Goal: Transaction & Acquisition: Purchase product/service

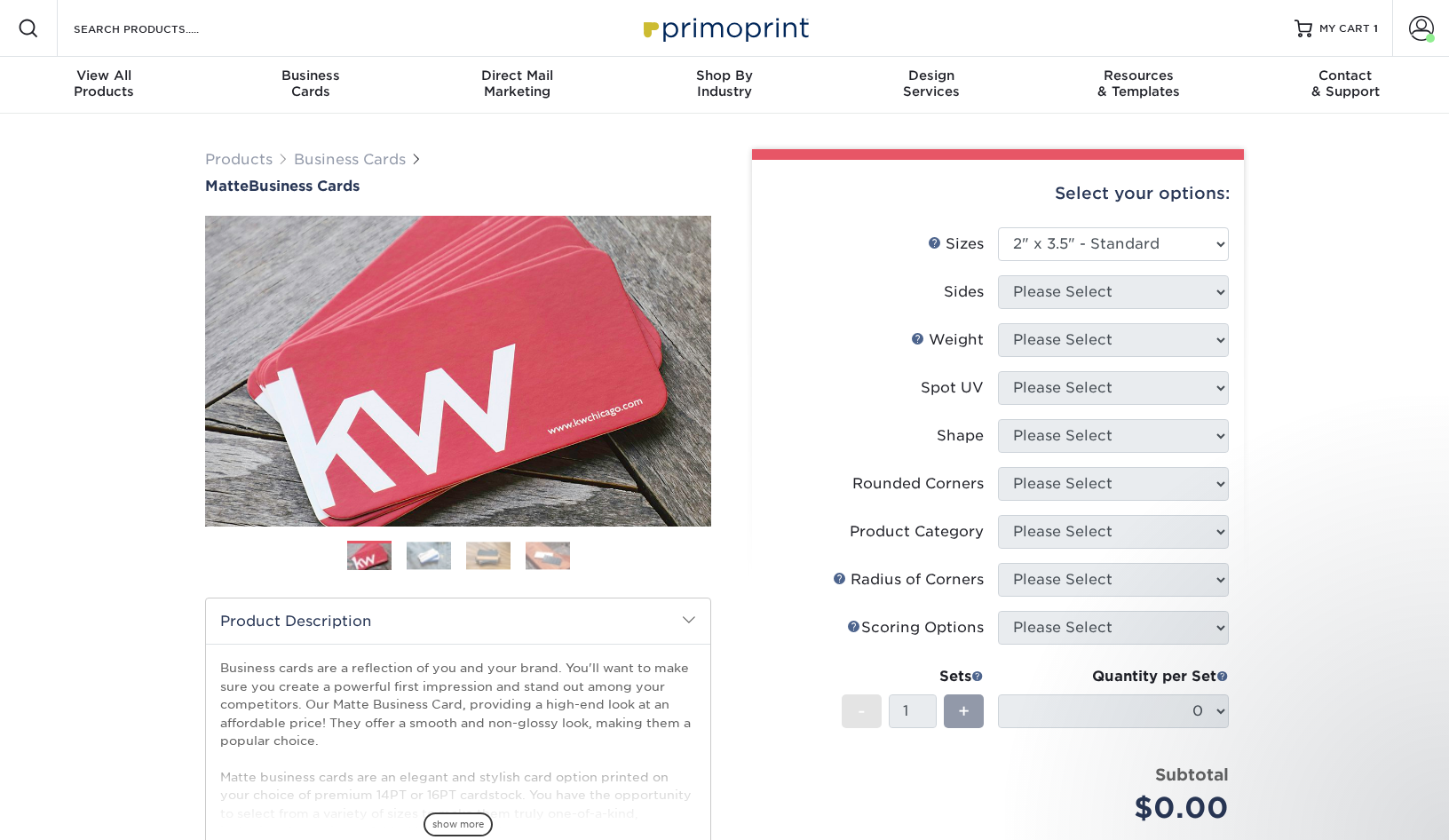
select select "2.00x3.50"
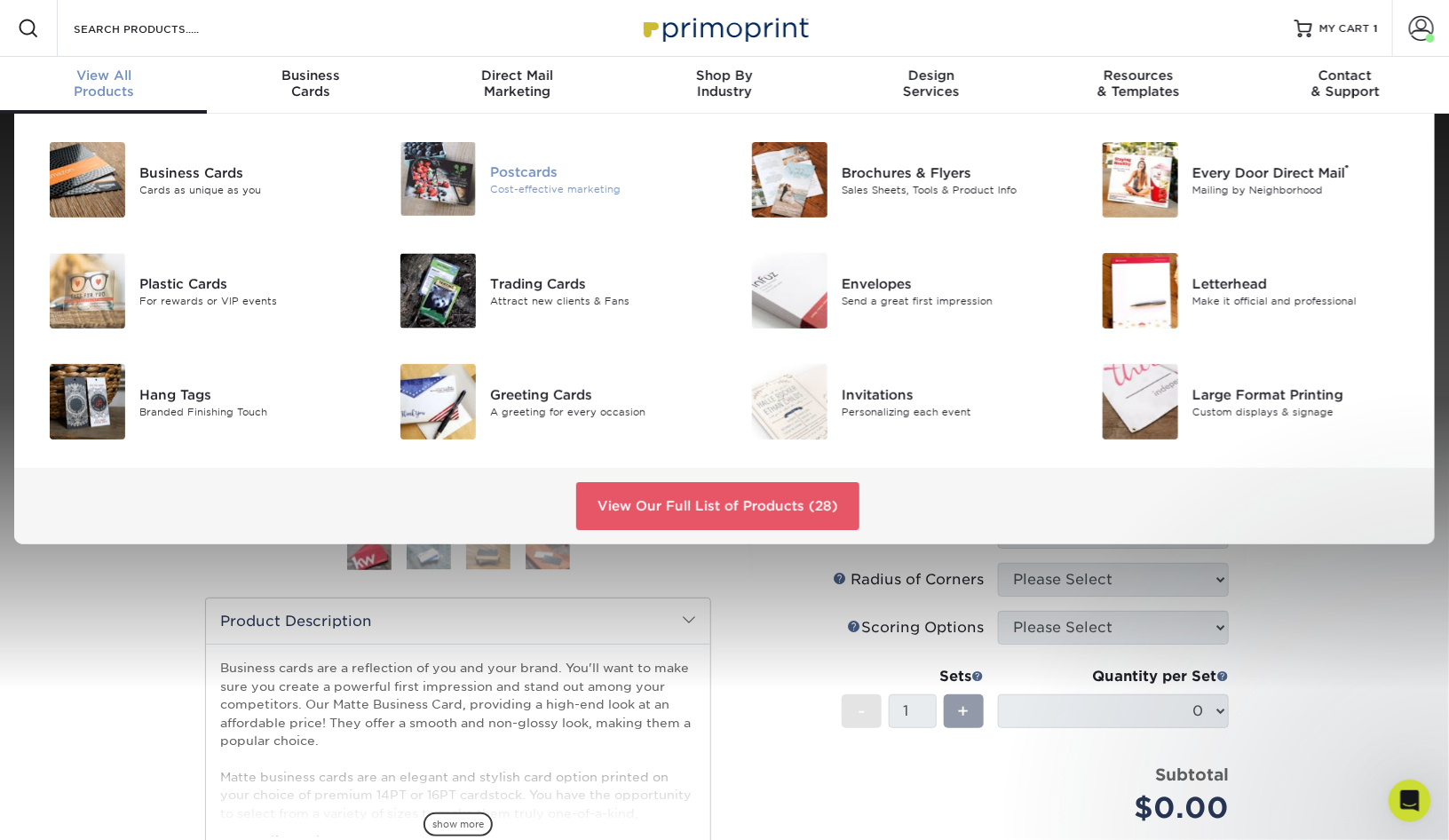
click at [539, 179] on div "Postcards" at bounding box center [600, 170] width 221 height 20
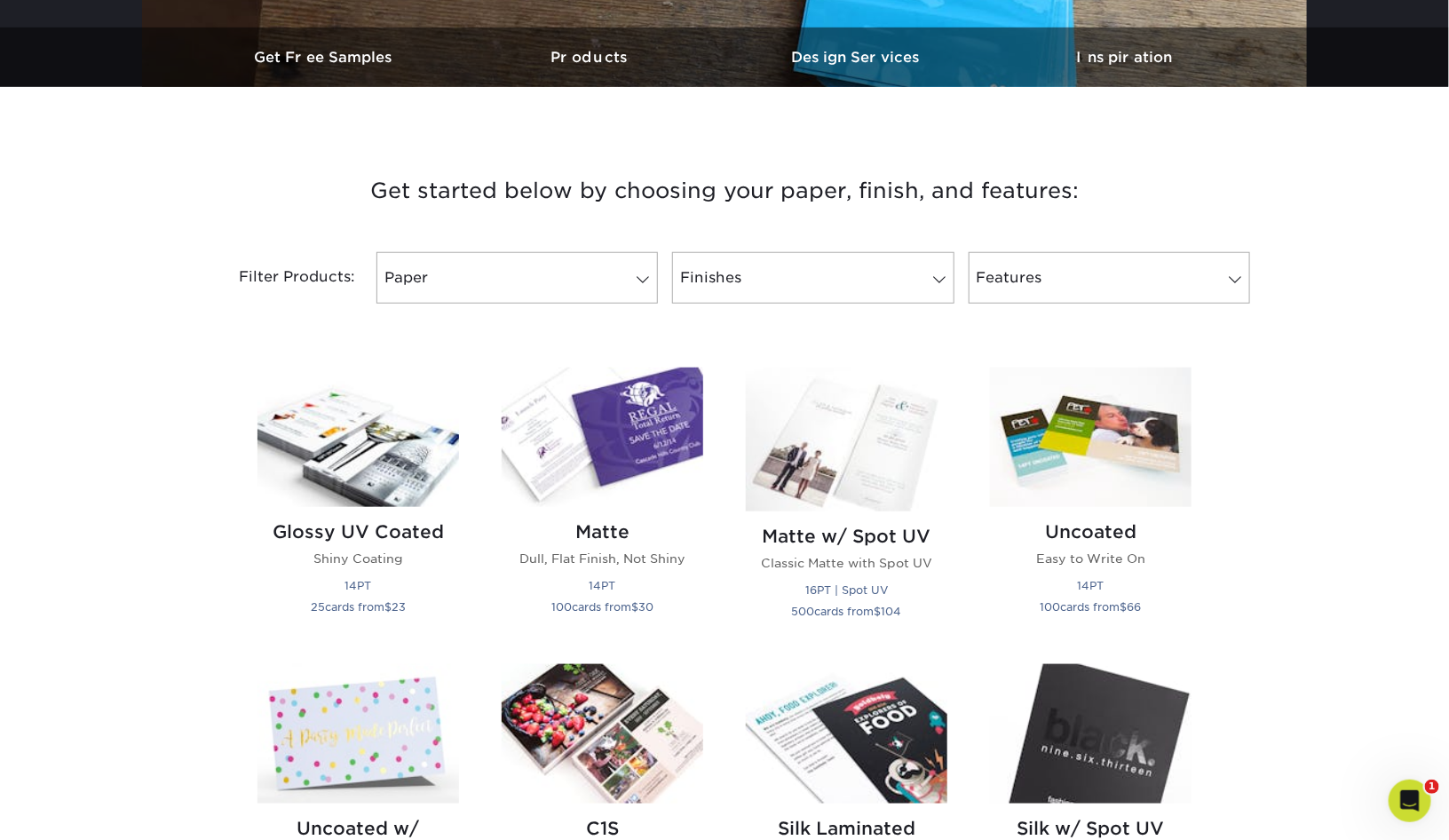
scroll to position [544, 0]
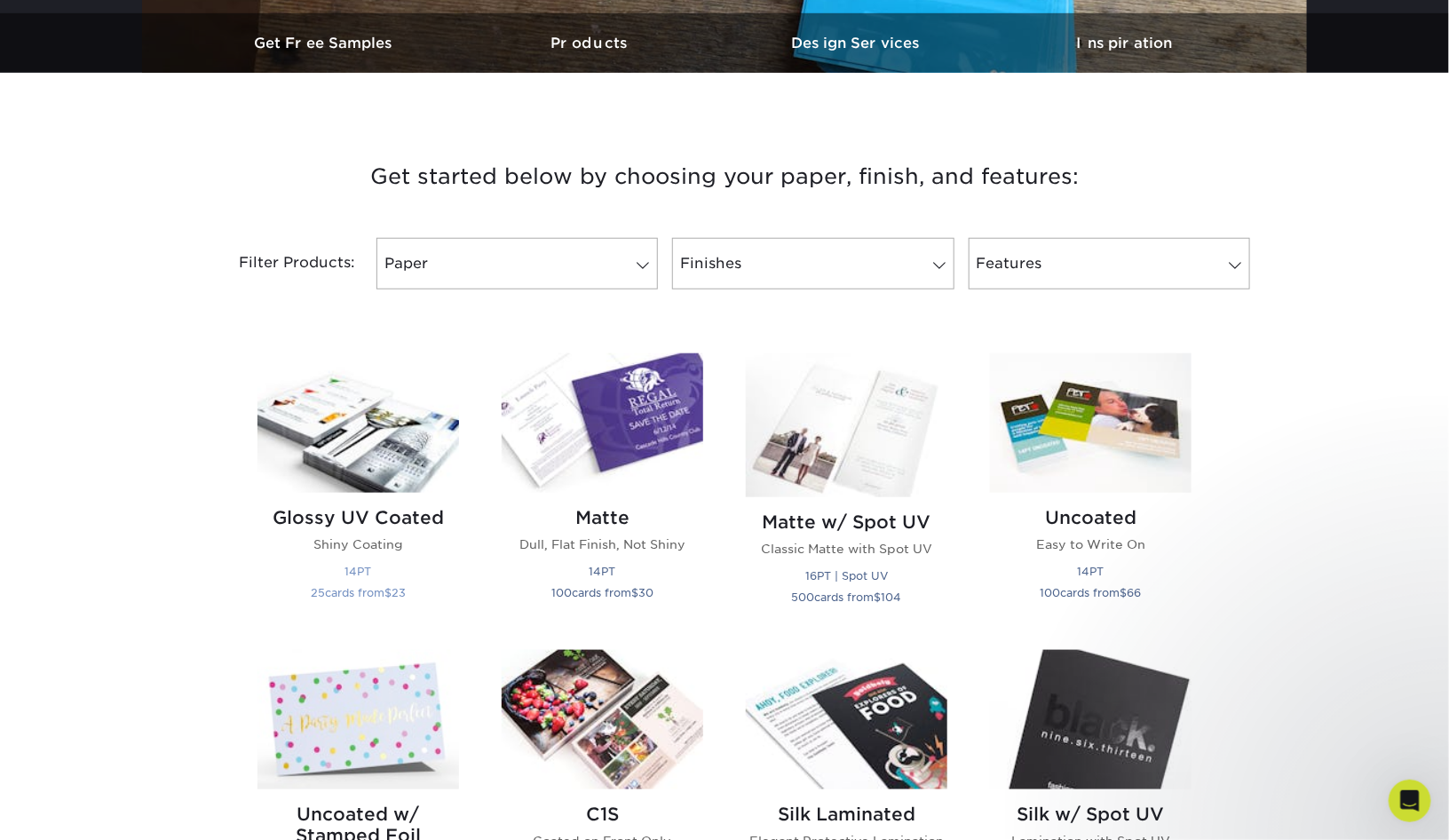
click at [432, 450] on img at bounding box center [358, 422] width 201 height 140
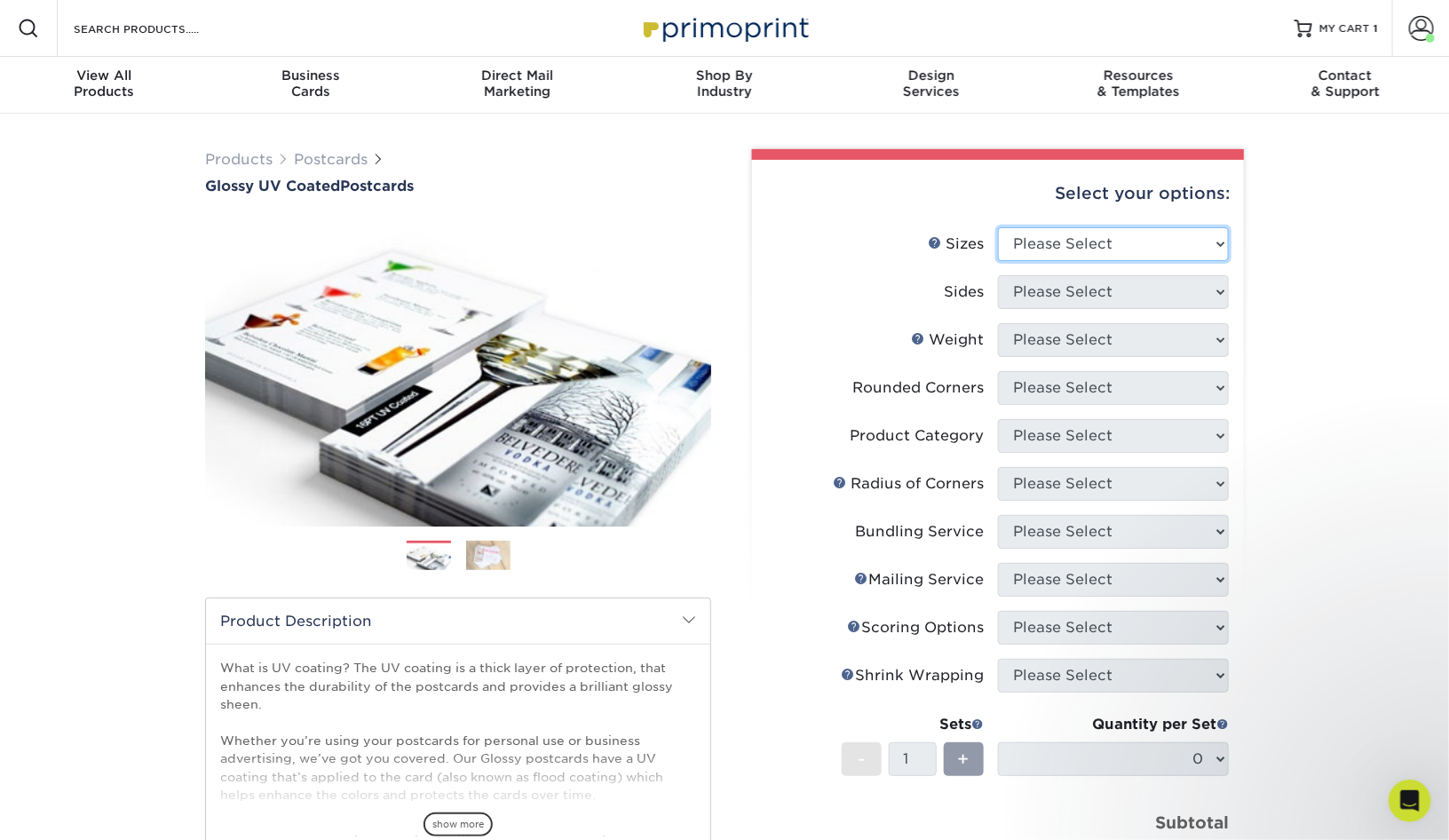
click at [1198, 243] on select "Please Select 1.5" x 7" 2" x 4" 2" x 6" 2" x 7" 2" x 8" 2.12" x 5.5" 2.12" x 5.…" at bounding box center [1113, 244] width 230 height 34
click at [1083, 237] on select "Please Select 1.5" x 7" 2" x 4" 2" x 6" 2" x 7" 2" x 8" 2.12" x 5.5" 2.12" x 5.…" at bounding box center [1113, 244] width 230 height 34
select select "5.00x7.00"
click at [1103, 289] on select "Please Select Print Both Sides Print Front Only" at bounding box center [1113, 292] width 230 height 34
select select "32d3c223-f82c-492b-b915-ba065a00862f"
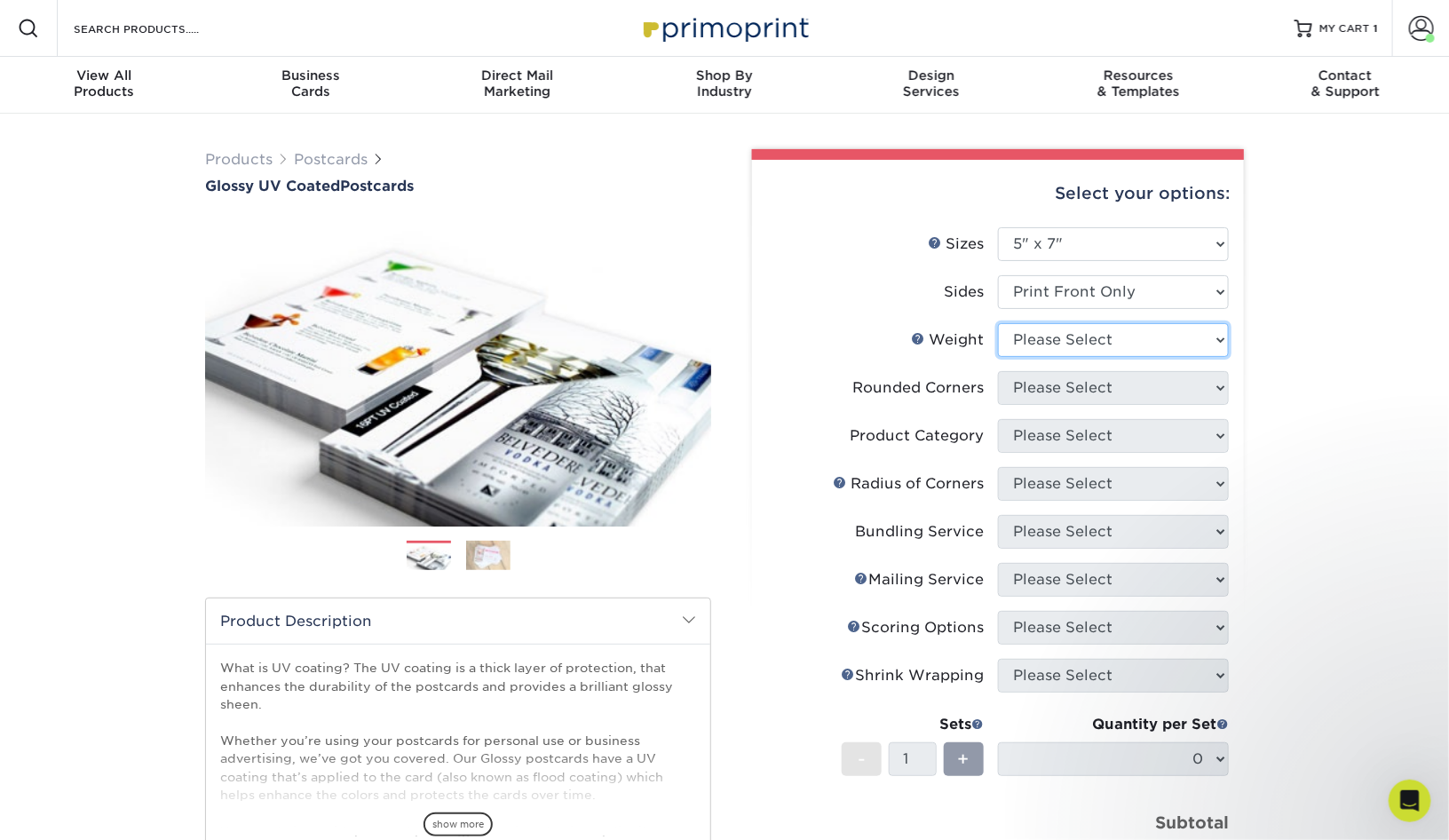
click at [1087, 340] on select "Please Select 16PT 14PT 18PT C1S" at bounding box center [1113, 340] width 230 height 34
select select "16PT"
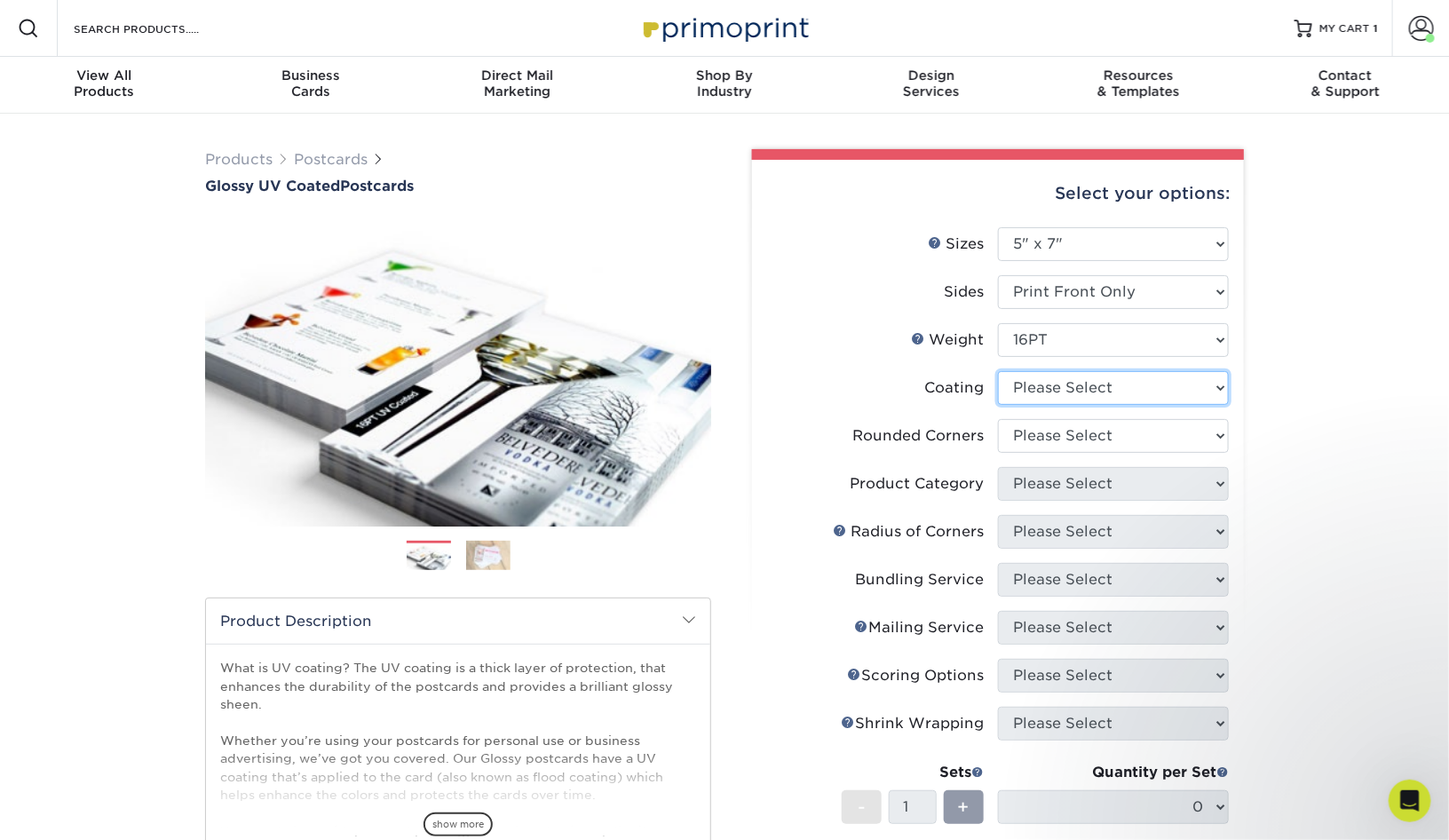
click at [1077, 388] on select at bounding box center [1113, 388] width 230 height 34
select select "1e8116af-acfc-44b1-83dc-8181aa338834"
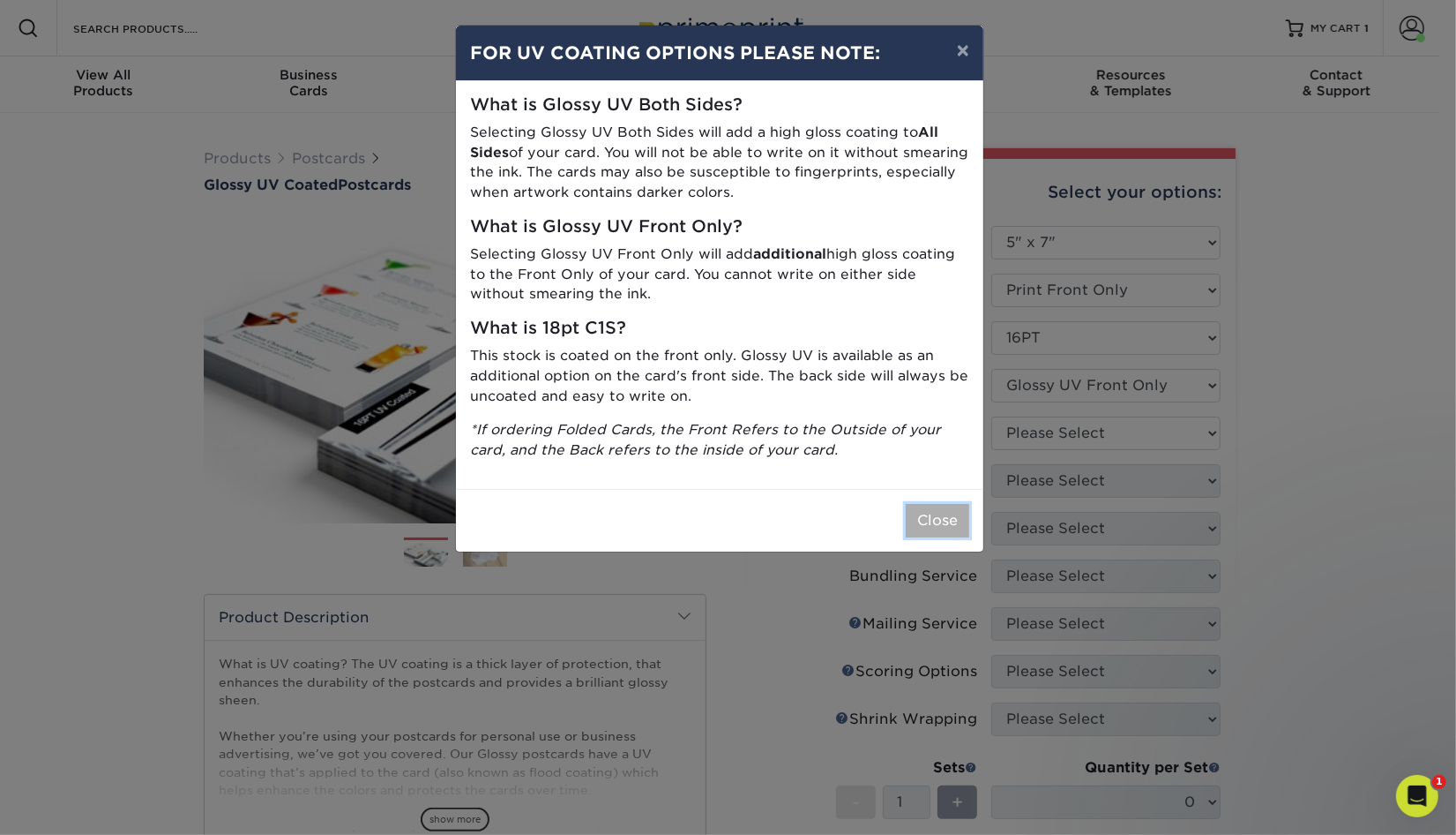
click at [933, 520] on button "Close" at bounding box center [937, 520] width 63 height 34
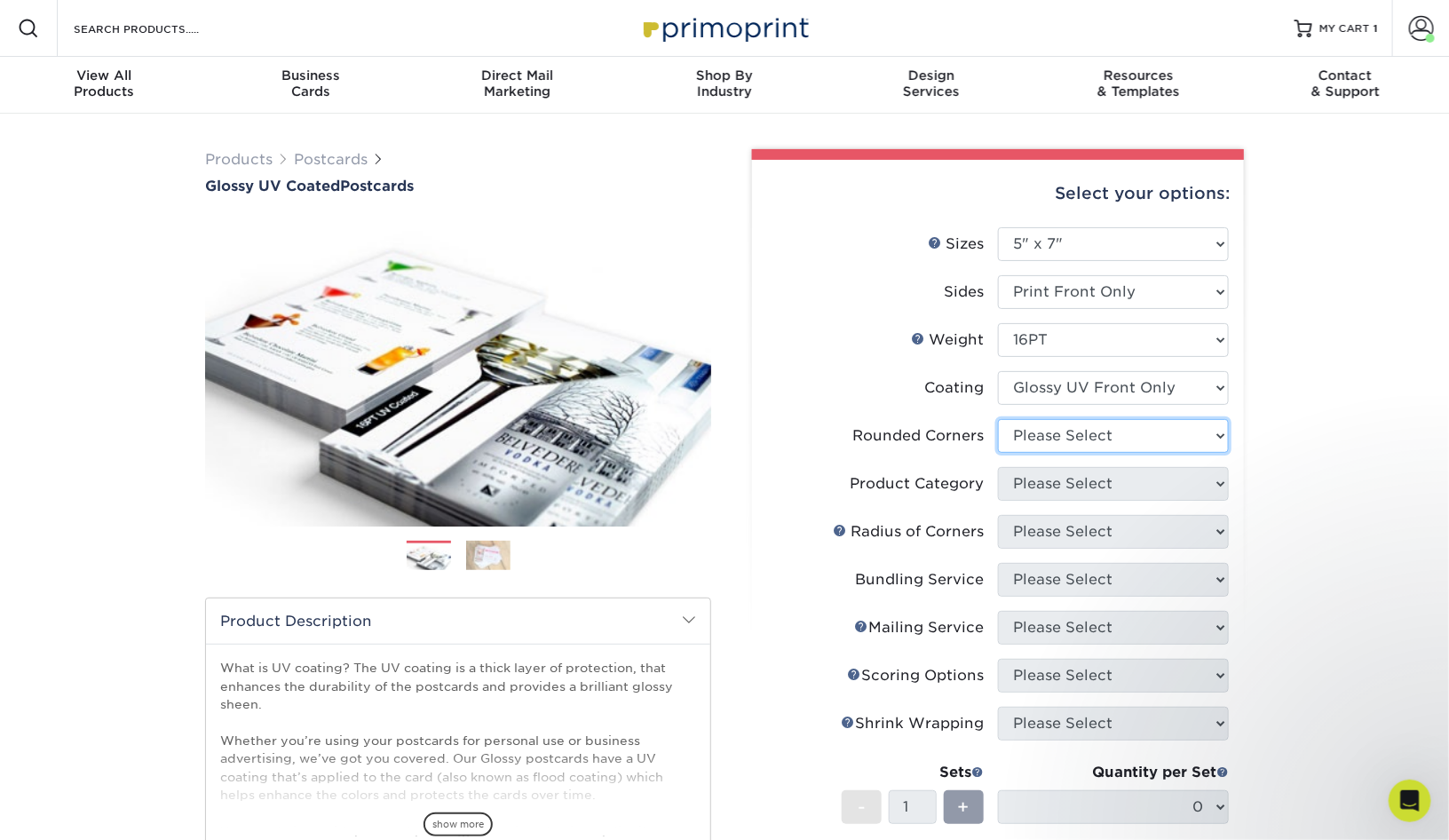
click at [1073, 443] on select "Please Select Yes - Round 4 Corners No" at bounding box center [1113, 435] width 230 height 34
select select "0"
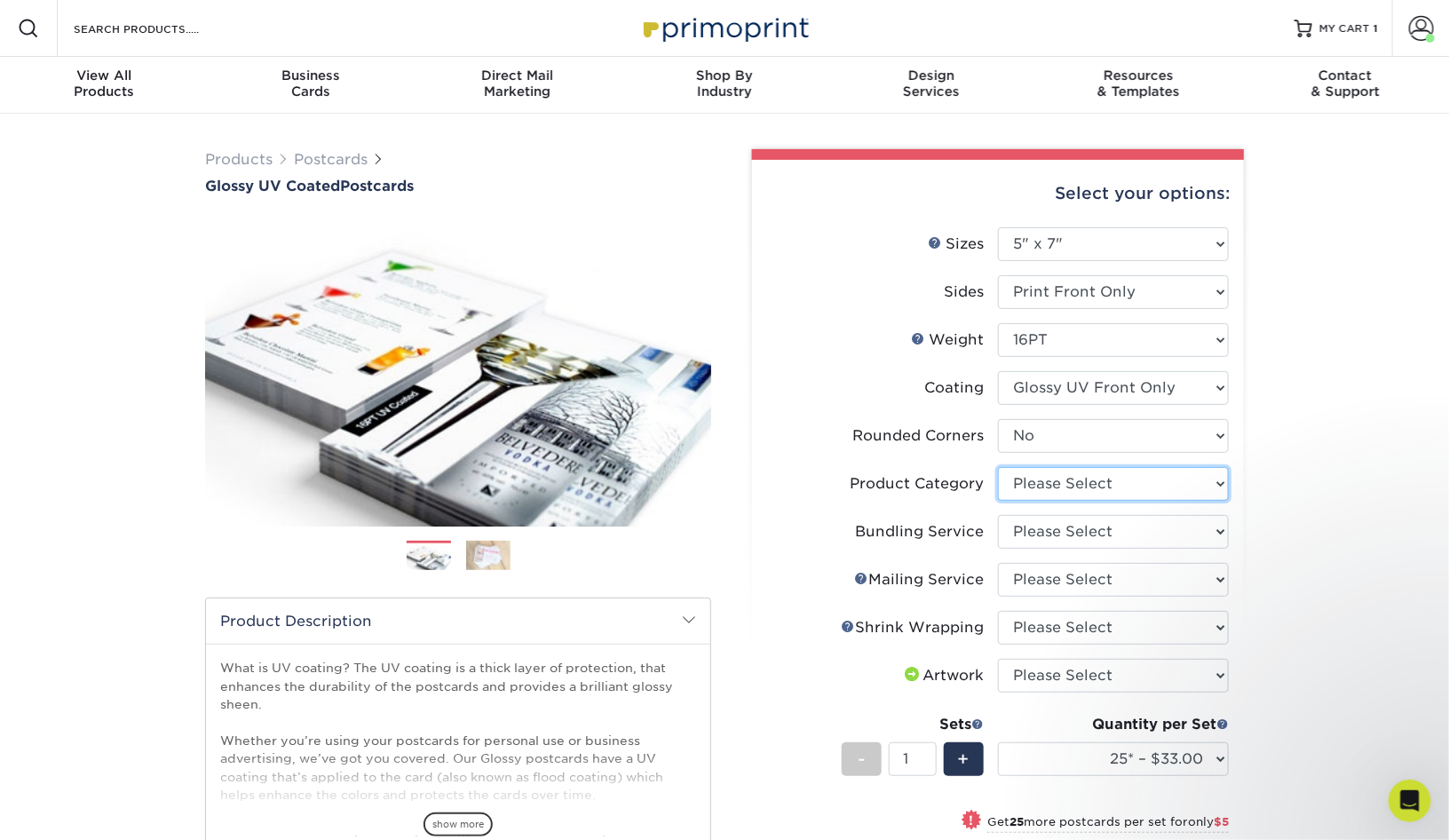
click at [1071, 479] on select "Please Select Postcards" at bounding box center [1113, 484] width 230 height 34
select select "9b7272e0-d6c8-4c3c-8e97-d3a1bcdab858"
click at [1070, 538] on select "Please Select No Bundling Services Yes, Bundles of 50 (+2 Days) Yes, Bundles of…" at bounding box center [1113, 532] width 230 height 34
select select "58689abb-25c0-461c-a4c3-a80b627d6649"
click at [1092, 576] on select "Please Select No Direct Mailing Service No, I will mail/stamp/imprint Direct Ma…" at bounding box center [1113, 580] width 230 height 34
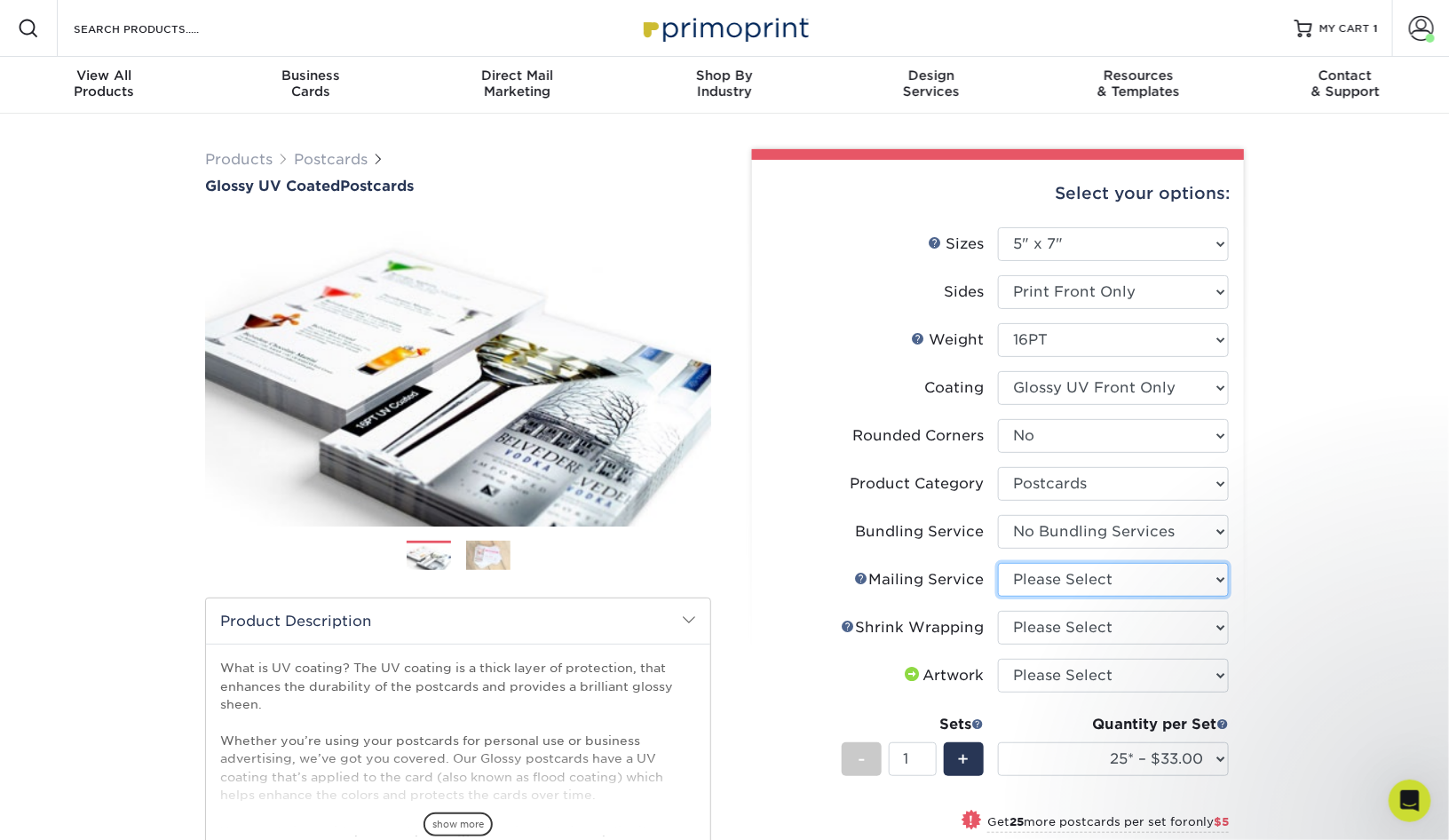
select select "3e5e9bdd-d78a-4c28-a41d-fe1407925ca6"
click at [1101, 620] on select "Please Select No Shrink Wrapping Shrink Wrap 100 Per Package Shrink Wrap 50 Per…" at bounding box center [1113, 627] width 230 height 34
select select "c8749376-e7da-41d0-b3dc-647faf84d907"
click at [1159, 669] on select "Please Select I will upload files I need a design - $150" at bounding box center [1113, 675] width 230 height 34
select select "upload"
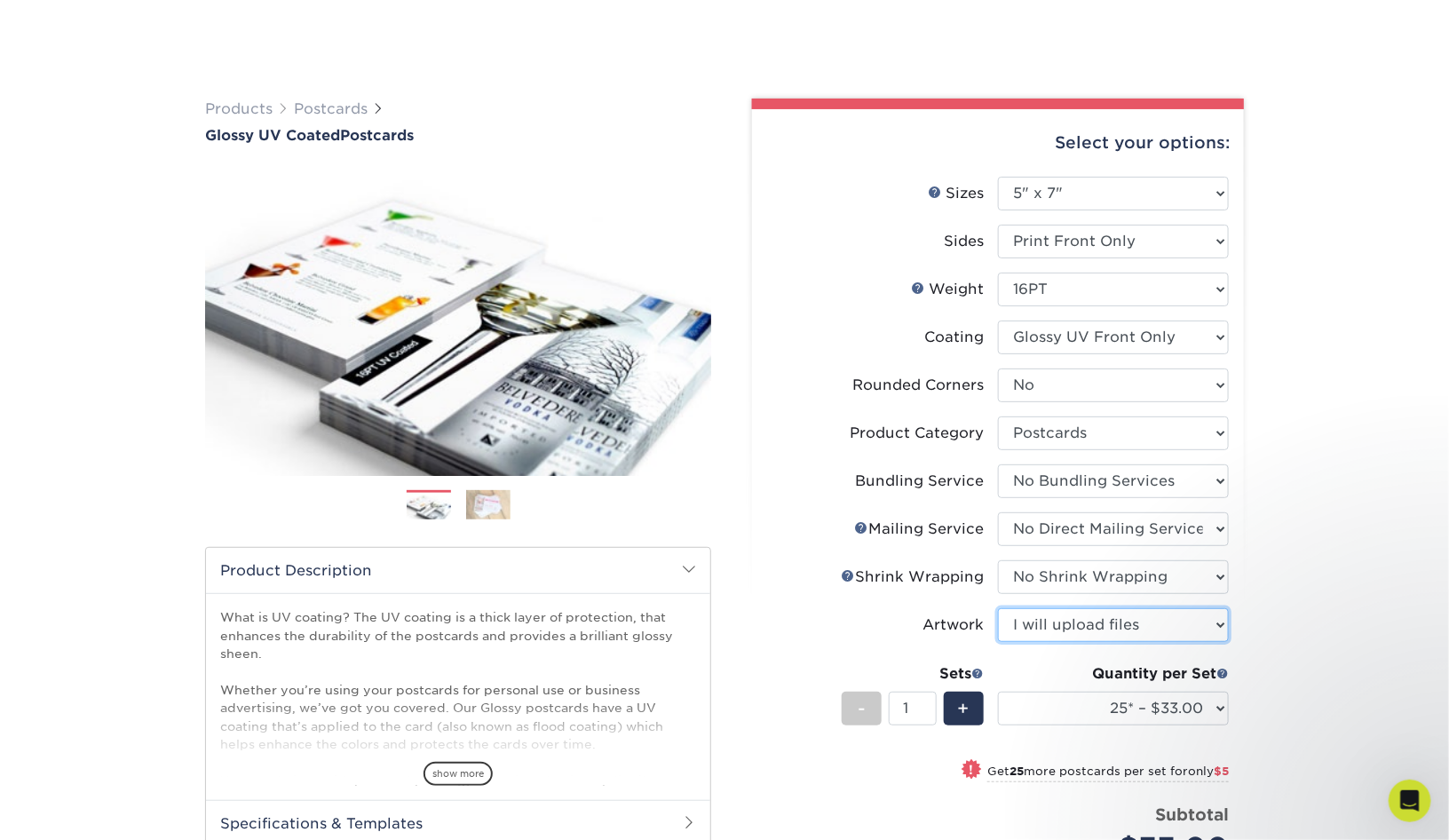
scroll to position [112, 0]
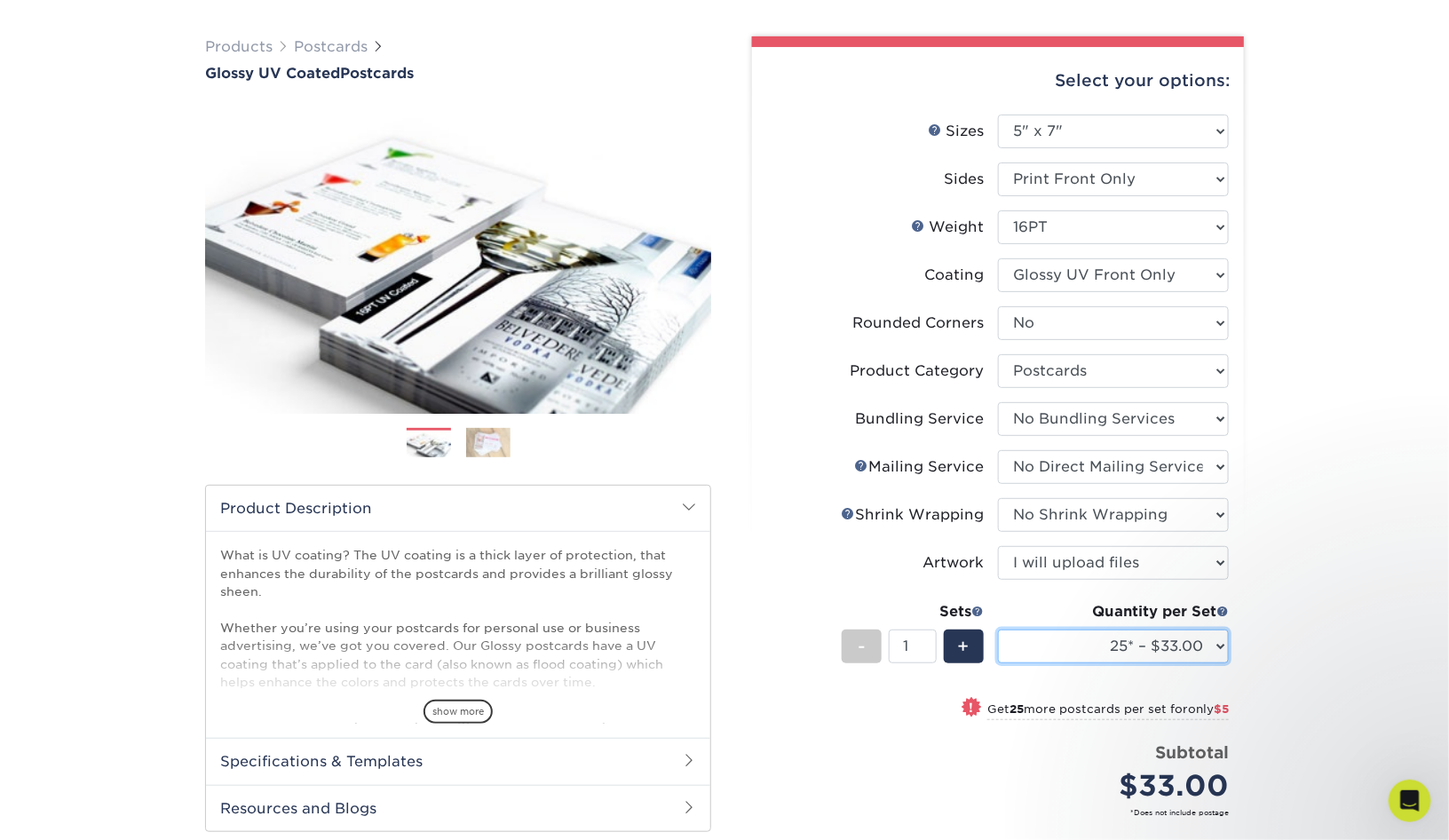
click at [1157, 644] on select "25* – $33.00 50* – $38.00 75* – $46.00 100* – $92.00 250* – $148.00 500 – $190.…" at bounding box center [1113, 646] width 230 height 34
select select "250* – $148.00"
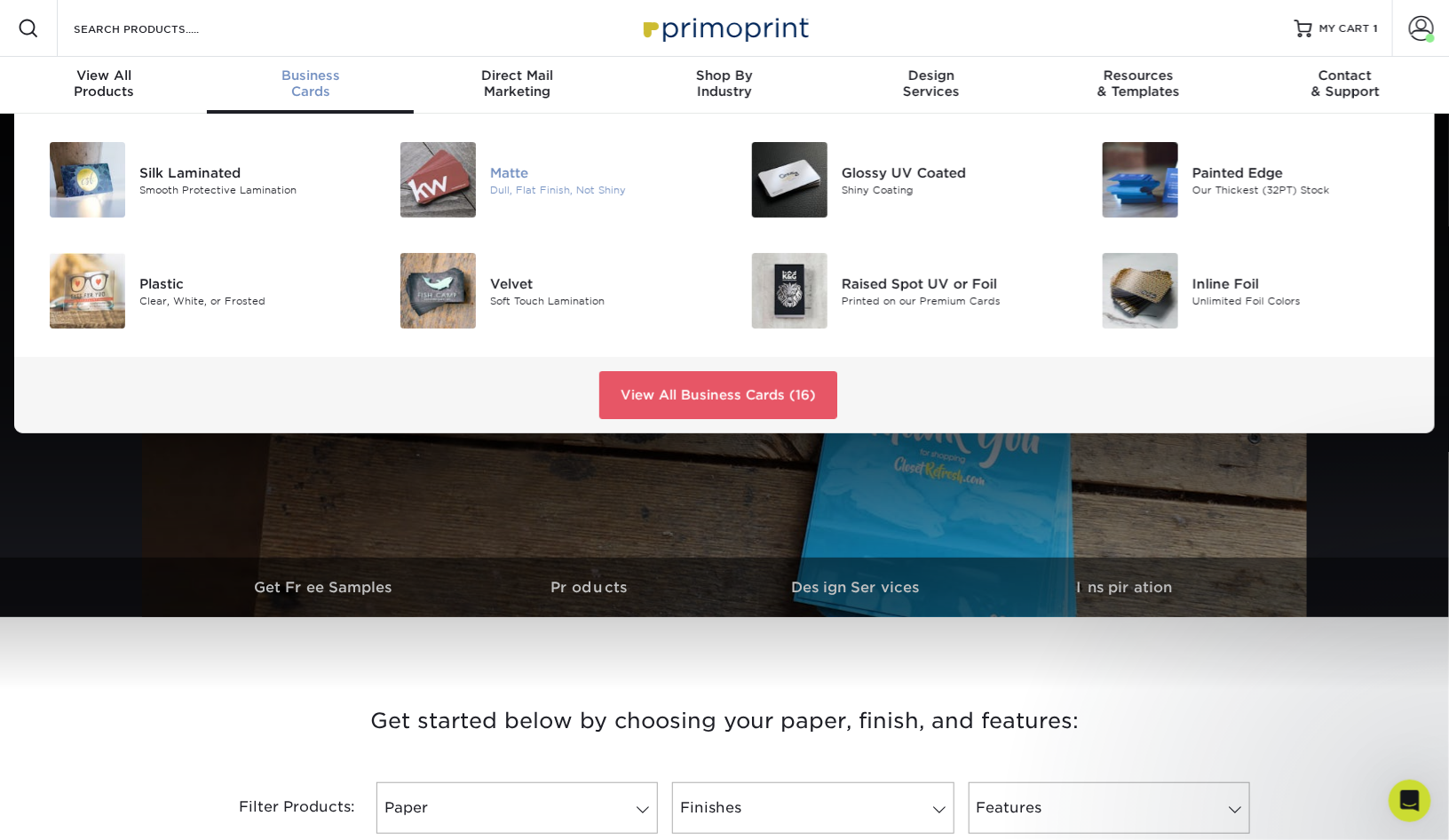
click at [536, 182] on div "Dull, Flat Finish, Not Shiny" at bounding box center [600, 189] width 221 height 15
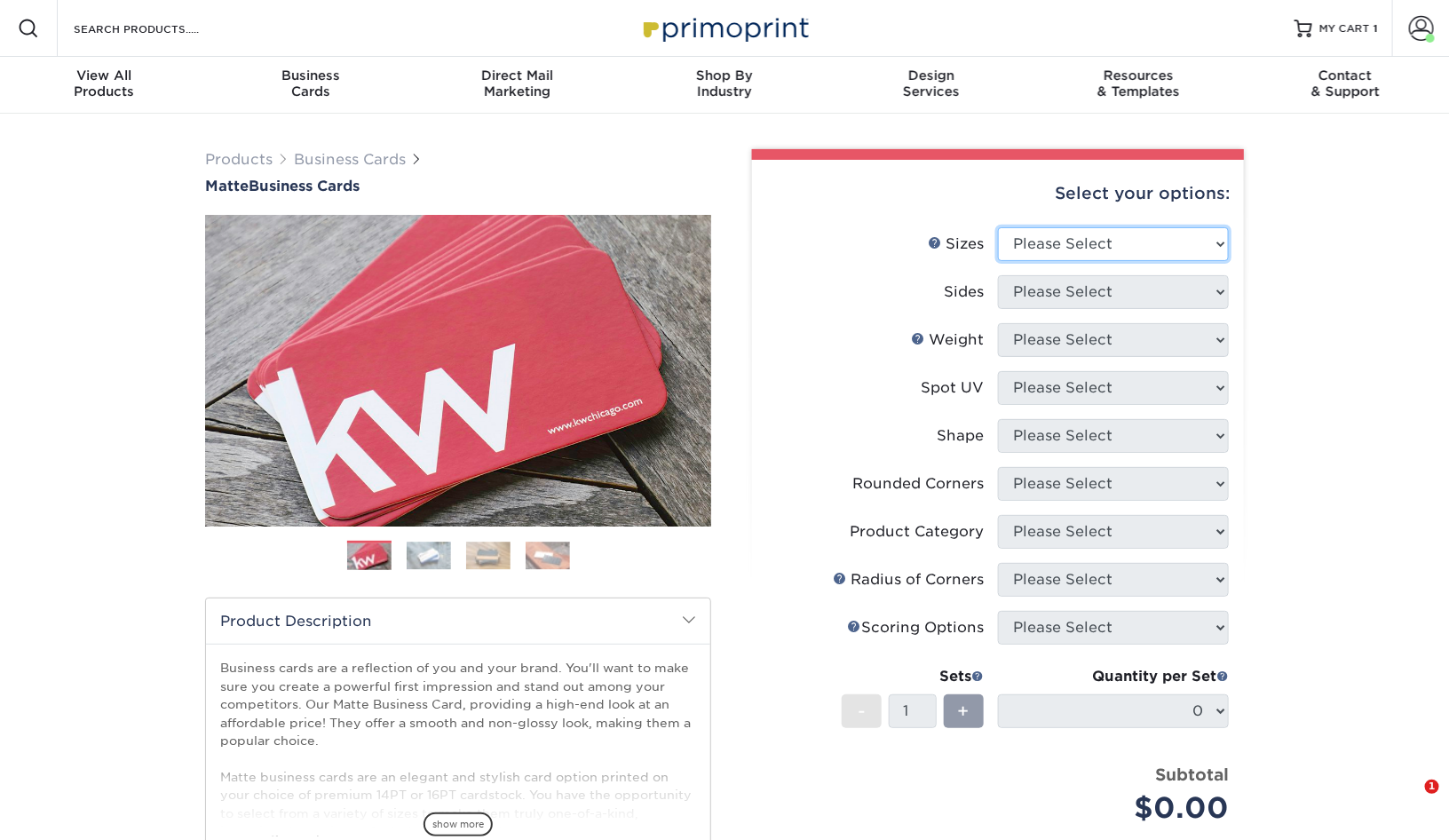
click at [1066, 240] on select "Please Select 1.5" x 3.5" - Mini 1.75" x 3.5" - Mini 2" x 2" - Square 2" x 3" -…" at bounding box center [1113, 244] width 230 height 34
select select "2.00x3.50"
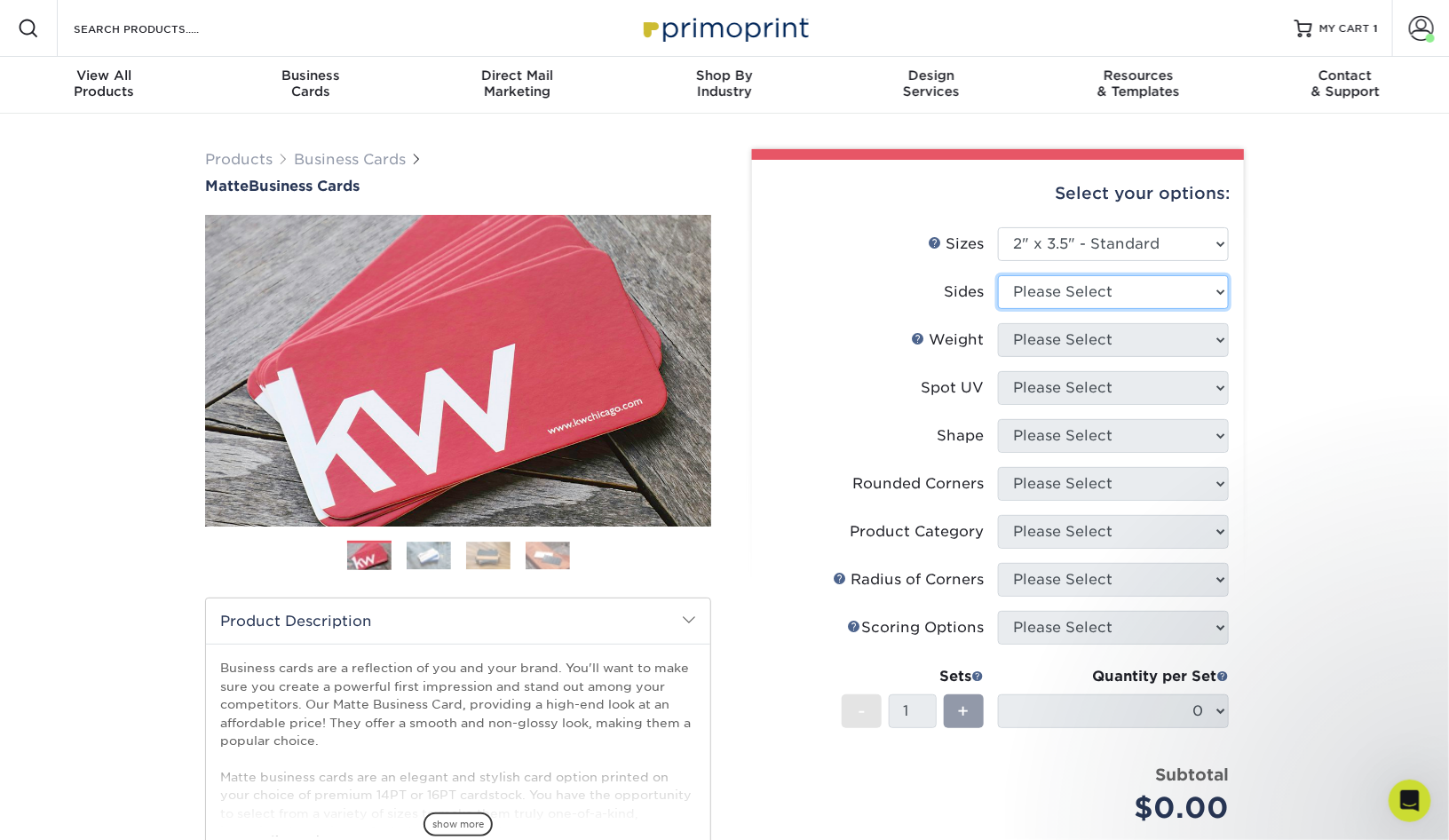
click at [1075, 293] on select "Please Select Print Both Sides Print Front Only" at bounding box center [1113, 292] width 230 height 34
select select "13abbda7-1d64-4f25-8bb2-c179b224825d"
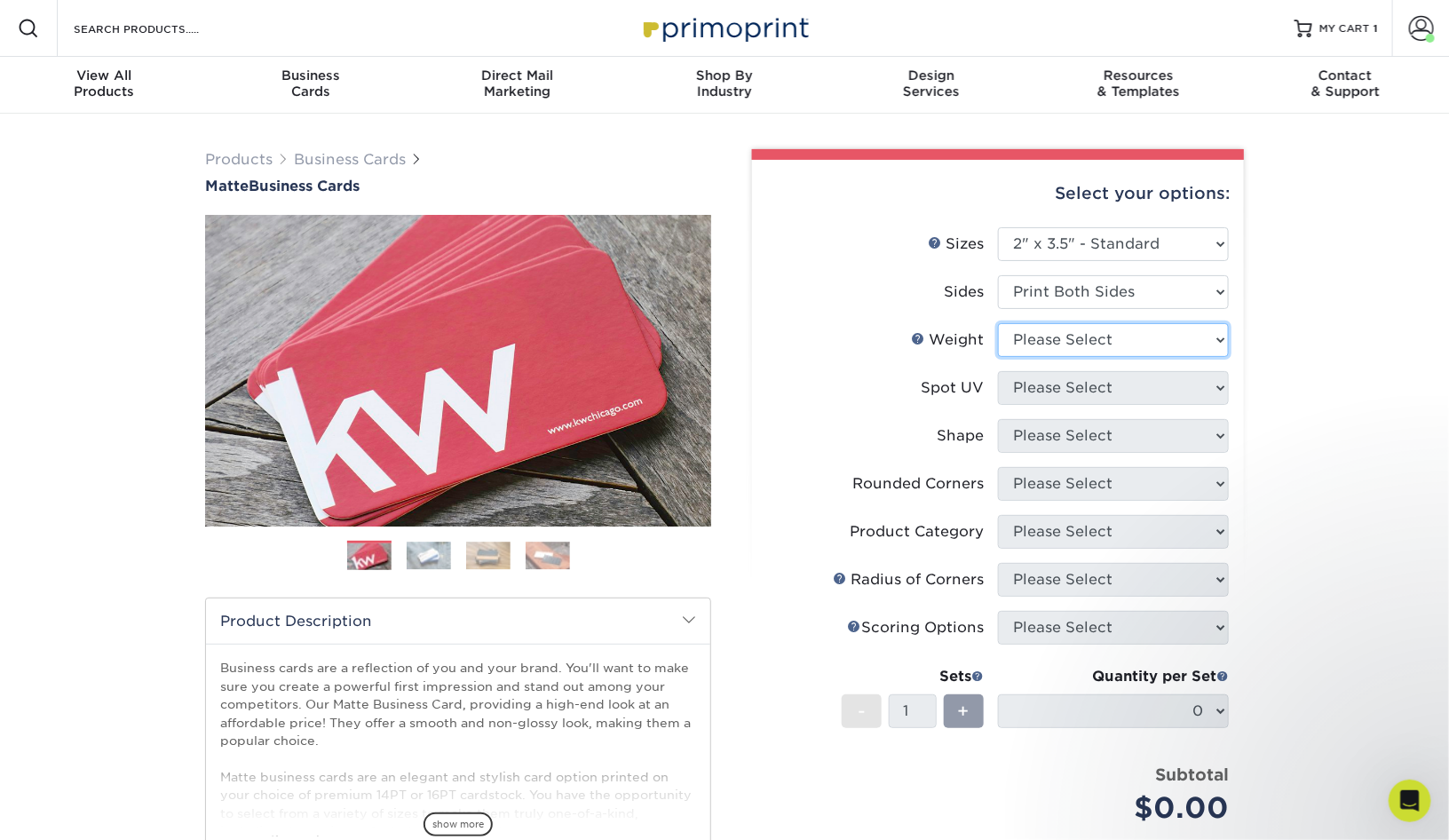
click at [1084, 341] on select "Please Select 16PT 14PT" at bounding box center [1113, 340] width 230 height 34
select select "14PT"
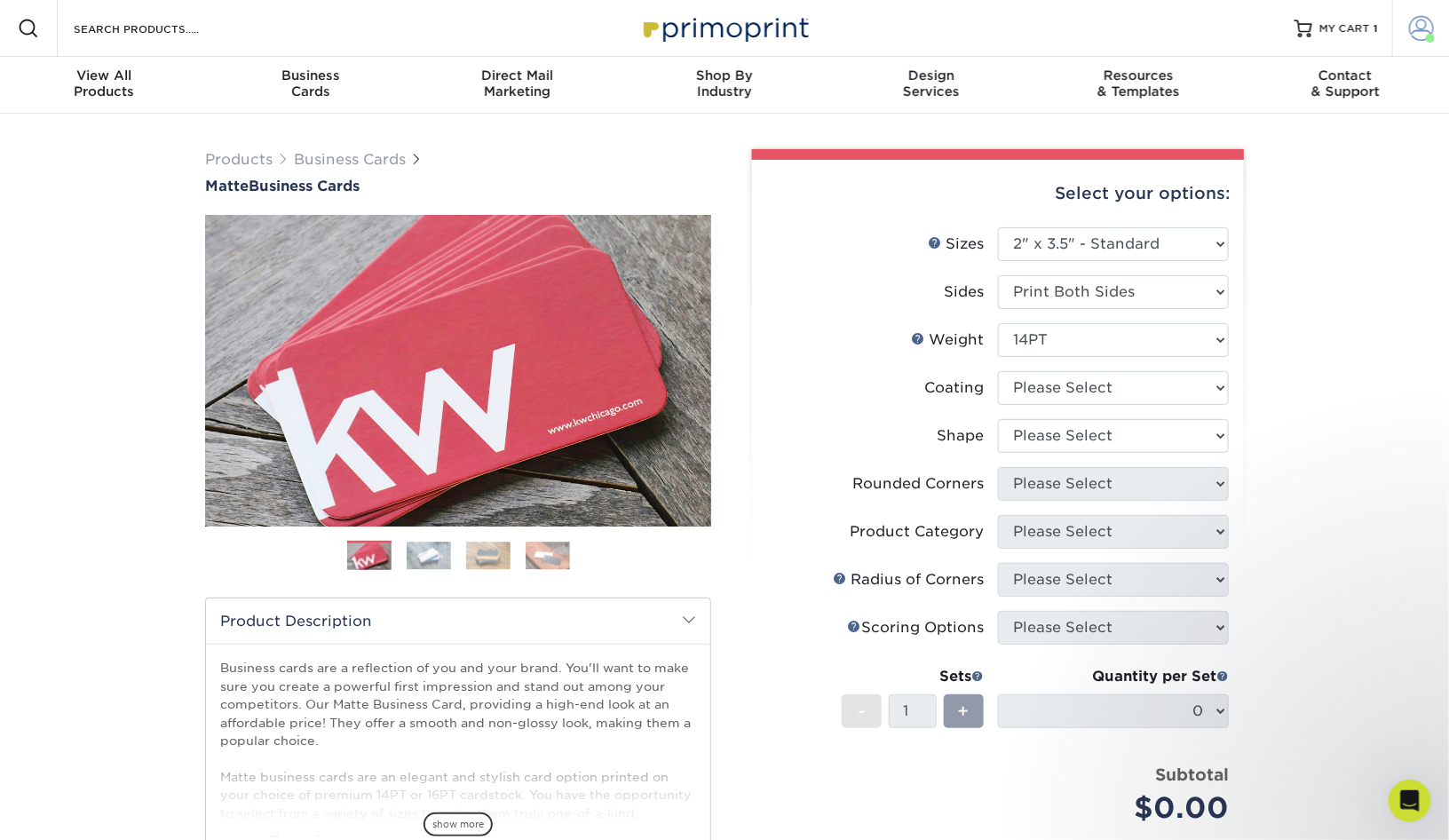
click at [1423, 32] on span at bounding box center [1421, 28] width 25 height 25
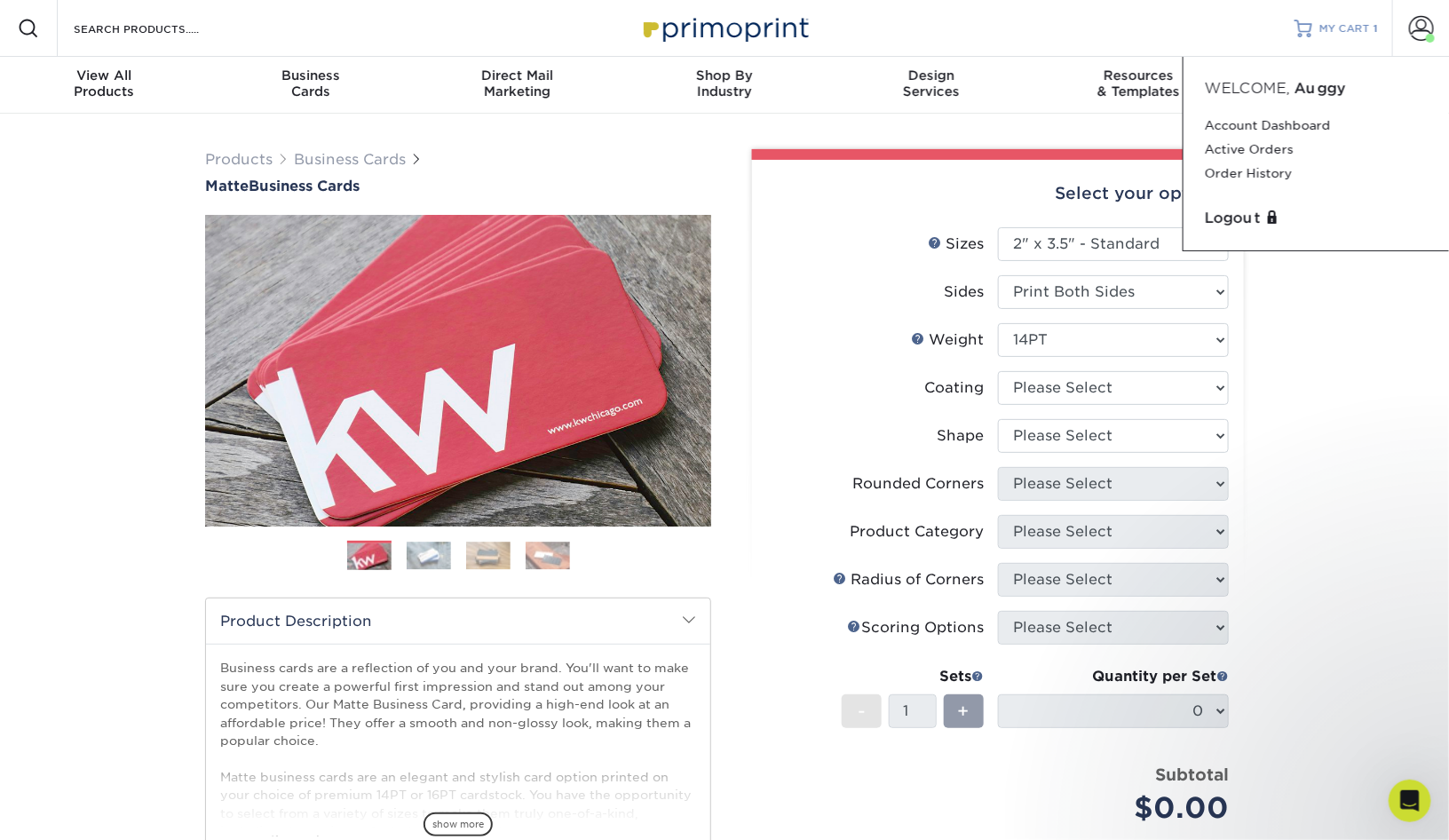
click at [1328, 29] on span "MY CART" at bounding box center [1344, 29] width 51 height 15
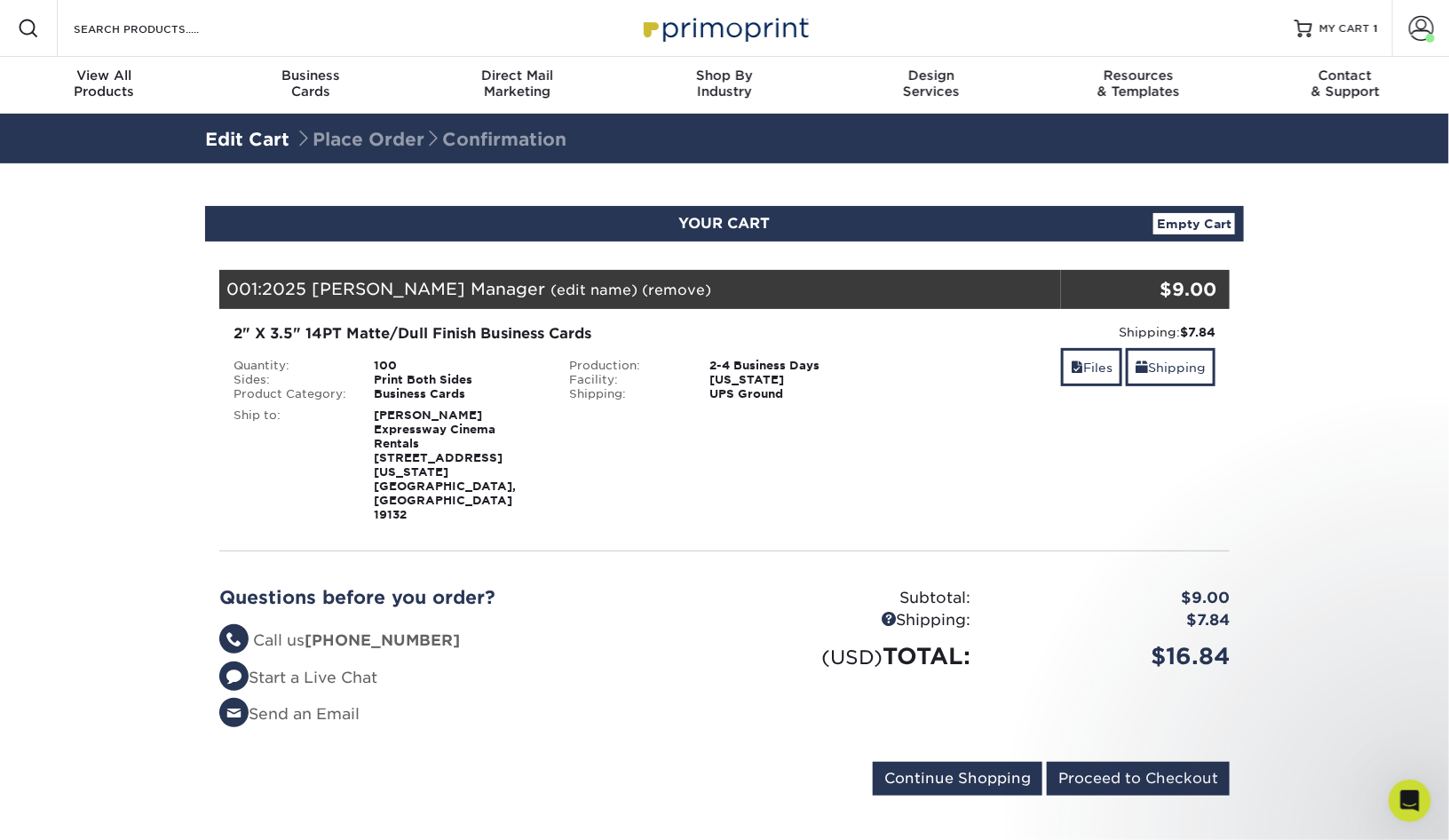
click at [643, 287] on link "(remove)" at bounding box center [676, 289] width 69 height 17
click at [993, 295] on link "Yes" at bounding box center [1005, 289] width 25 height 17
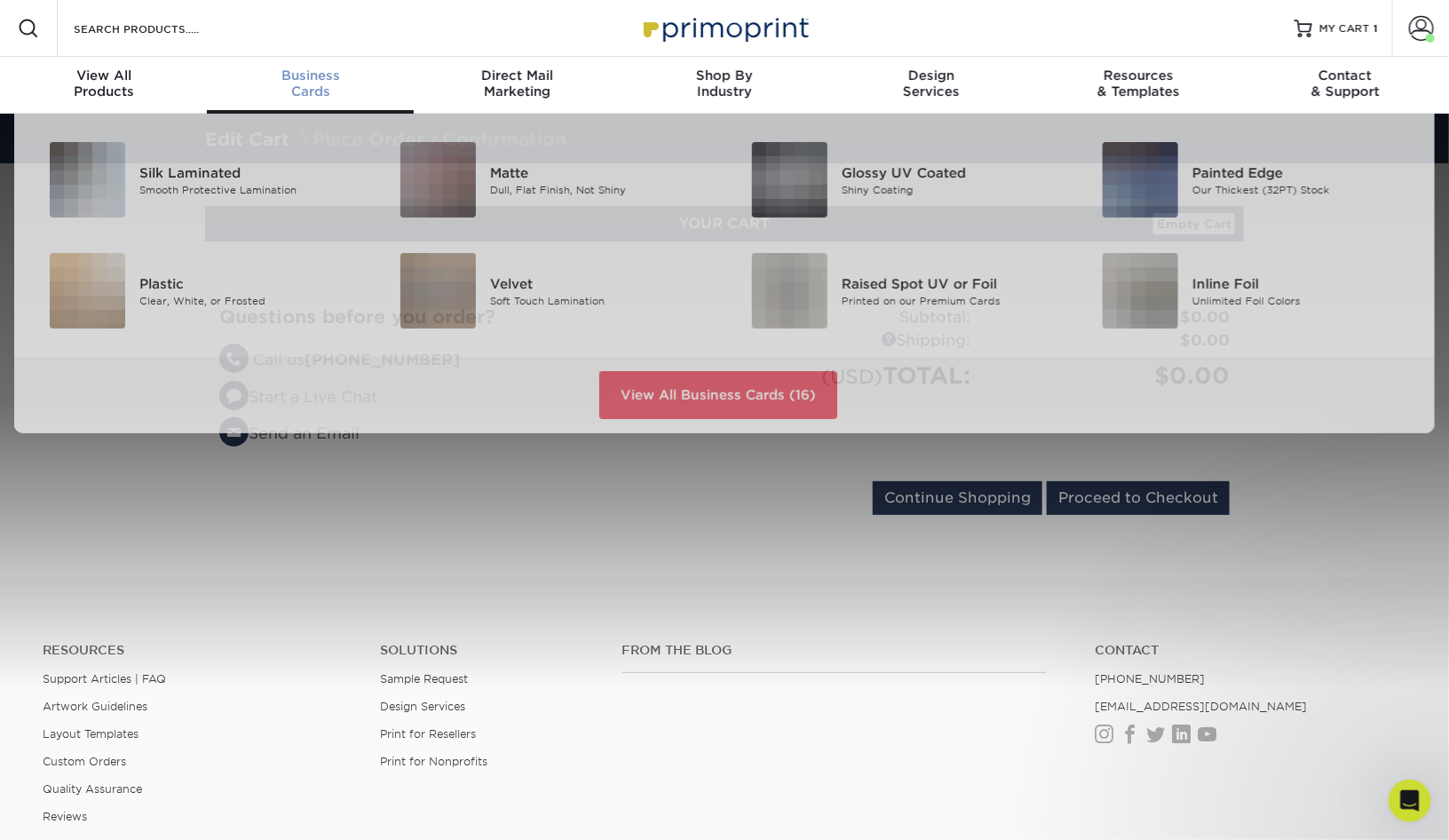
click at [317, 85] on div "Business Cards" at bounding box center [310, 83] width 207 height 32
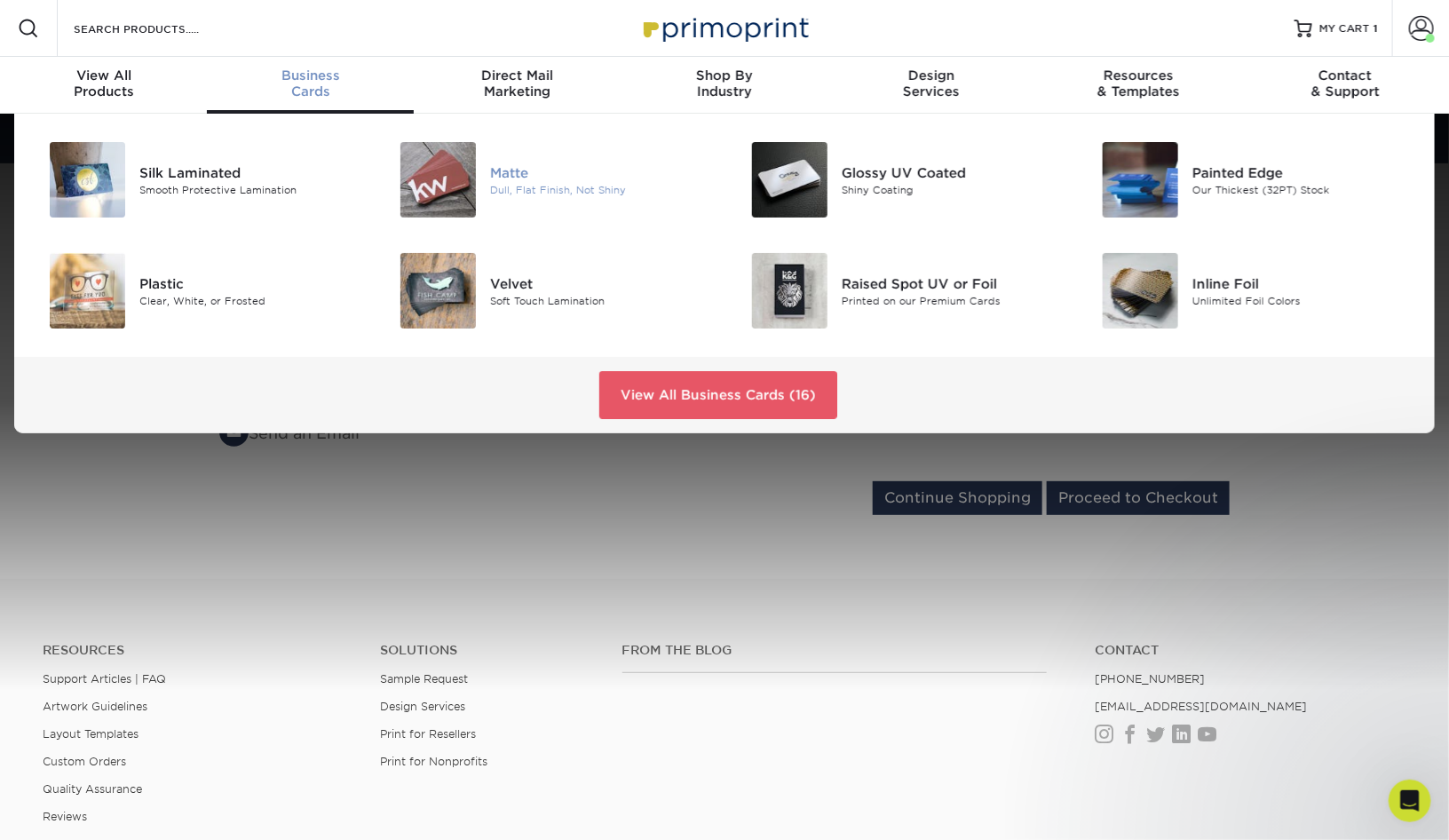
click at [492, 173] on div "Matte" at bounding box center [600, 171] width 221 height 20
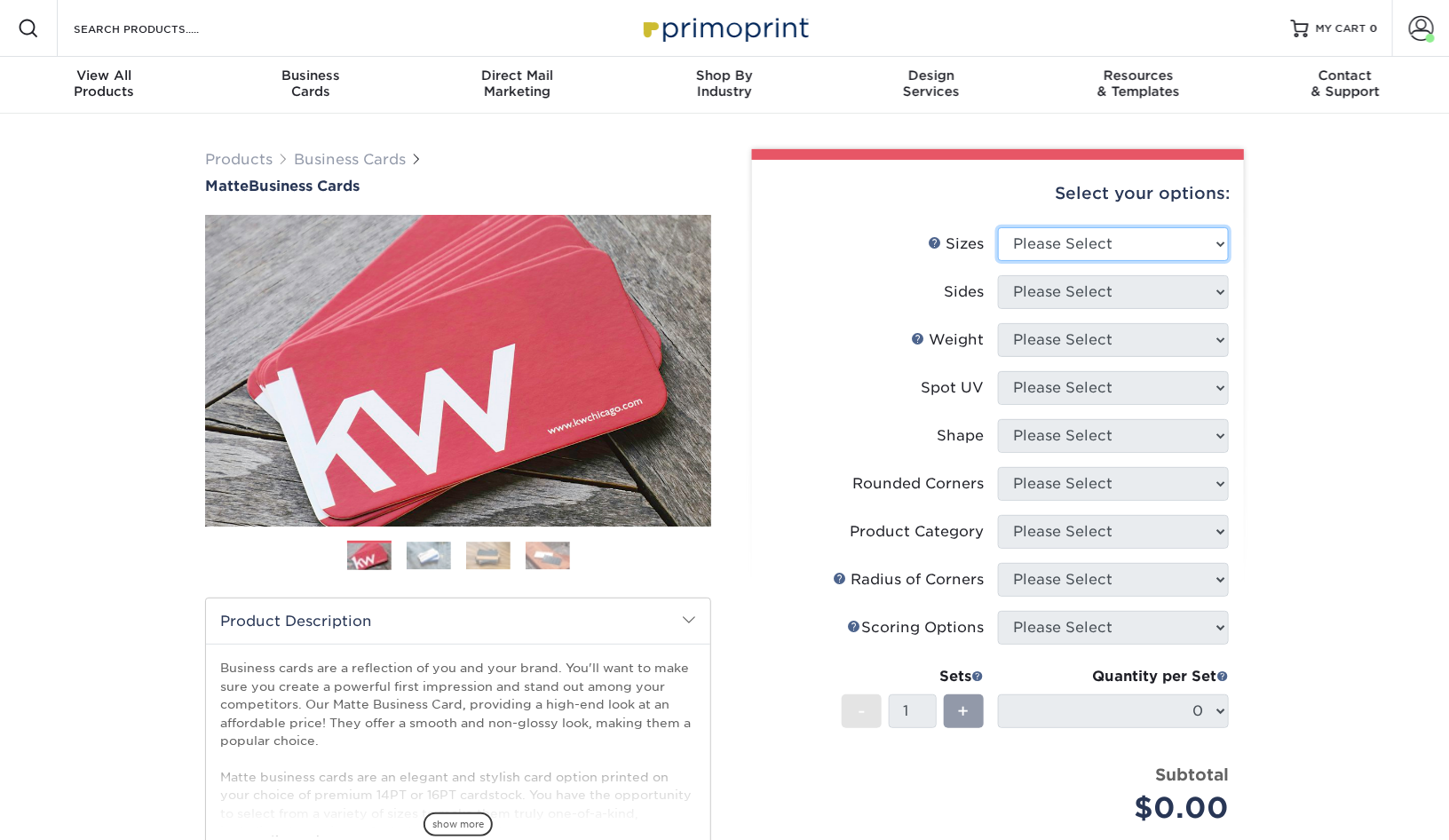
click at [1111, 238] on select "Please Select 1.5" x 3.5" - Mini 1.75" x 3.5" - Mini 2" x 2" - Square 2" x 3" -…" at bounding box center [1113, 244] width 230 height 34
select select "2.00x3.50"
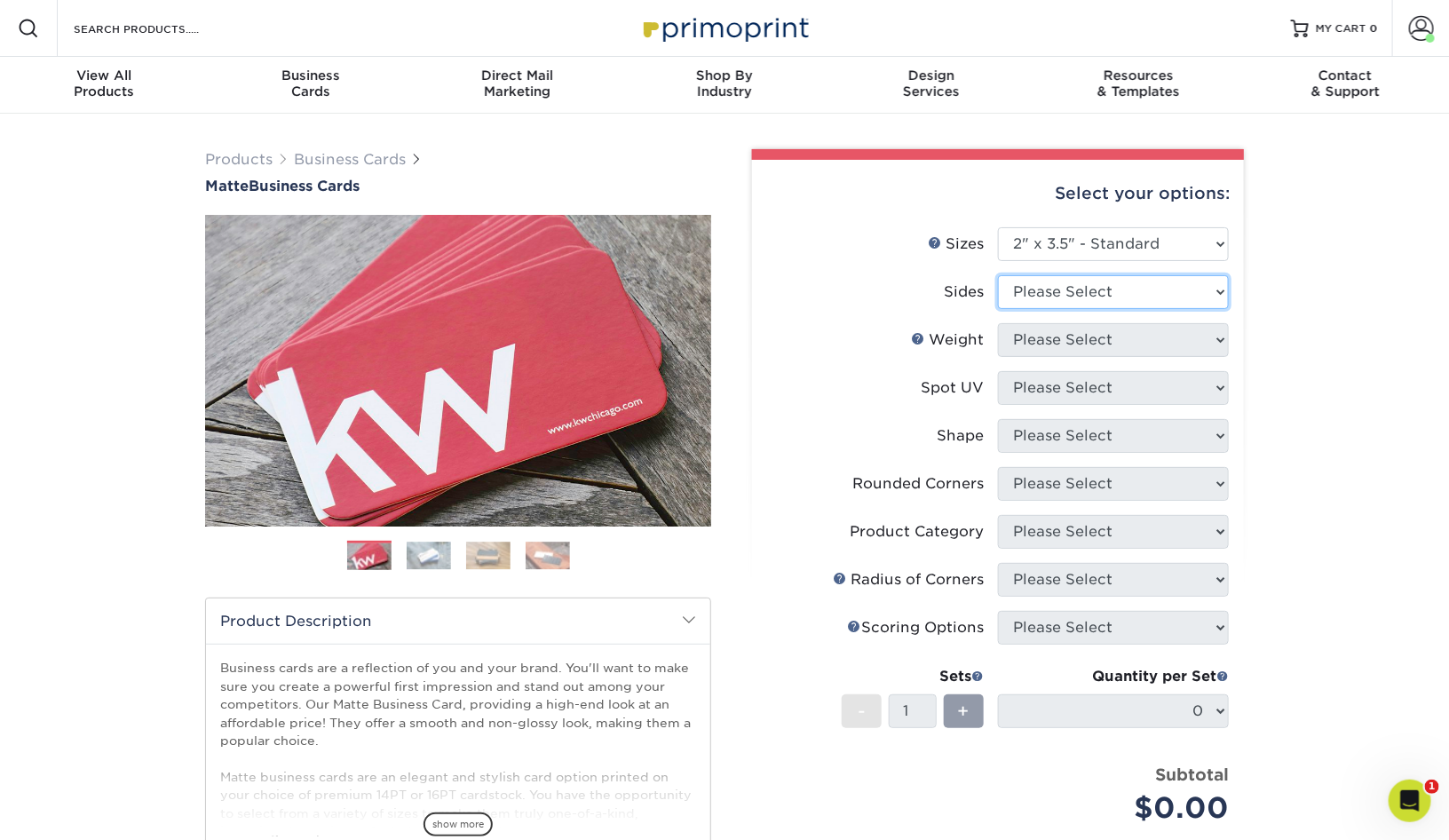
click at [1087, 294] on select "Please Select Print Both Sides Print Front Only" at bounding box center [1113, 292] width 230 height 34
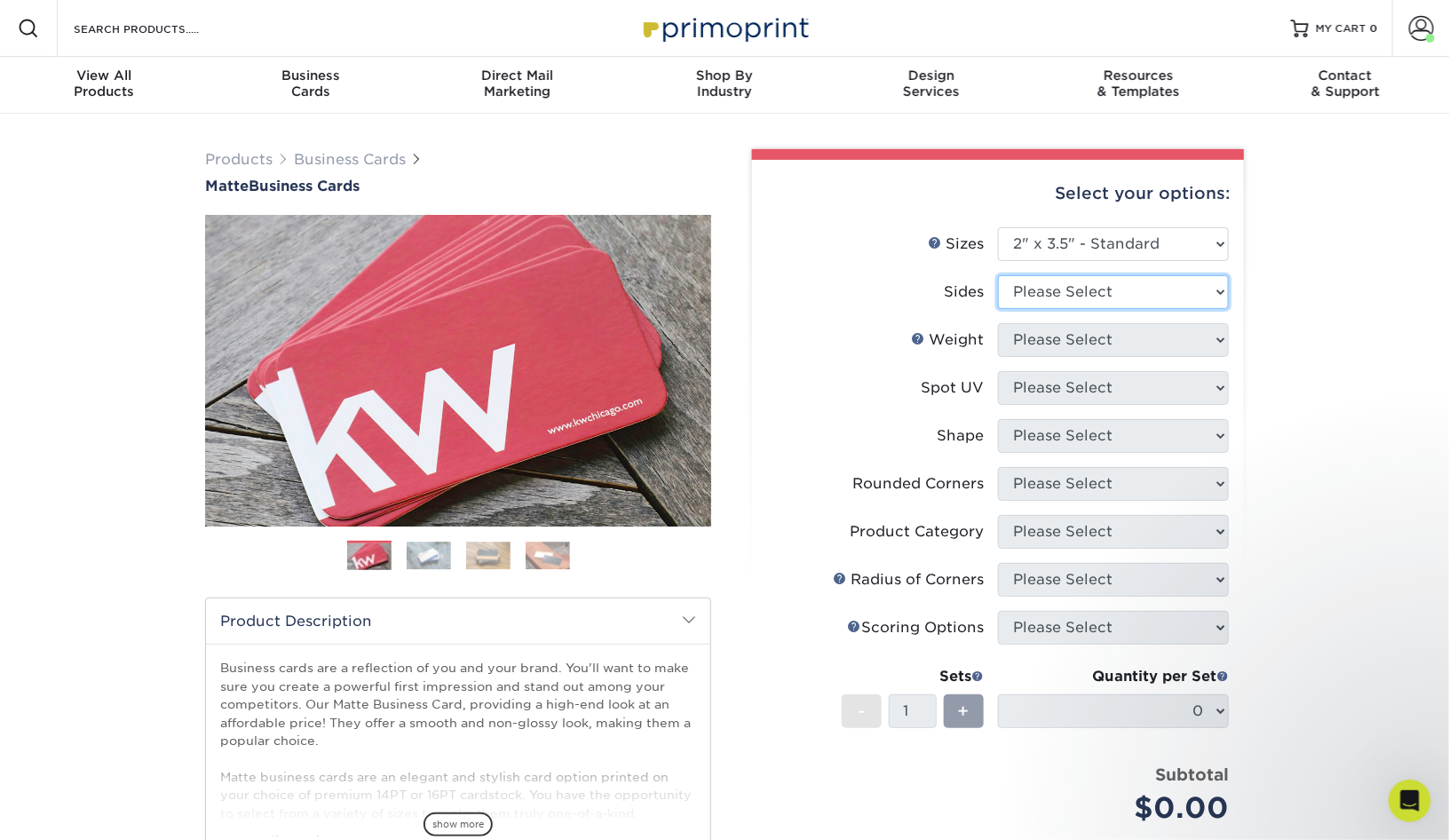
select select "13abbda7-1d64-4f25-8bb2-c179b224825d"
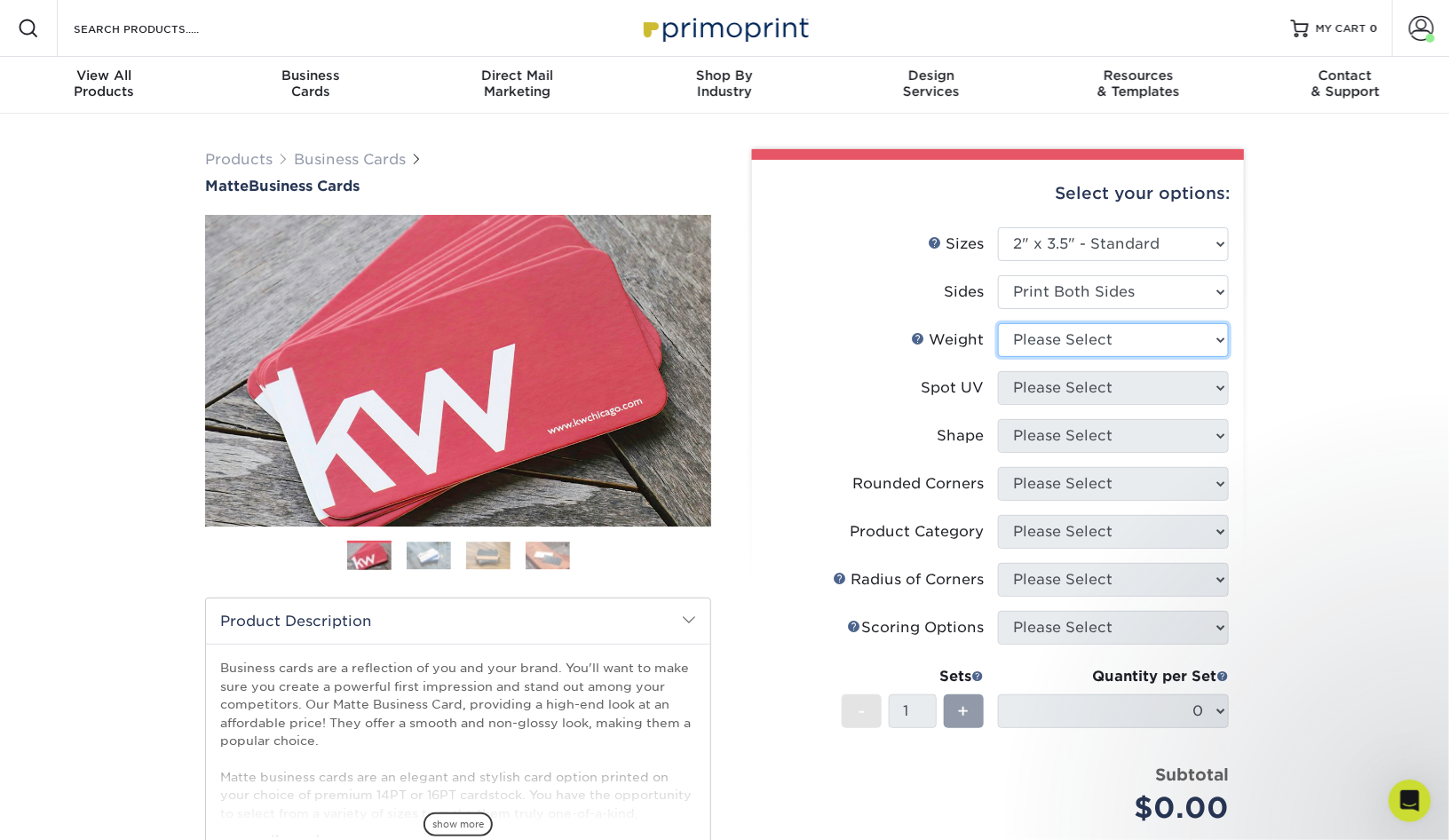
click at [1117, 338] on select "Please Select 16PT 14PT" at bounding box center [1113, 340] width 230 height 34
select select "16PT"
click at [1137, 391] on select "Please Select No Spot UV Front and Back (Both Sides) Front Only Back Only" at bounding box center [1113, 388] width 230 height 34
select select "3"
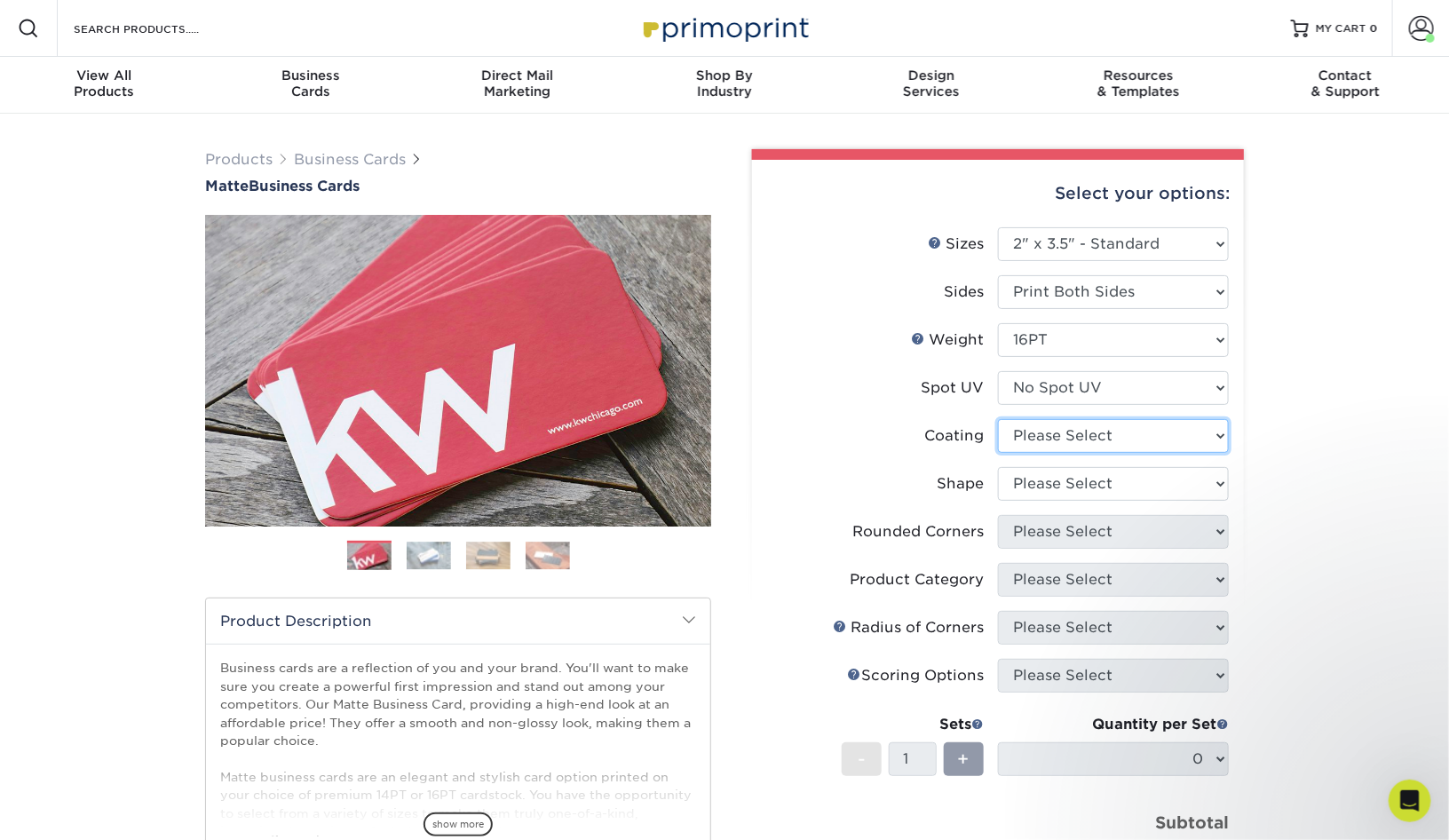
click at [1116, 438] on select at bounding box center [1113, 435] width 230 height 34
select select "121bb7b5-3b4d-429f-bd8d-bbf80e953313"
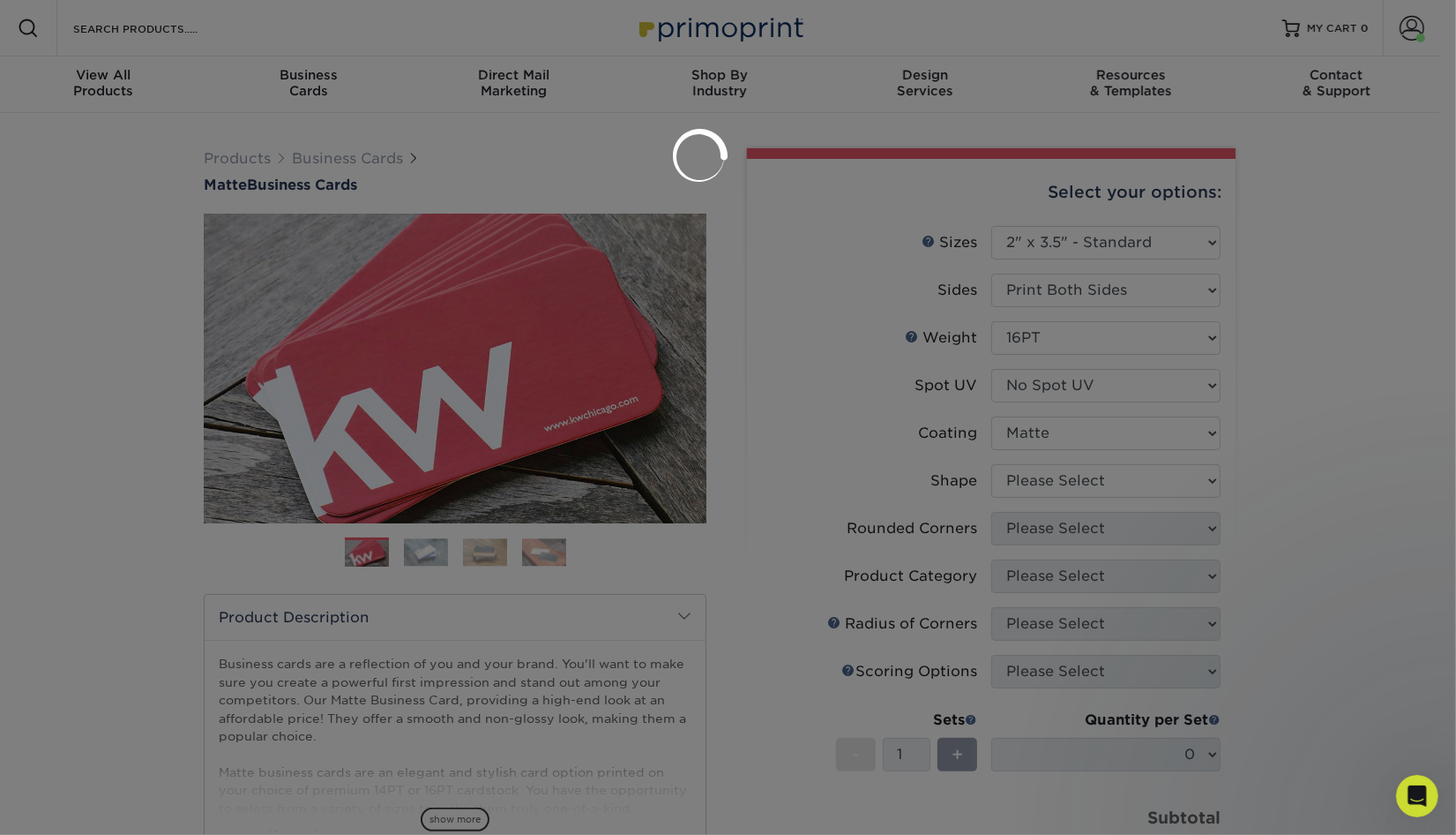
click at [1107, 481] on div at bounding box center [728, 417] width 1456 height 835
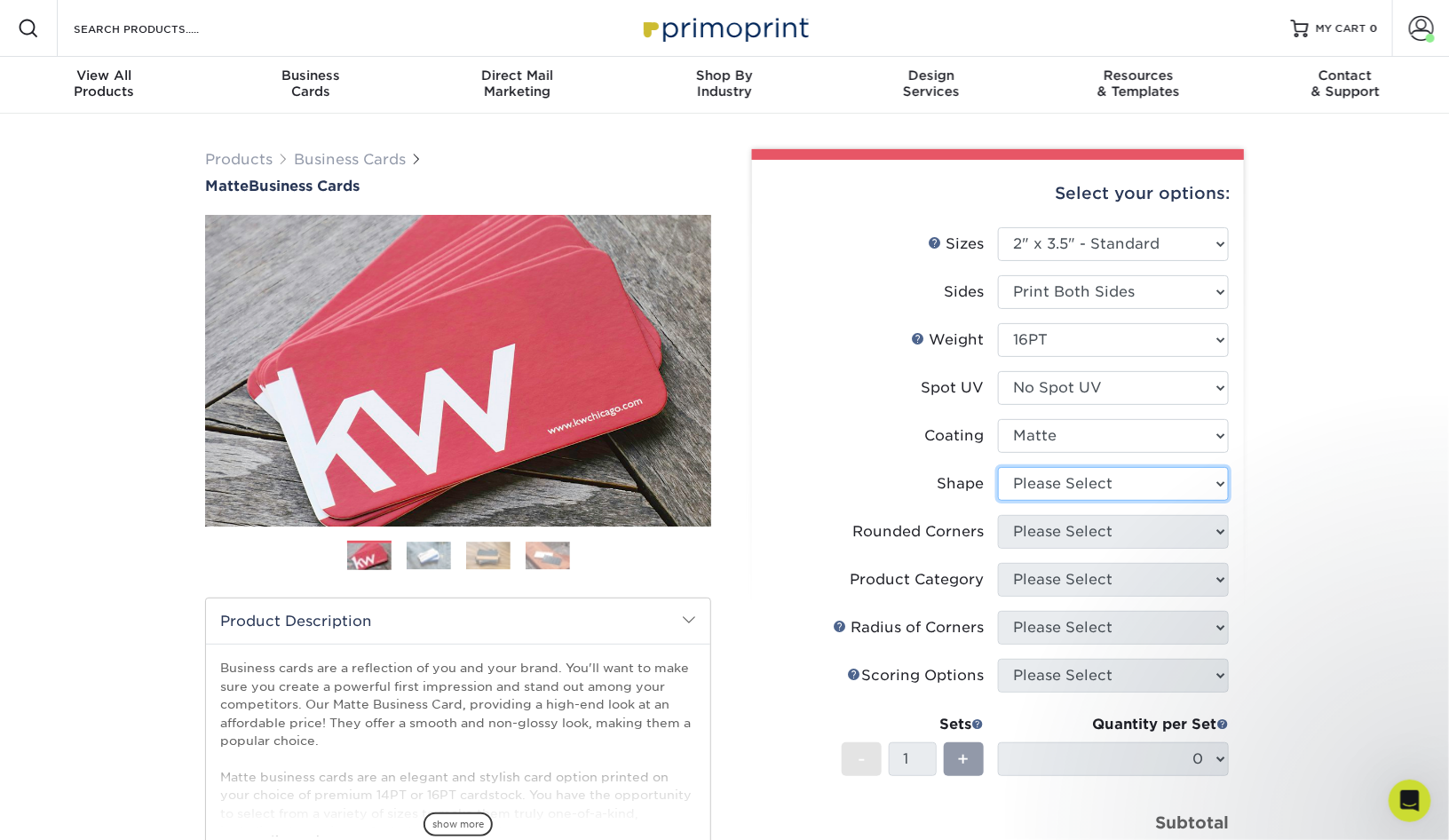
click at [1115, 480] on select "Please Select Standard Oval" at bounding box center [1113, 484] width 230 height 34
select select "standard"
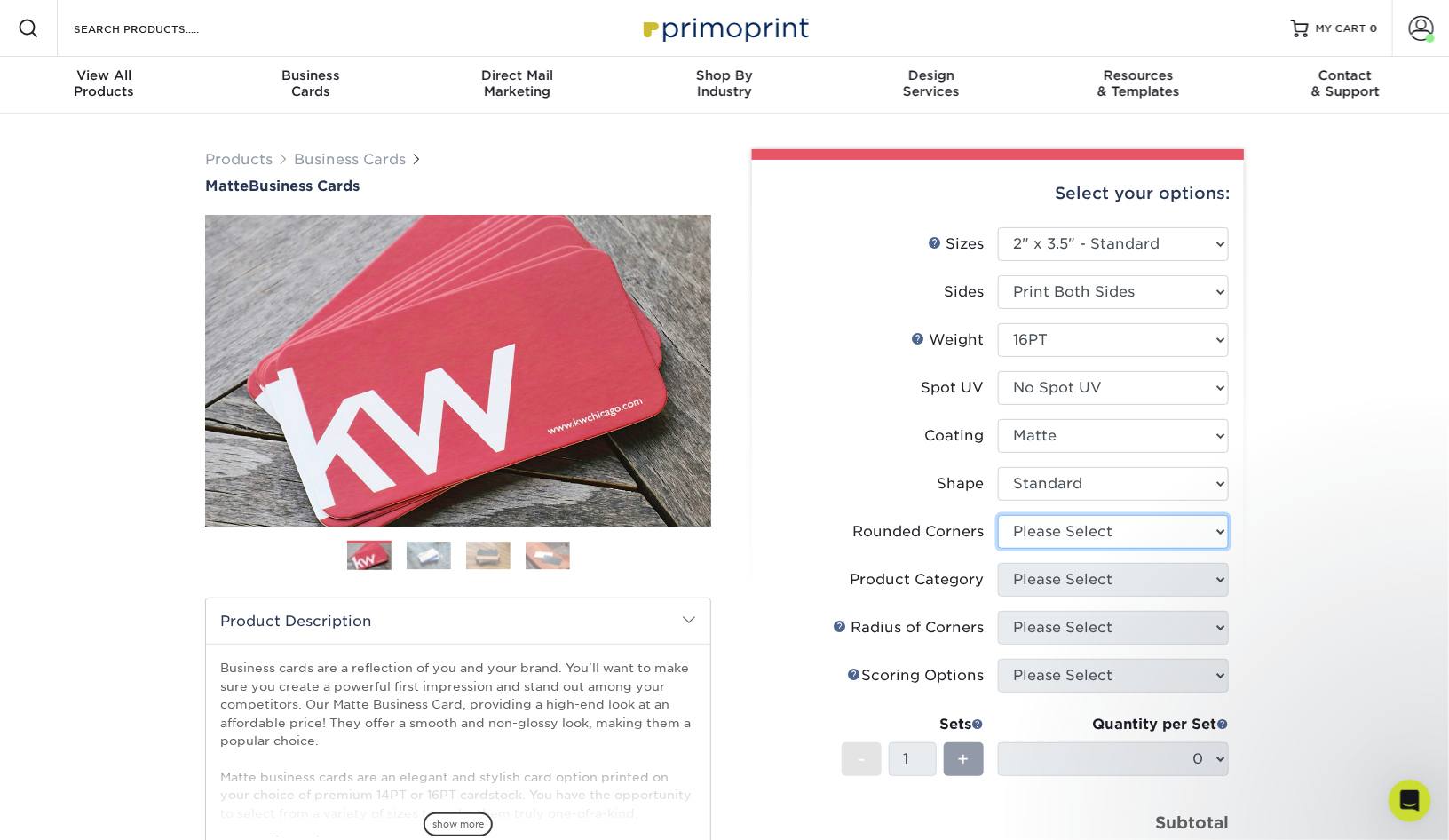
click at [1095, 532] on select "Please Select Yes - Round 2 Corners Yes - Round 4 Corners No" at bounding box center [1113, 532] width 230 height 34
select select "0"
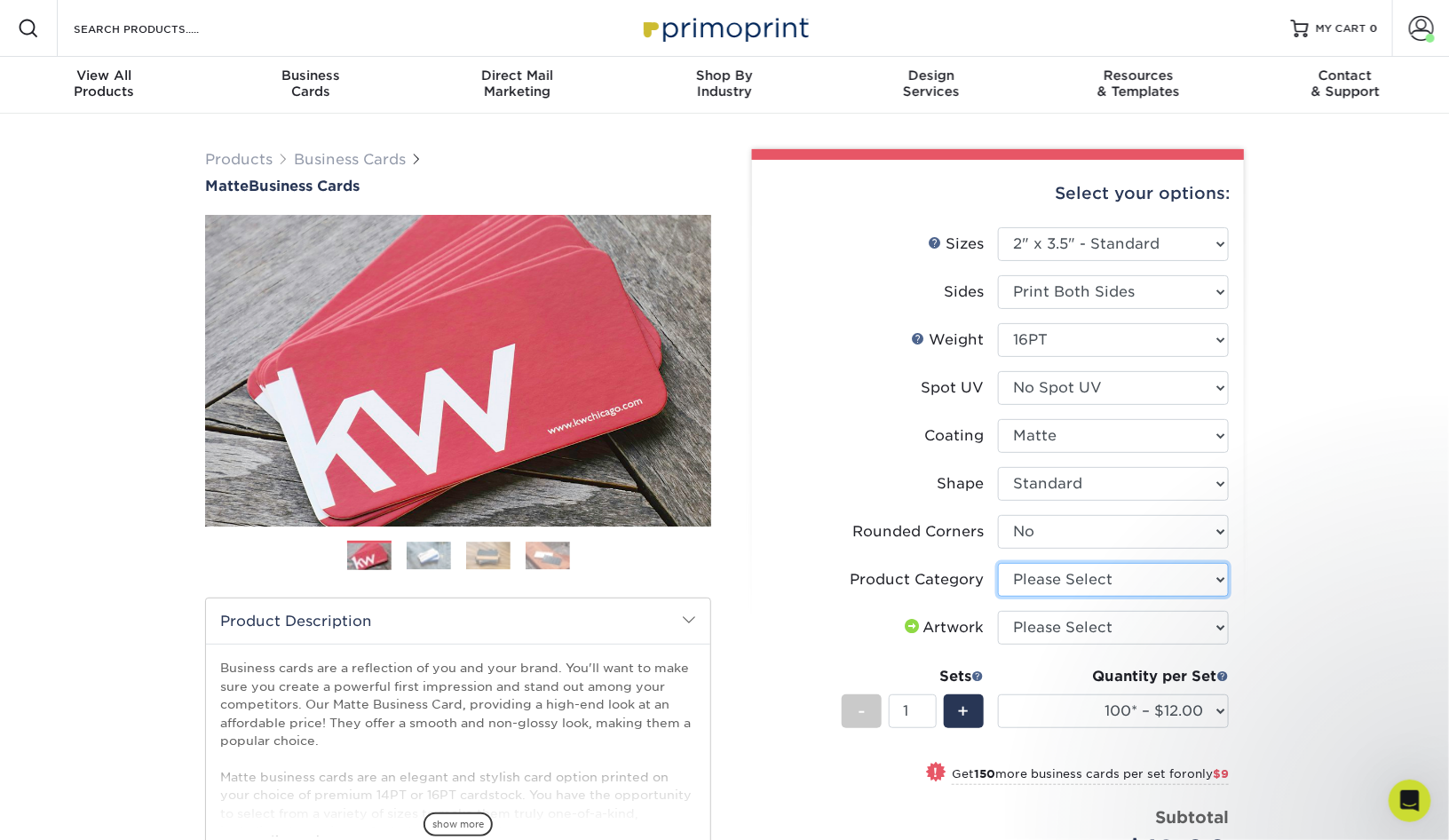
click at [1080, 582] on select "Please Select Business Cards" at bounding box center [1113, 580] width 230 height 34
select select "3b5148f1-0588-4f88-a218-97bcfdce65c1"
click at [1071, 630] on select "Please Select I will upload files I need a design - $100" at bounding box center [1113, 627] width 230 height 34
select select "upload"
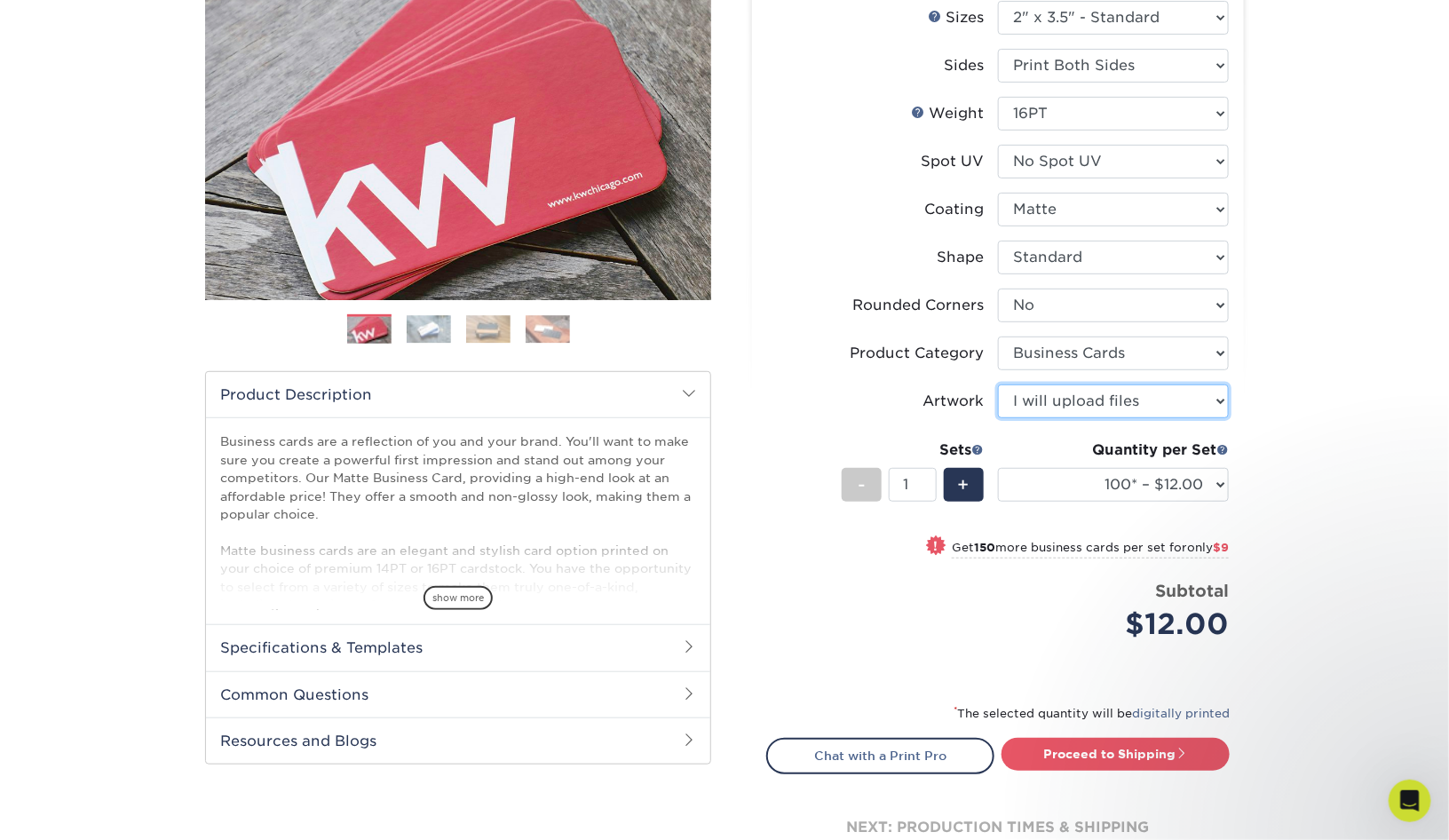
scroll to position [241, 0]
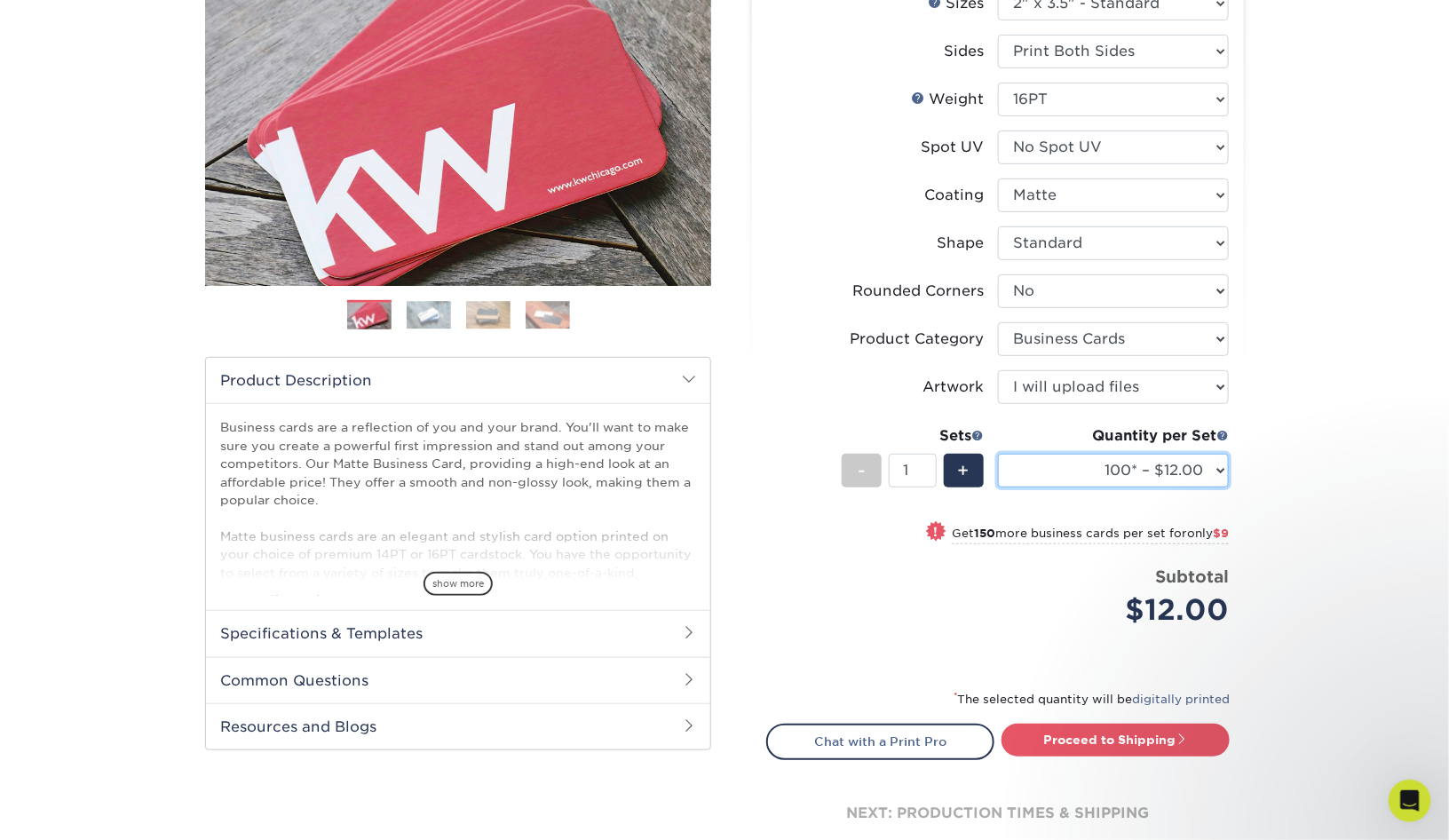
click at [1108, 461] on select "100* – $12.00 250* – $21.00 500 – $42.00 1000 – $53.00 2500 – $95.00 5000 – $18…" at bounding box center [1113, 470] width 230 height 34
click at [1099, 481] on select "100* – $12.00 250* – $21.00 500 – $42.00 1000 – $53.00 2500 – $95.00 5000 – $18…" at bounding box center [1113, 470] width 230 height 34
click at [1177, 733] on span at bounding box center [1181, 738] width 12 height 12
type input "Set 1"
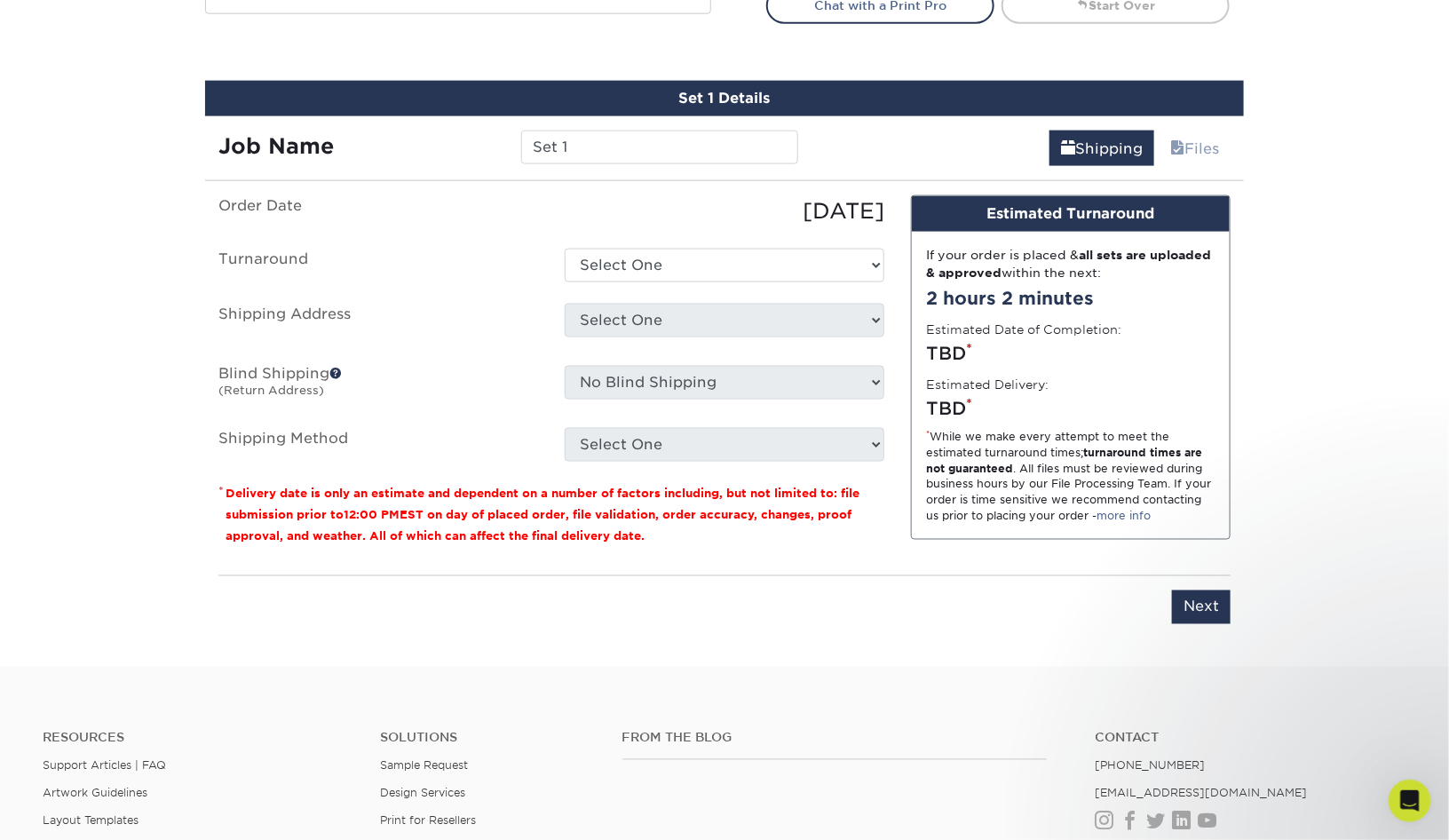
scroll to position [1009, 0]
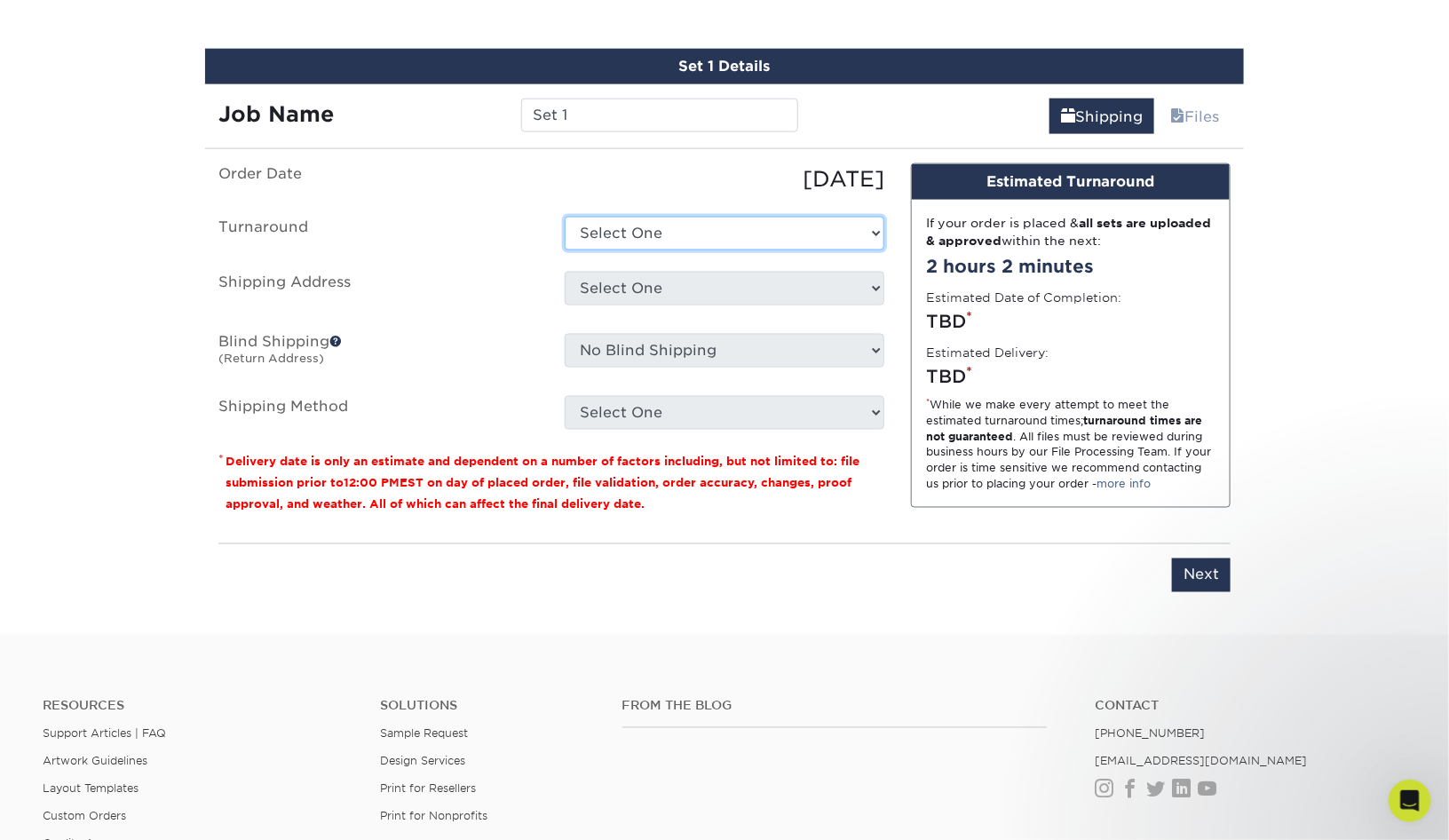
click at [748, 221] on select "Select One 2-4 Business Days 2 Day Next Business Day" at bounding box center [724, 233] width 319 height 34
select select "47dbf4b1-3bfd-4687-b793-fcd3ee179f06"
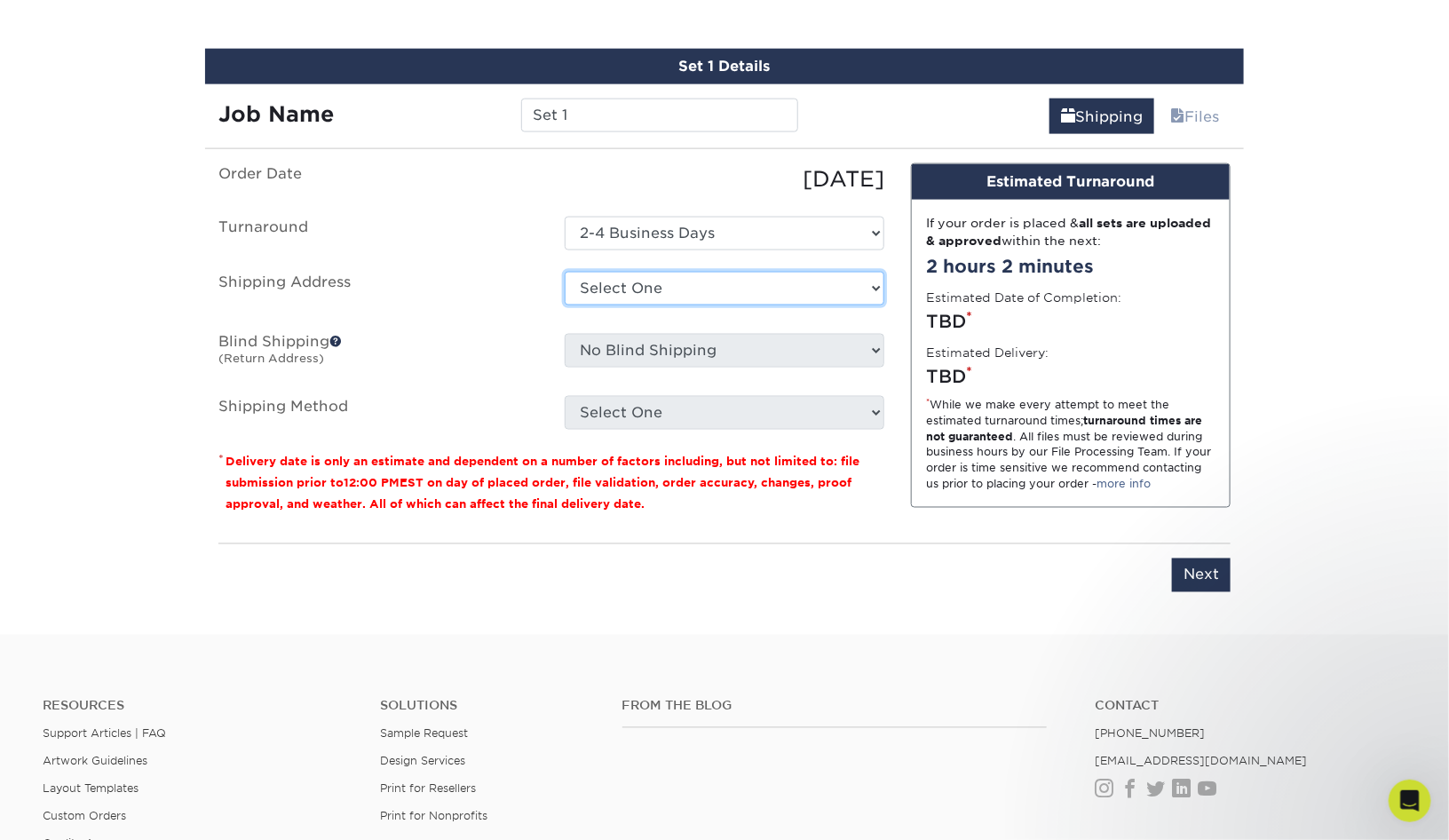
click at [739, 287] on select "Select One ECR Philadelphia Expressway Cinema Rentals - USNY + Add New Address" at bounding box center [724, 288] width 319 height 34
select select "180528"
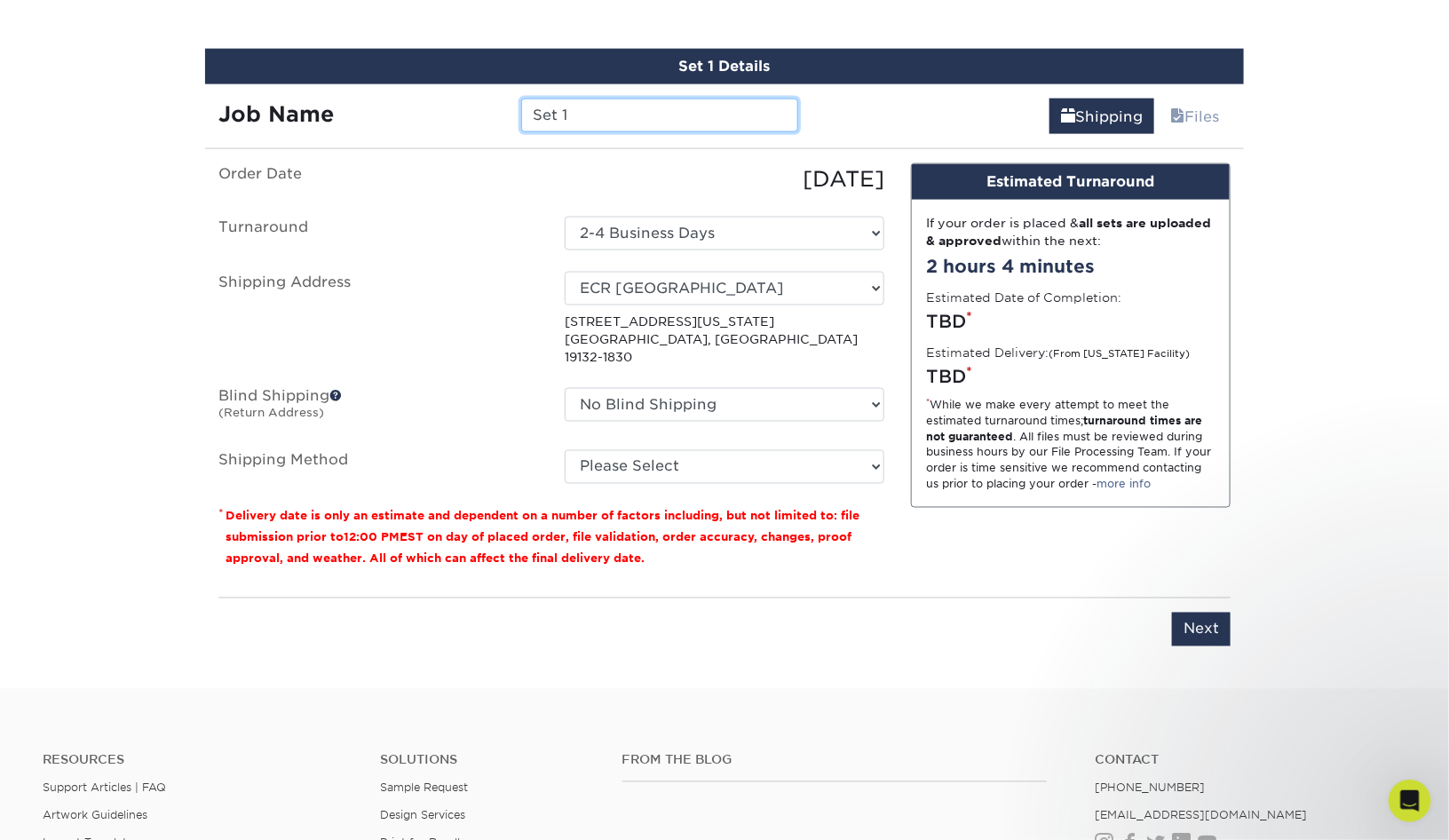
drag, startPoint x: 602, startPoint y: 119, endPoint x: 407, endPoint y: 106, distance: 195.4
click at [407, 106] on div "Job Name Set 1" at bounding box center [508, 115] width 606 height 34
type input "2025 [PERSON_NAME] Manager"
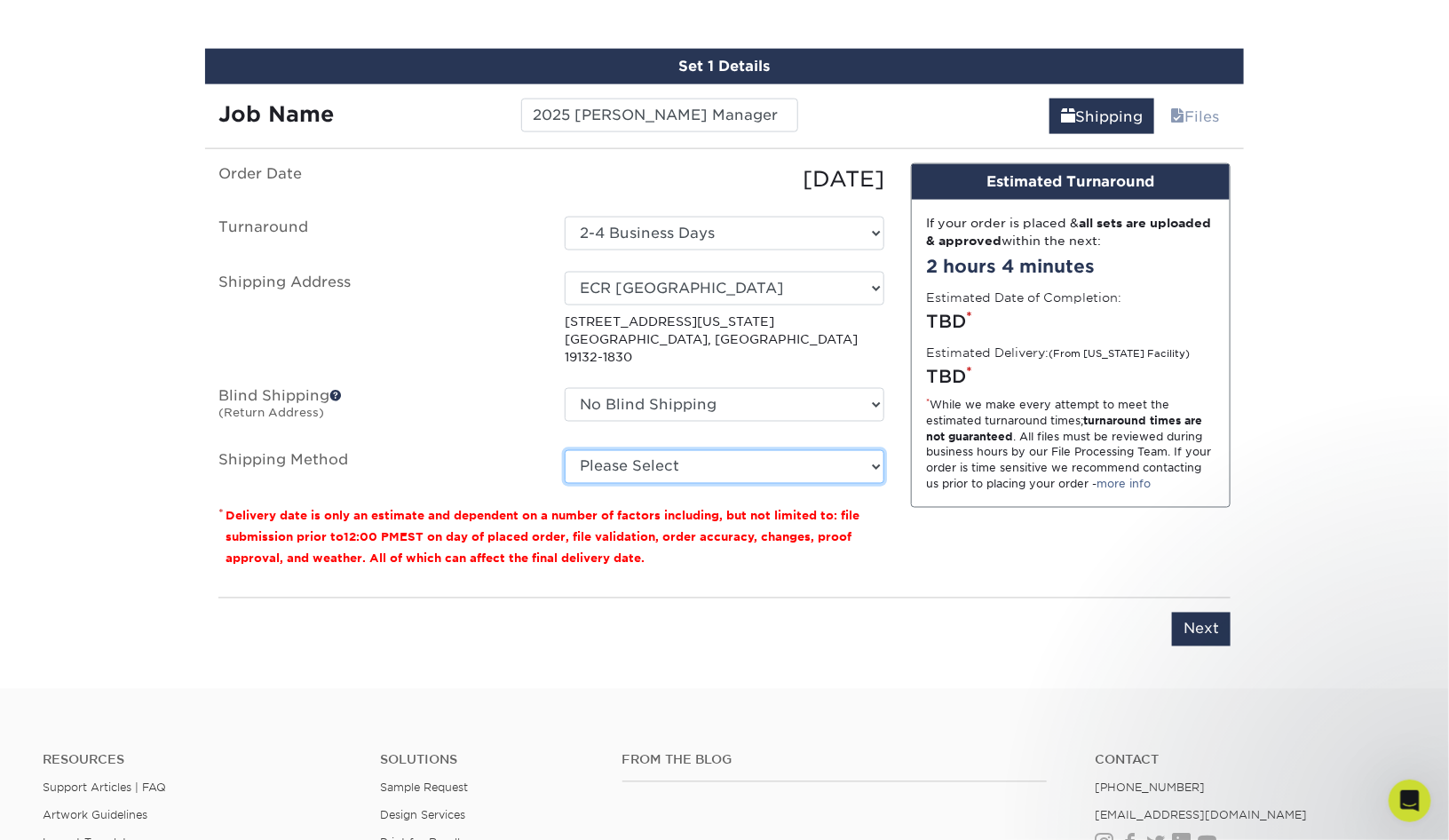
click at [774, 450] on select "Please Select Ground Shipping (+$7.84) 3 Day Shipping Service (+$15.33) 2 Day A…" at bounding box center [724, 467] width 319 height 34
select select "03"
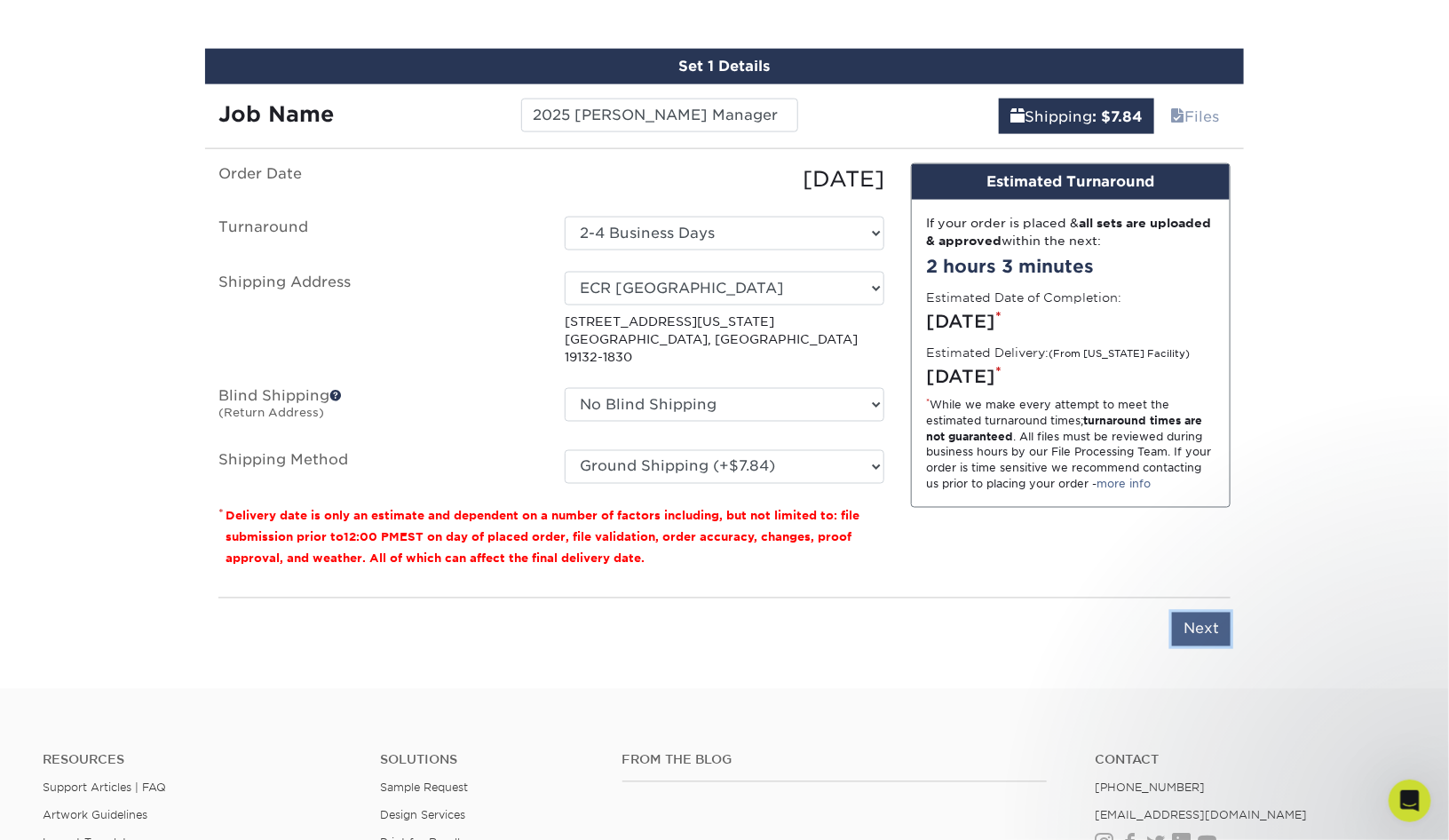
click at [1200, 612] on input "Next" at bounding box center [1201, 629] width 59 height 34
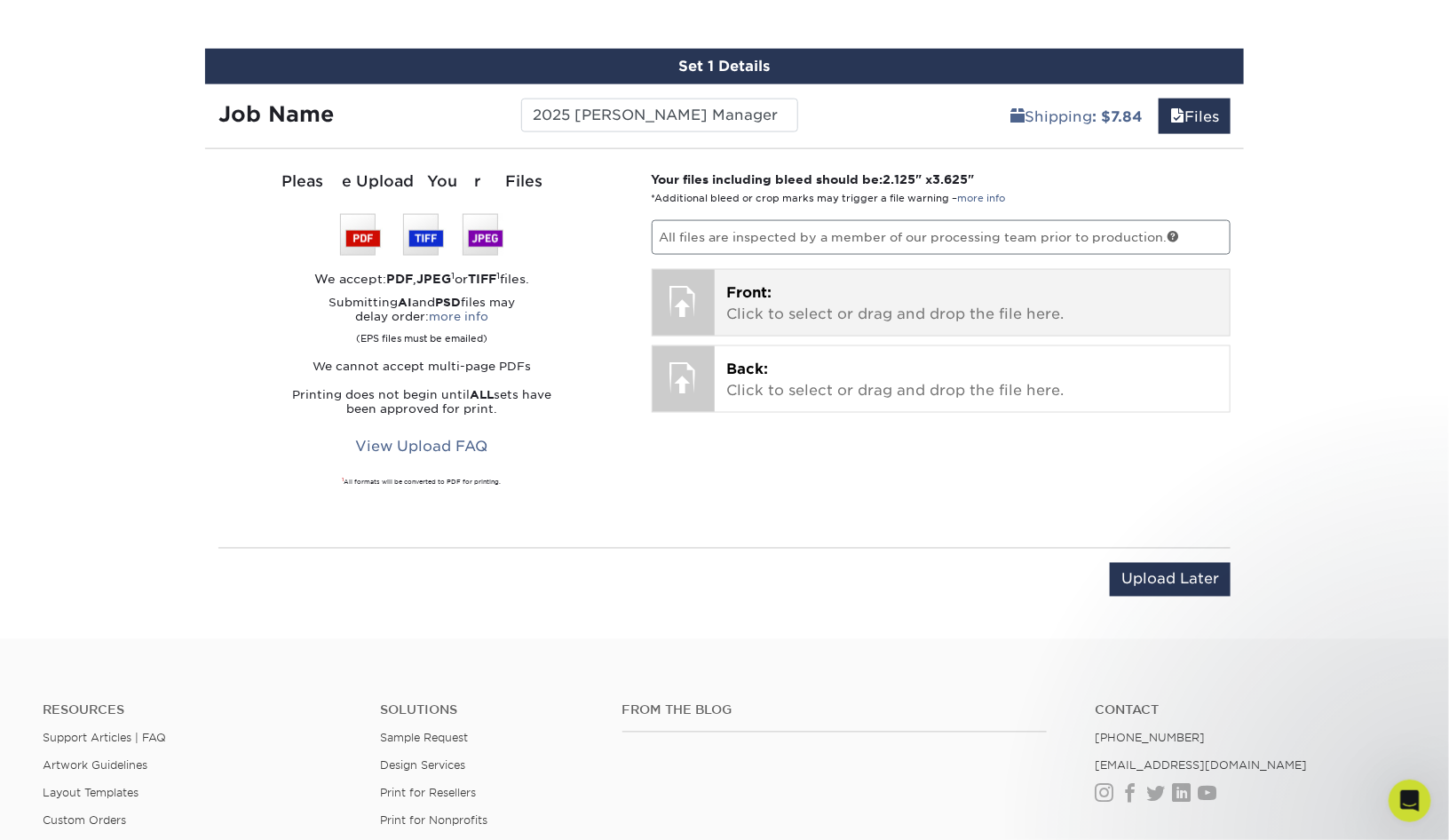
click at [858, 290] on p "Front: Click to select or drag and drop the file here." at bounding box center [972, 302] width 491 height 42
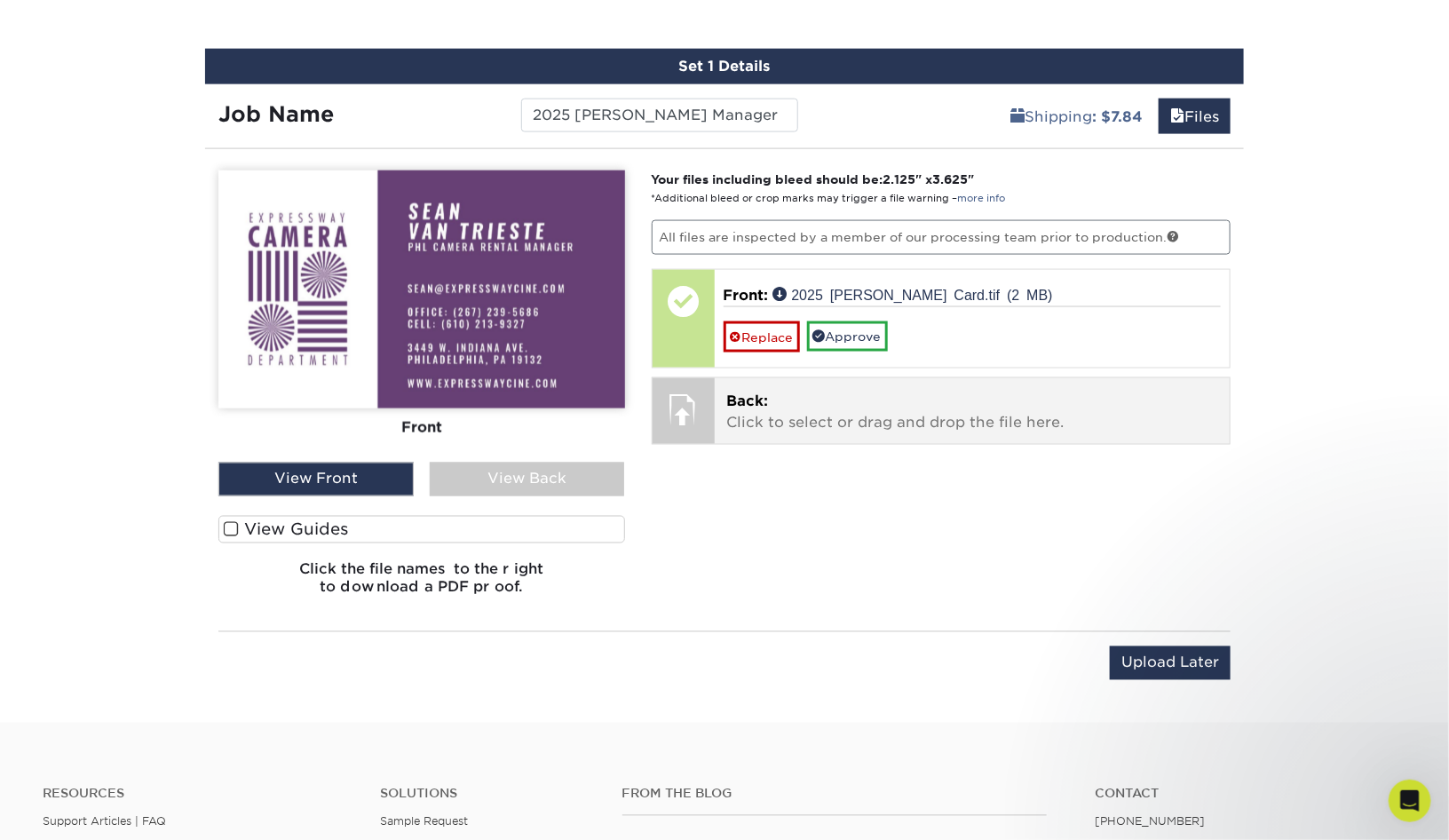
click at [921, 399] on p "Back: Click to select or drag and drop the file here." at bounding box center [972, 411] width 491 height 42
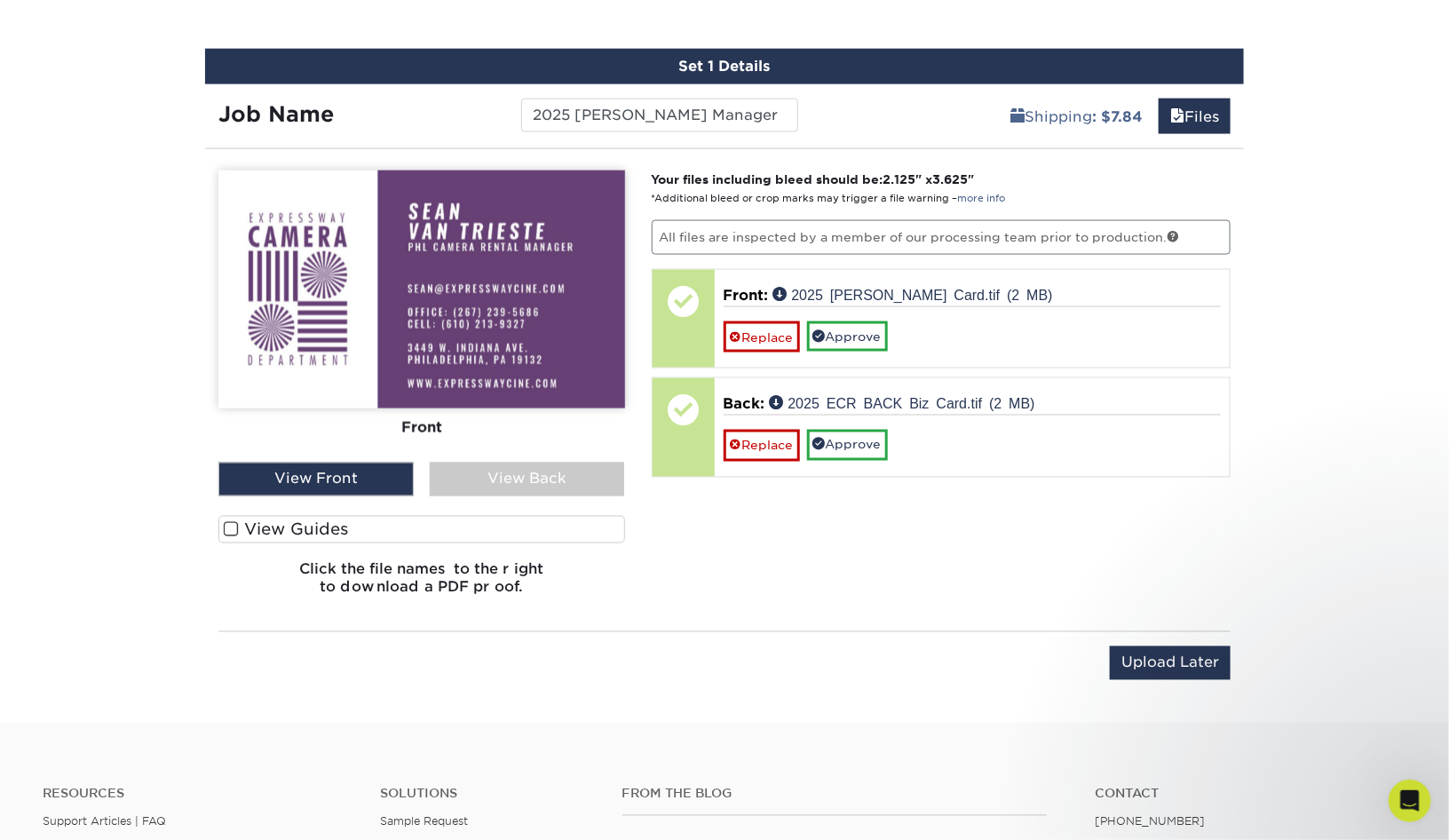
click at [232, 529] on span at bounding box center [231, 529] width 15 height 17
click at [0, 0] on input "View Guides" at bounding box center [0, 0] width 0 height 0
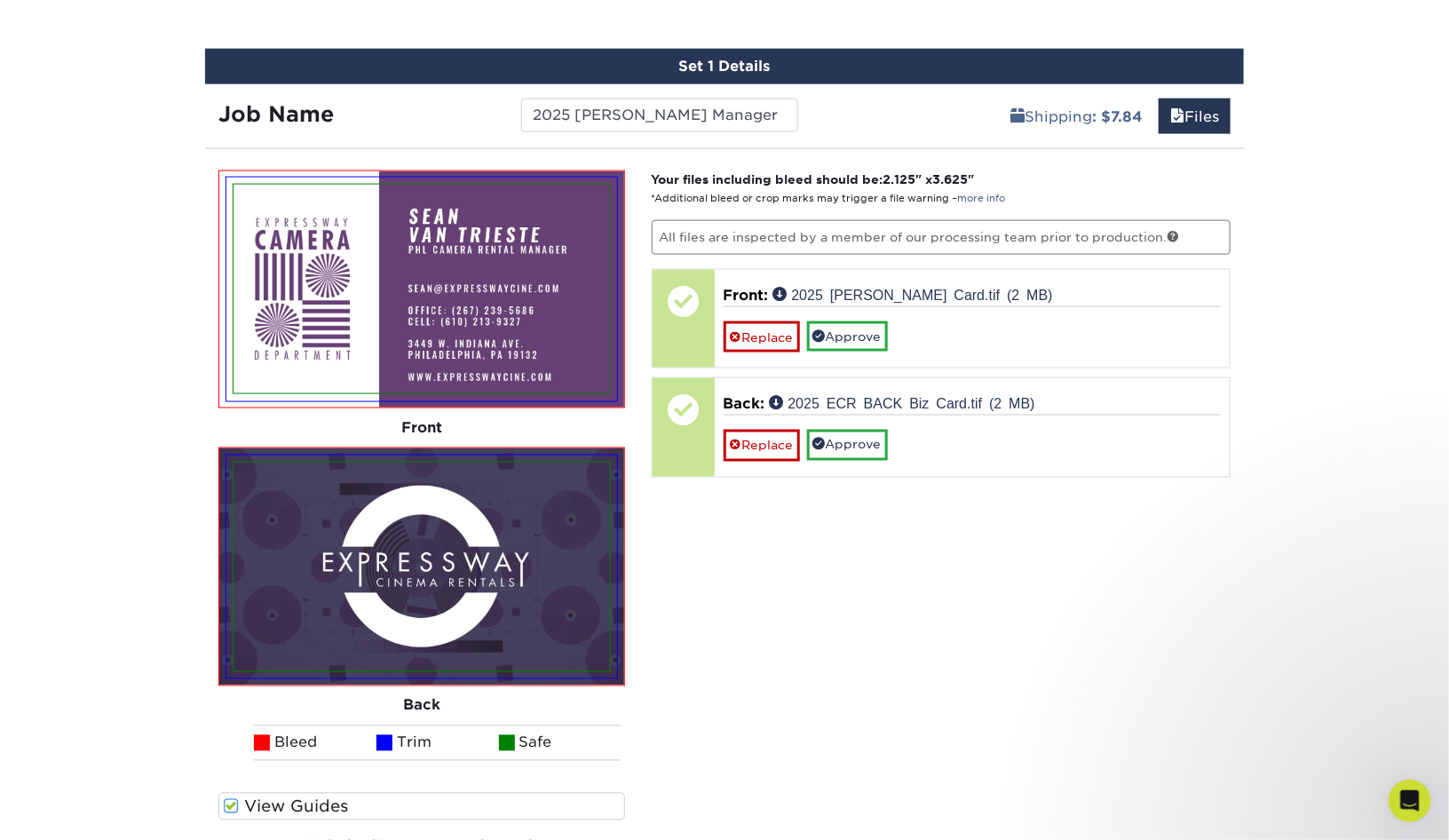
click at [229, 802] on span at bounding box center [231, 806] width 15 height 17
click at [0, 0] on input "View Guides" at bounding box center [0, 0] width 0 height 0
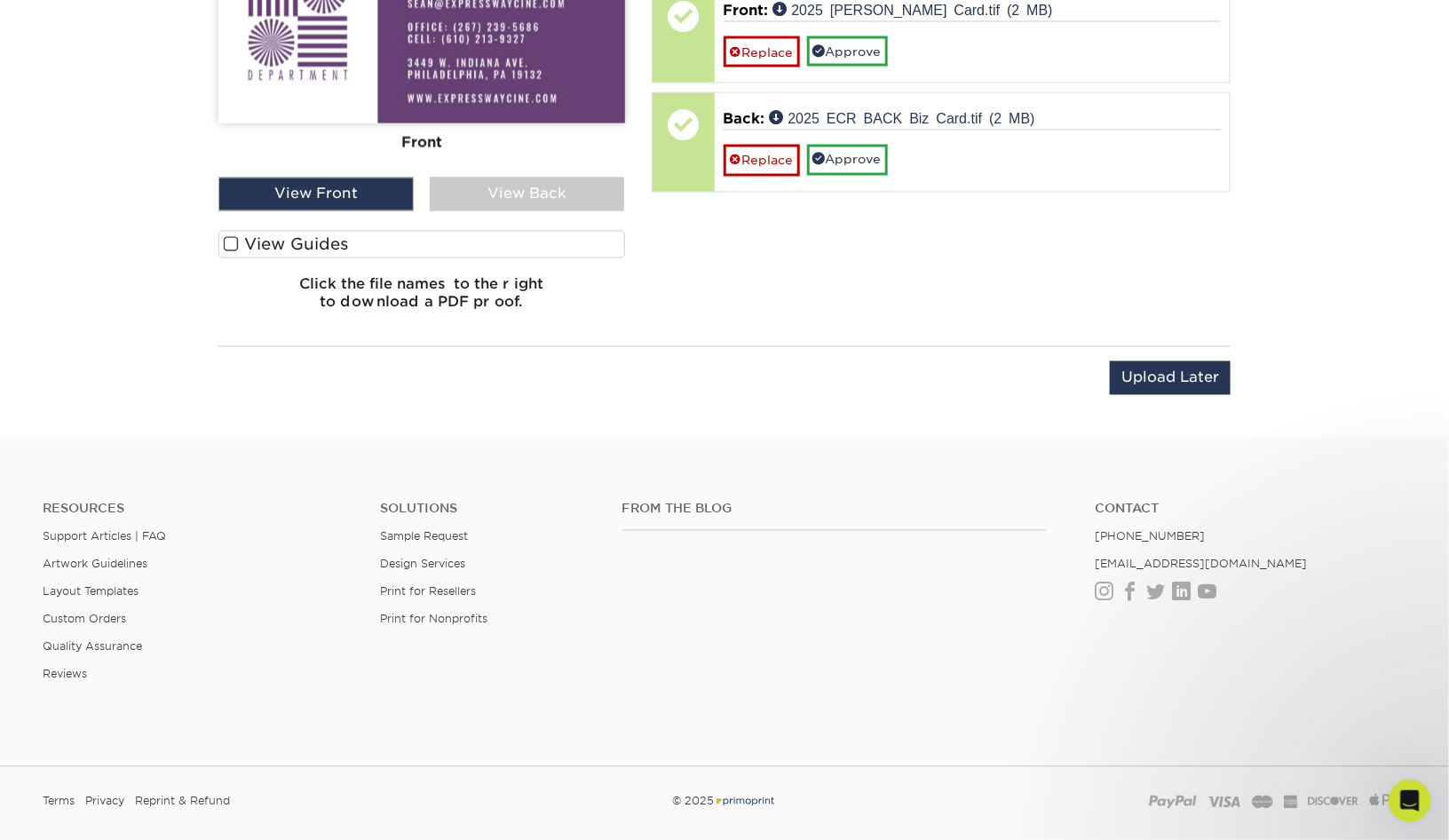
scroll to position [1081, 0]
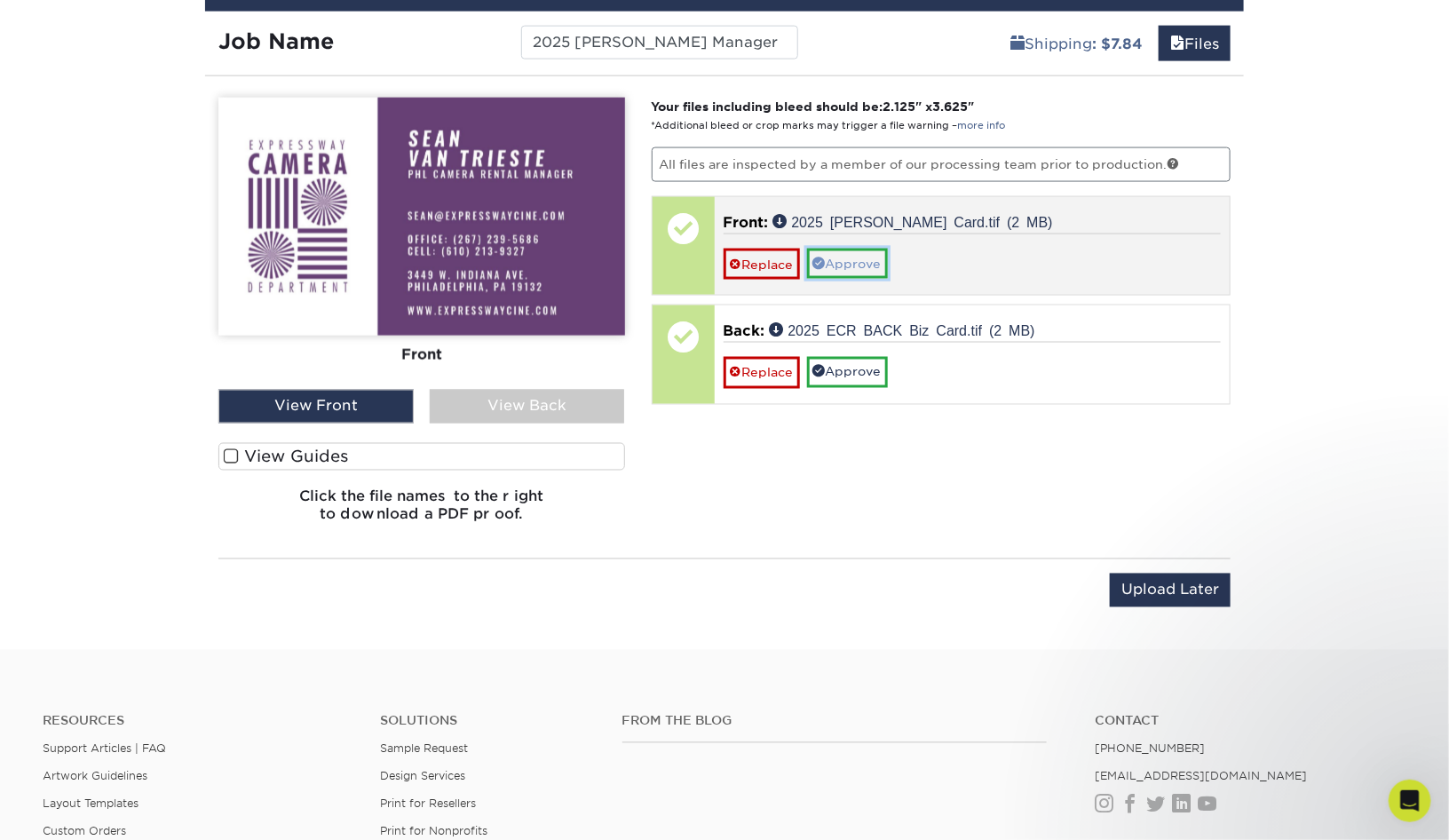
click at [877, 255] on link "Approve" at bounding box center [848, 263] width 81 height 30
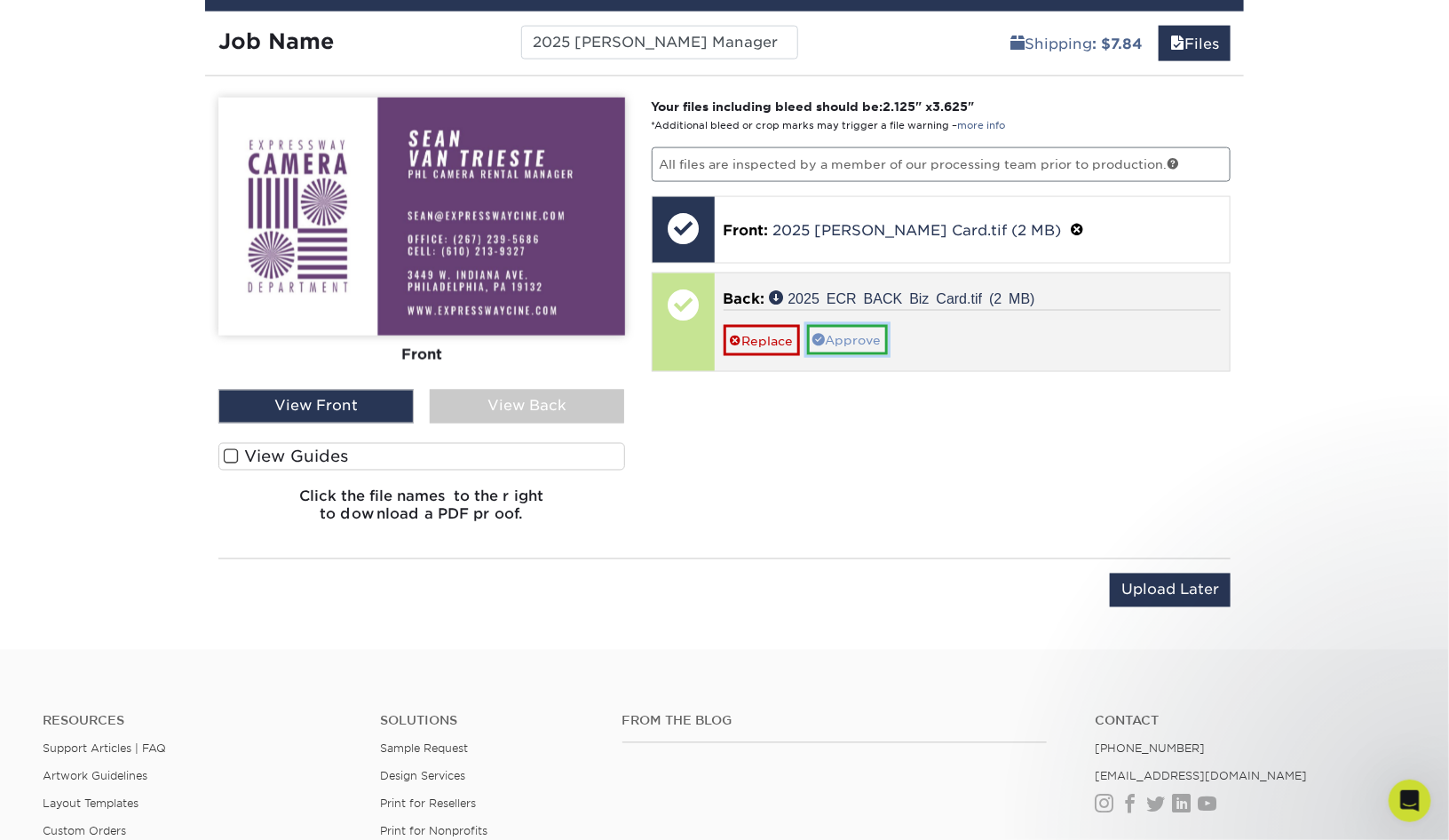
click at [867, 335] on link "Approve" at bounding box center [848, 340] width 81 height 30
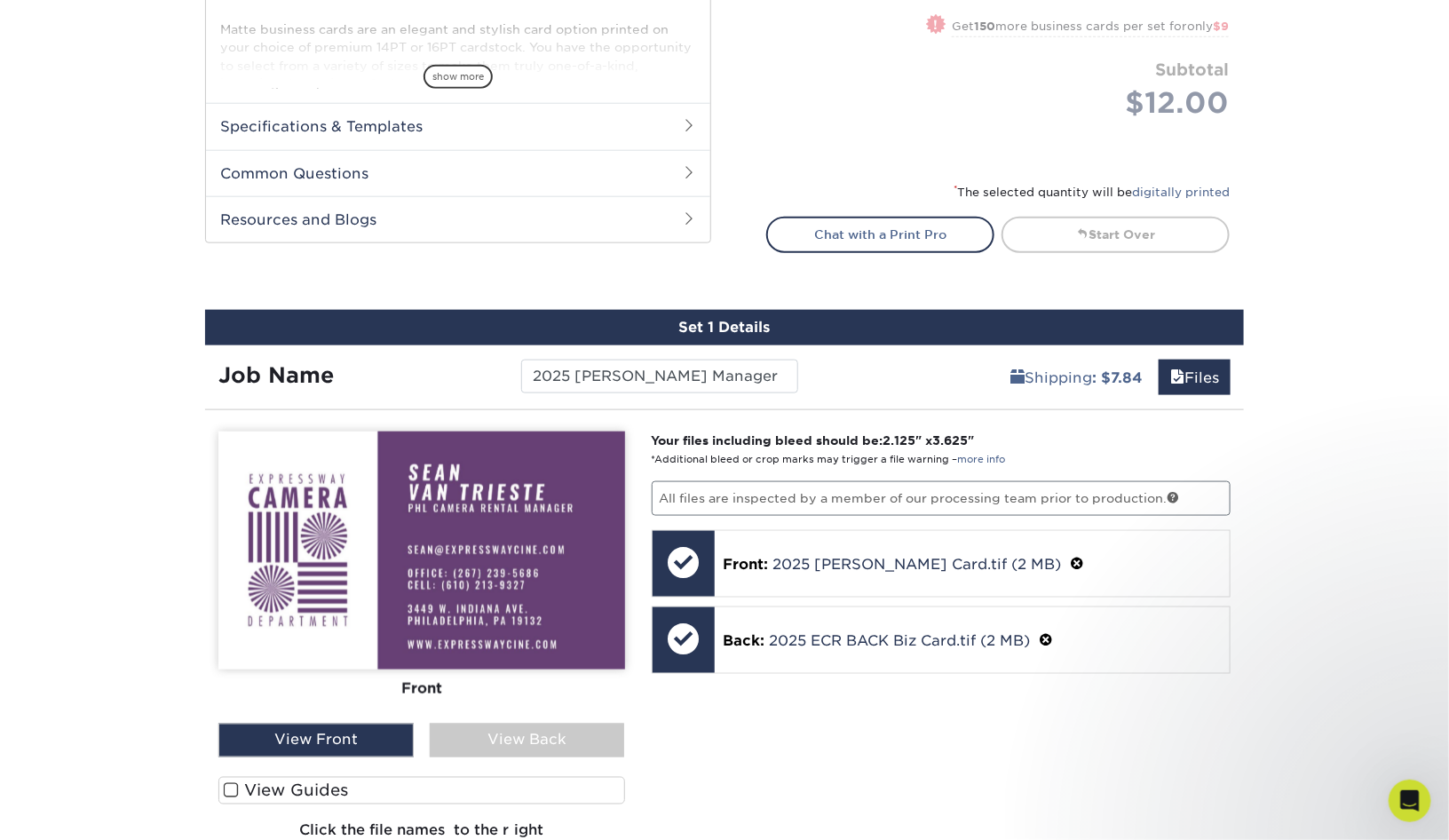
scroll to position [1303, 0]
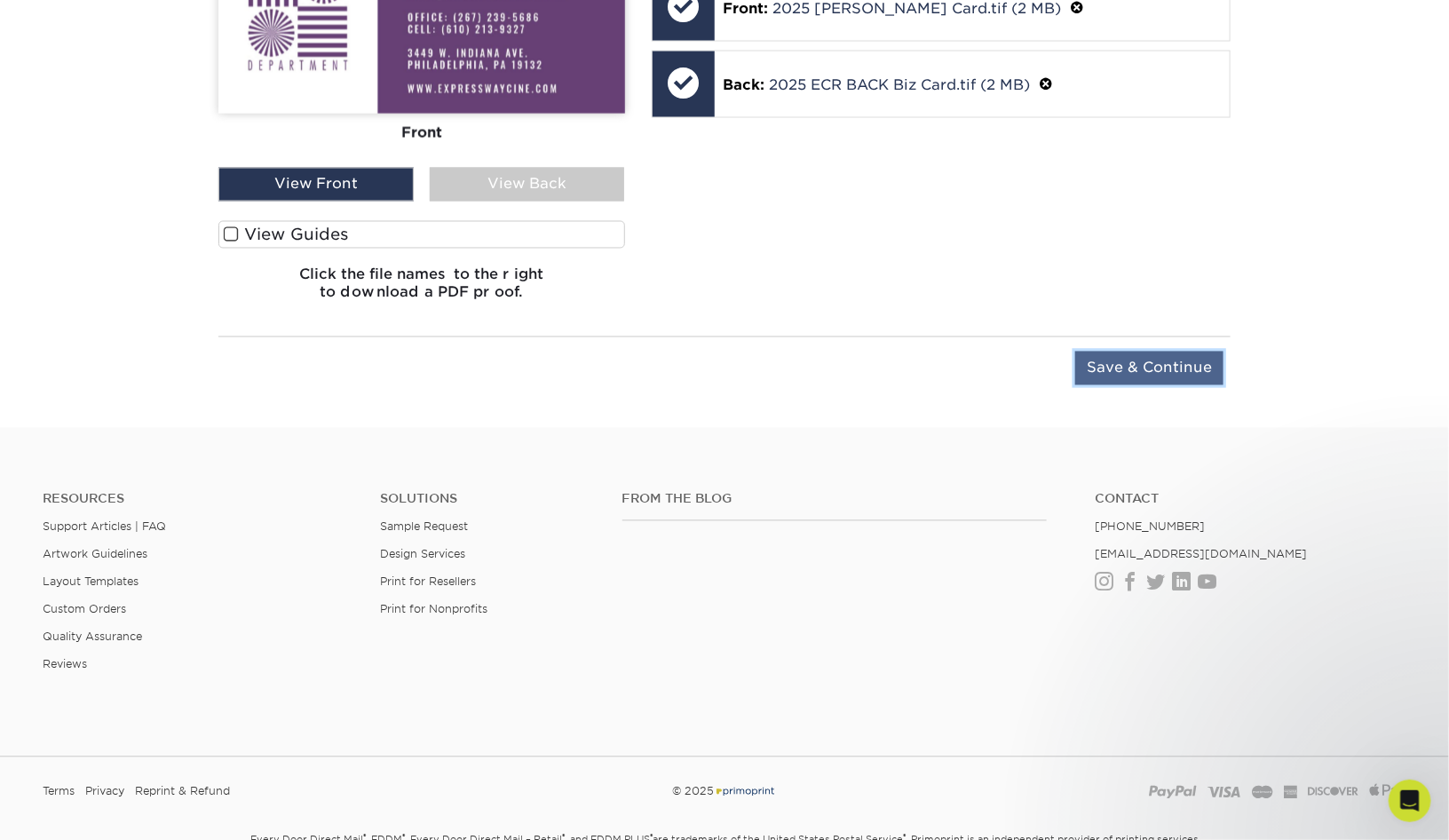
click at [1114, 371] on input "Save & Continue" at bounding box center [1149, 368] width 148 height 34
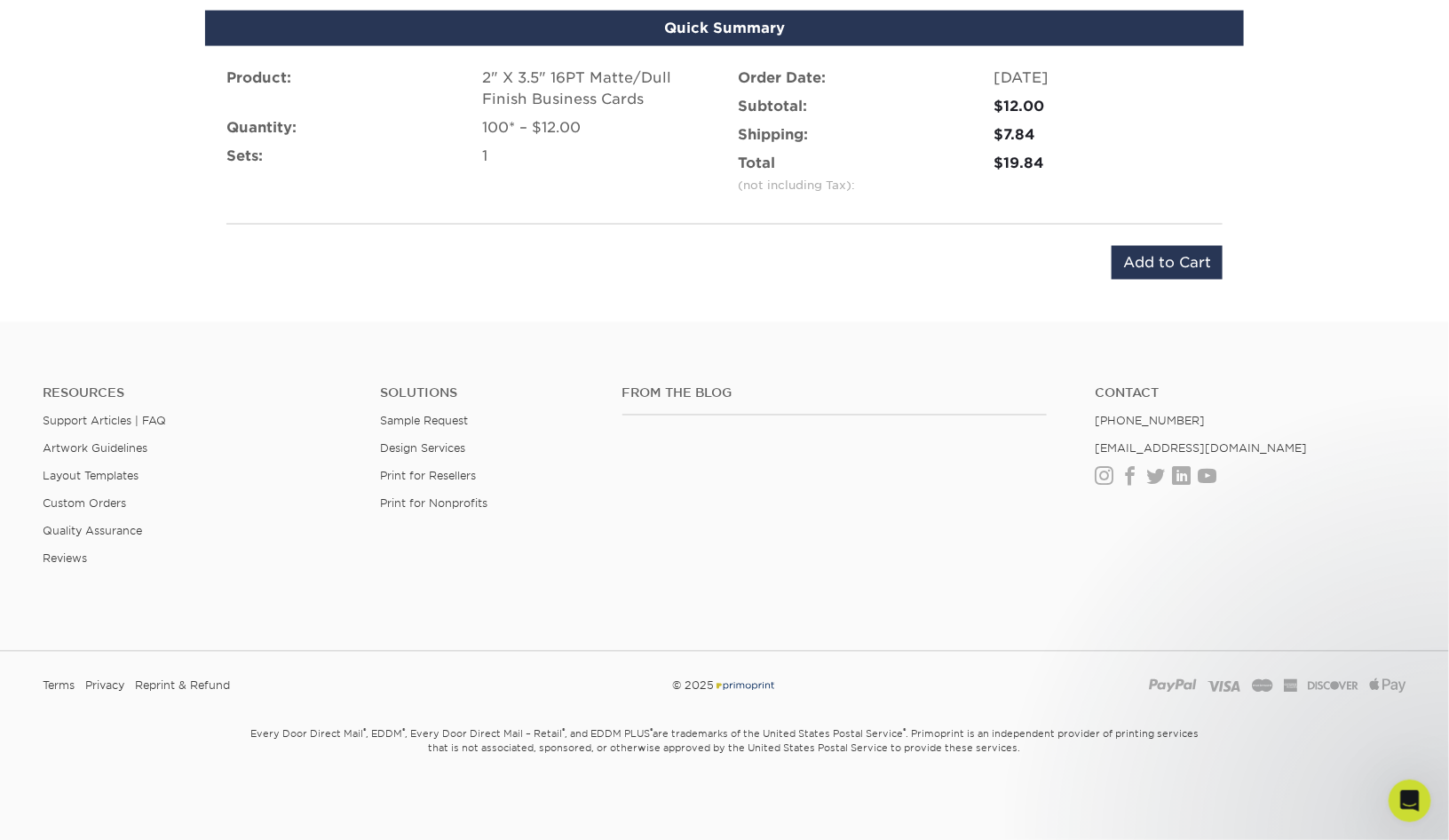
scroll to position [943, 0]
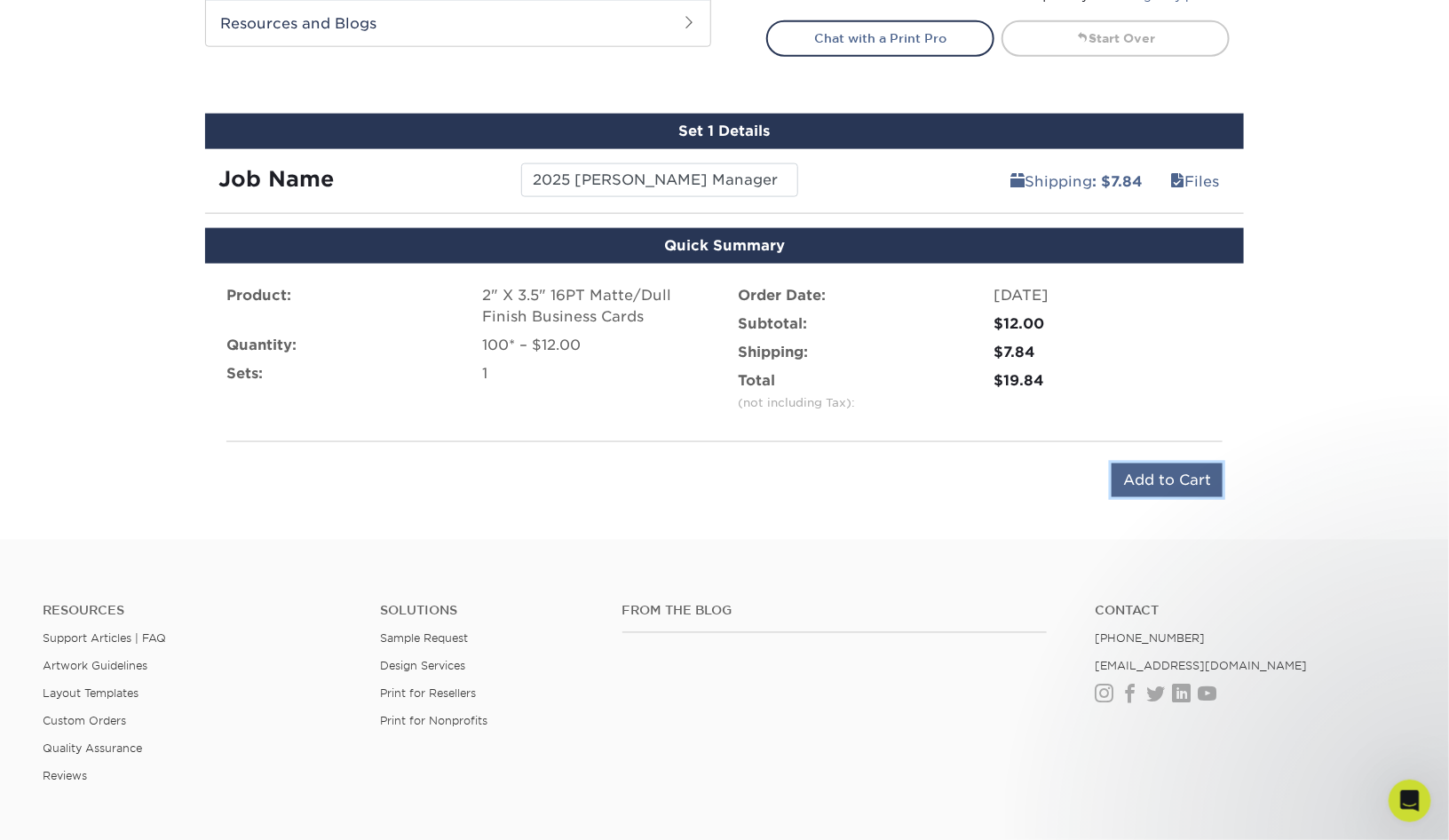
click at [1152, 475] on input "Add to Cart" at bounding box center [1167, 480] width 111 height 34
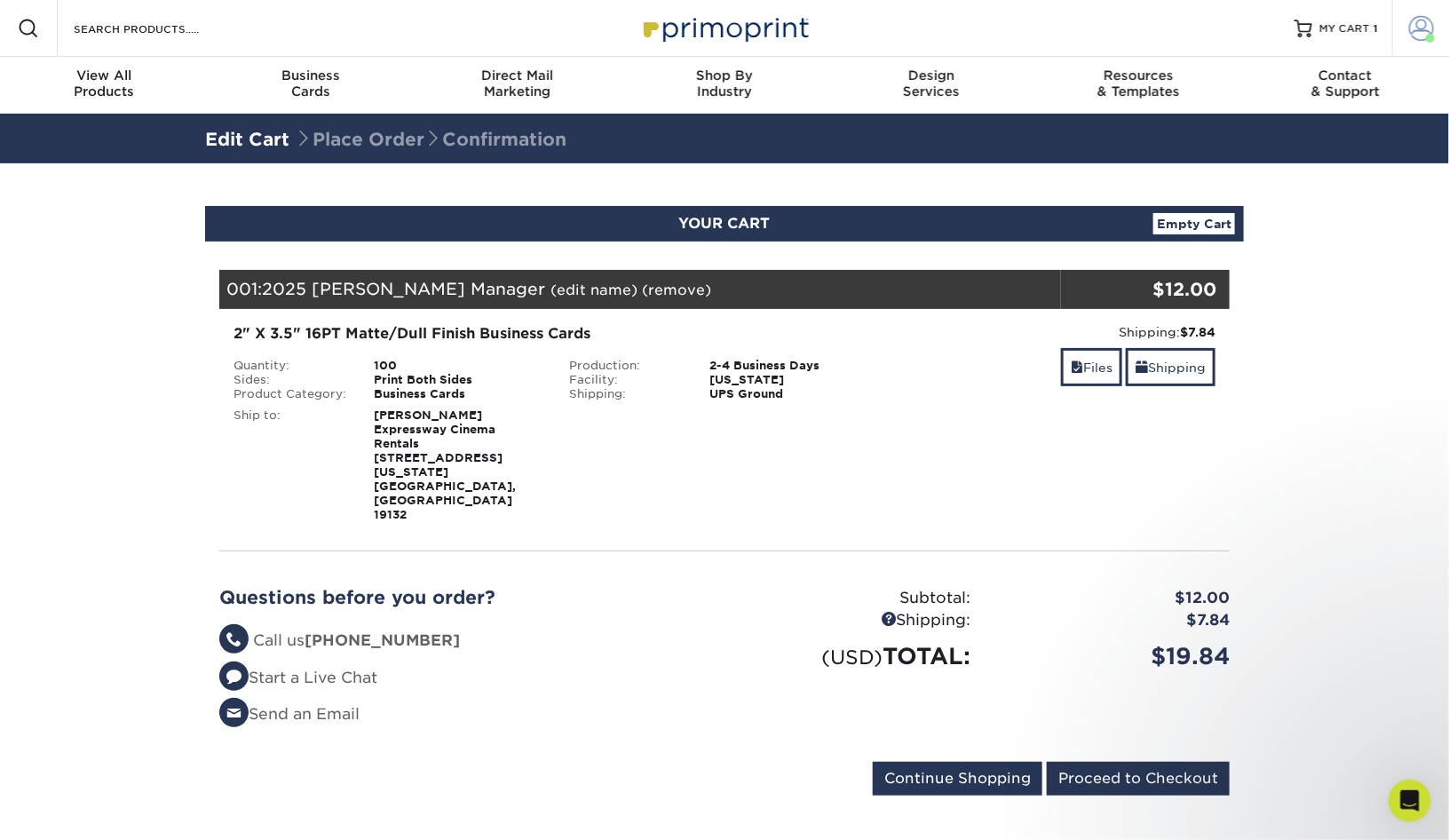
click at [1419, 31] on span at bounding box center [1421, 28] width 25 height 25
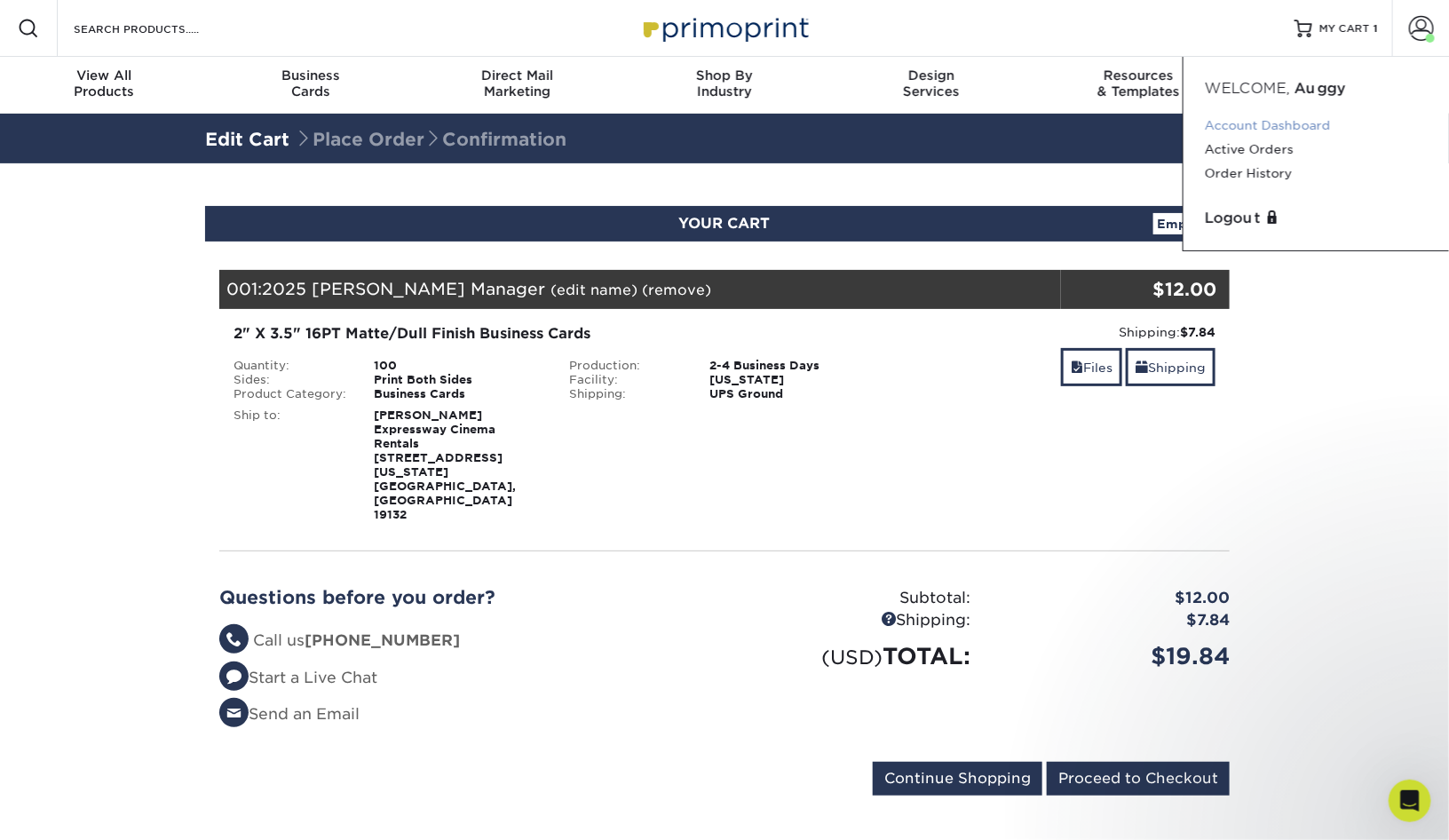
click at [1252, 123] on link "Account Dashboard" at bounding box center [1316, 125] width 223 height 24
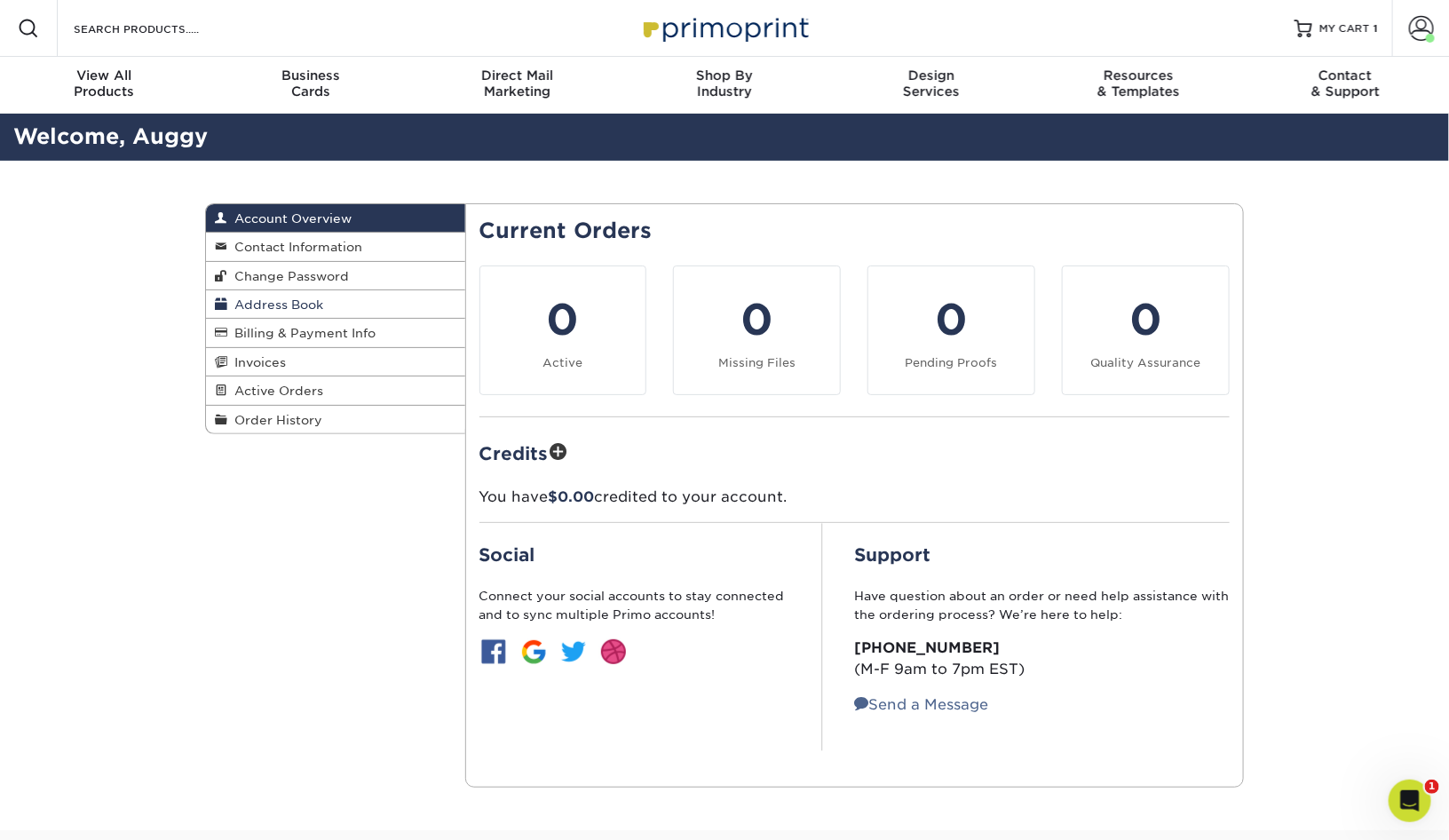
click at [347, 302] on link "Address Book" at bounding box center [335, 304] width 259 height 28
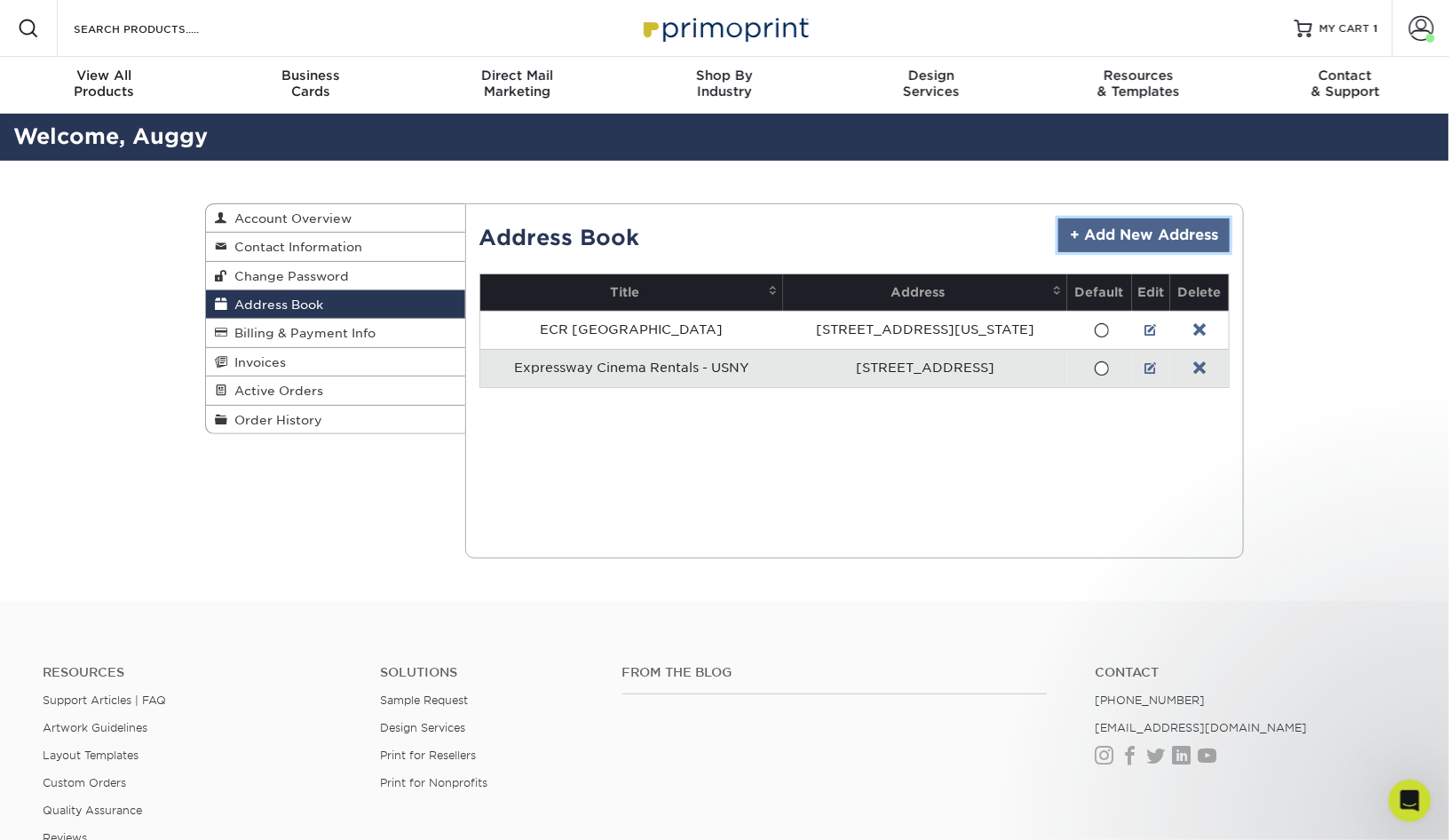
click at [1134, 239] on link "+ Add New Address" at bounding box center [1144, 235] width 171 height 34
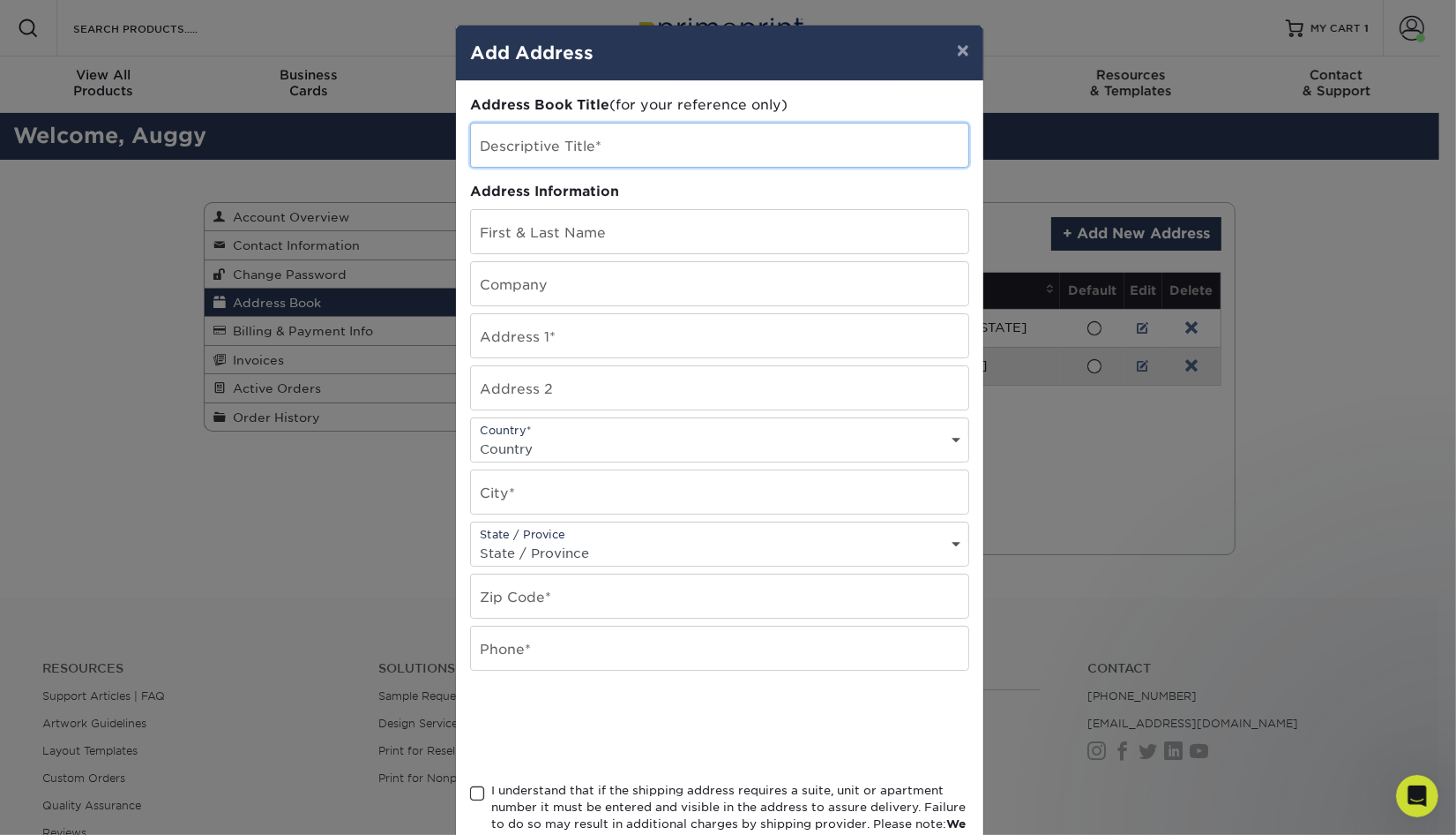
click at [700, 145] on input "text" at bounding box center [719, 145] width 498 height 43
type input "Expressway Buffalo"
click at [634, 241] on input "text" at bounding box center [719, 232] width 498 height 43
type input "Ben Mannarino"
click at [613, 290] on input "text" at bounding box center [719, 283] width 498 height 43
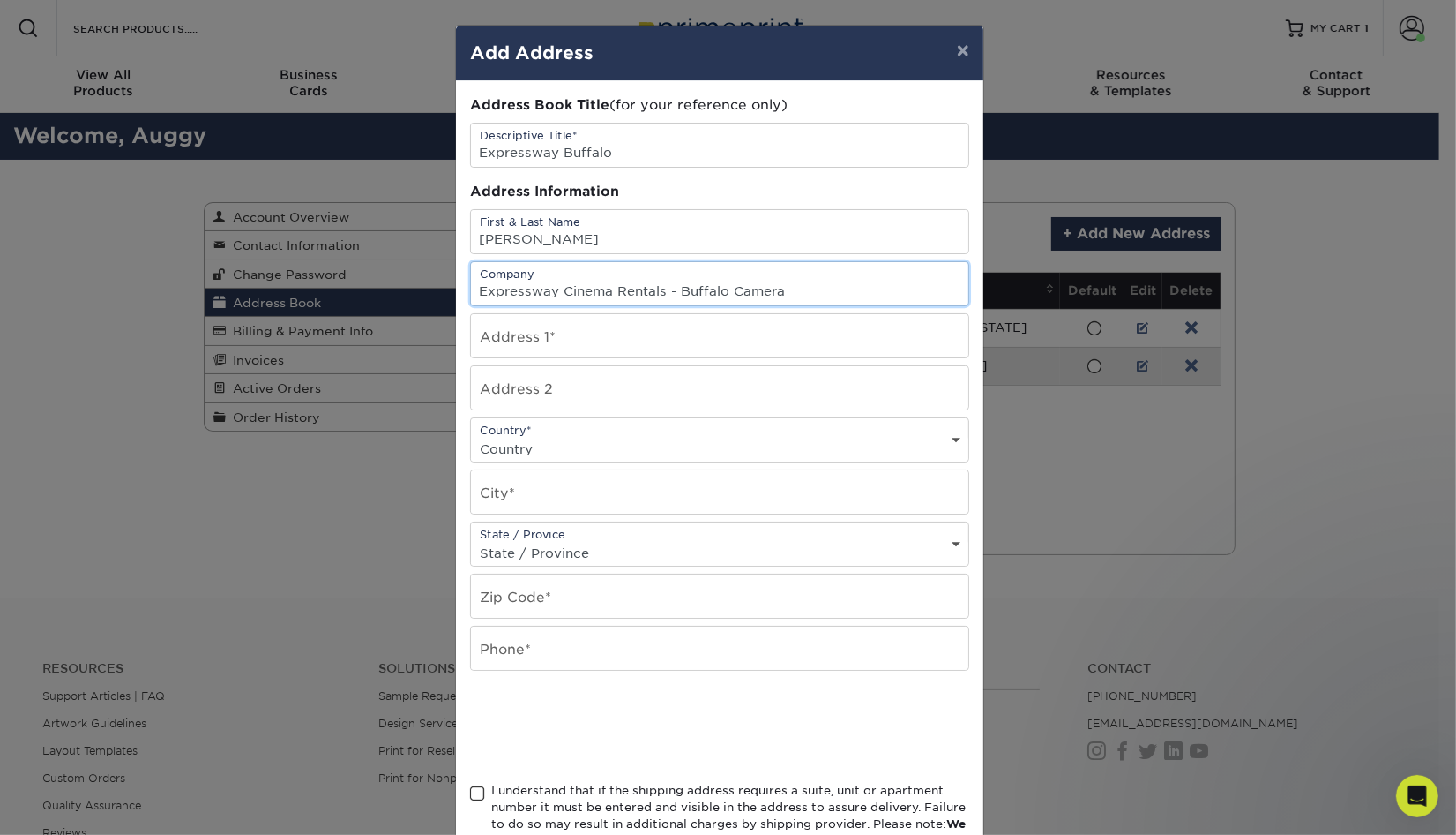
type input "Expressway Cinema Rentals - Buffalo Camera"
click at [724, 357] on input "text" at bounding box center [719, 335] width 498 height 43
type input "1800 Broadway"
type input "Building 4B"
click at [547, 461] on select "Country United States Canada ----------------------------- Afghanistan Albania …" at bounding box center [719, 448] width 498 height 25
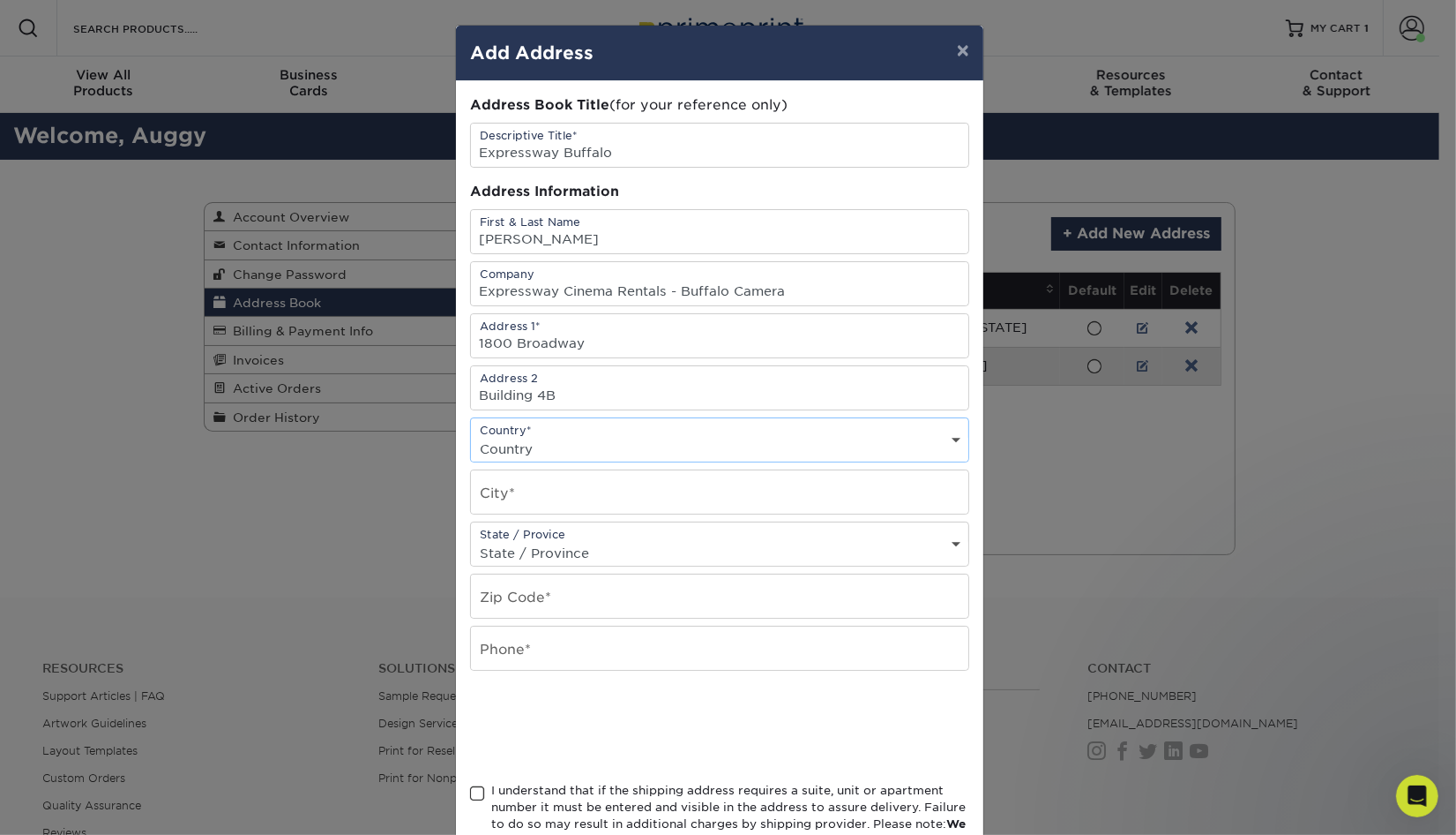
select select "US"
click at [587, 501] on input "text" at bounding box center [719, 492] width 498 height 43
type input "Buffalo"
drag, startPoint x: 670, startPoint y: 296, endPoint x: 455, endPoint y: 287, distance: 215.2
click at [456, 287] on div "Address Book Title (for your reference only) Descriptive Title* Expressway Buff…" at bounding box center [719, 476] width 528 height 789
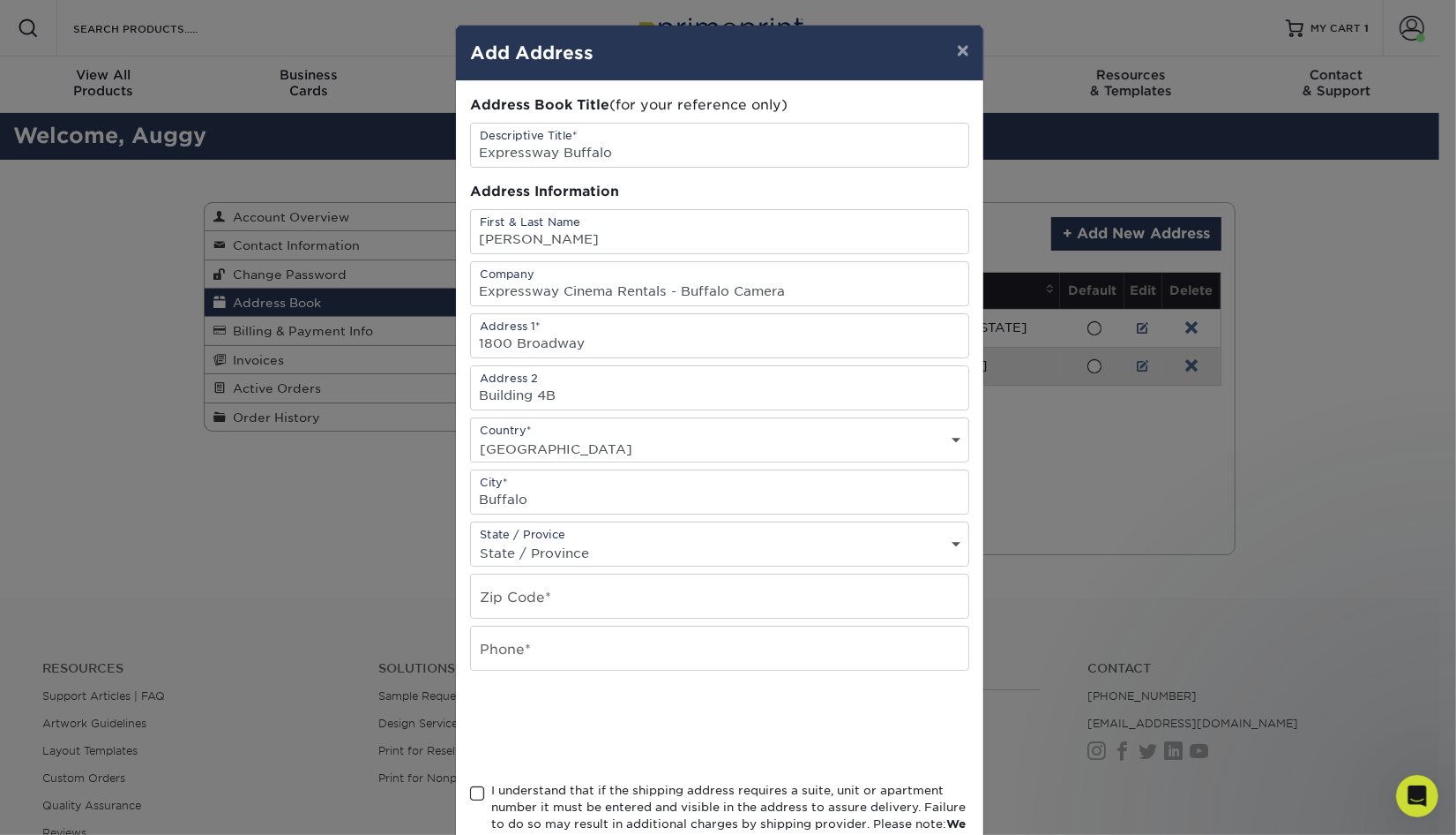
click at [631, 555] on select "State / Province Alabama Alaska Arizona Arkansas California Colorado Connecticu…" at bounding box center [719, 552] width 498 height 25
select select "NY"
click at [607, 609] on input "text" at bounding box center [719, 596] width 498 height 43
type input "14212"
click at [521, 669] on input "text" at bounding box center [719, 648] width 498 height 43
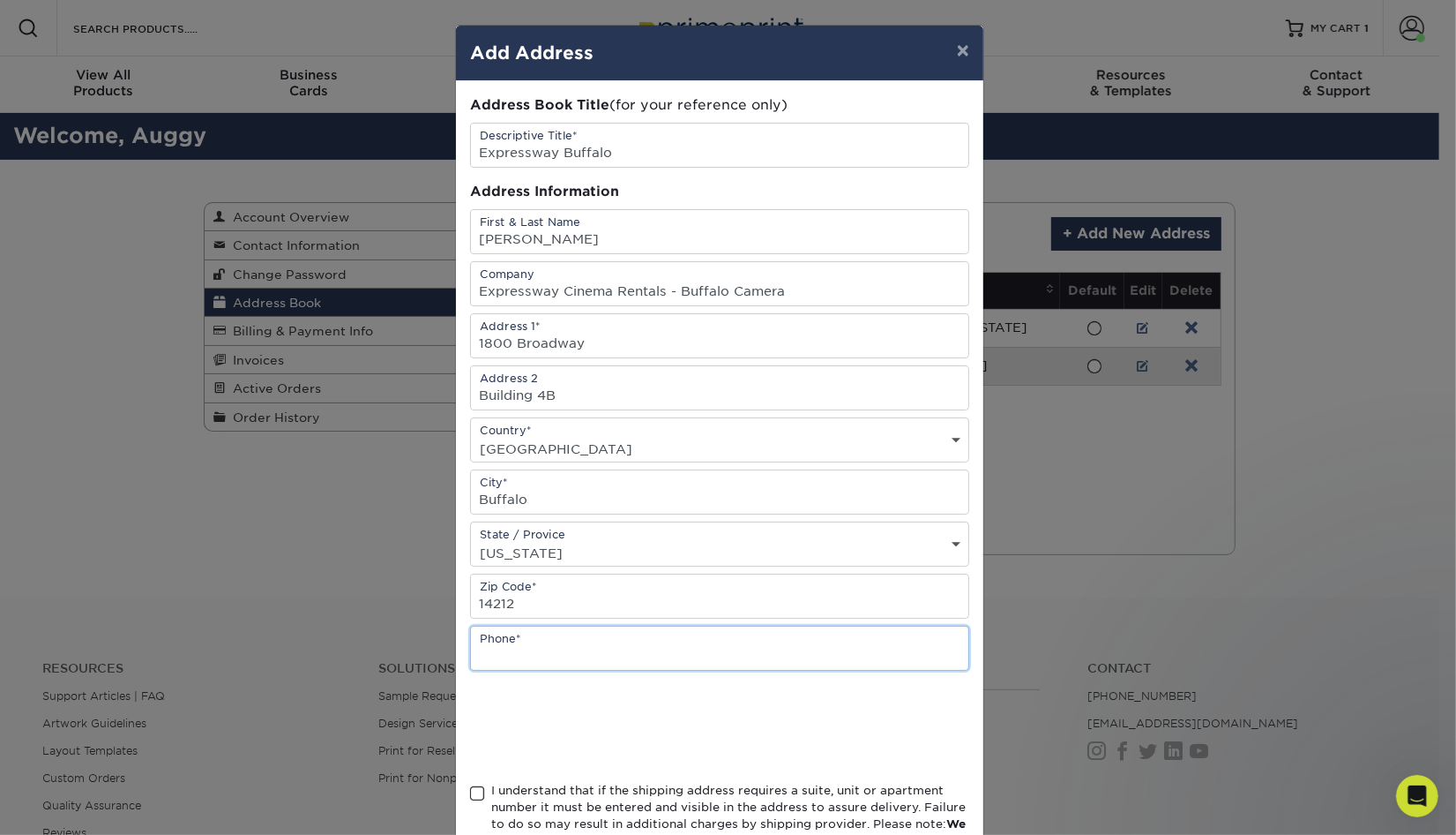
type input "√"
paste input "(716) 306-3553"
type input "(716) 306-3553"
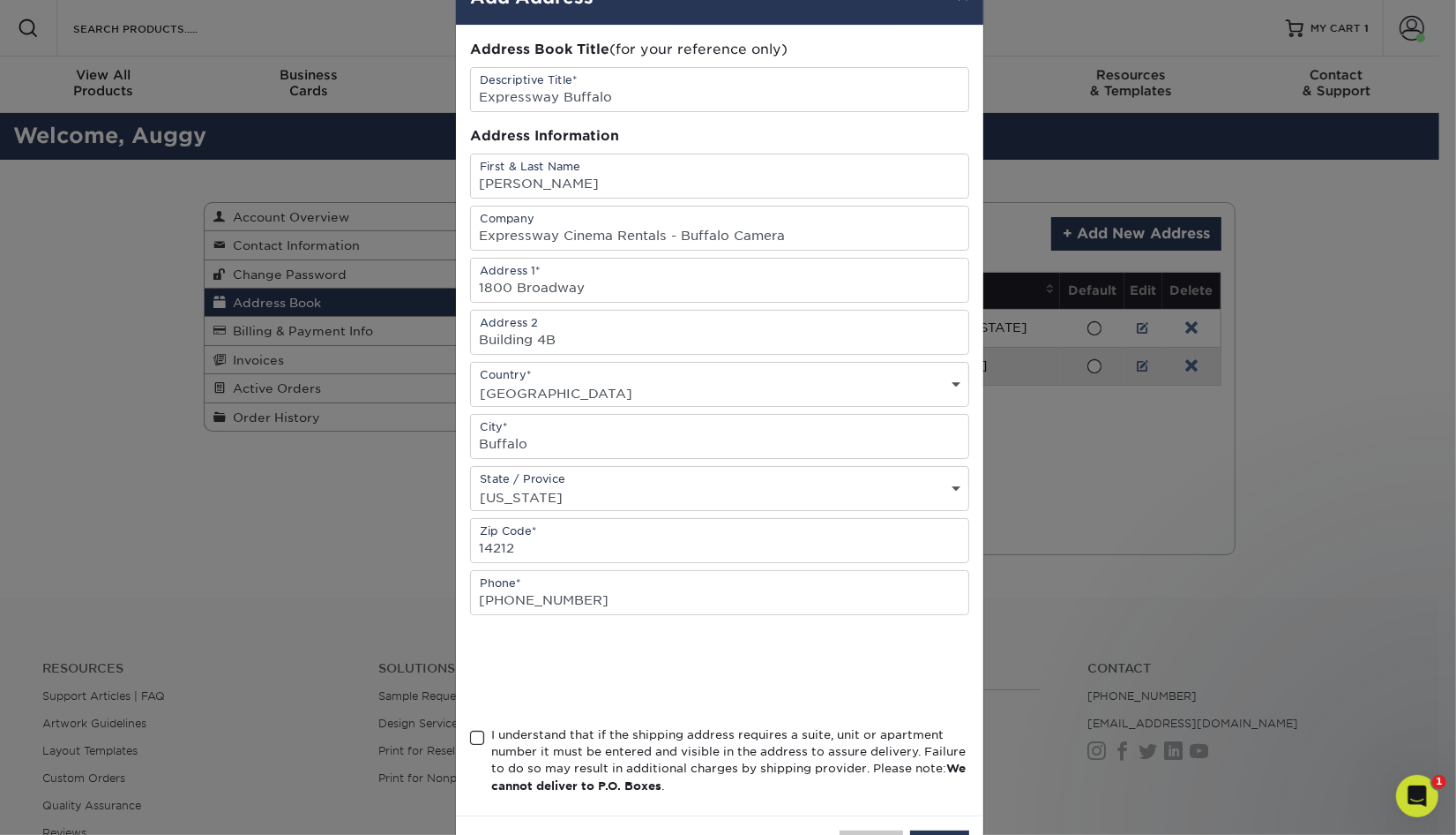
scroll to position [71, 0]
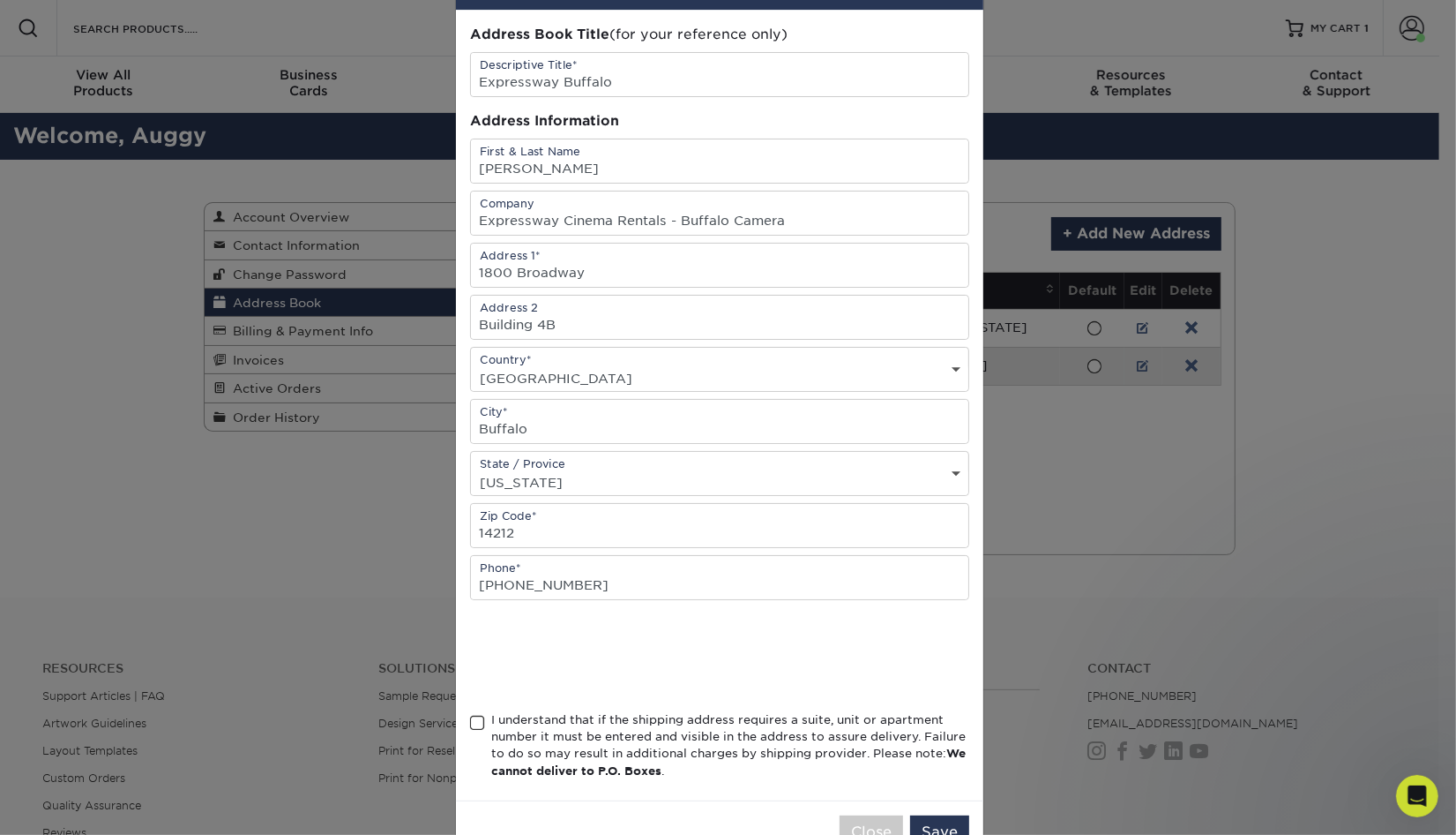
click at [473, 732] on span at bounding box center [477, 723] width 15 height 17
click at [0, 0] on input "I understand that if the shipping address requires a suite, unit or apartment n…" at bounding box center [0, 0] width 0 height 0
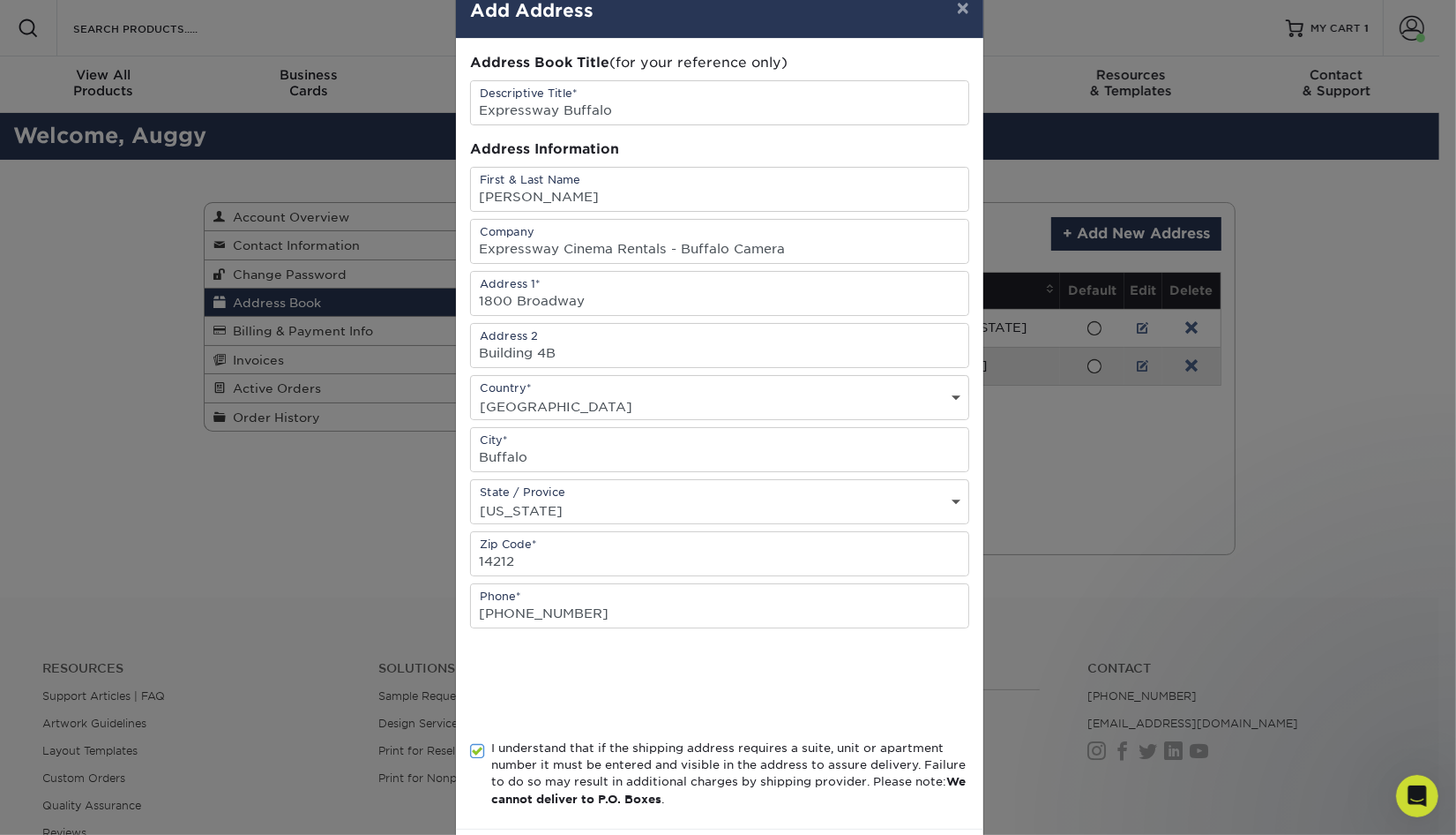
scroll to position [140, 0]
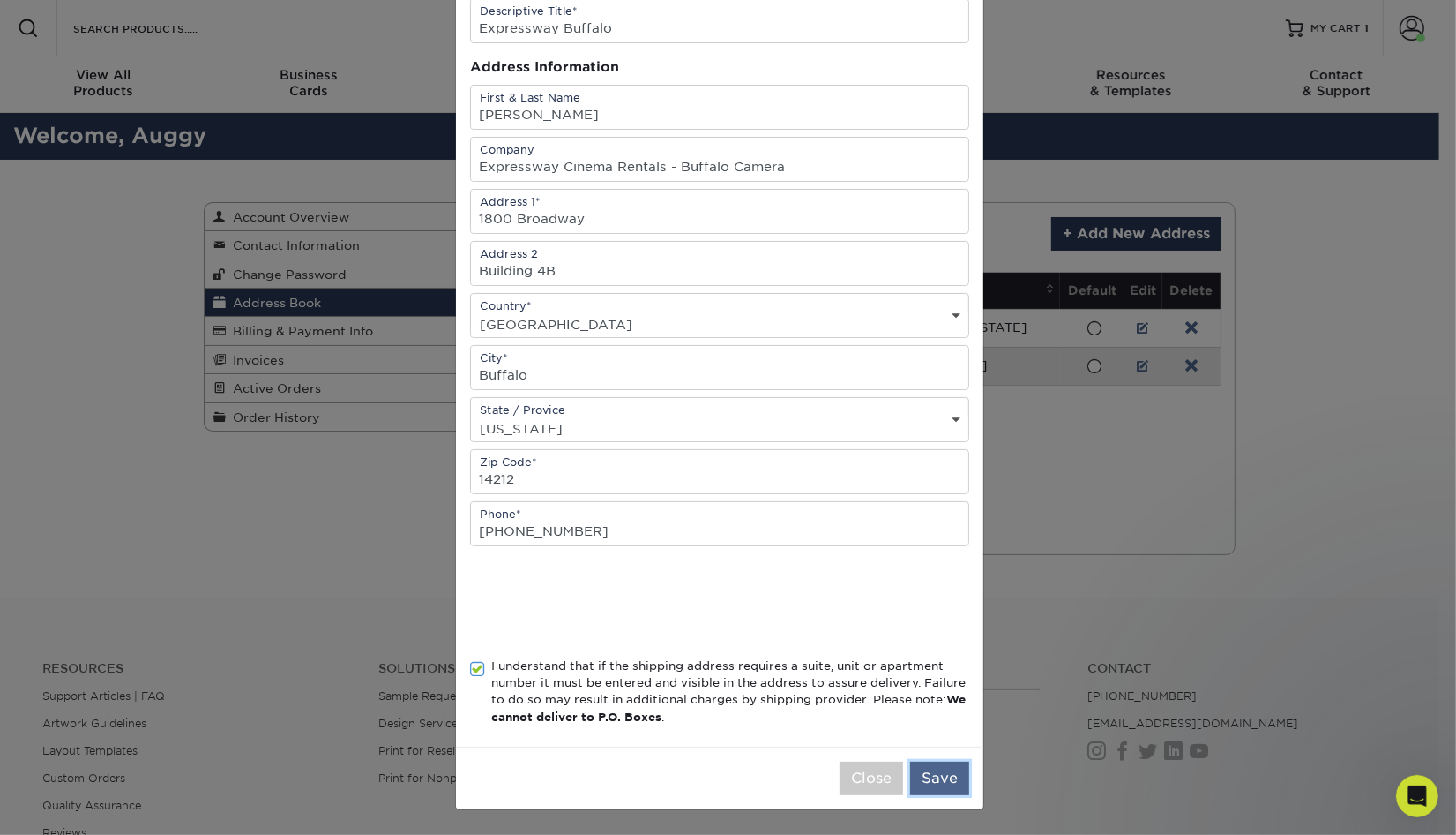
click at [943, 780] on button "Save" at bounding box center [940, 778] width 60 height 34
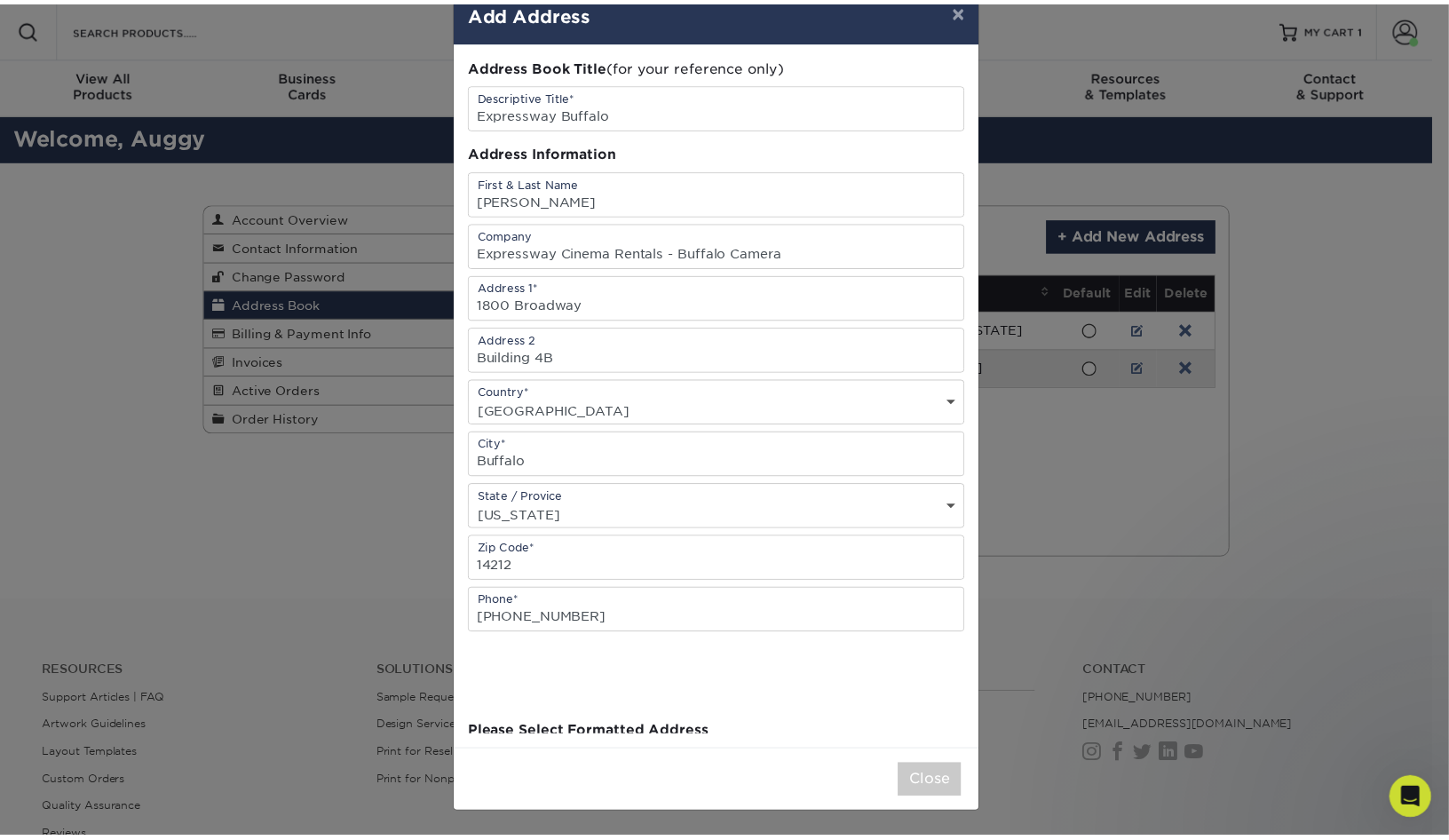
scroll to position [0, 0]
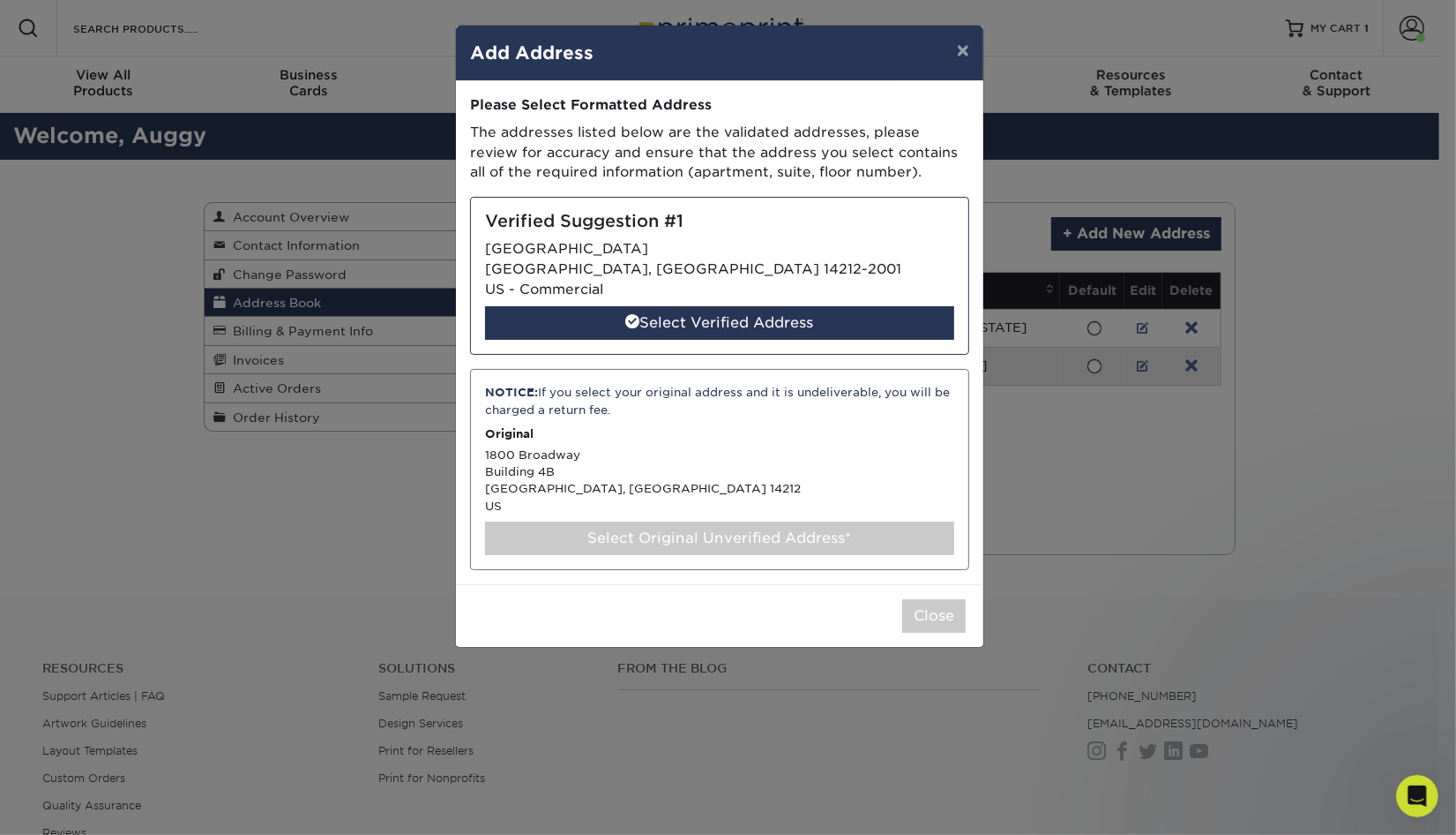
click at [664, 536] on div "Select Original Unverified Address*" at bounding box center [719, 538] width 469 height 34
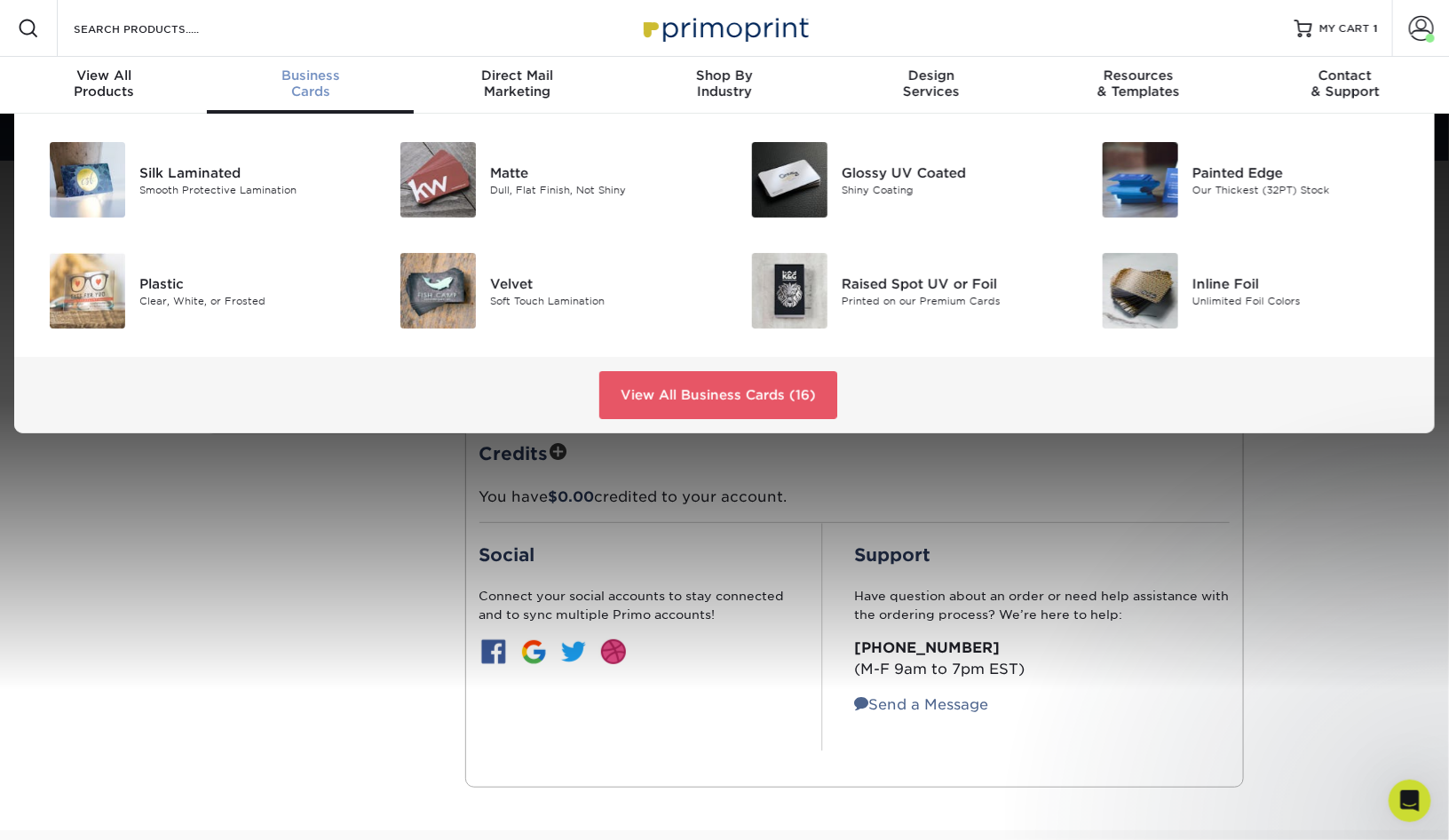
click at [311, 81] on span "Business" at bounding box center [310, 75] width 207 height 16
click at [506, 169] on div "Matte" at bounding box center [600, 171] width 221 height 20
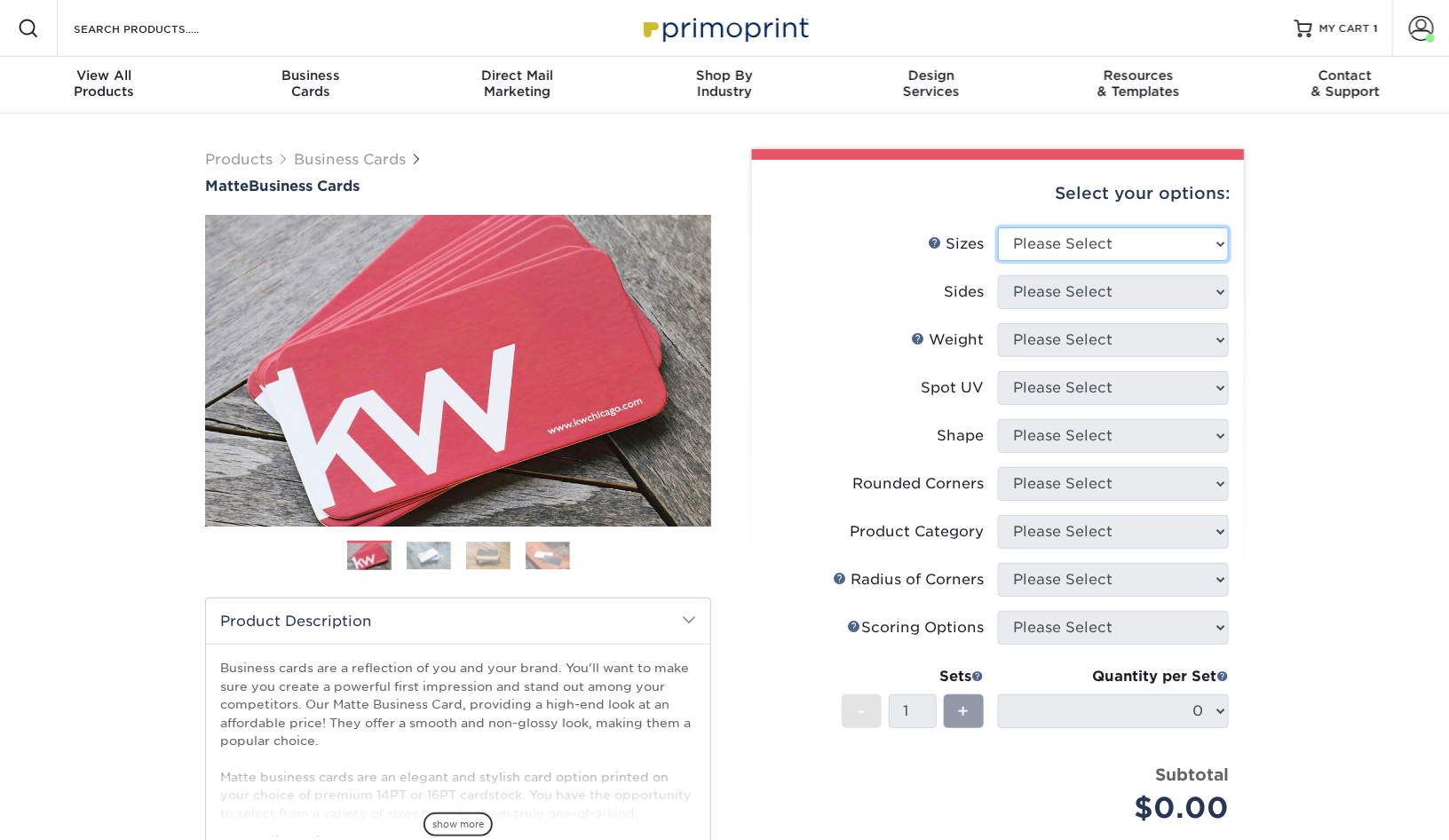
click at [1180, 251] on select "Please Select 1.5" x 3.5" - Mini 1.75" x 3.5" - Mini 2" x 2" - Square 2" x 3" -…" at bounding box center [1113, 244] width 230 height 34
select select "2.00x3.50"
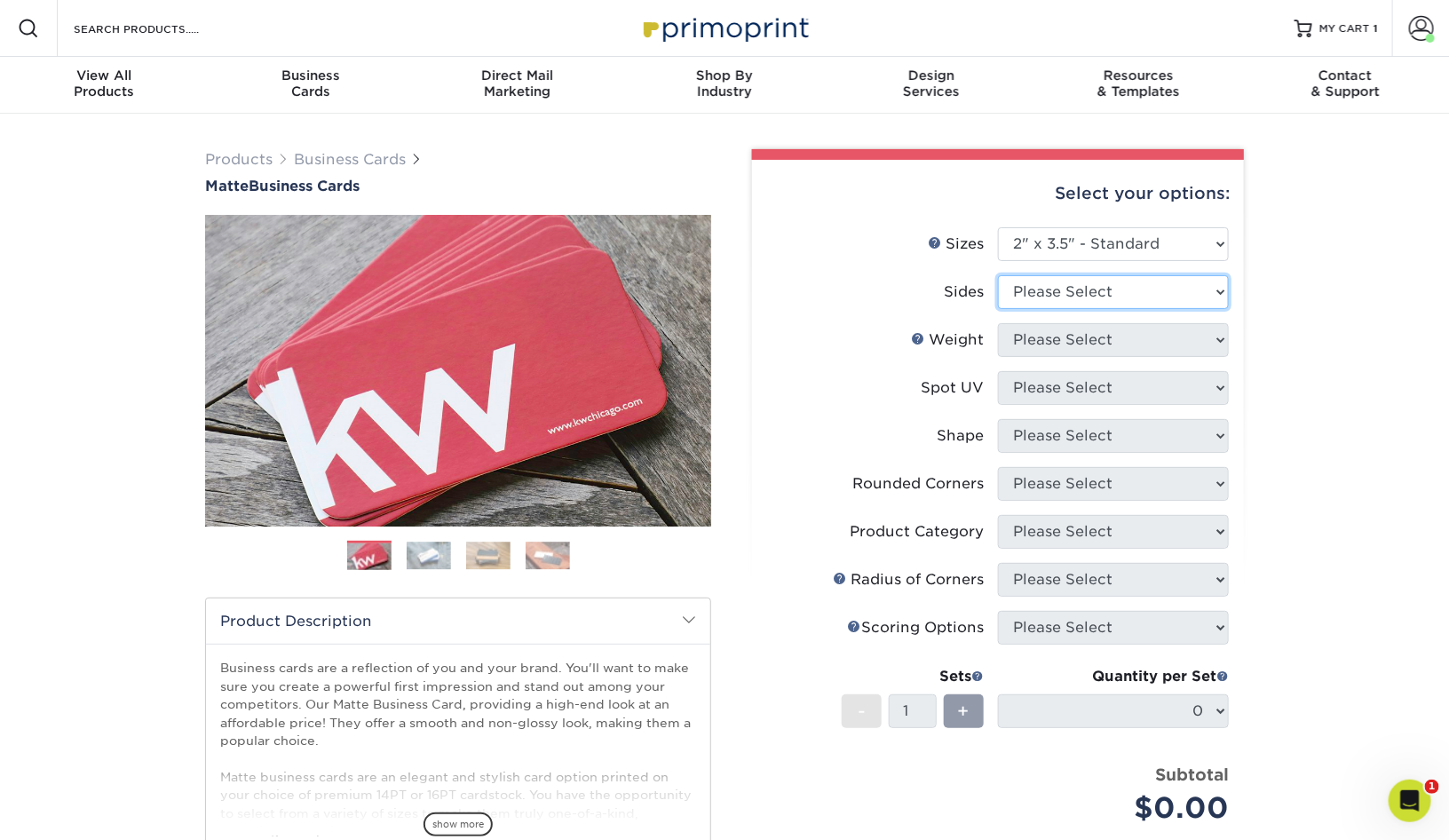
click at [1095, 293] on select "Please Select Print Both Sides Print Front Only" at bounding box center [1113, 292] width 230 height 34
select select "13abbda7-1d64-4f25-8bb2-c179b224825d"
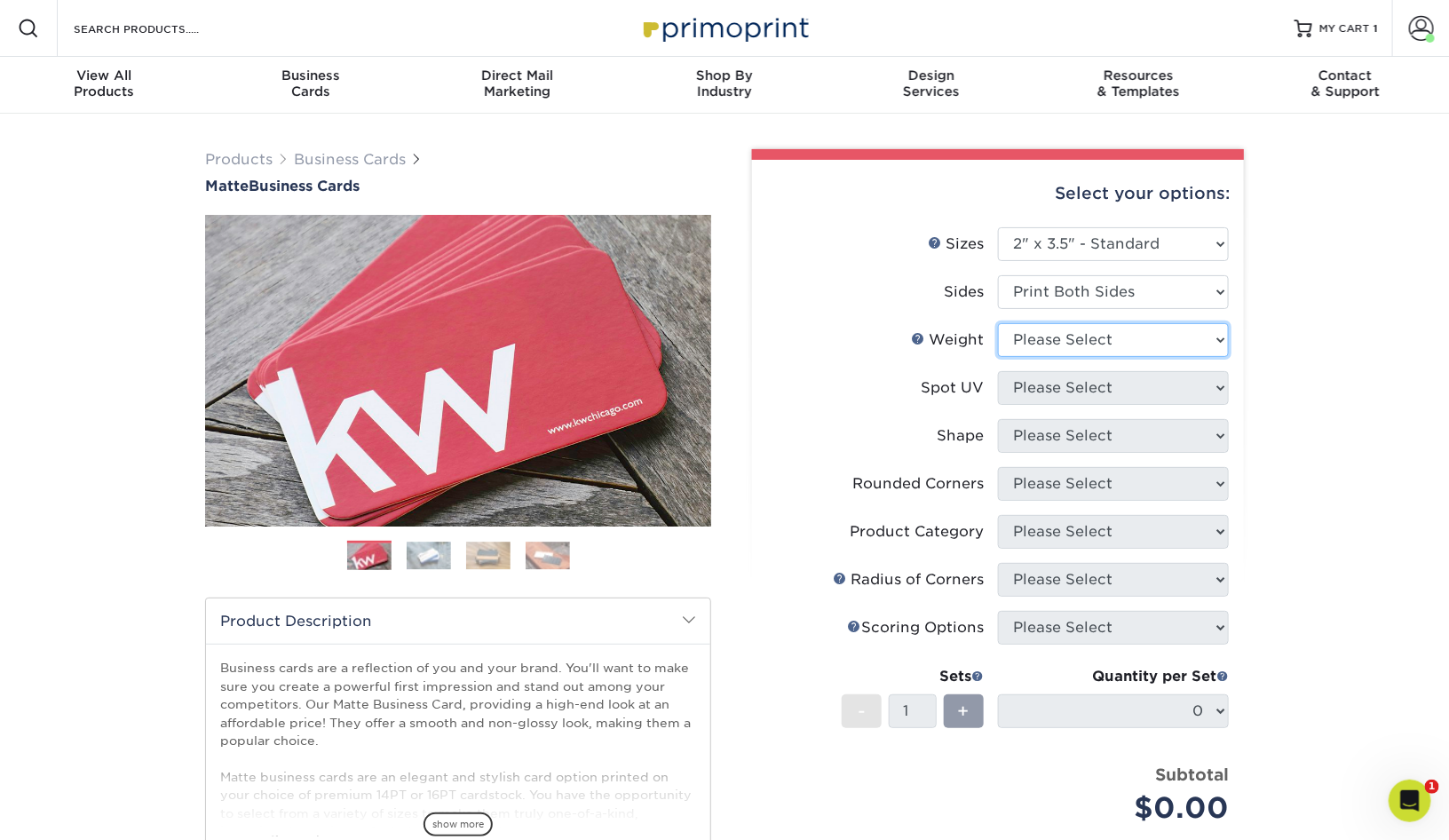
click at [1120, 339] on select "Please Select 16PT 14PT" at bounding box center [1113, 340] width 230 height 34
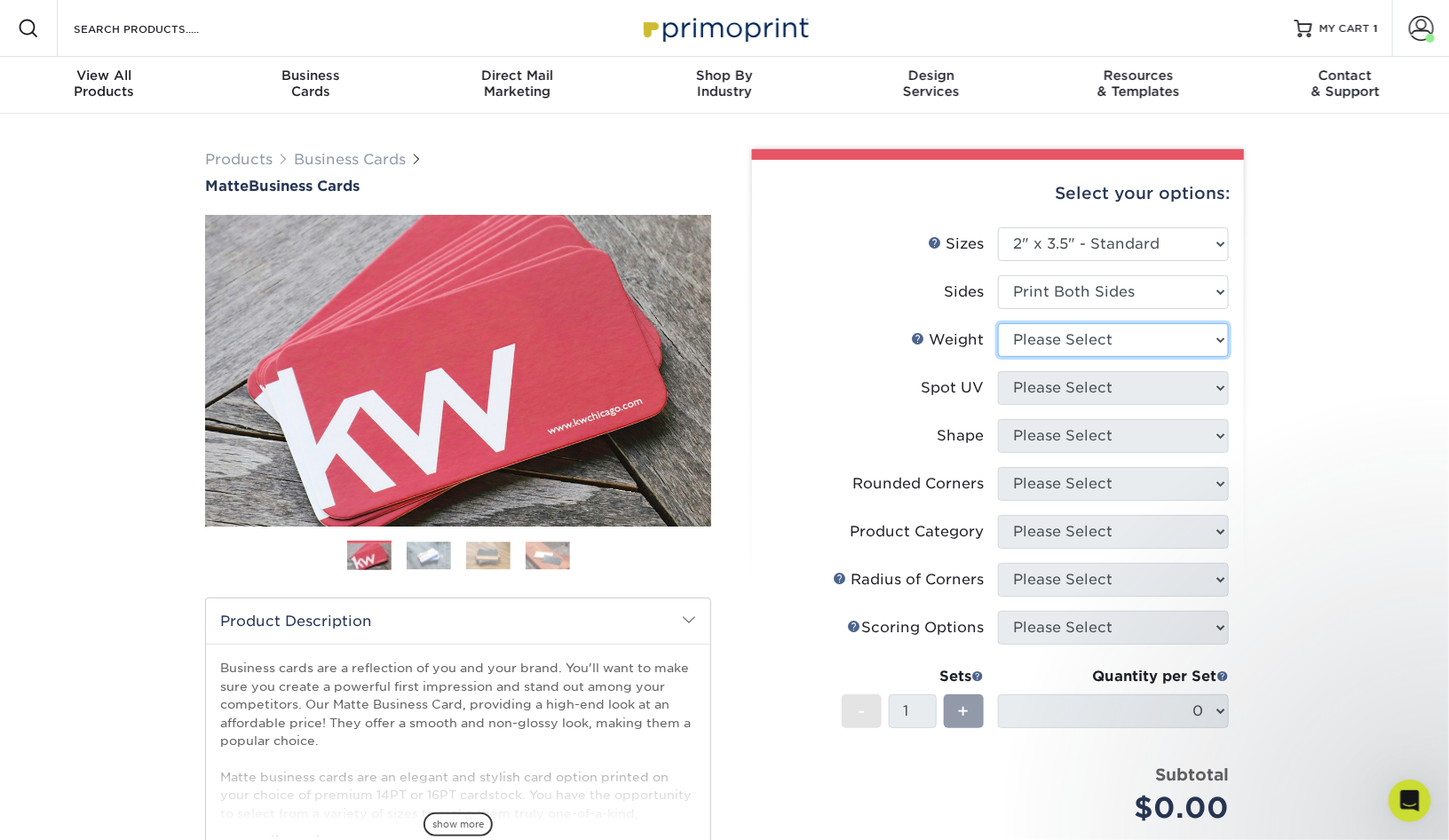
select select "16PT"
click at [1092, 389] on select "Please Select No Spot UV Front and Back (Both Sides) Front Only Back Only" at bounding box center [1113, 388] width 230 height 34
select select "3"
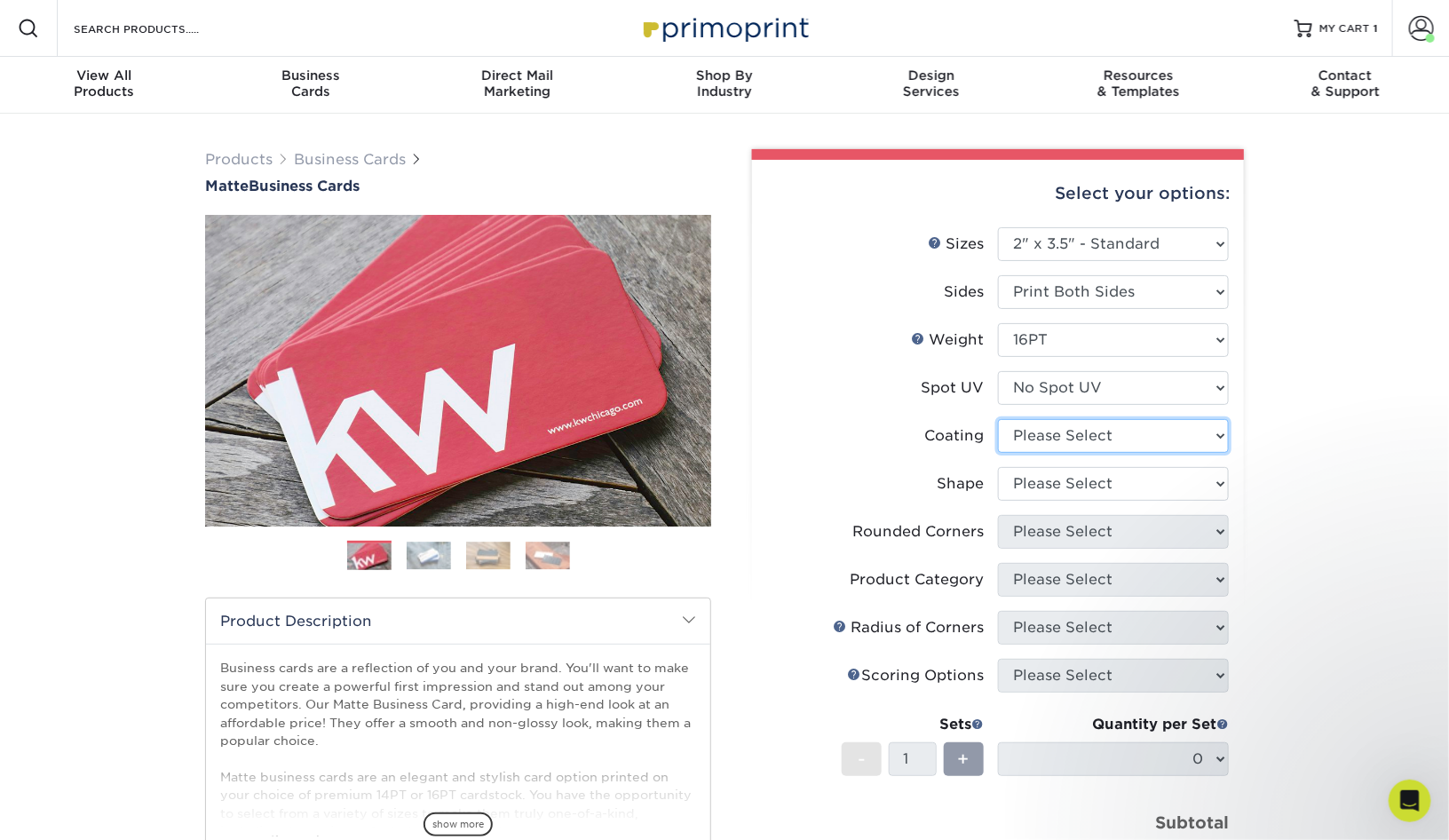
click at [1079, 433] on select at bounding box center [1113, 435] width 230 height 34
select select "121bb7b5-3b4d-429f-bd8d-bbf80e953313"
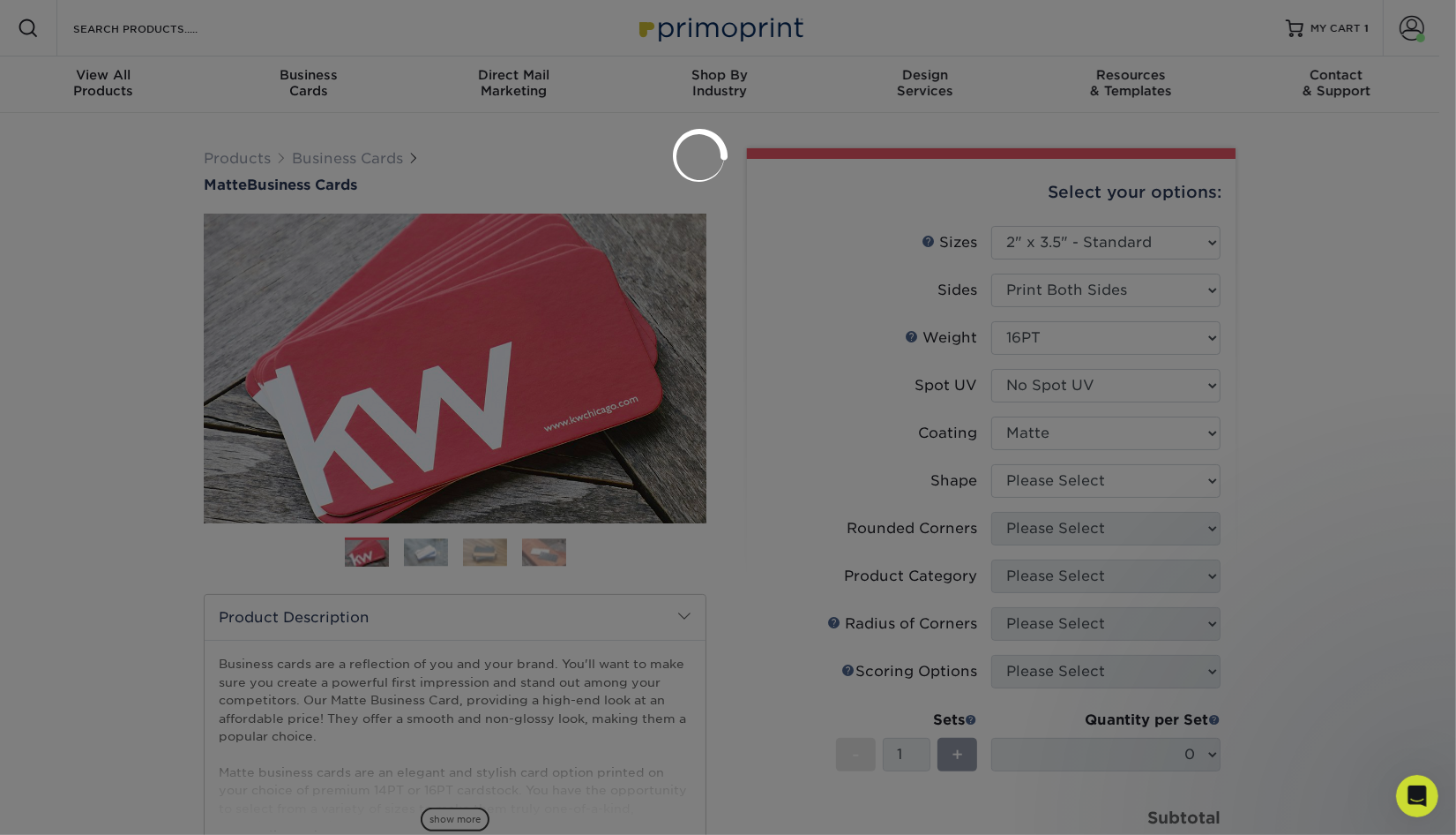
click at [1061, 483] on div at bounding box center [728, 417] width 1456 height 835
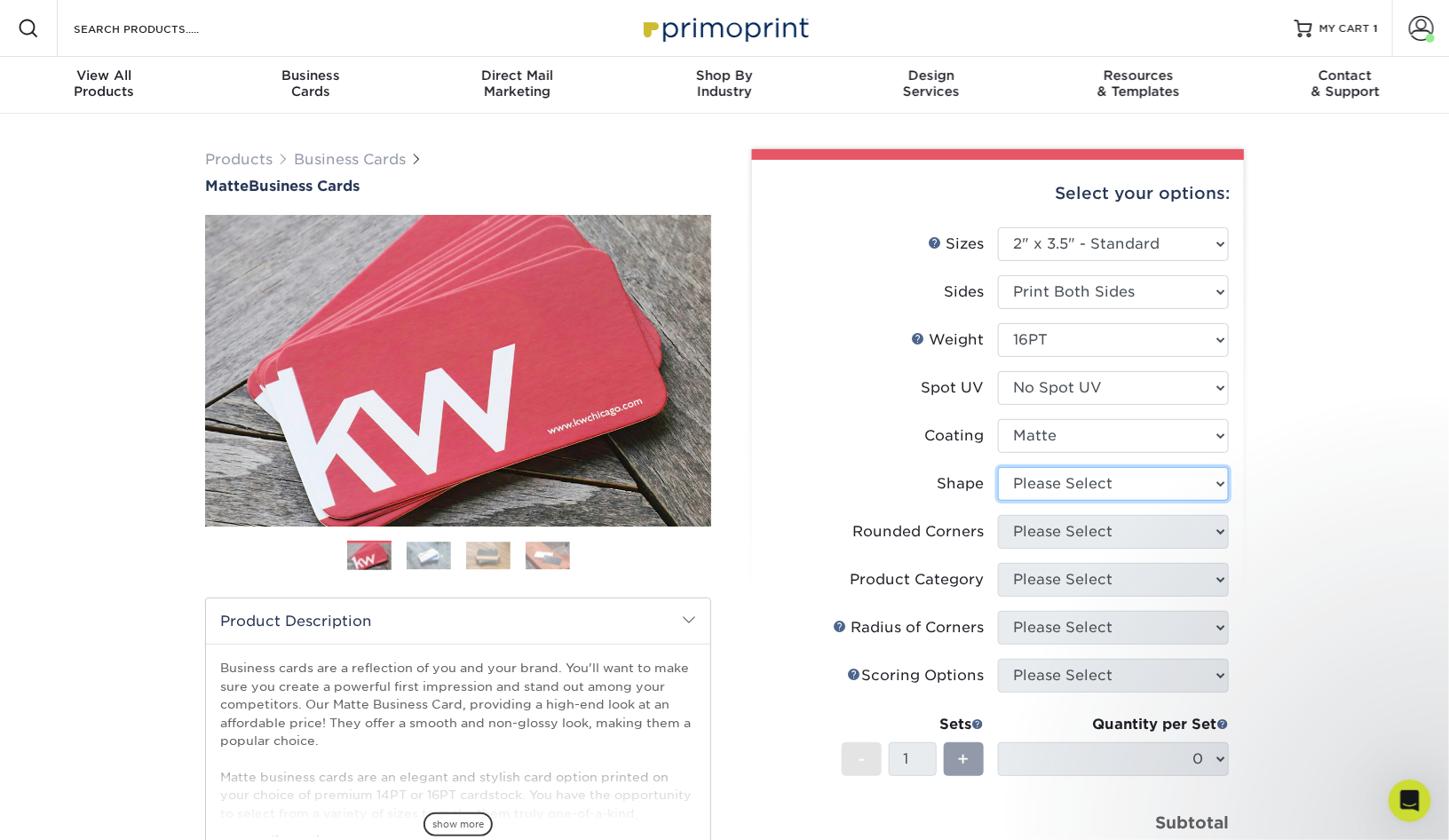
click at [1068, 486] on select "Please Select Standard Oval" at bounding box center [1113, 484] width 230 height 34
select select "standard"
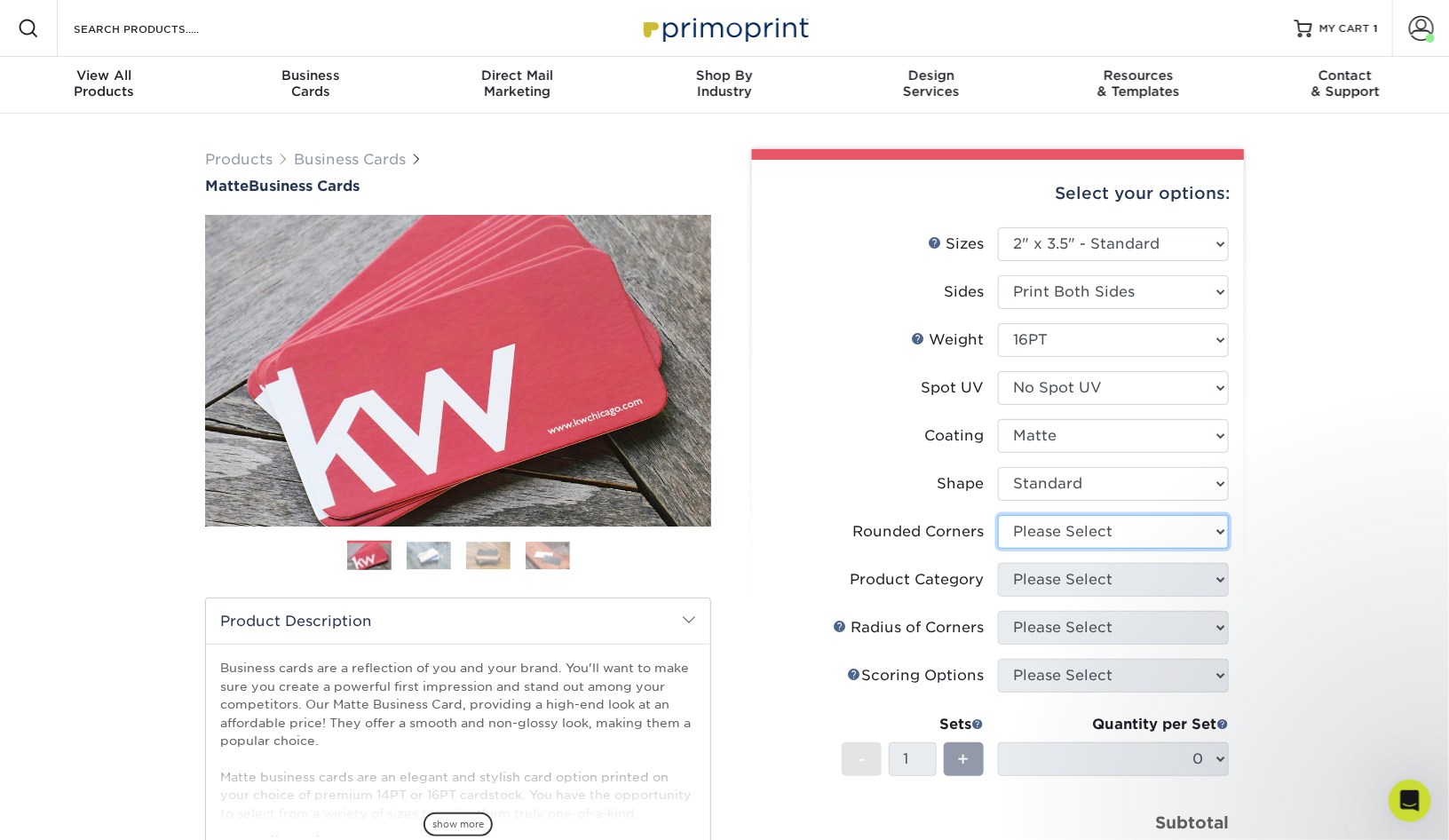
click at [1075, 526] on select "Please Select Yes - Round 2 Corners Yes - Round 4 Corners No" at bounding box center [1113, 532] width 230 height 34
select select "0"
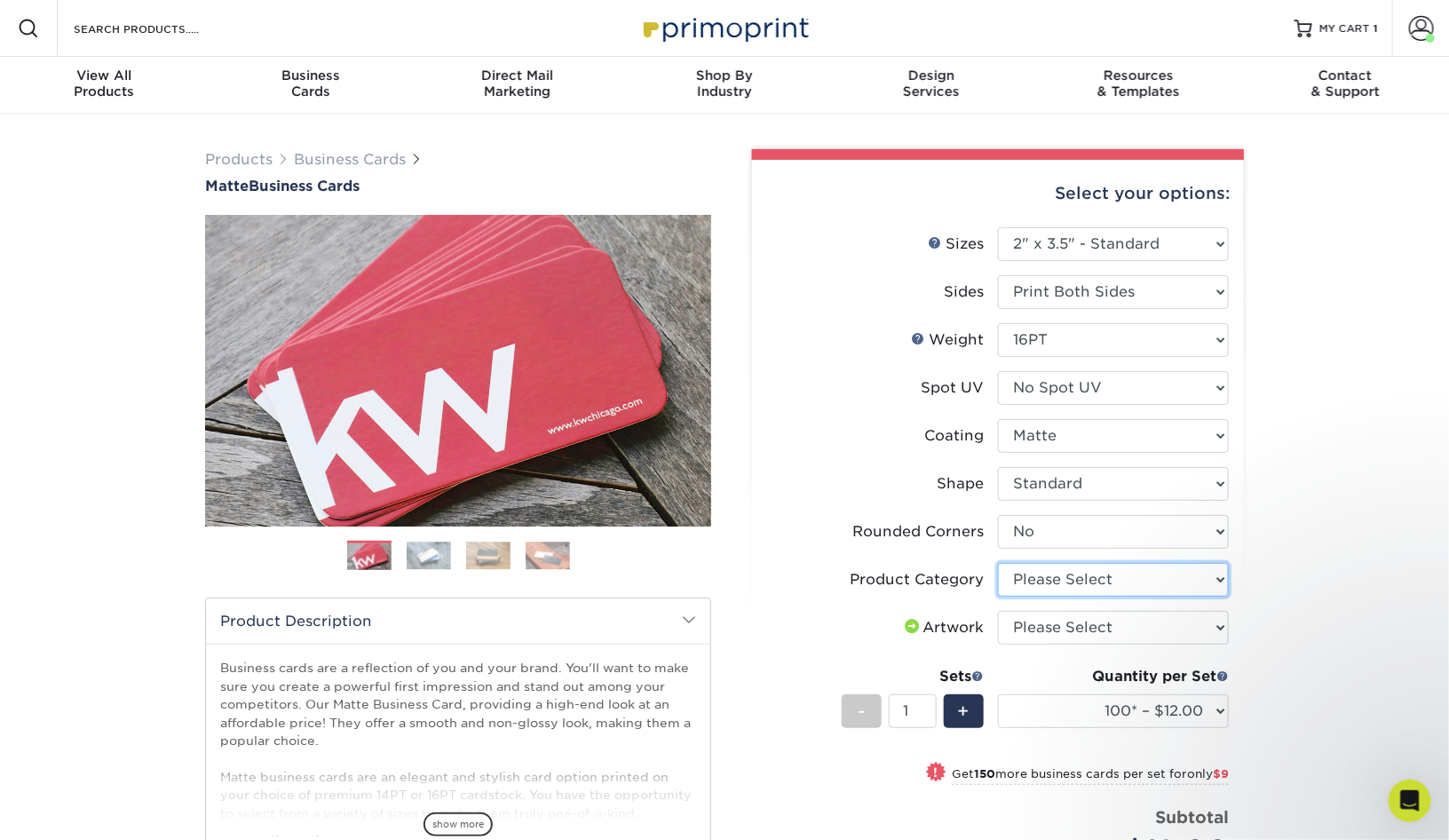
click at [1061, 585] on select "Please Select Business Cards" at bounding box center [1113, 580] width 230 height 34
select select "3b5148f1-0588-4f88-a218-97bcfdce65c1"
click at [1057, 627] on select "Please Select I will upload files I need a design - $100" at bounding box center [1113, 627] width 230 height 34
select select "upload"
click at [1096, 727] on div "Quantity per Set 100* – $12.00 250* – $21.00 500 – $42.00 1000 – $53.00 2500 – …" at bounding box center [1113, 707] width 230 height 82
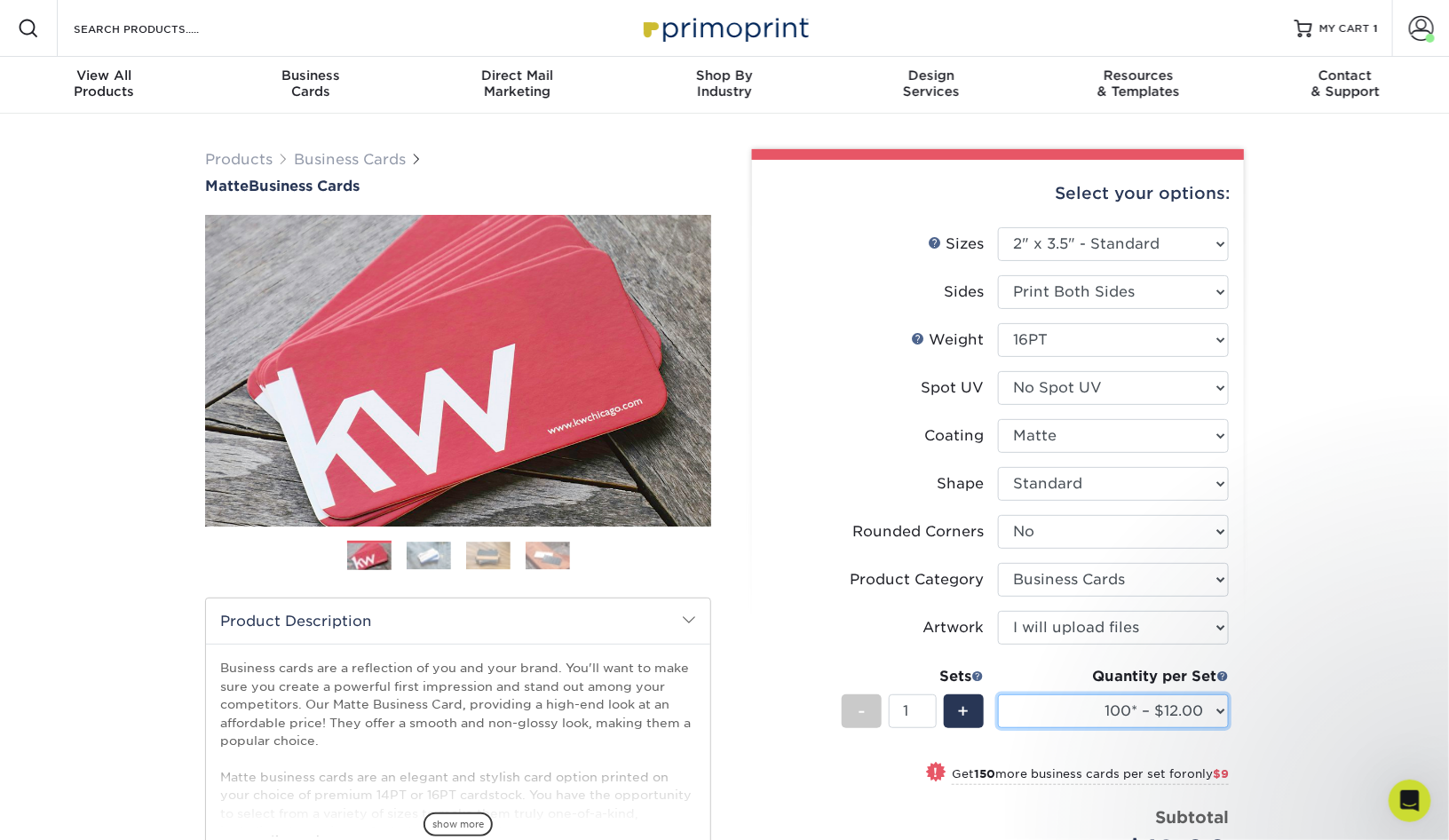
click at [1096, 709] on select "100* – $12.00 250* – $21.00 500 – $42.00 1000 – $53.00 2500 – $95.00 5000 – $18…" at bounding box center [1113, 711] width 230 height 34
select select "250* – $21.00"
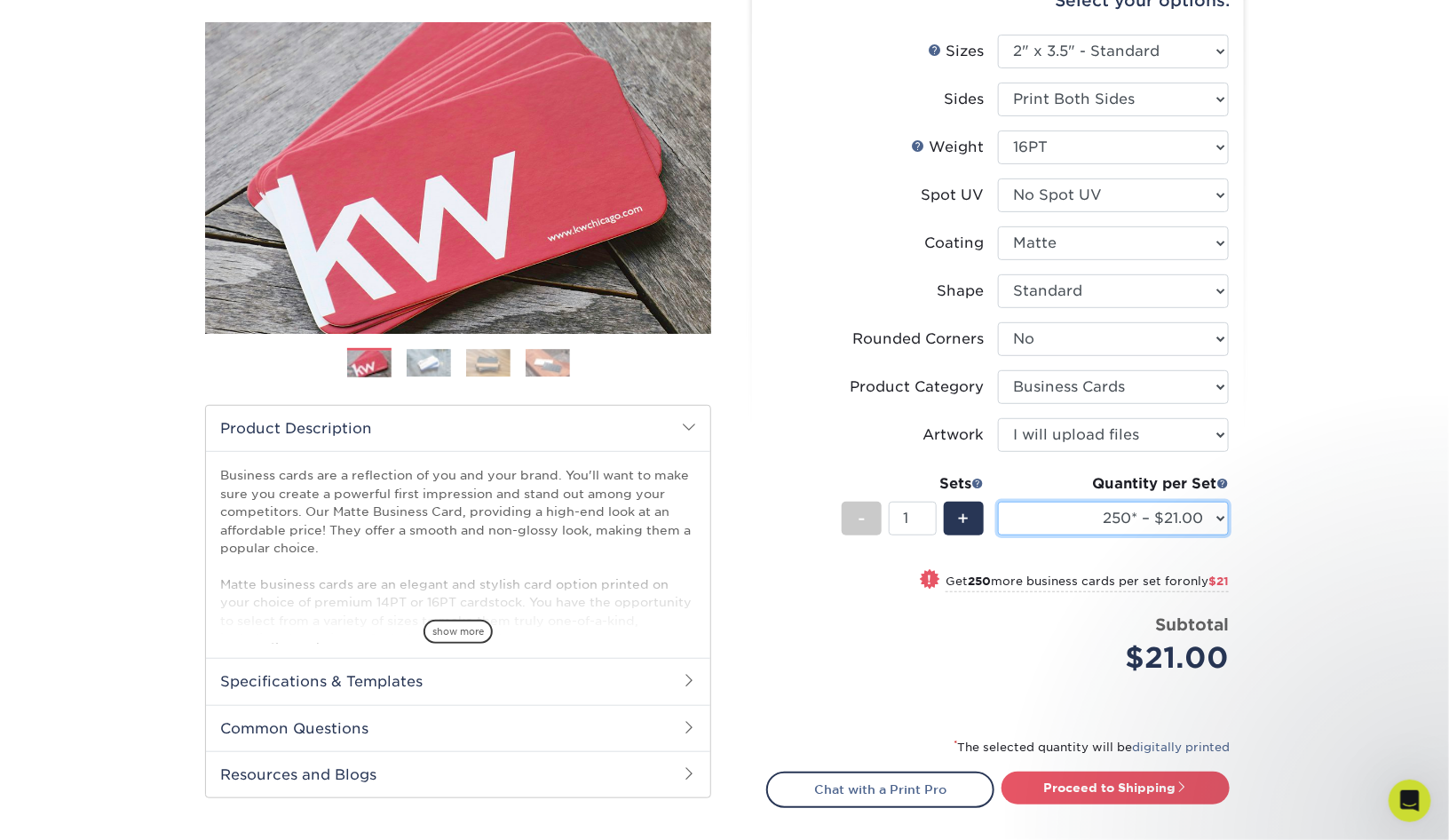
scroll to position [207, 0]
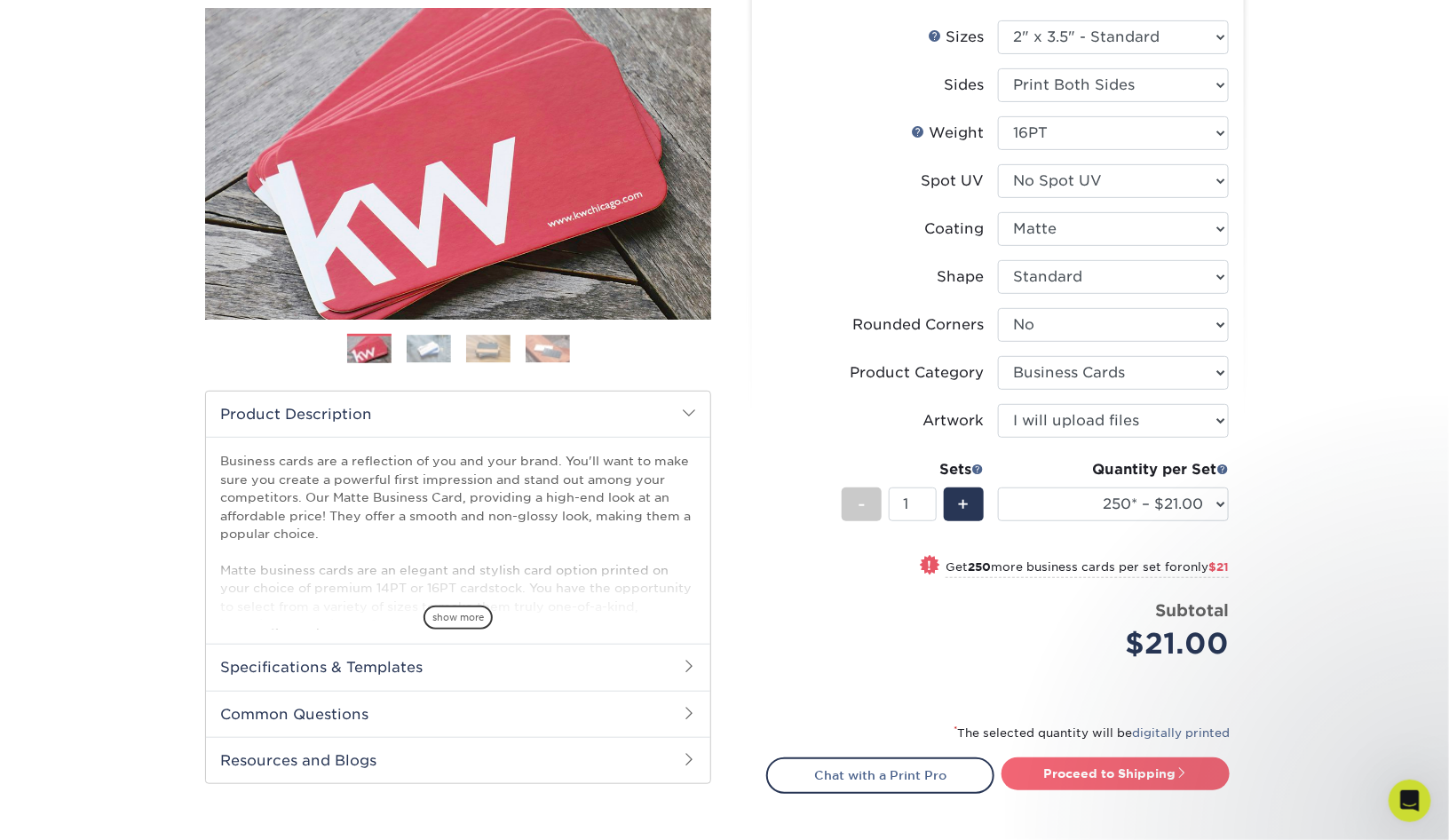
click at [1110, 759] on link "Proceed to Shipping" at bounding box center [1116, 773] width 229 height 32
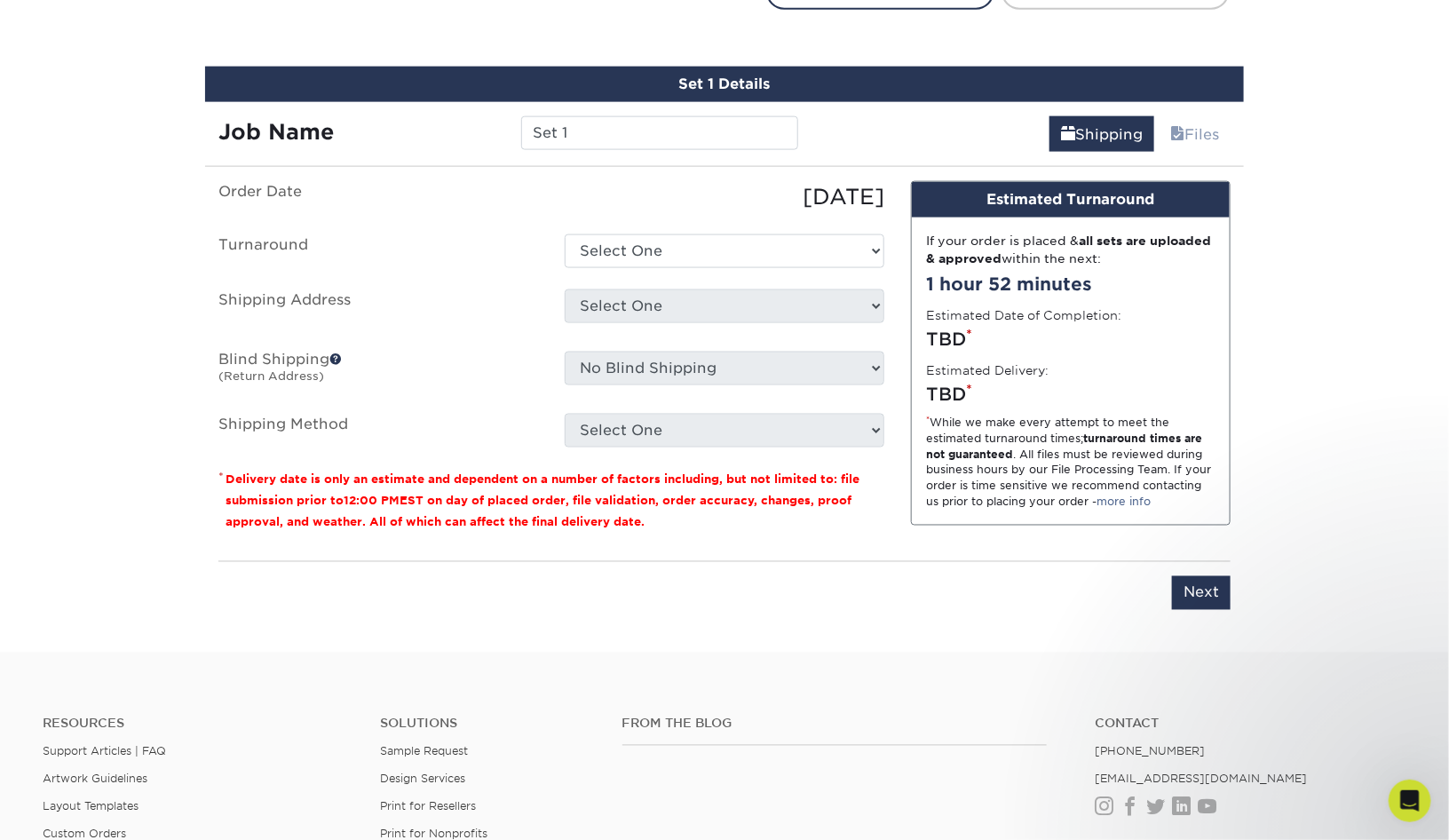
scroll to position [1009, 0]
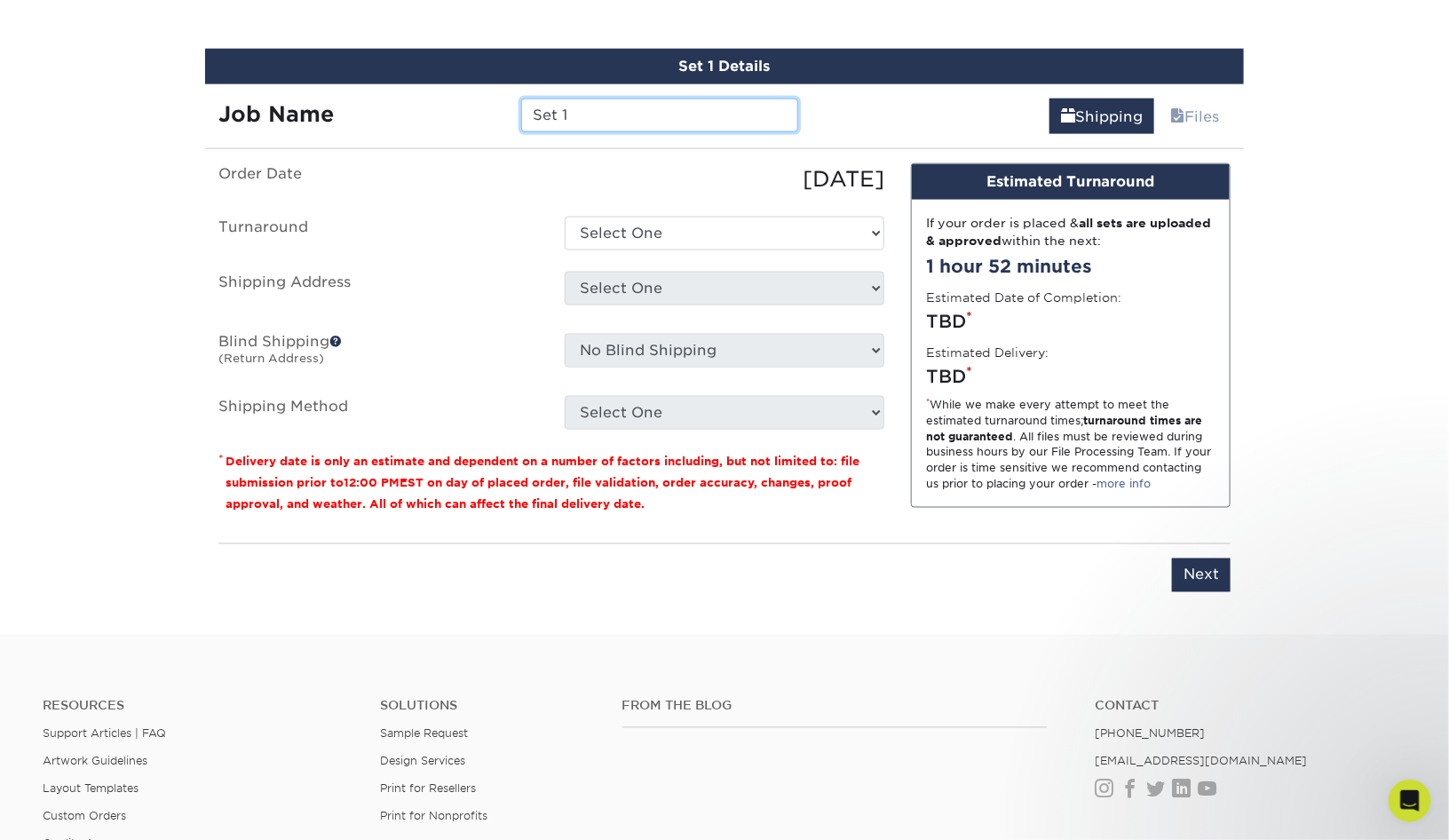
drag, startPoint x: 599, startPoint y: 113, endPoint x: 434, endPoint y: 90, distance: 166.6
click at [434, 90] on div "Job Name Set 1" at bounding box center [508, 109] width 606 height 50
type input "2025 - USNY General"
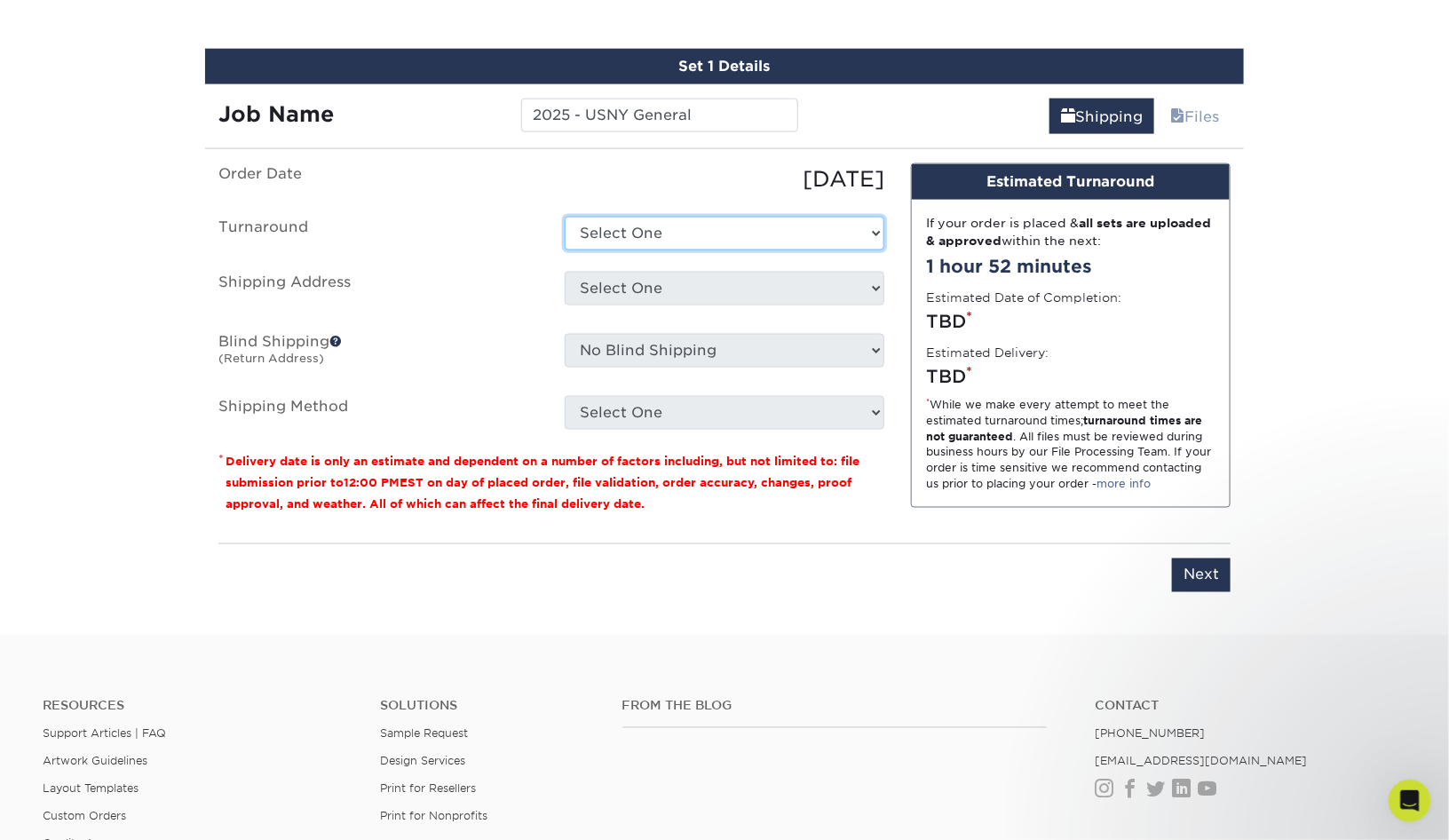
click at [667, 224] on select "Select One 2-4 Business Days 2 Day Next Business Day" at bounding box center [724, 233] width 319 height 34
select select "23721297-b68b-4846-ba83-3171e6bd9d78"
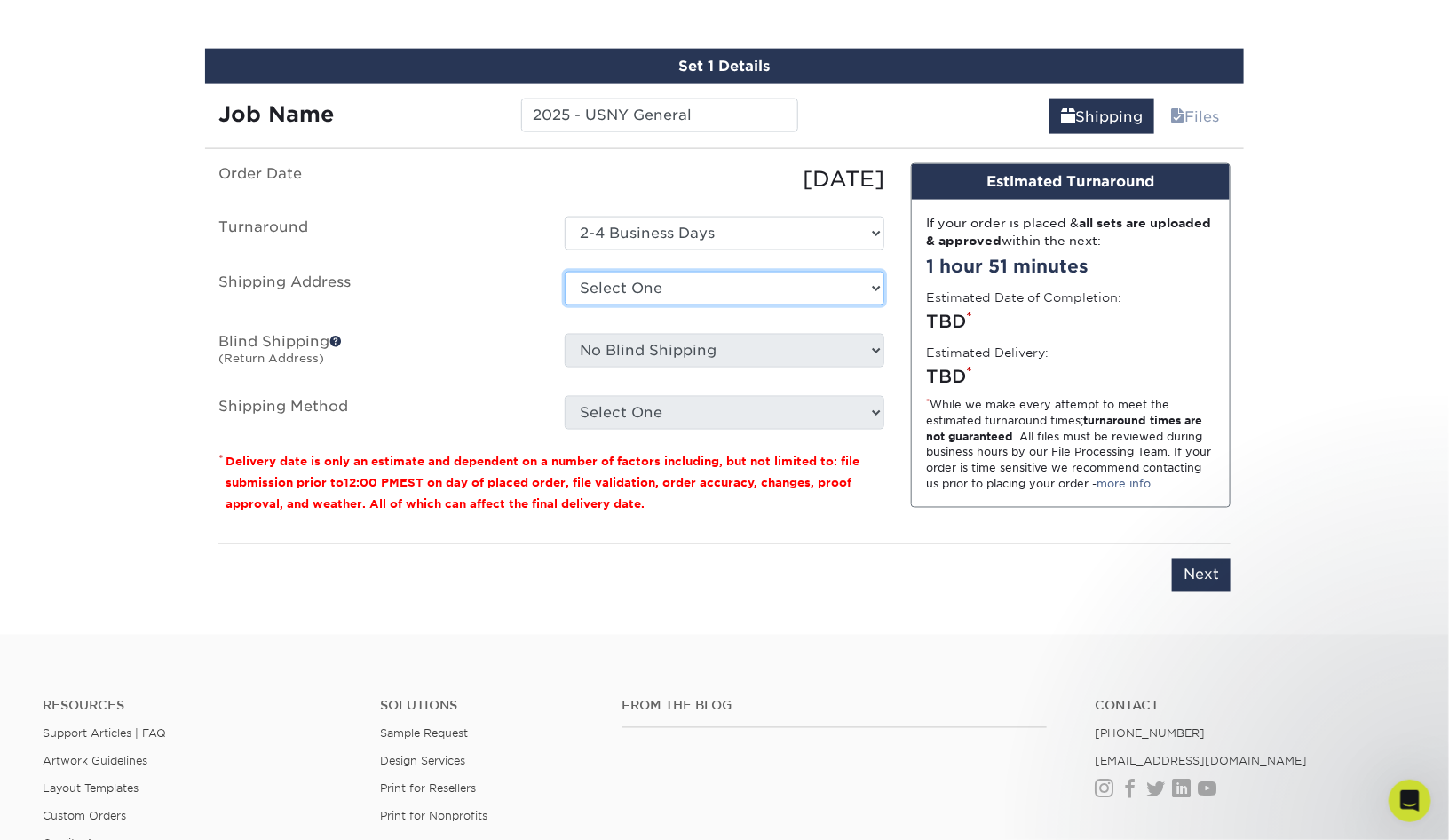
click at [741, 286] on select "Select One ECR Philadelphia Expressway Buffalo Expressway Cinema Rentals - USNY…" at bounding box center [724, 288] width 319 height 34
select select "286940"
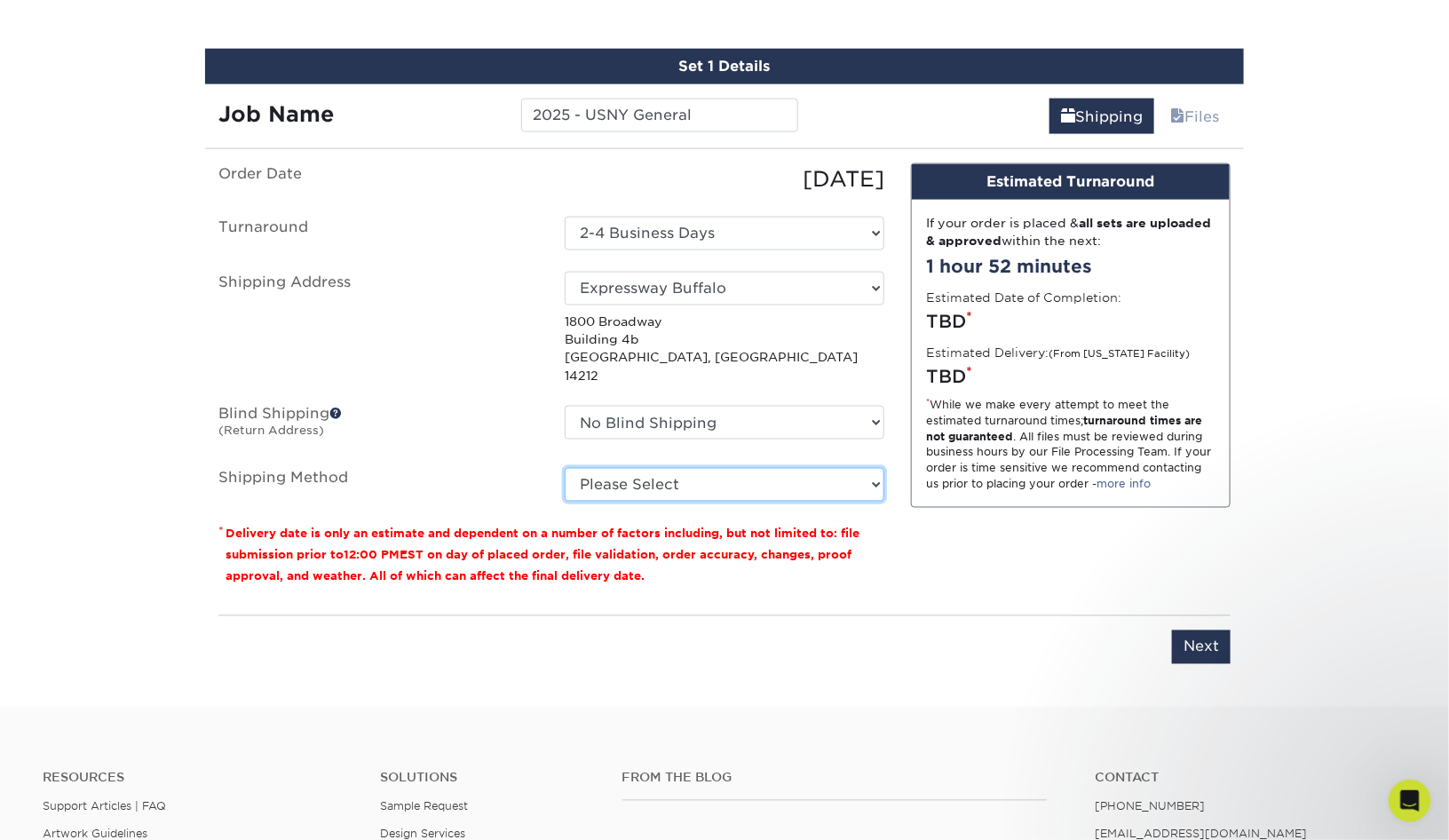
click at [747, 467] on select "Please Select Ground Shipping (+$7.84) 3 Day Shipping Service (+$15.33) 2 Day A…" at bounding box center [724, 484] width 319 height 34
select select "03"
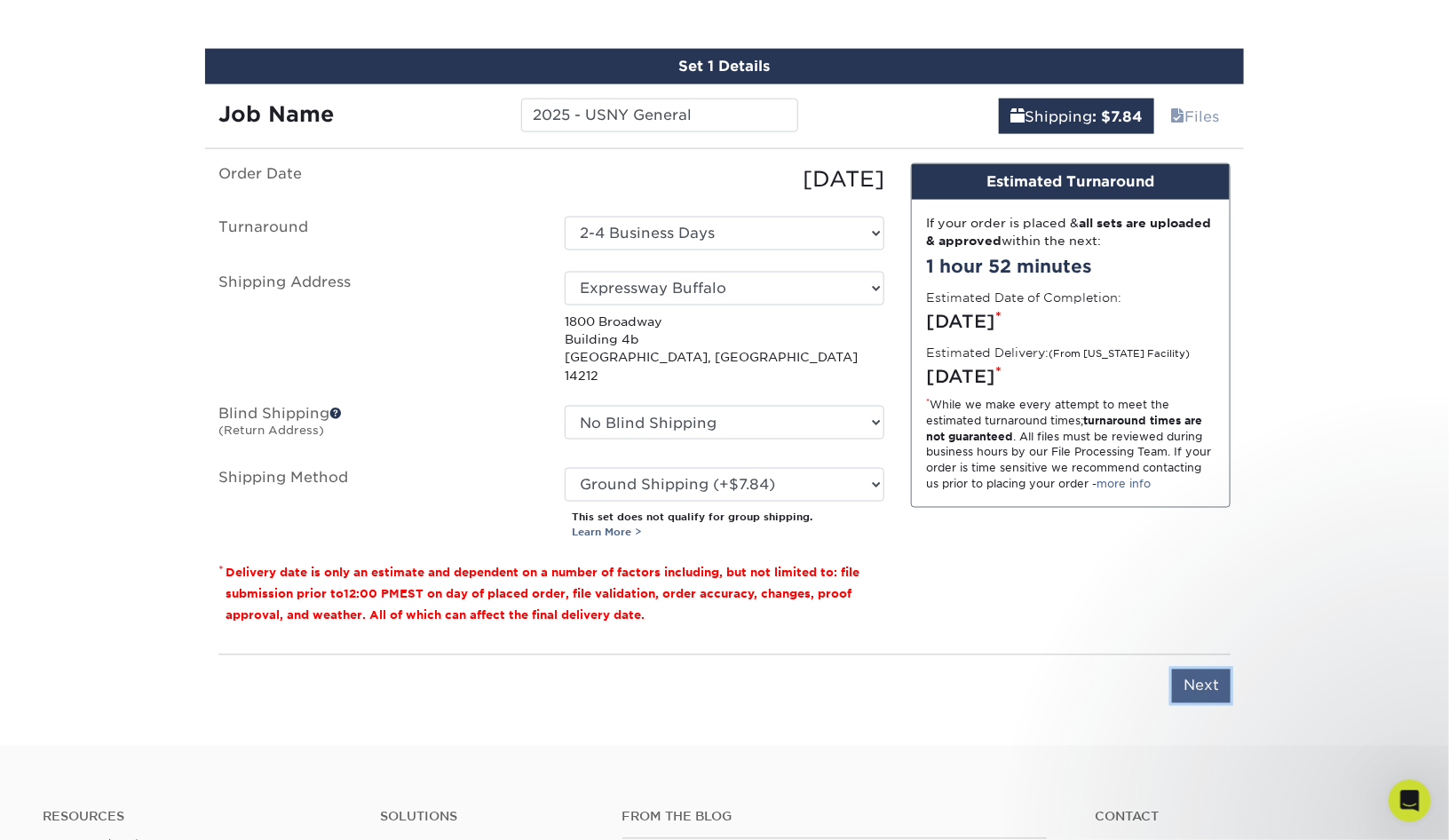
click at [1182, 670] on input "Next" at bounding box center [1201, 686] width 59 height 34
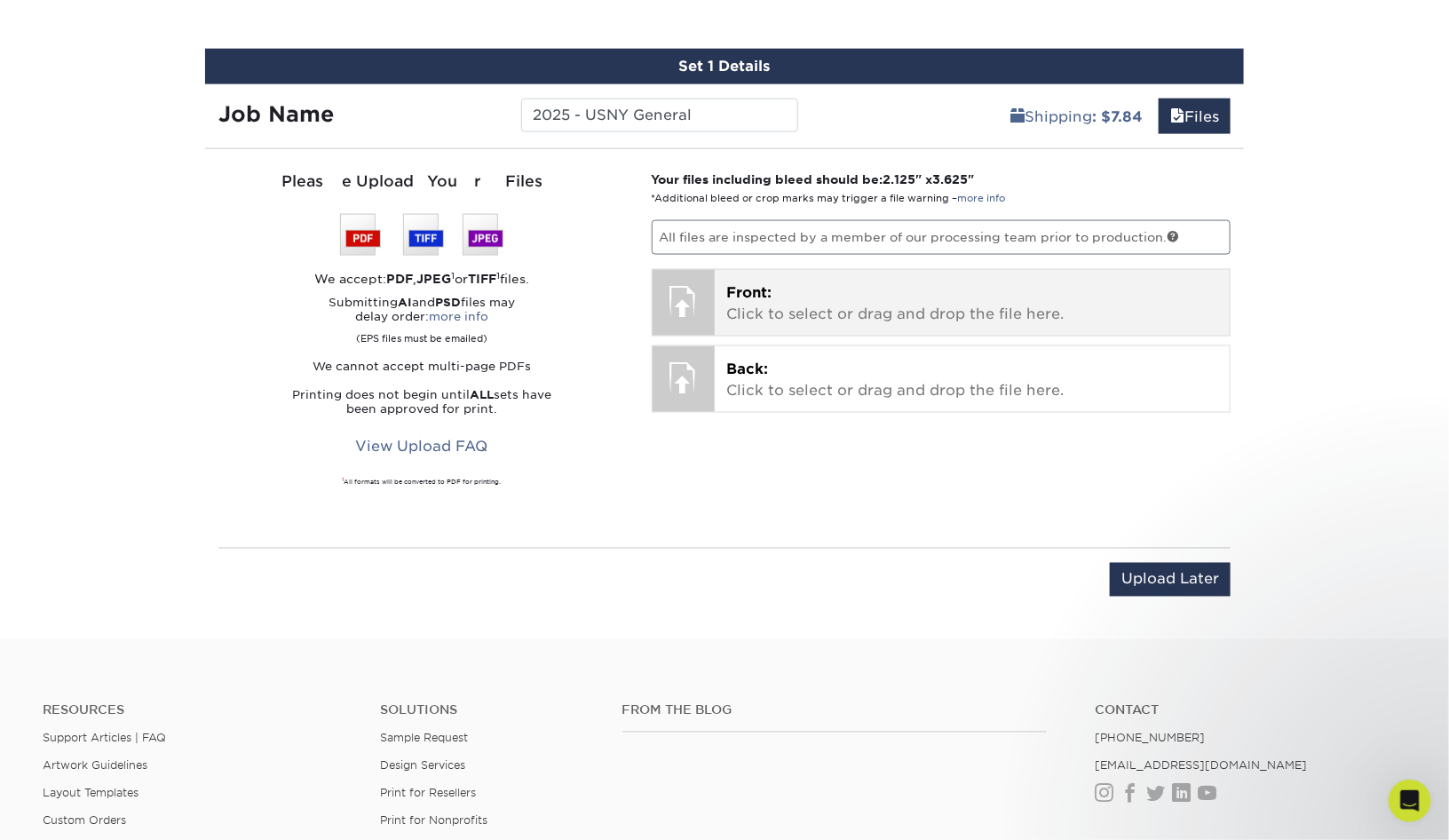
click at [793, 295] on p "Front: Click to select or drag and drop the file here." at bounding box center [972, 302] width 491 height 42
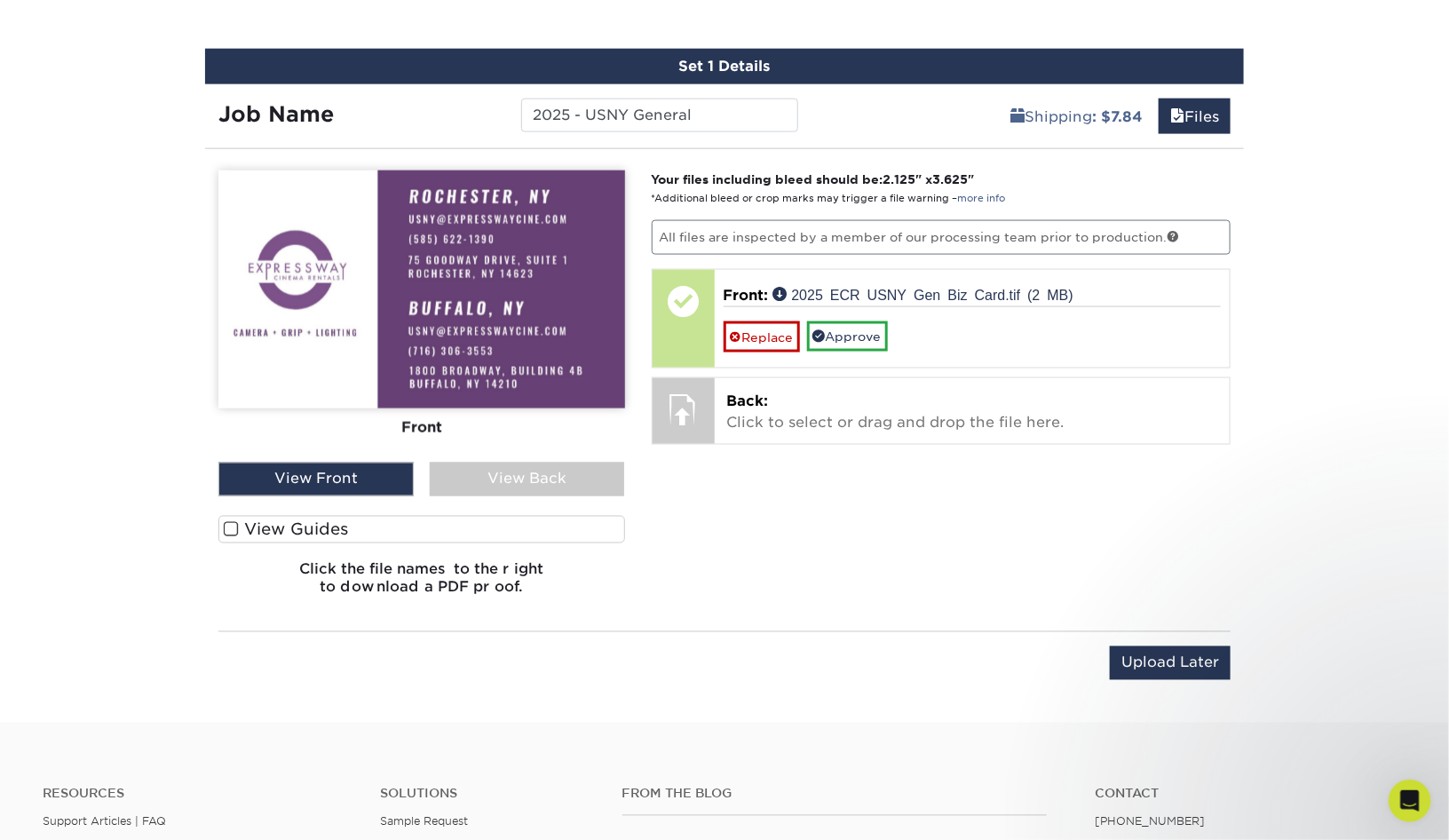
click at [230, 522] on span at bounding box center [231, 529] width 15 height 17
click at [0, 0] on input "View Guides" at bounding box center [0, 0] width 0 height 0
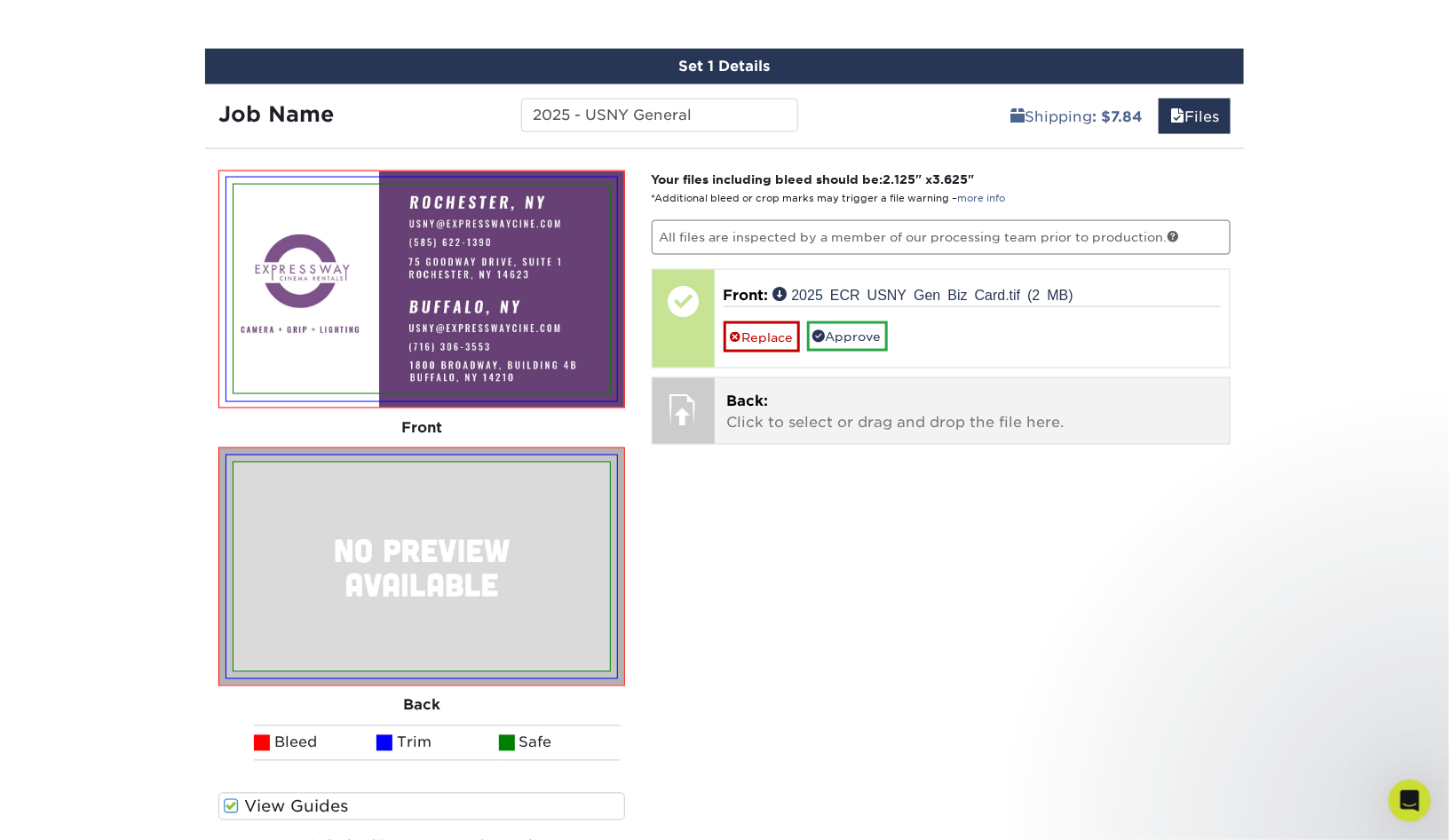
click at [778, 415] on p "Back: Click to select or drag and drop the file here." at bounding box center [972, 411] width 491 height 42
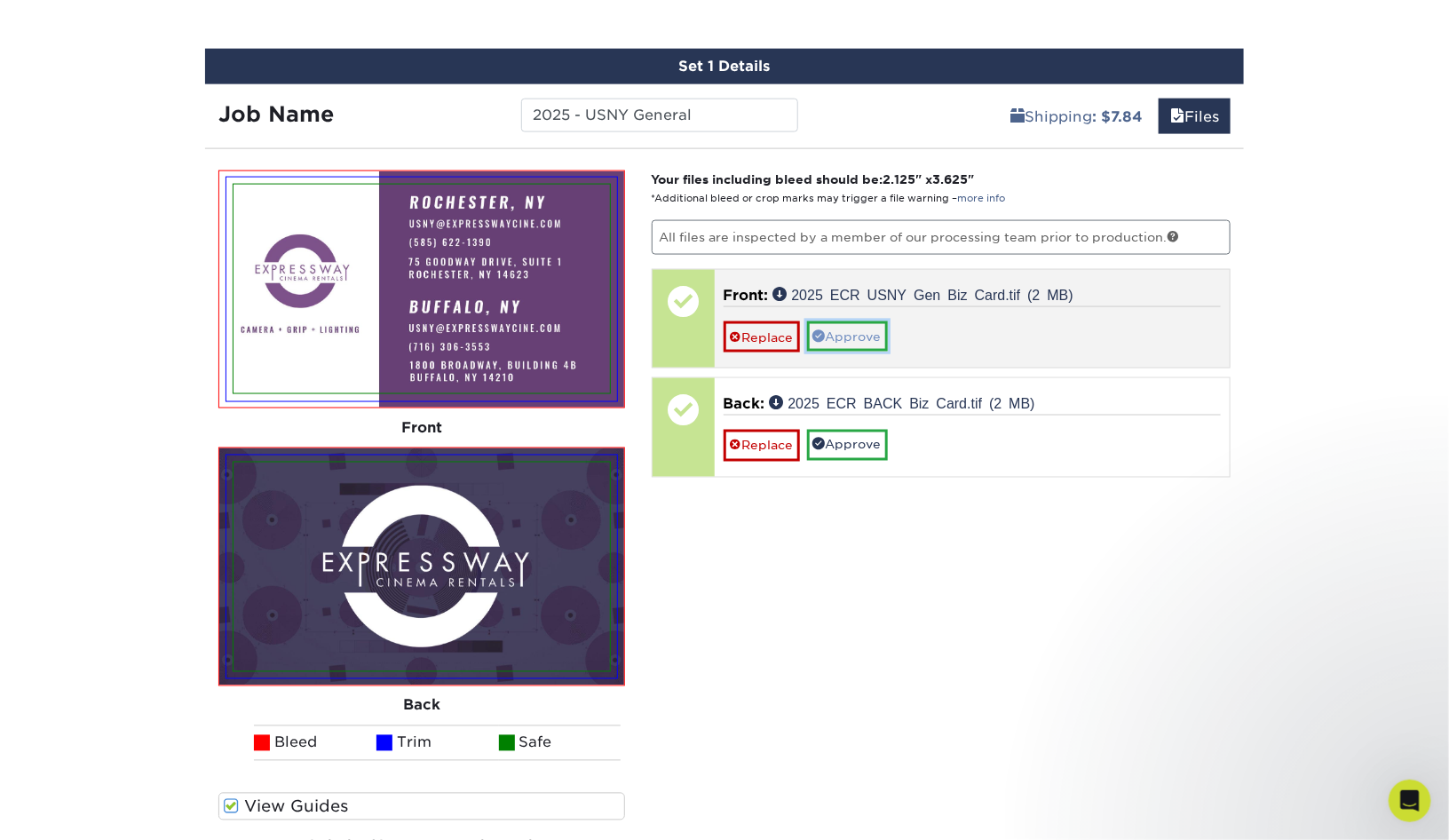
click at [863, 336] on link "Approve" at bounding box center [848, 336] width 81 height 30
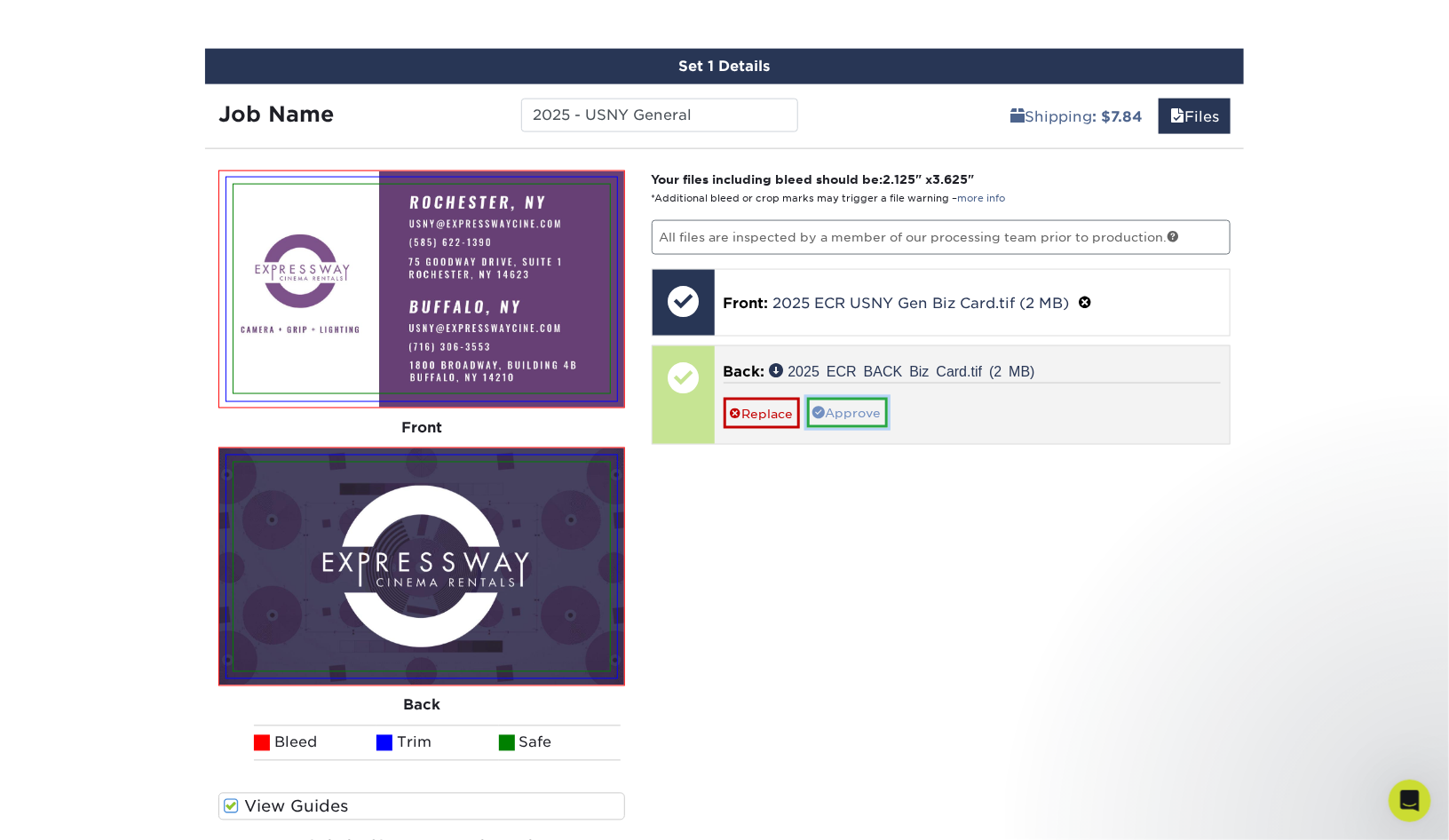
click at [858, 406] on link "Approve" at bounding box center [848, 413] width 81 height 30
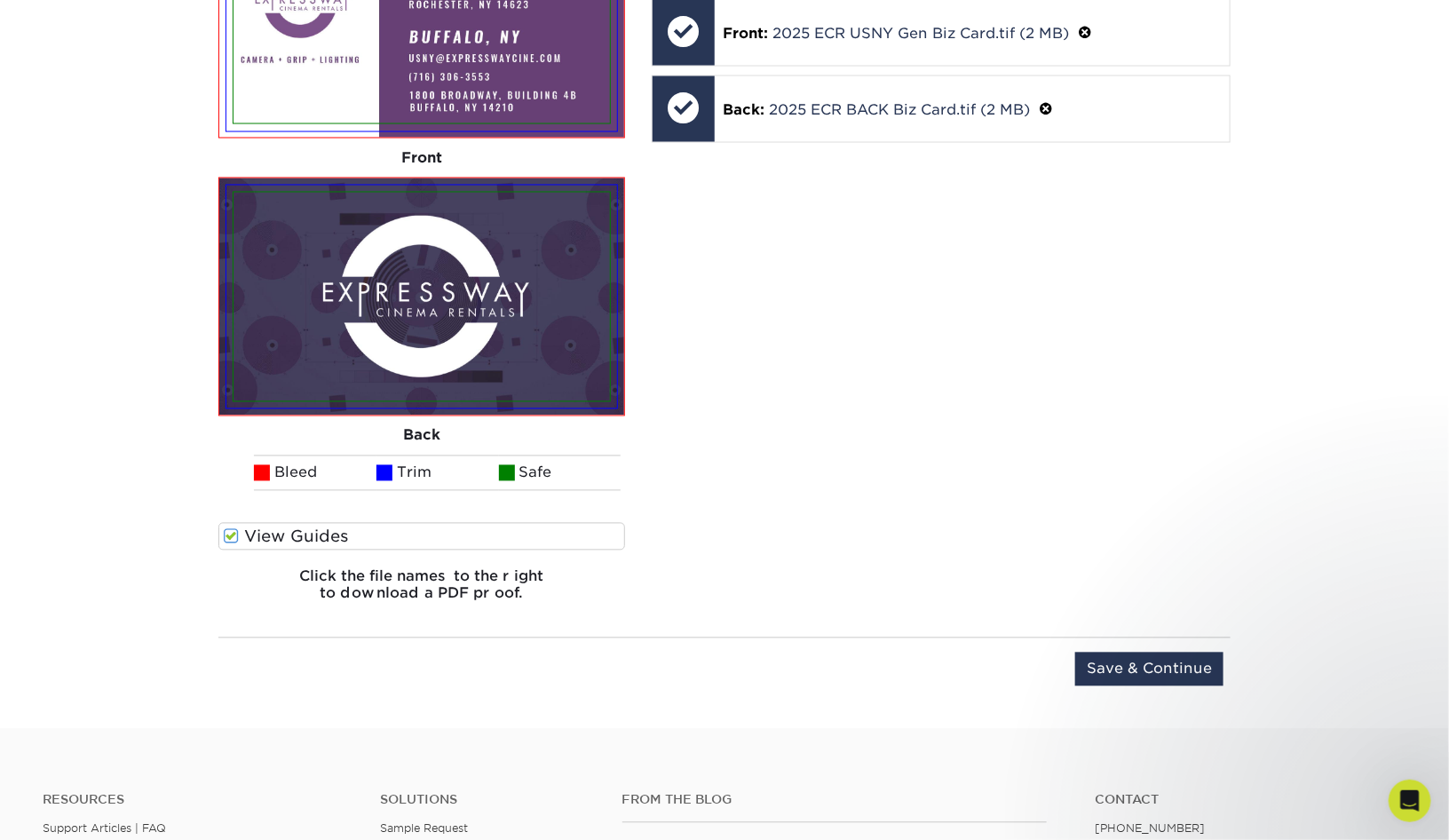
scroll to position [1392, 0]
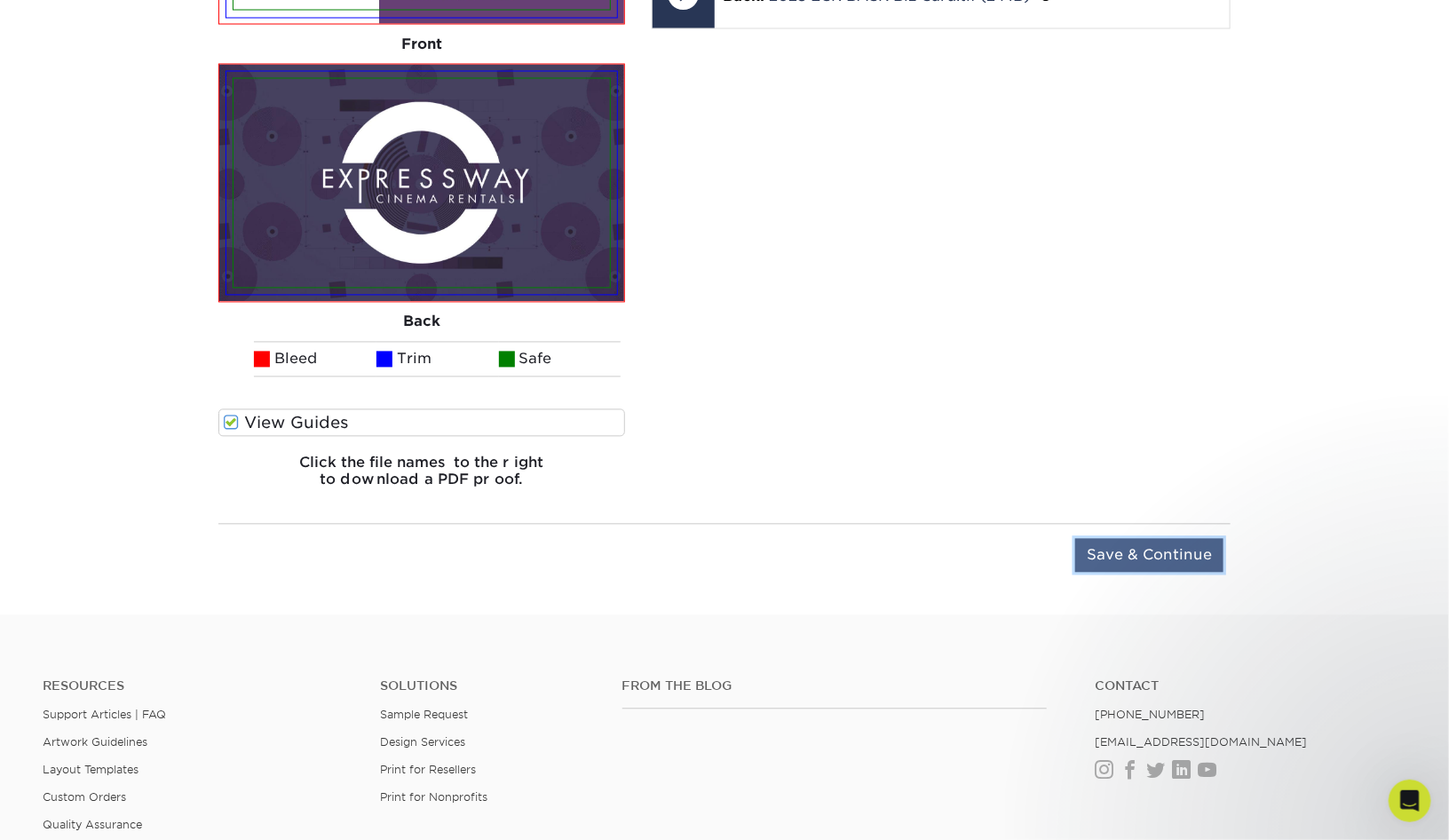
click at [1153, 550] on input "Save & Continue" at bounding box center [1149, 555] width 148 height 34
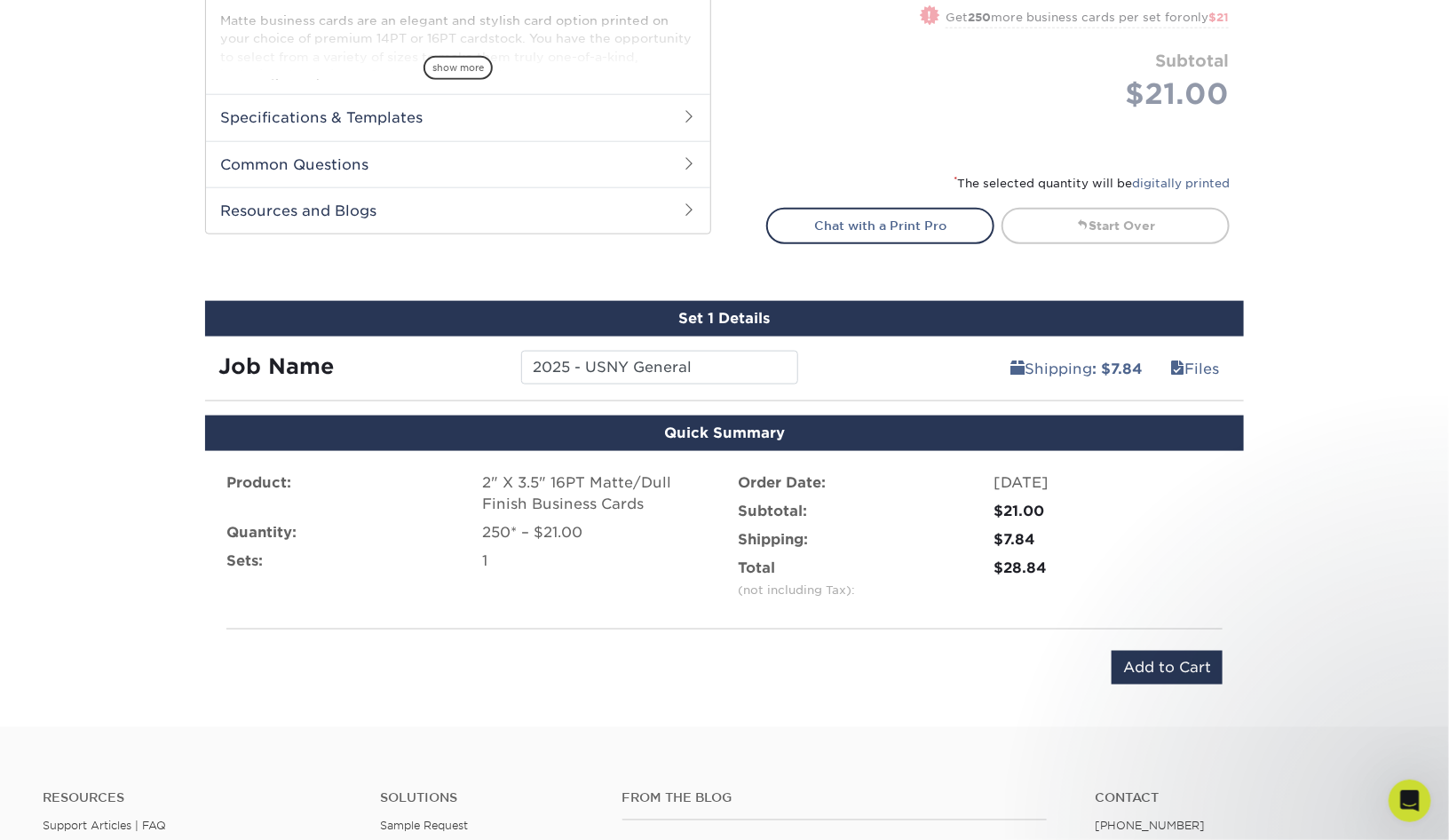
scroll to position [729, 0]
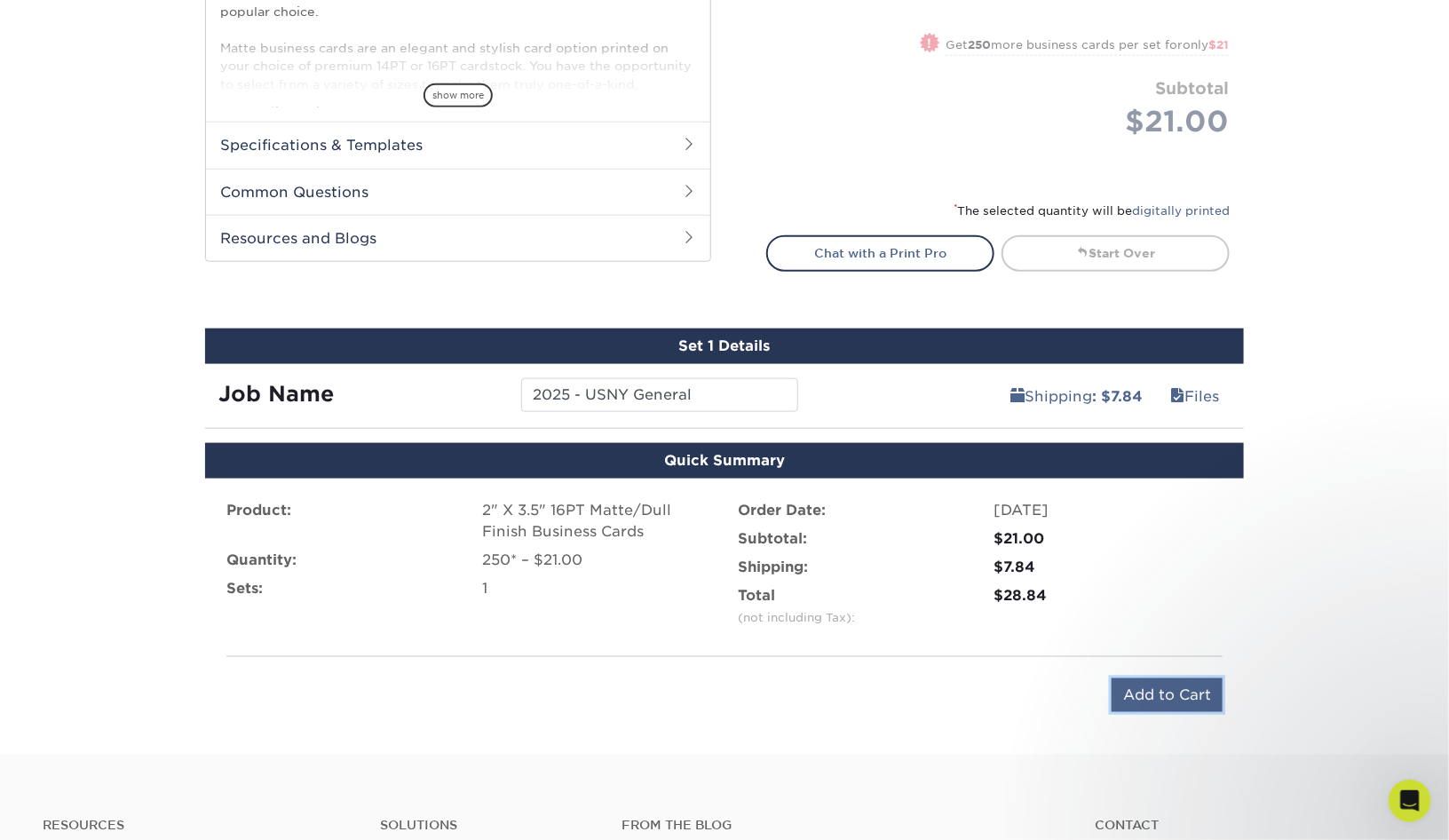
click at [1157, 692] on input "Add to Cart" at bounding box center [1167, 695] width 111 height 34
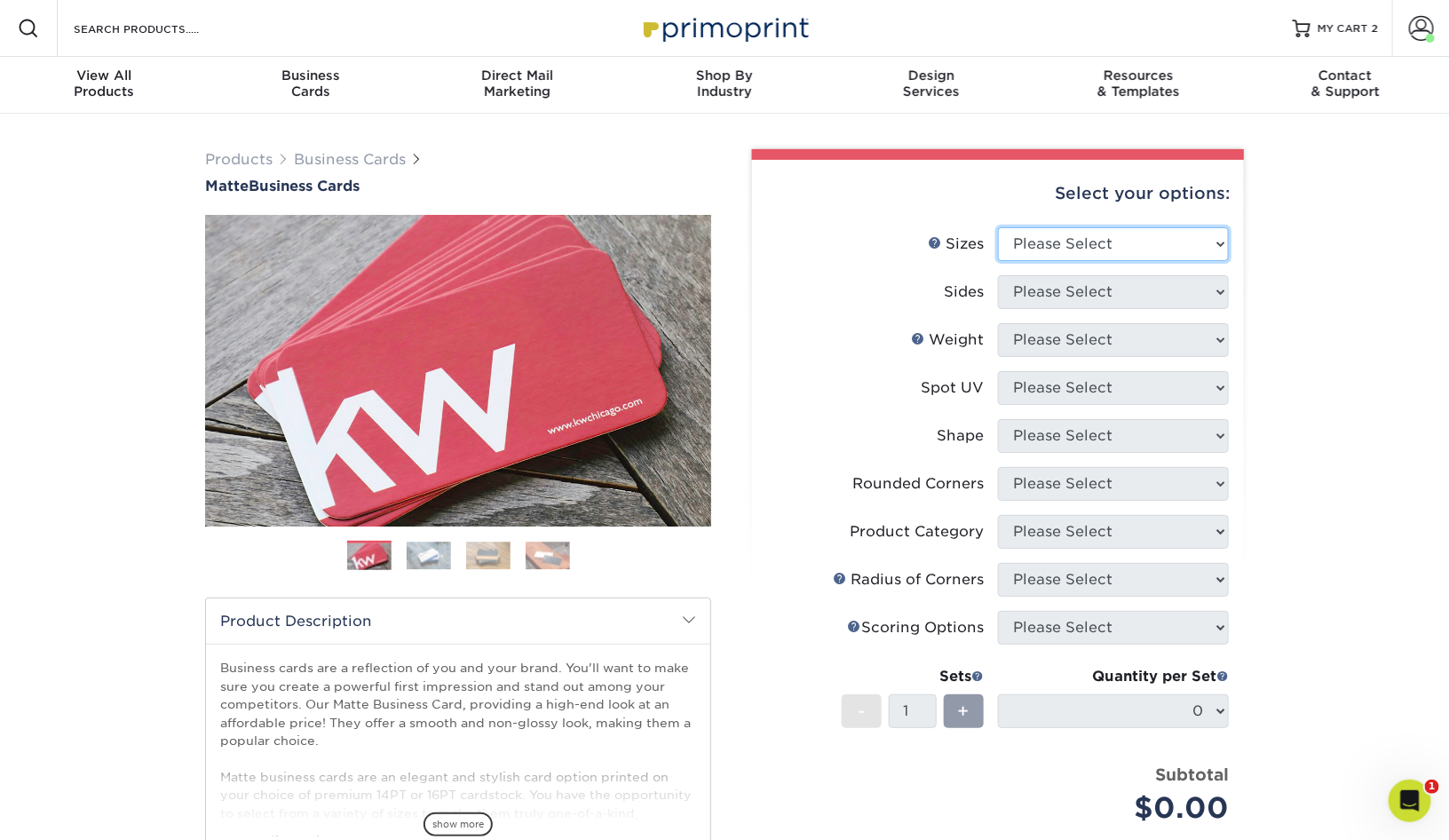
click at [1133, 243] on select "Please Select 1.5" x 3.5" - Mini 1.75" x 3.5" - Mini 2" x 2" - Square 2" x 3" -…" at bounding box center [1113, 244] width 230 height 34
select select "2.00x3.50"
click at [1089, 294] on select "Please Select Print Both Sides Print Front Only" at bounding box center [1113, 292] width 230 height 34
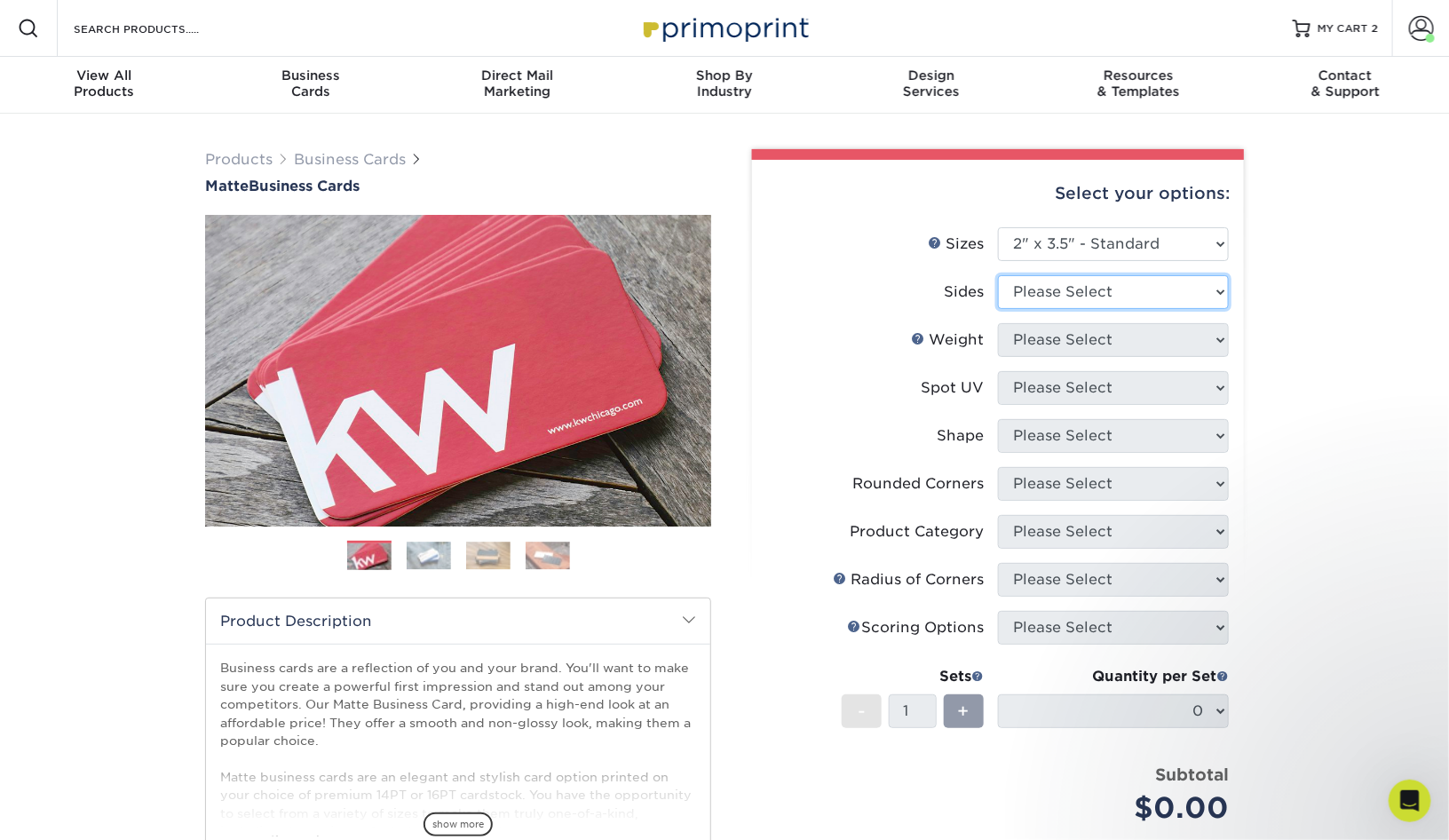
select select "32d3c223-f82c-492b-b915-ba065a00862f"
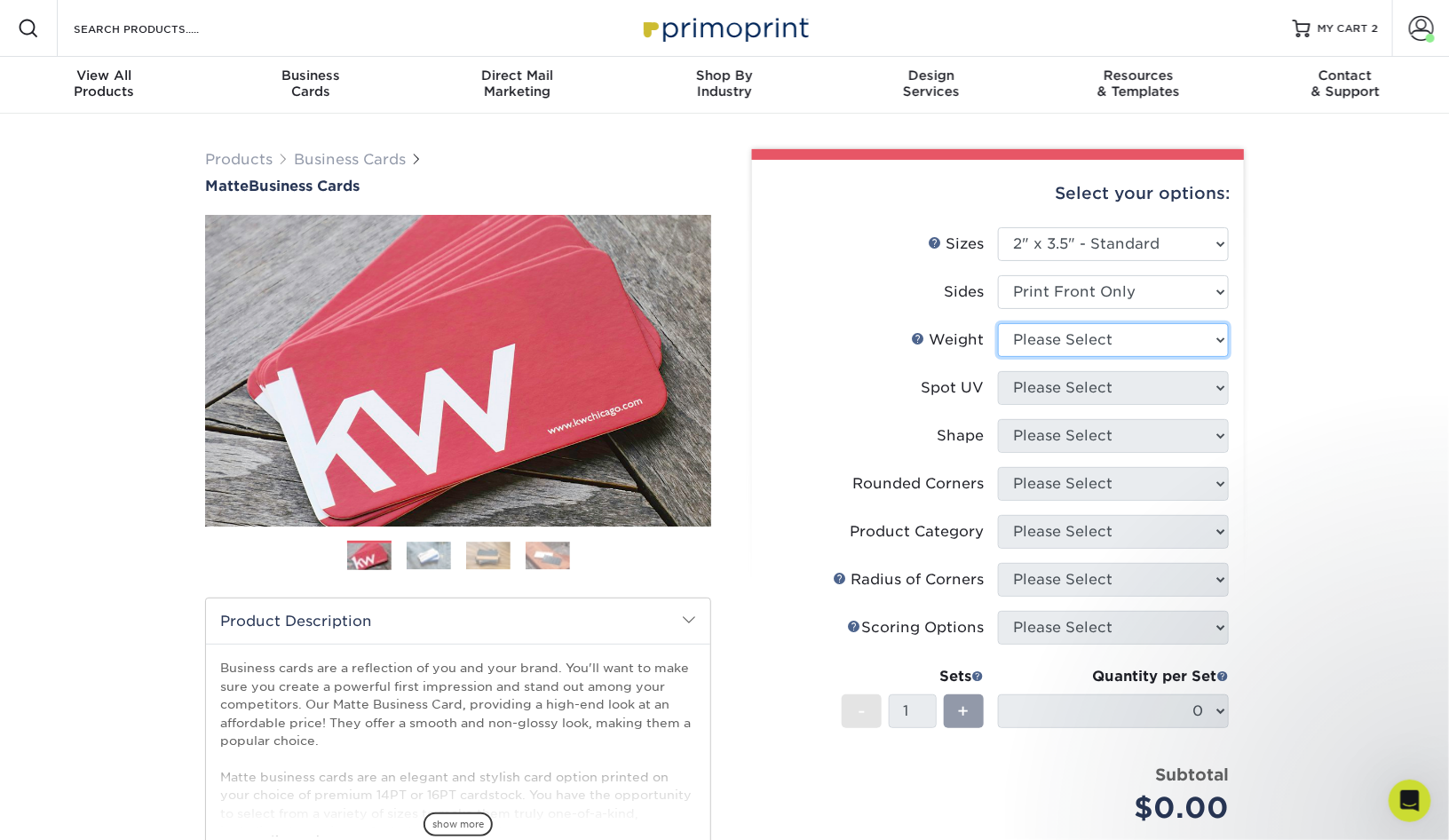
click at [1087, 338] on select "Please Select 16PT 14PT" at bounding box center [1113, 340] width 230 height 34
select select "16PT"
click at [1087, 387] on select "Please Select No Spot UV Front Only" at bounding box center [1113, 388] width 230 height 34
select select "3"
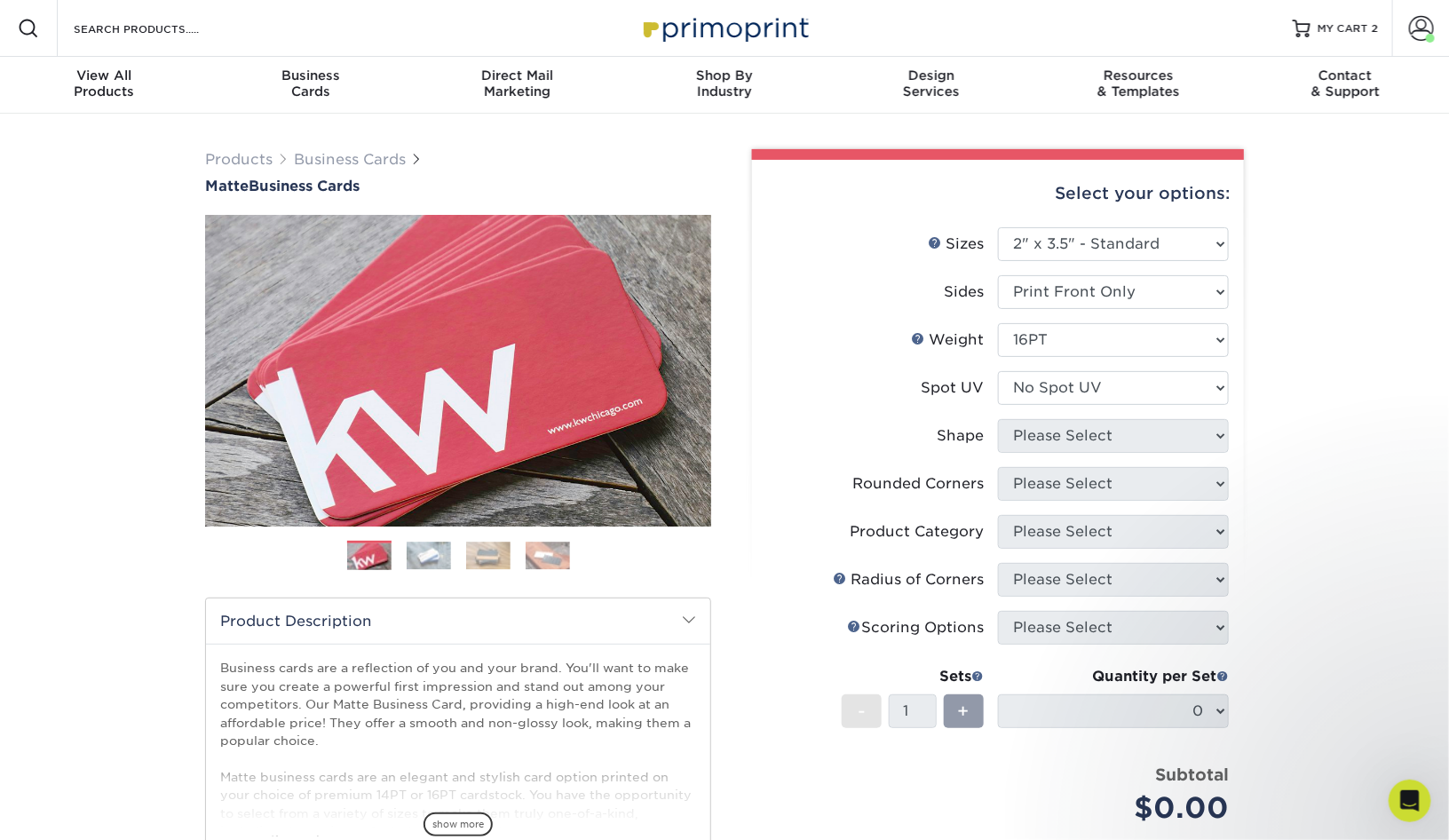
click at [0, 0] on select at bounding box center [0, 0] width 0 height 0
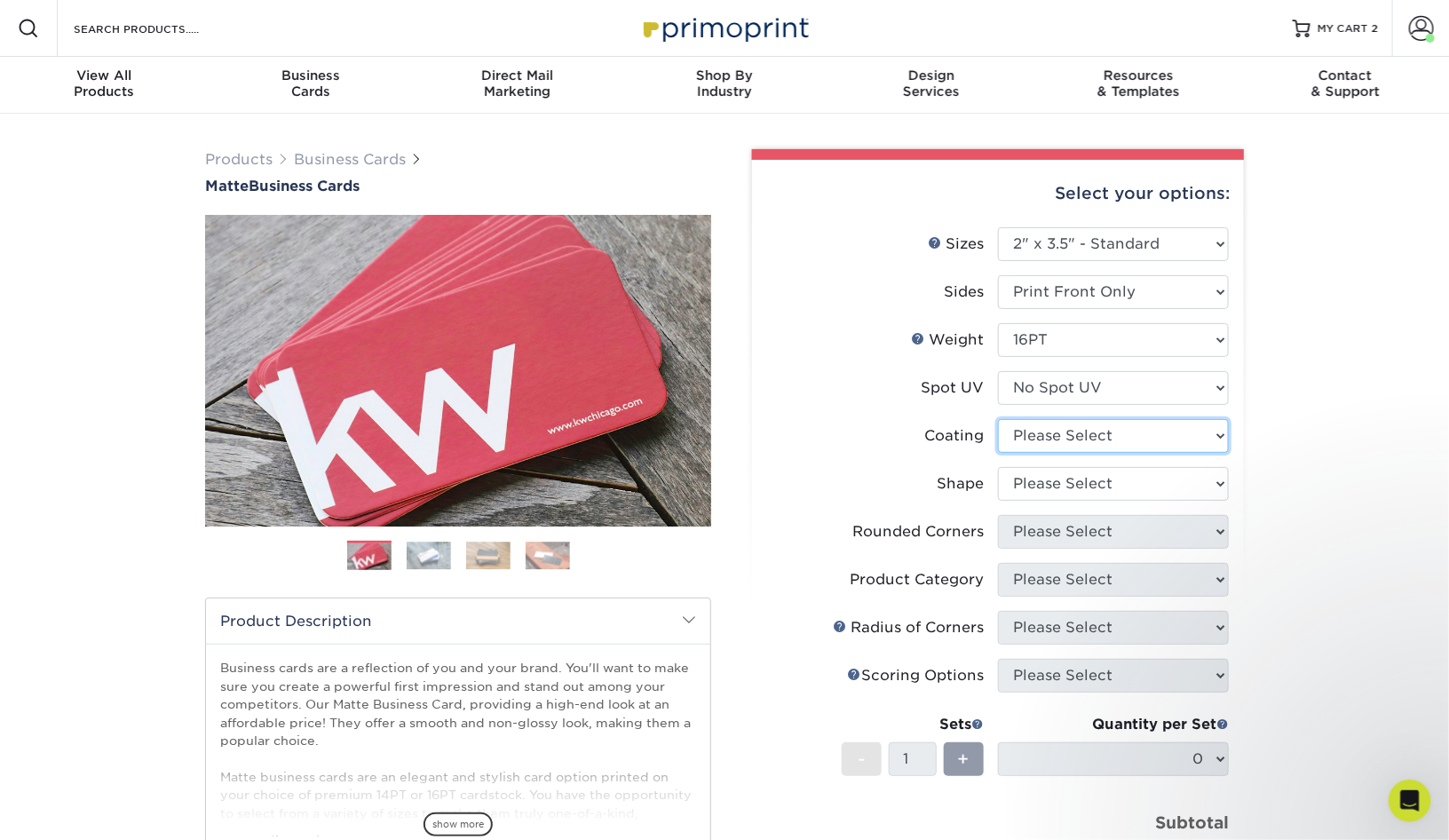
select select "121bb7b5-3b4d-429f-bd8d-bbf80e953313"
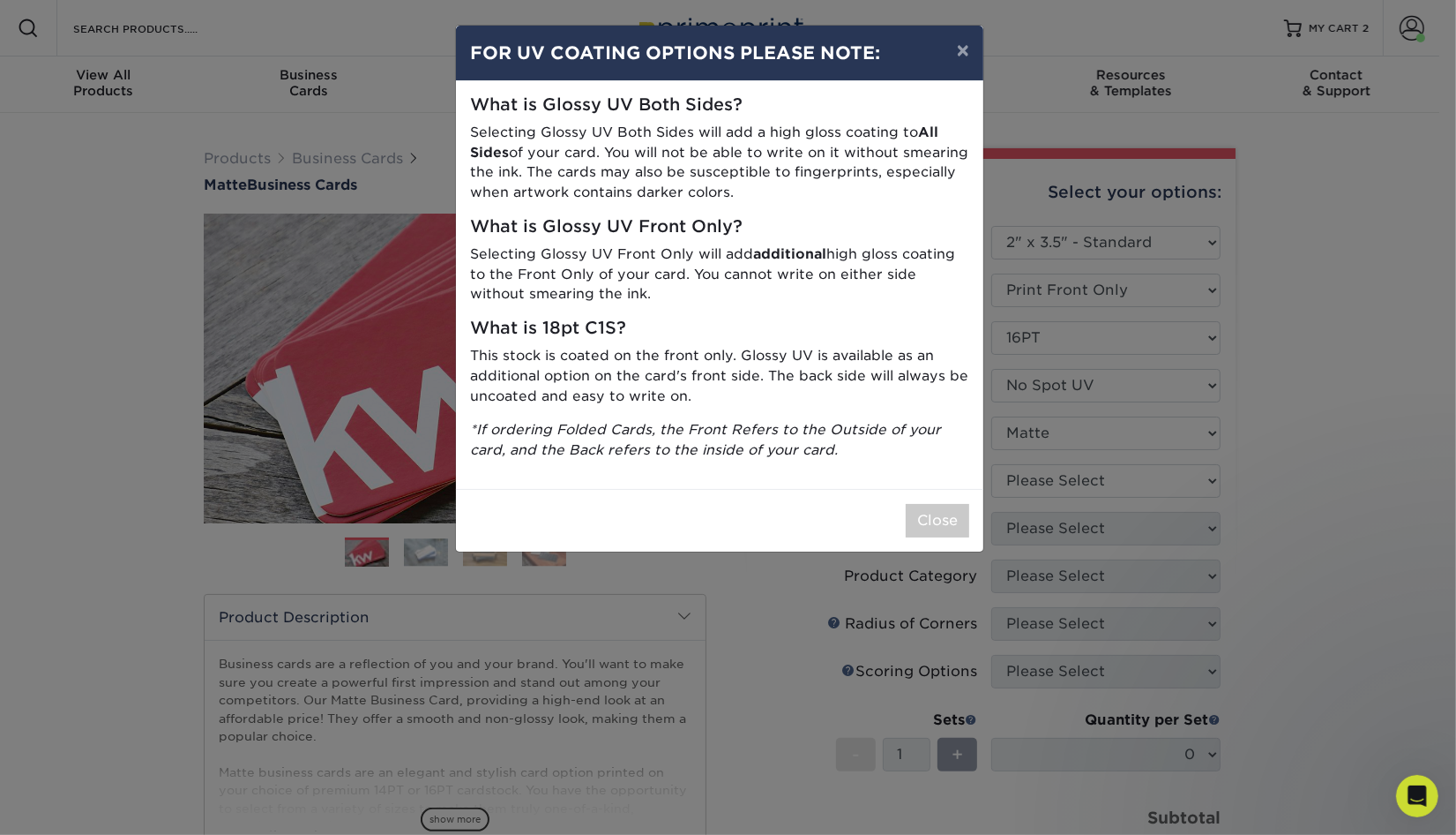
click at [1080, 486] on div "× FOR UV COATING OPTIONS PLEASE NOTE: What is Glossy UV Both Sides? Selecting G…" at bounding box center [728, 417] width 1456 height 835
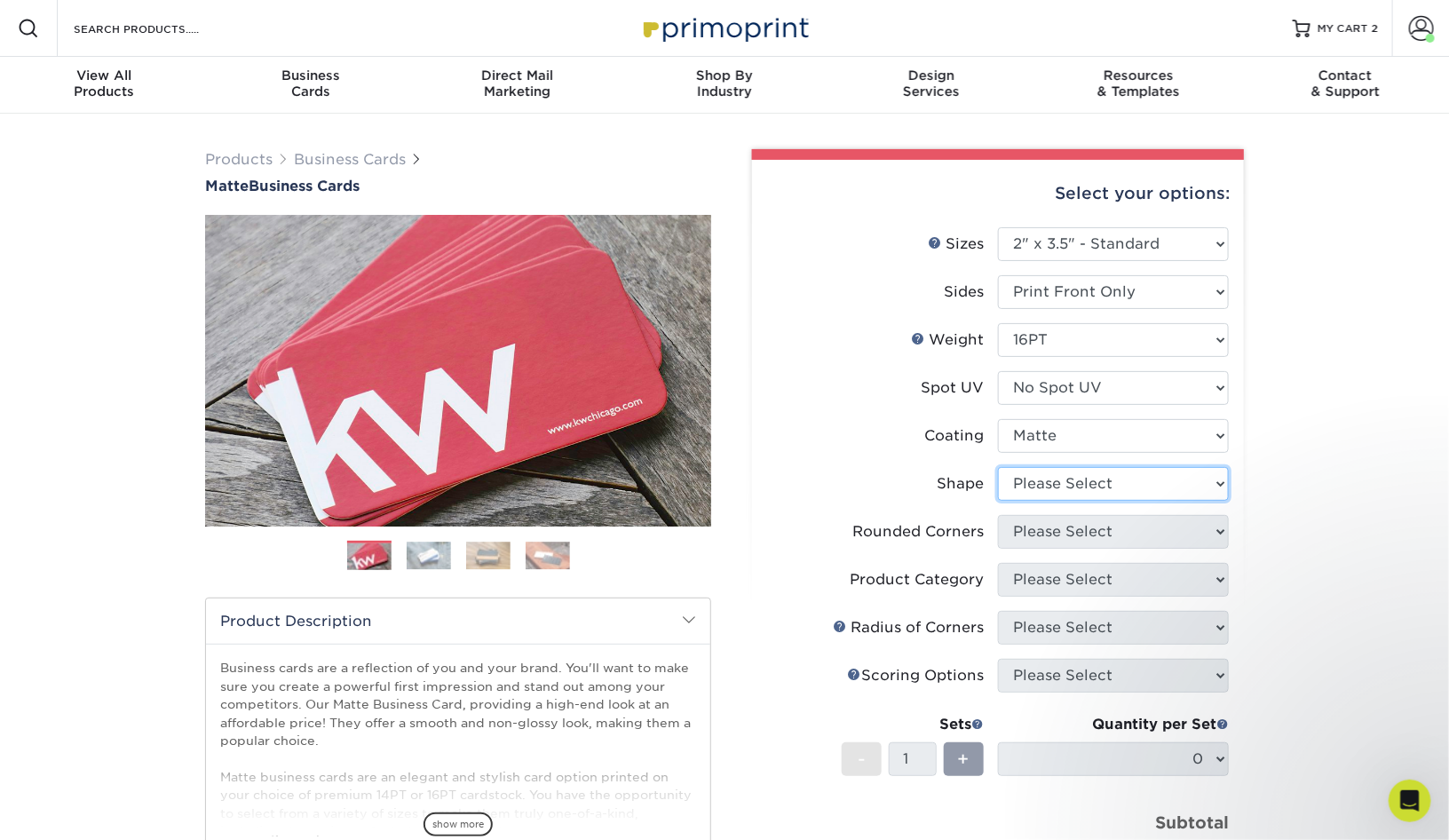
click at [1087, 489] on select "Please Select Standard Oval" at bounding box center [1113, 484] width 230 height 34
select select "standard"
click at [1085, 534] on select "Please Select Yes - Round 2 Corners Yes - Round 4 Corners No" at bounding box center [1113, 532] width 230 height 34
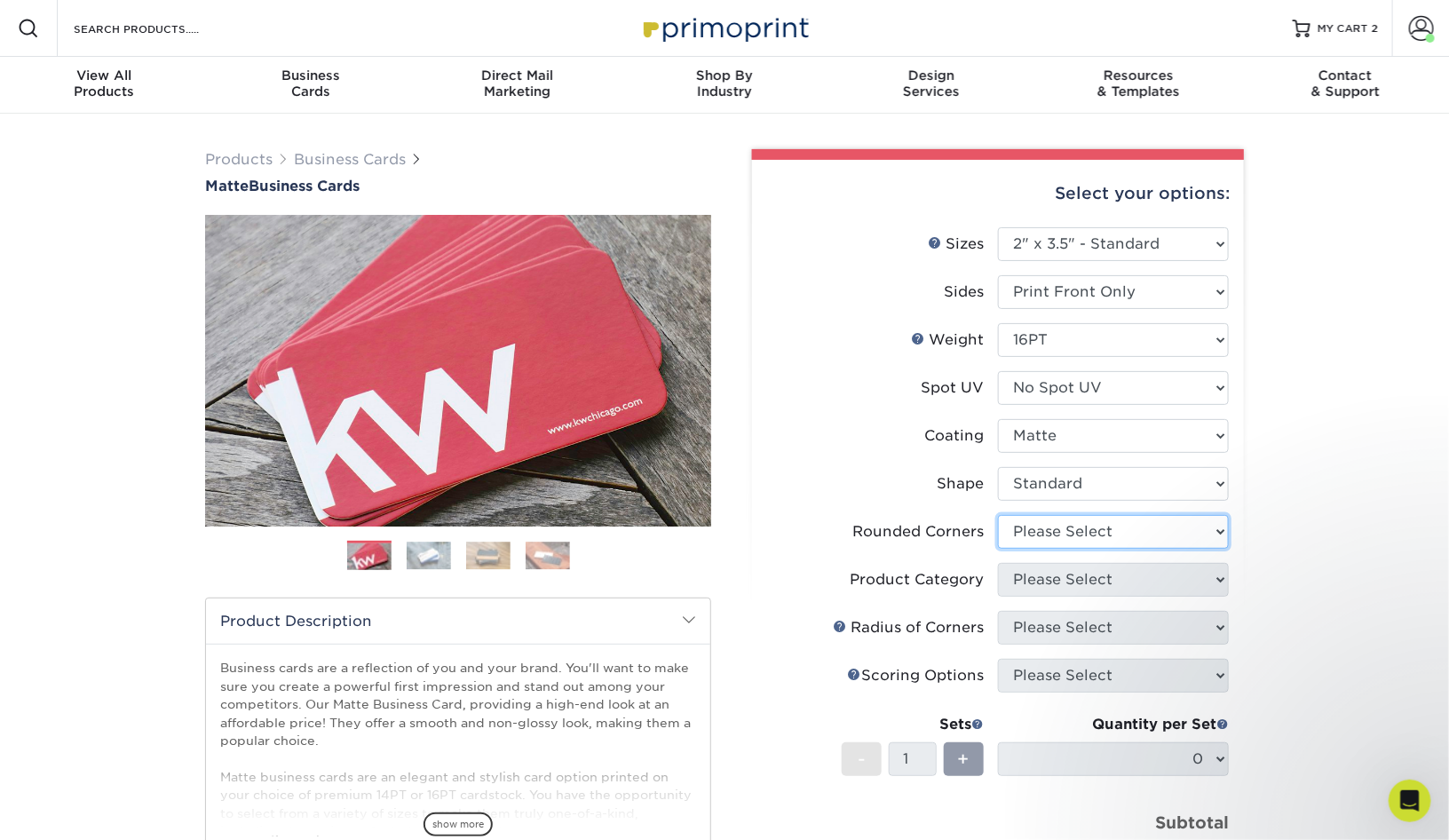
select select "0"
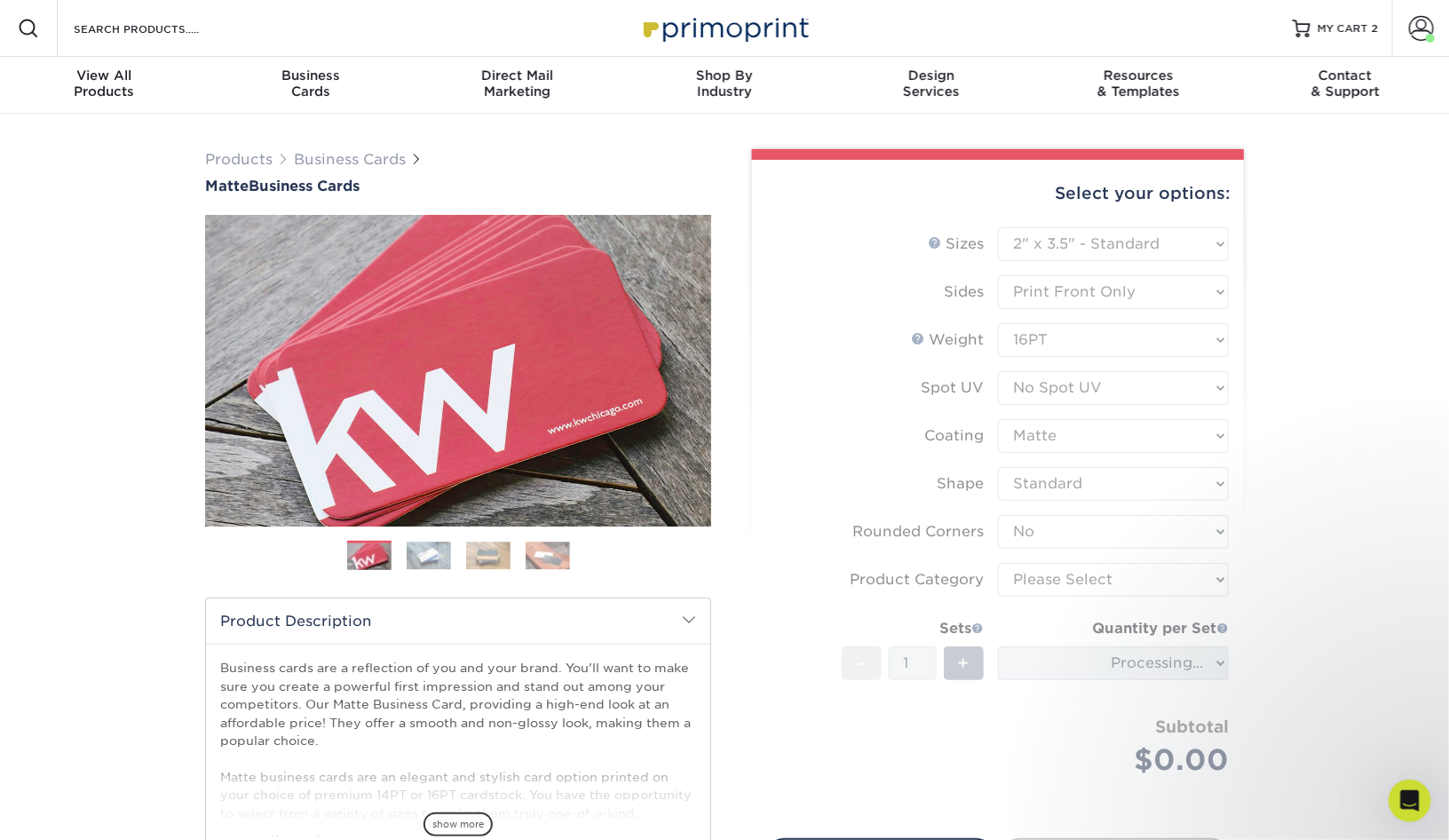
click at [1072, 582] on form "Sizes Help Sizes Please Select 1.5" x 3.5" - Mini 1.75" x 3.5" - Mini 2" x 2" -…" at bounding box center [998, 523] width 464 height 590
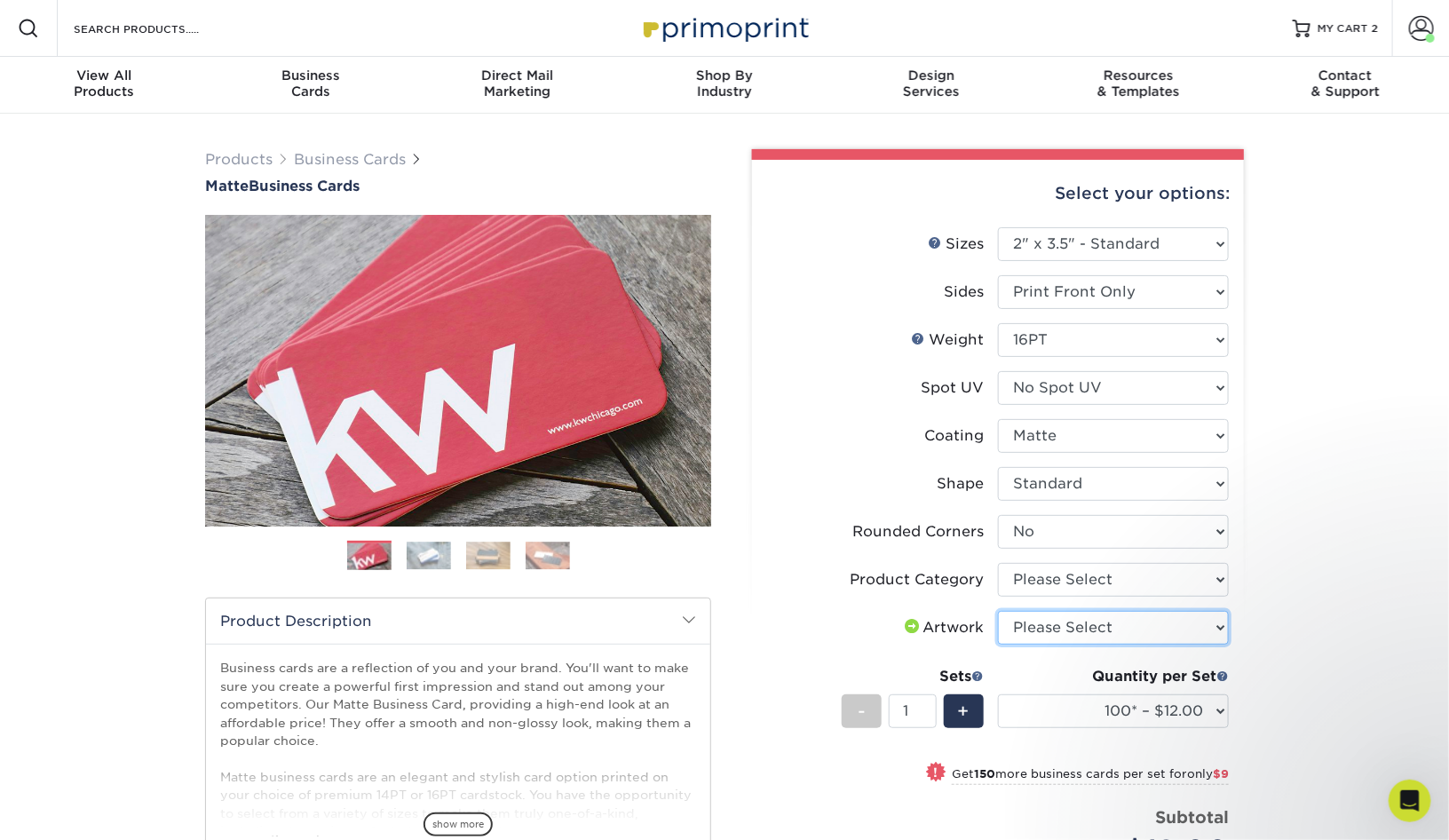
click at [1133, 623] on select "Please Select I will upload files I need a design - $100" at bounding box center [1113, 627] width 230 height 34
click at [1136, 571] on select "Please Select Business Cards" at bounding box center [1113, 580] width 230 height 34
select select "3b5148f1-0588-4f88-a218-97bcfdce65c1"
click at [1102, 625] on select "Please Select I will upload files I need a design - $100" at bounding box center [1113, 627] width 230 height 34
select select "upload"
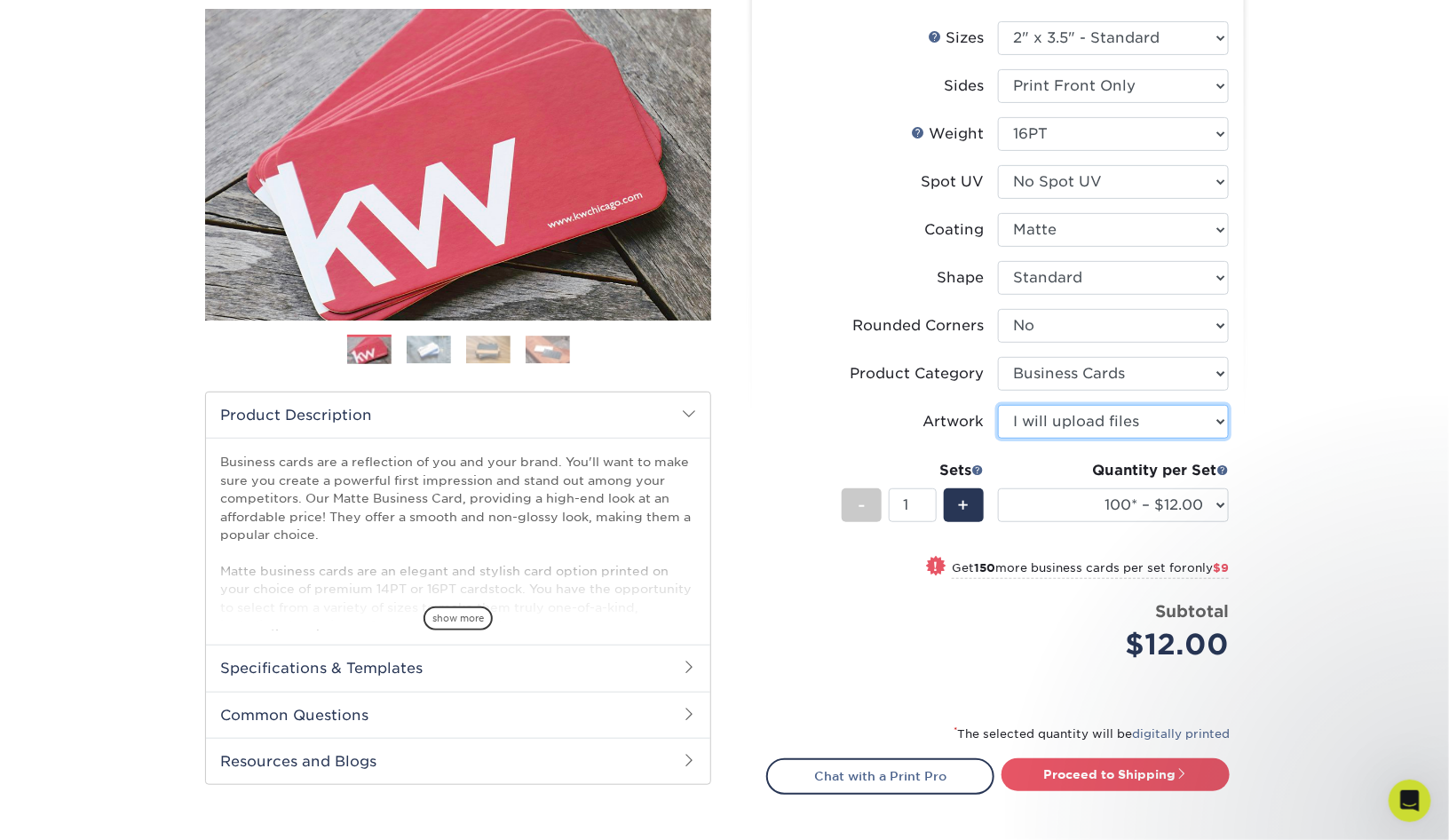
scroll to position [220, 0]
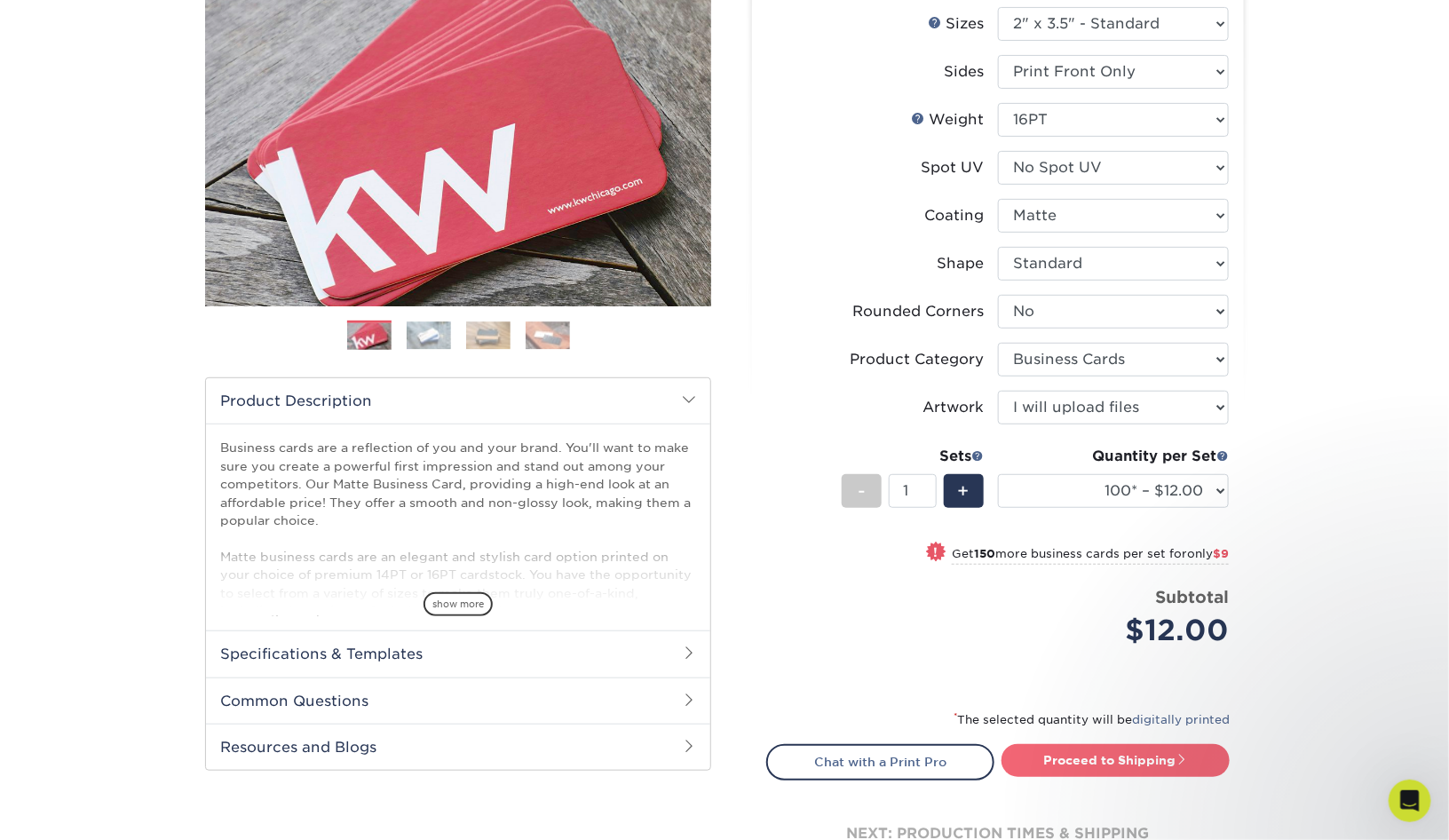
click at [1127, 758] on link "Proceed to Shipping" at bounding box center [1116, 759] width 229 height 32
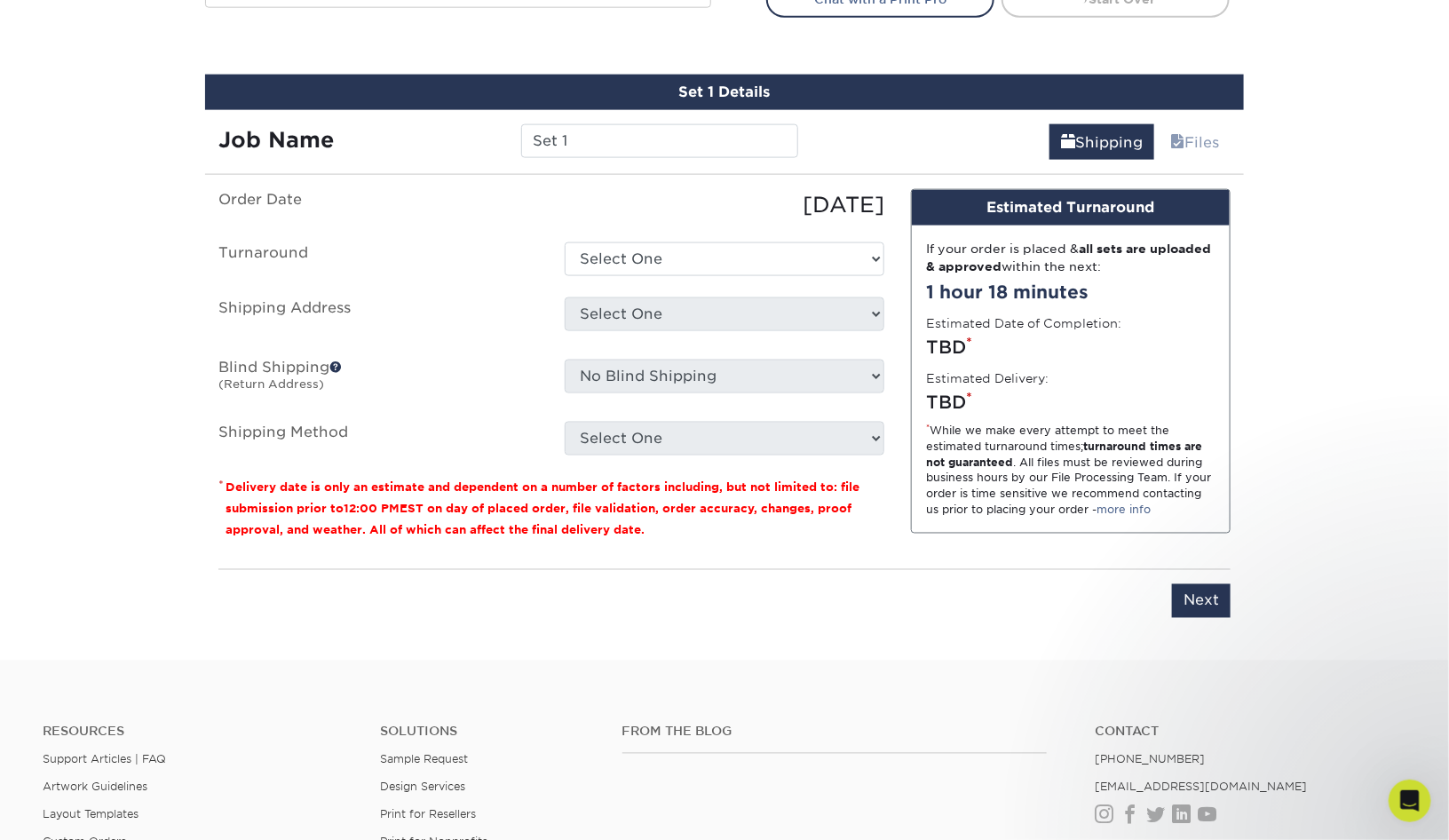
scroll to position [1009, 0]
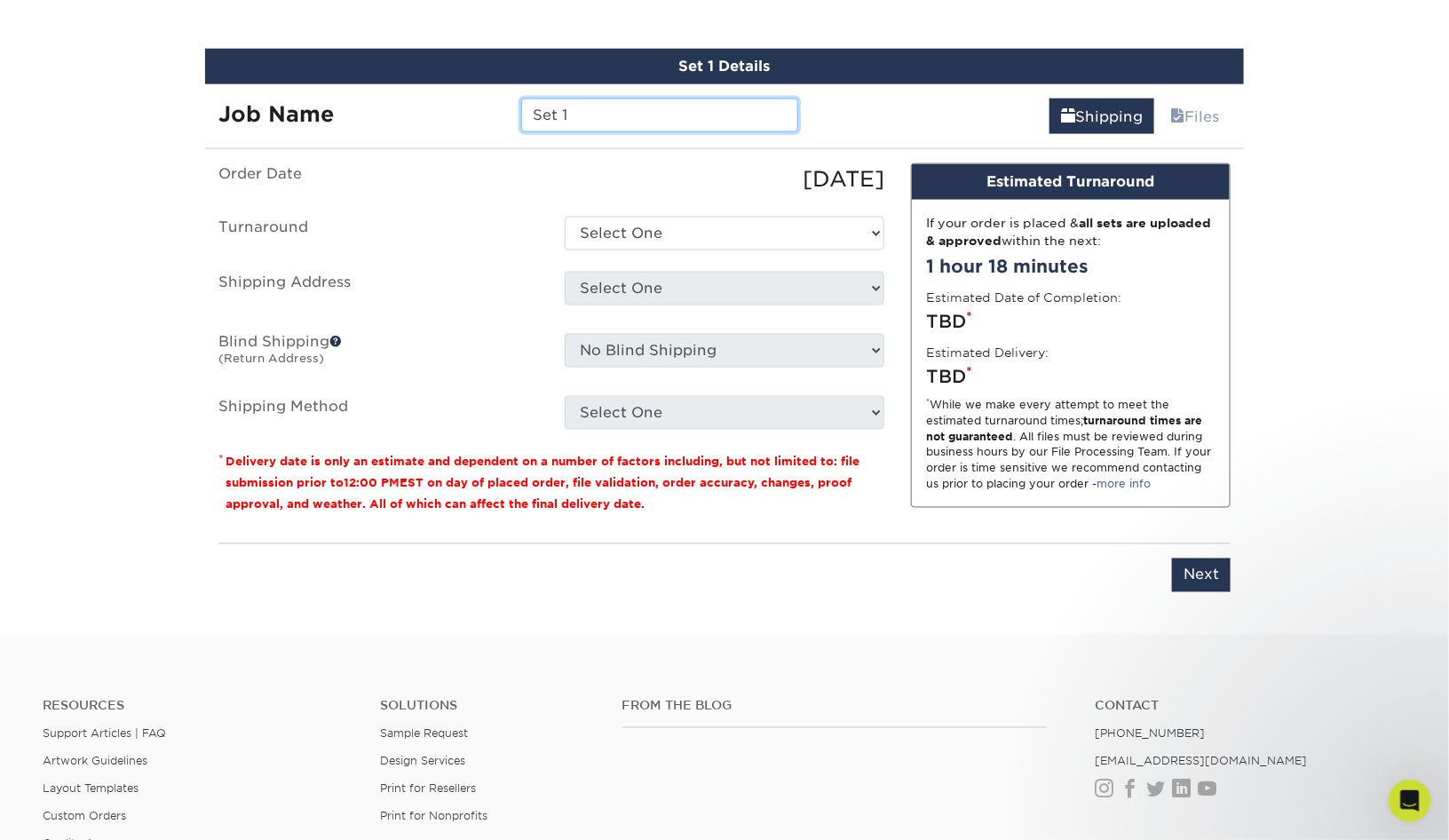
click at [619, 118] on input "Set 1" at bounding box center [658, 115] width 276 height 34
click at [623, 116] on input "Set 1" at bounding box center [658, 115] width 276 height 34
drag, startPoint x: 405, startPoint y: 105, endPoint x: 359, endPoint y: 98, distance: 46.5
click at [359, 98] on div "Job Name Set 1" at bounding box center [508, 115] width 606 height 34
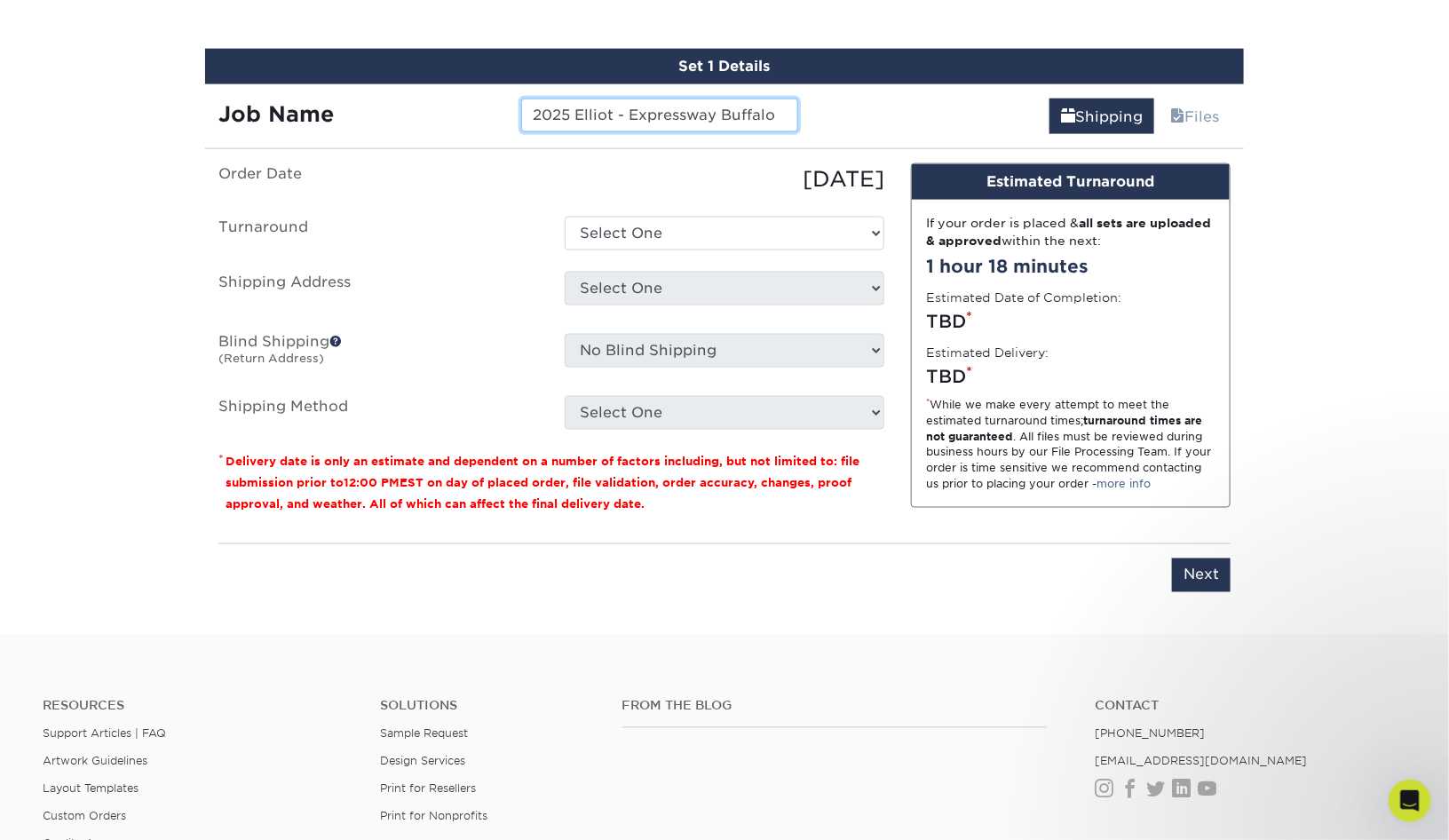
type input "2025 Elliot - Expressway Buffalo"
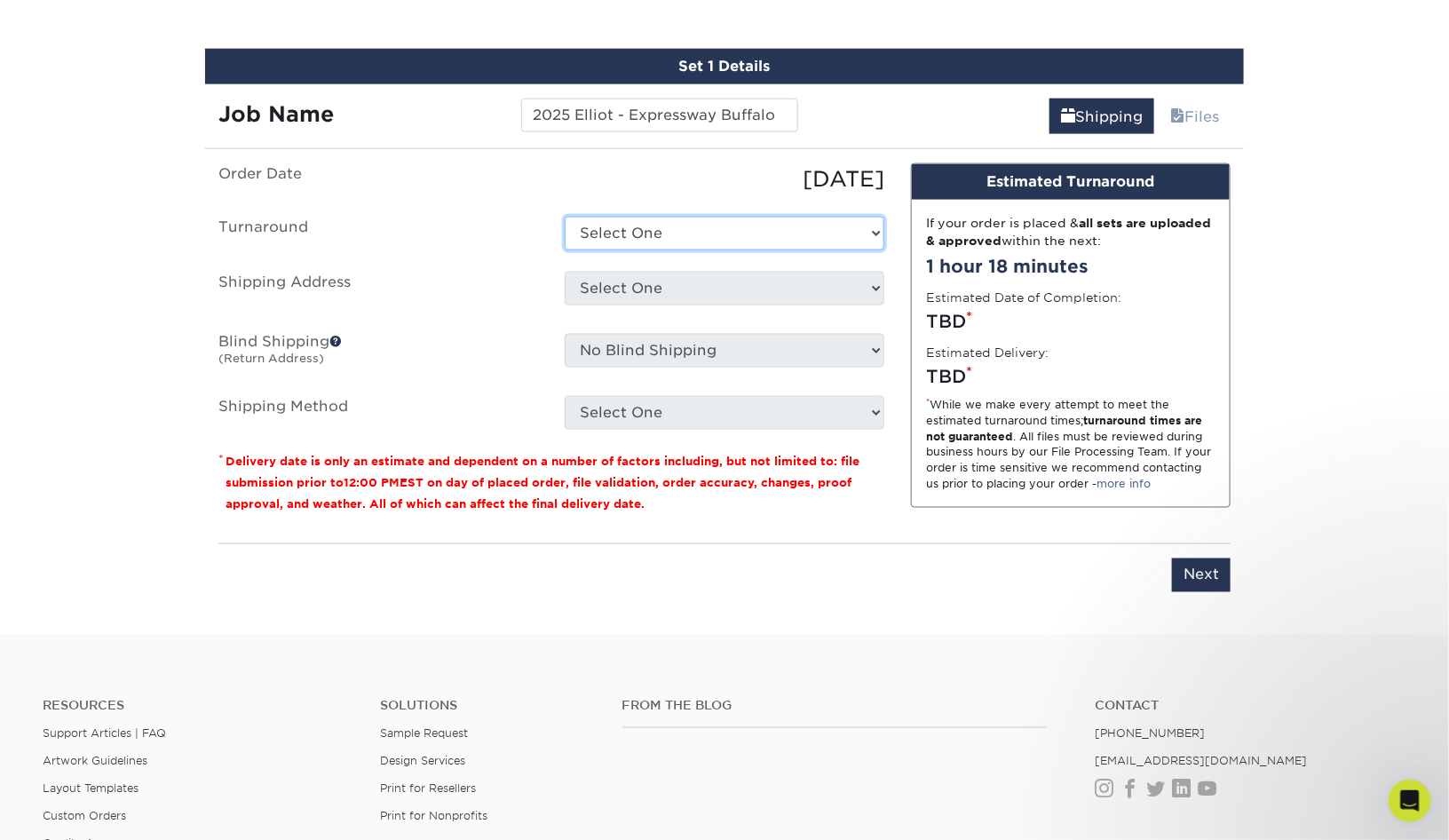
click at [758, 230] on select "Select One 2-4 Business Days 2 Day Next Business Day" at bounding box center [724, 233] width 319 height 34
select select "7dffdb8f-13b0-4622-bd10-b9a8a3819dc5"
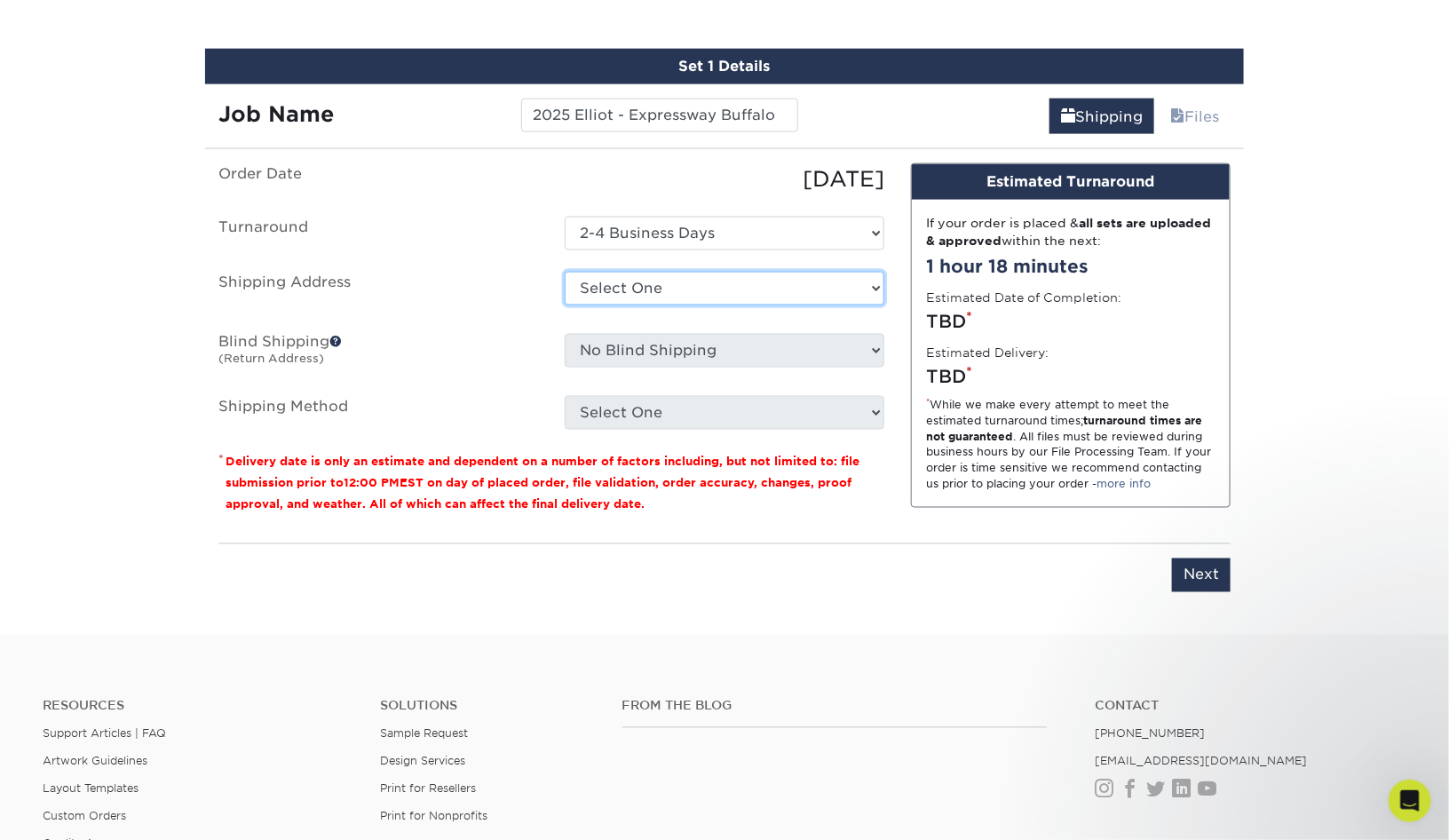
click at [780, 277] on select "Select One ECR Philadelphia Expressway Buffalo Expressway Cinema Rentals - USNY…" at bounding box center [724, 288] width 319 height 34
select select "286940"
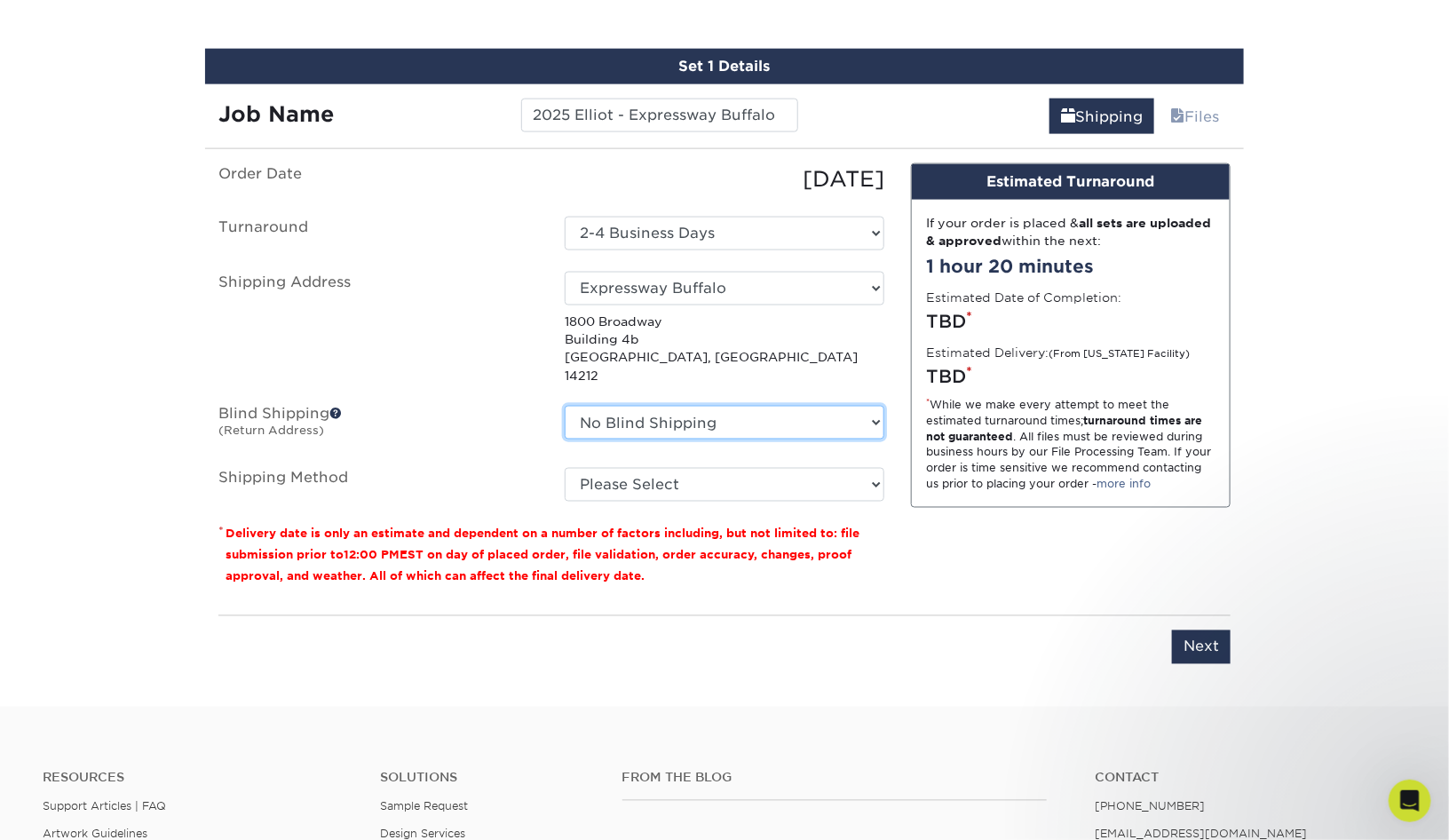
click at [766, 405] on select "No Blind Shipping ECR Philadelphia Expressway Buffalo Expressway Cinema Rentals…" at bounding box center [724, 422] width 319 height 34
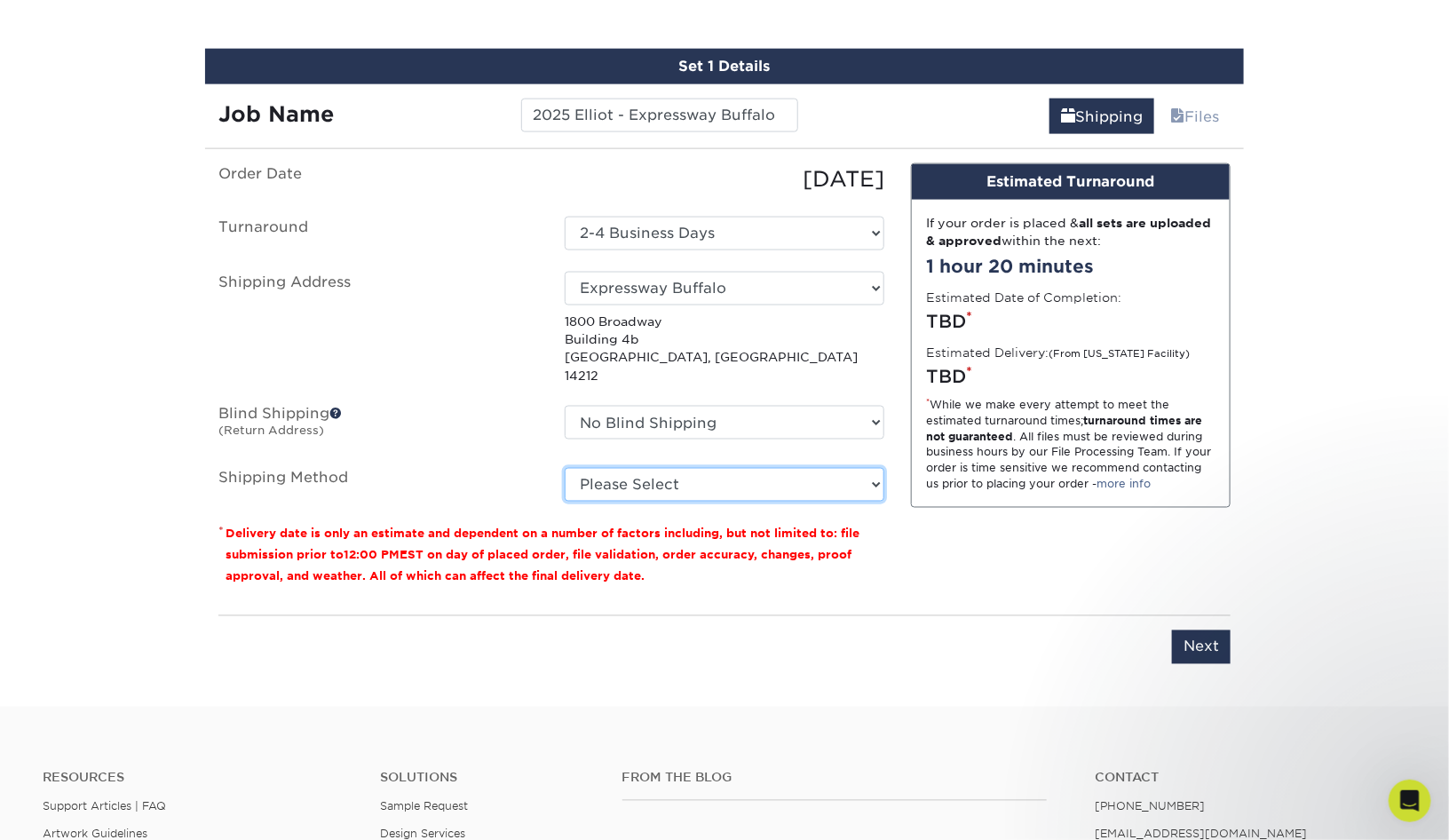
click at [761, 467] on select "Please Select Ground Shipping (+$7.84) 3 Day Shipping Service (+$15.33) 2 Day A…" at bounding box center [724, 484] width 319 height 34
select select "03"
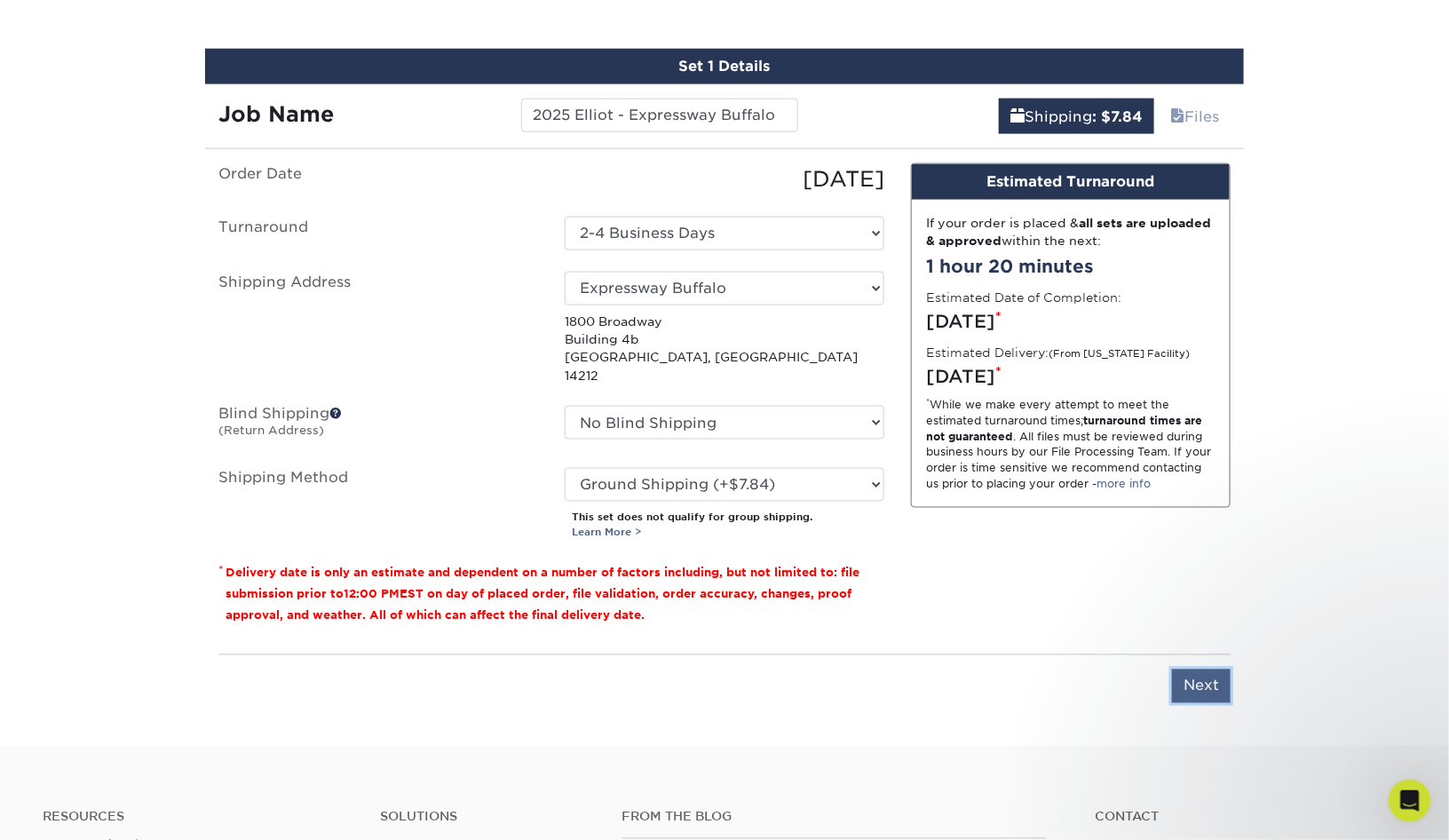
click at [1211, 670] on input "Next" at bounding box center [1201, 686] width 59 height 34
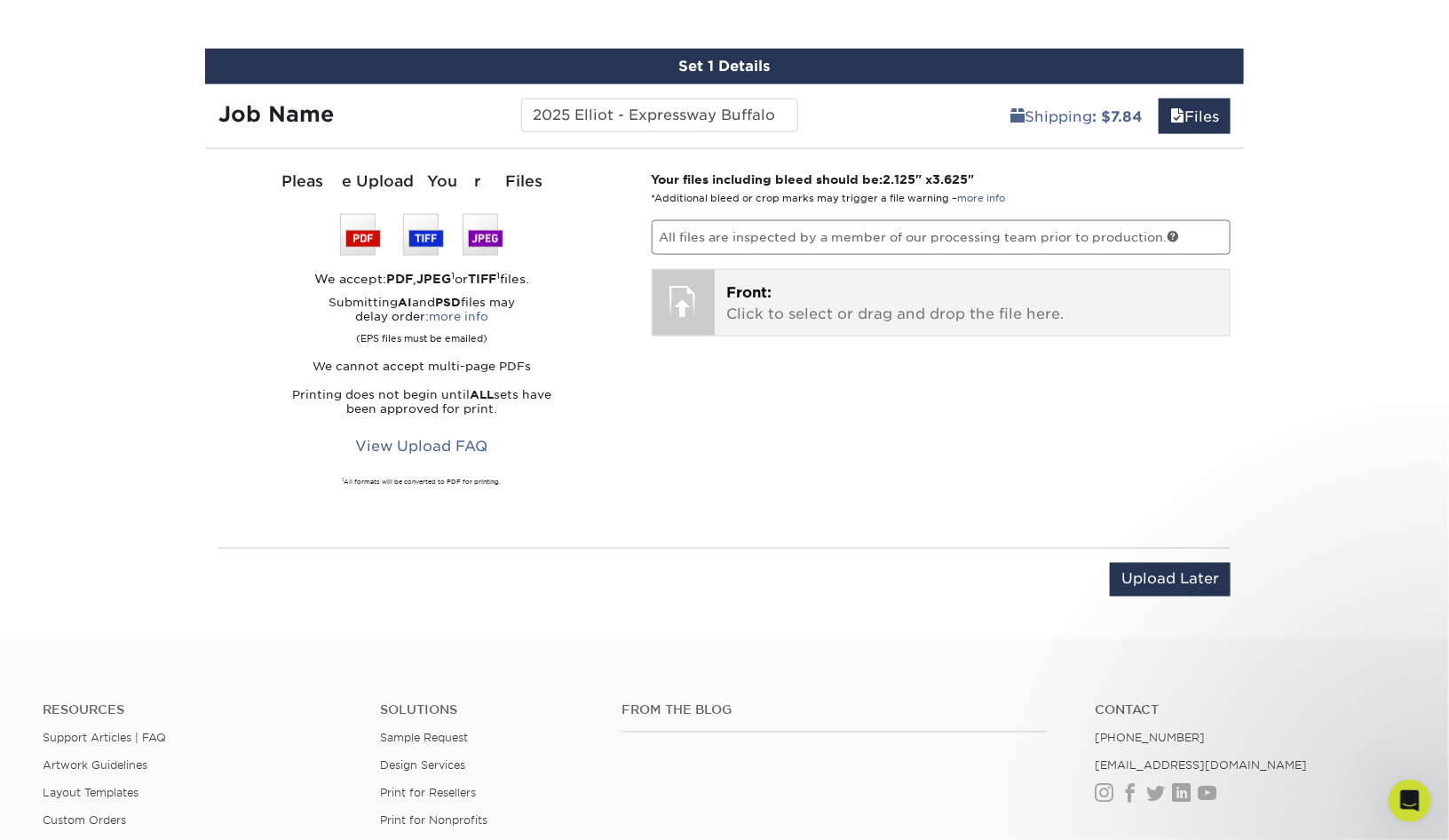
click at [822, 313] on p "Front: Click to select or drag and drop the file here." at bounding box center [972, 302] width 491 height 42
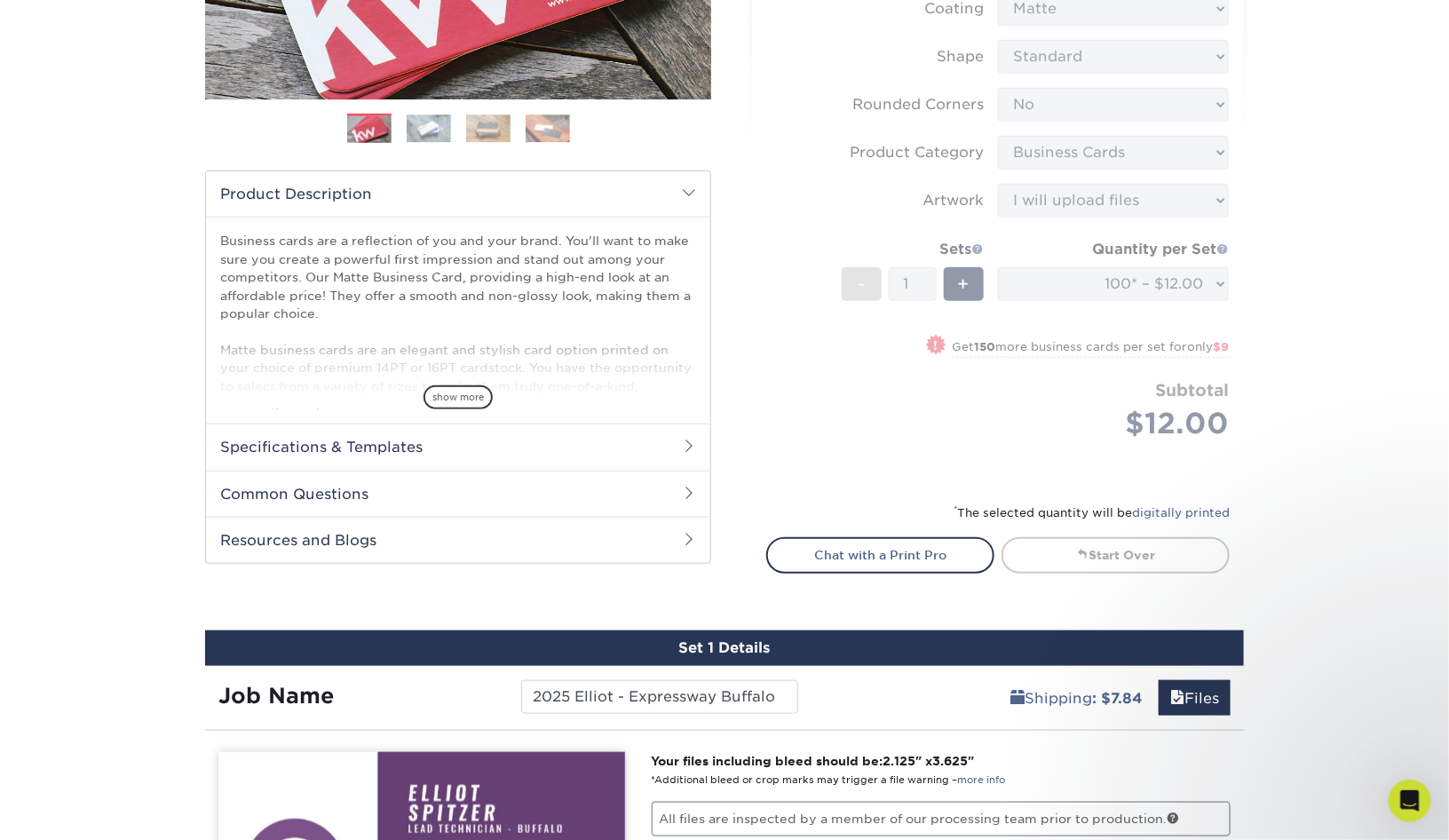
scroll to position [541, 0]
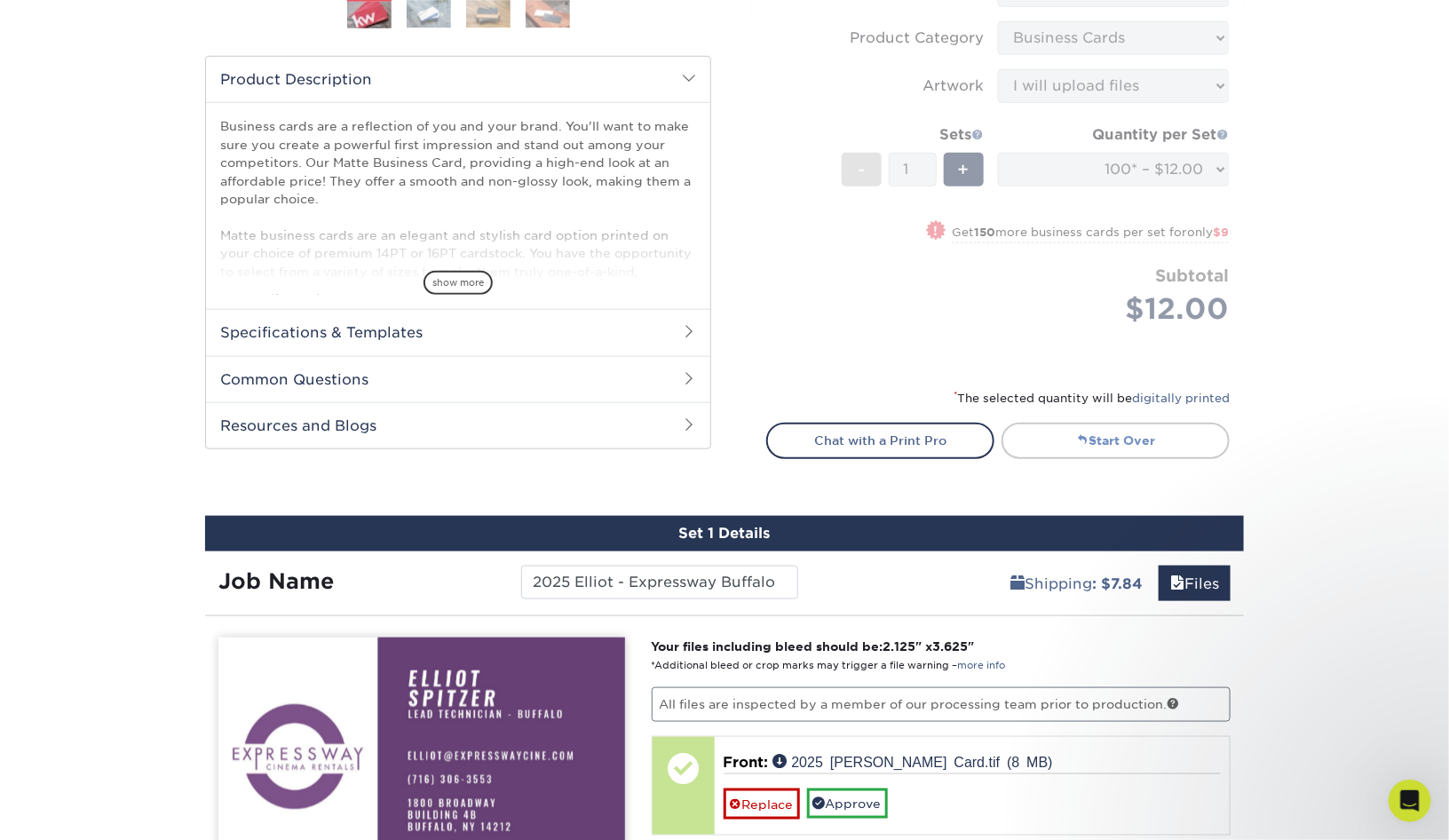
click at [1112, 434] on link "Start Over" at bounding box center [1116, 440] width 229 height 36
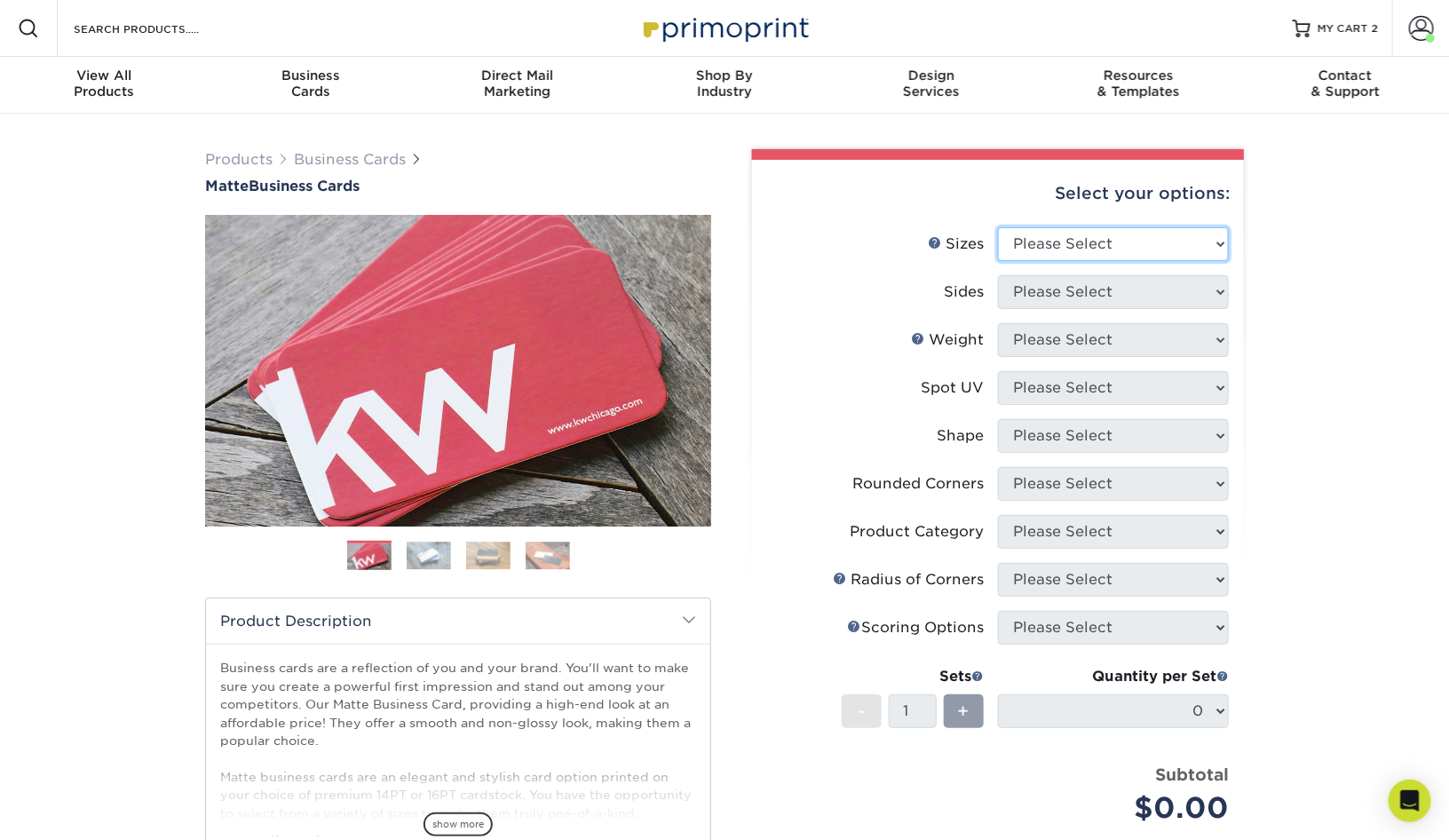
click at [1071, 244] on select "Please Select 1.5" x 3.5" - Mini 1.75" x 3.5" - Mini 2" x 2" - Square 2" x 3" -…" at bounding box center [1113, 244] width 230 height 34
select select "2.00x3.50"
click at [1096, 301] on select "Please Select Print Both Sides Print Front Only" at bounding box center [1113, 292] width 230 height 34
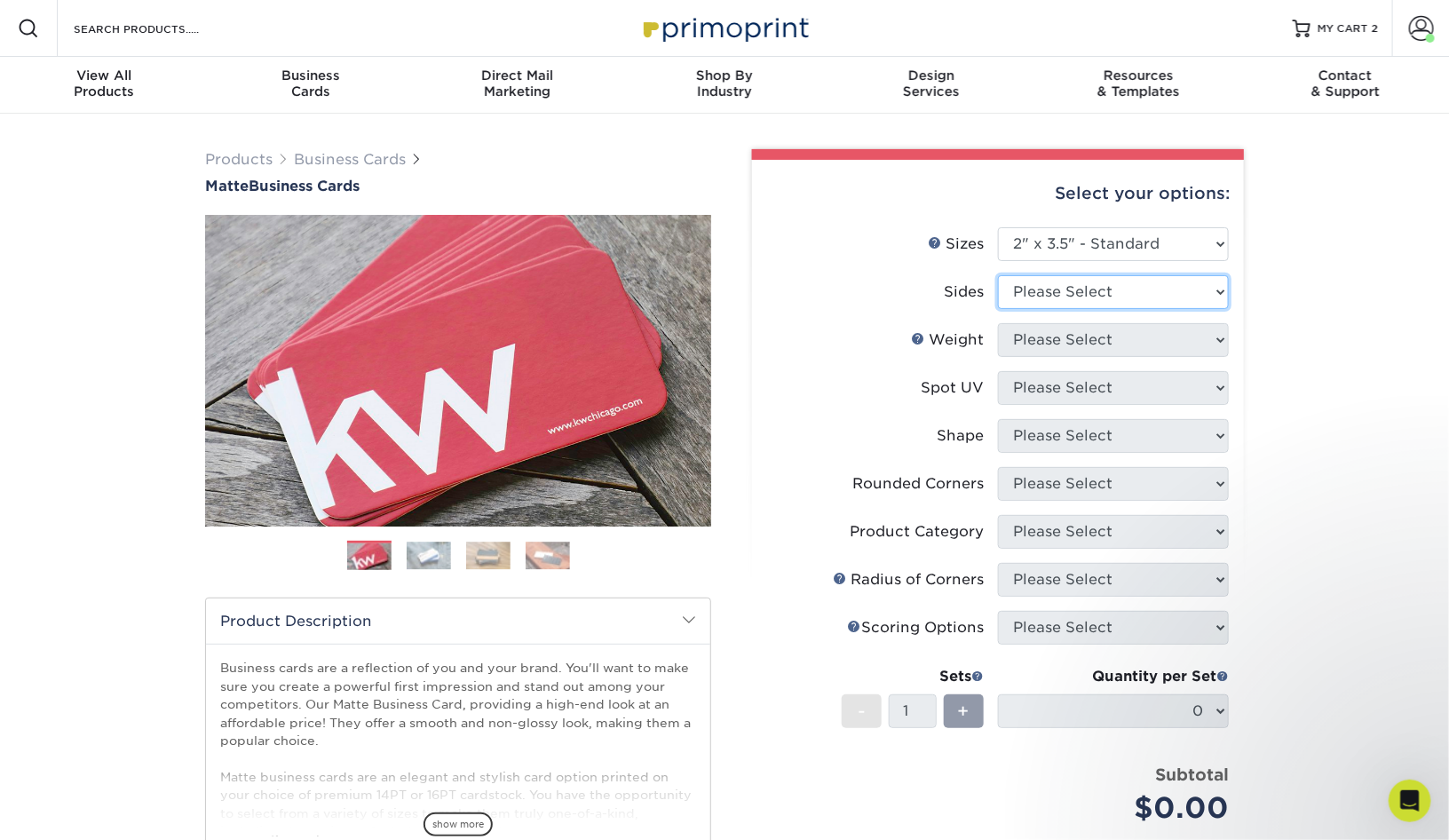
select select "13abbda7-1d64-4f25-8bb2-c179b224825d"
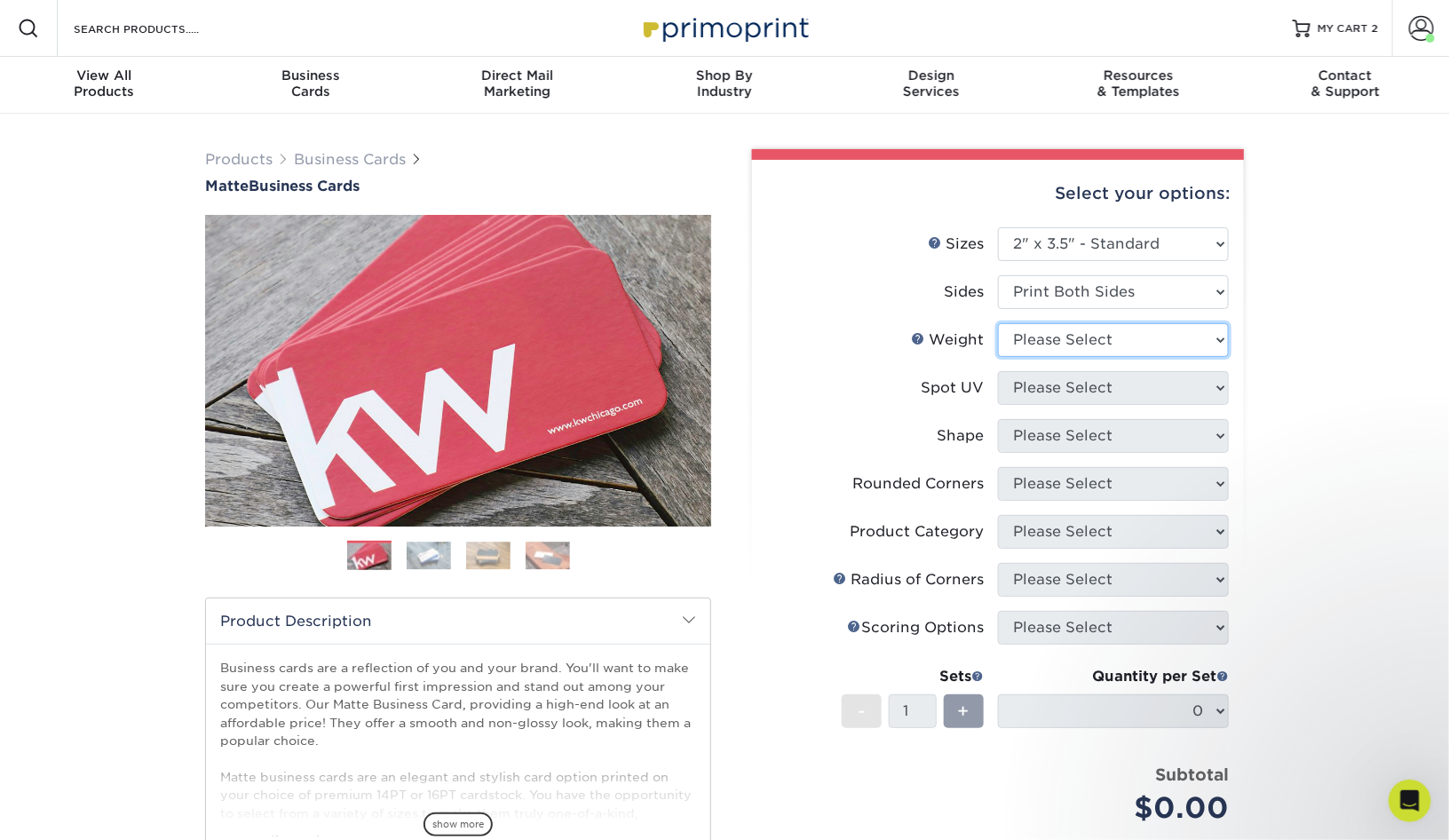
click at [1109, 337] on select "Please Select 16PT 14PT" at bounding box center [1113, 340] width 230 height 34
select select "16PT"
click at [1107, 382] on select "Please Select No Spot UV Front and Back (Both Sides) Front Only Back Only" at bounding box center [1113, 388] width 230 height 34
select select "3"
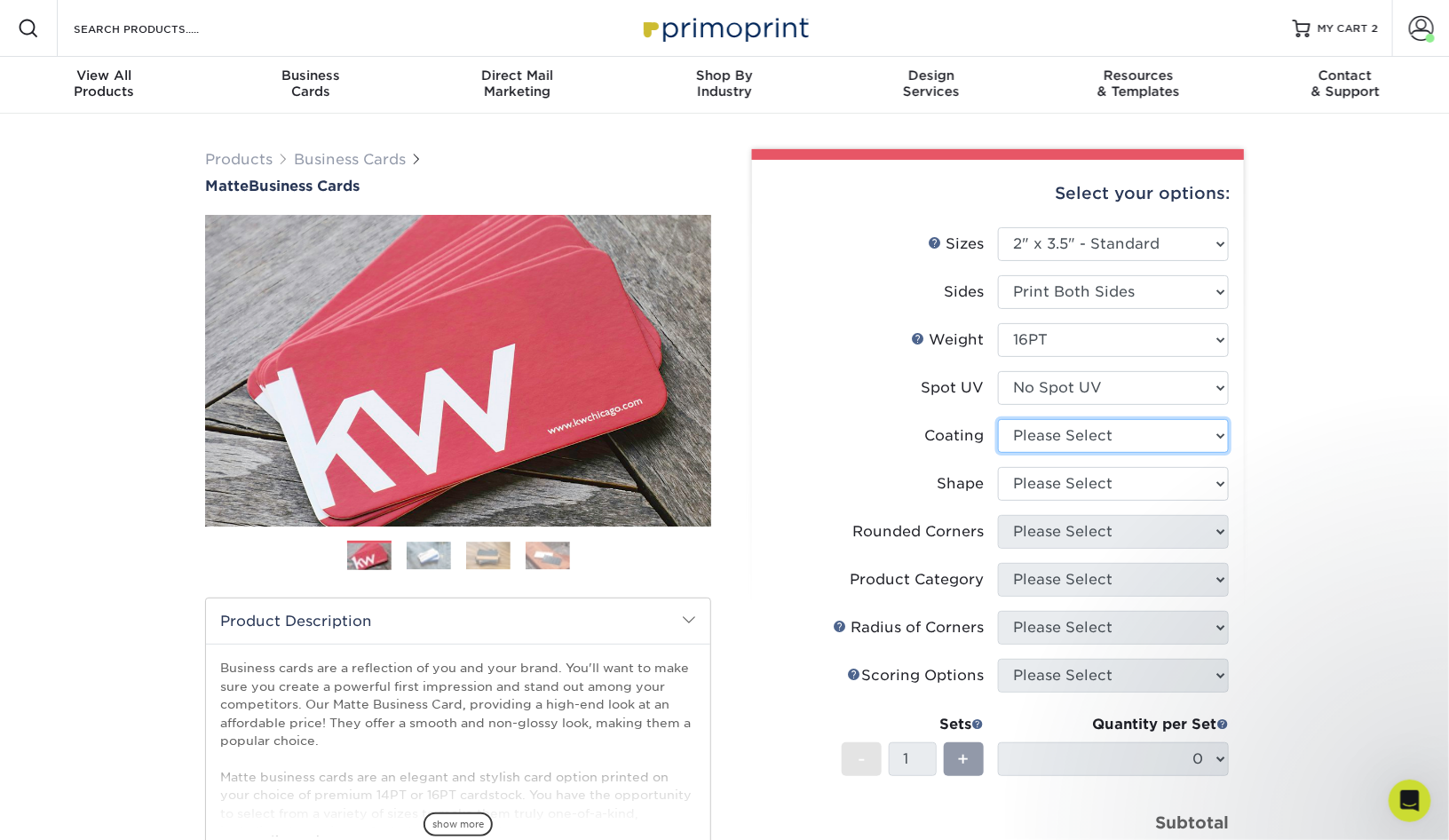
click at [1099, 430] on select at bounding box center [1113, 435] width 230 height 34
select select "121bb7b5-3b4d-429f-bd8d-bbf80e953313"
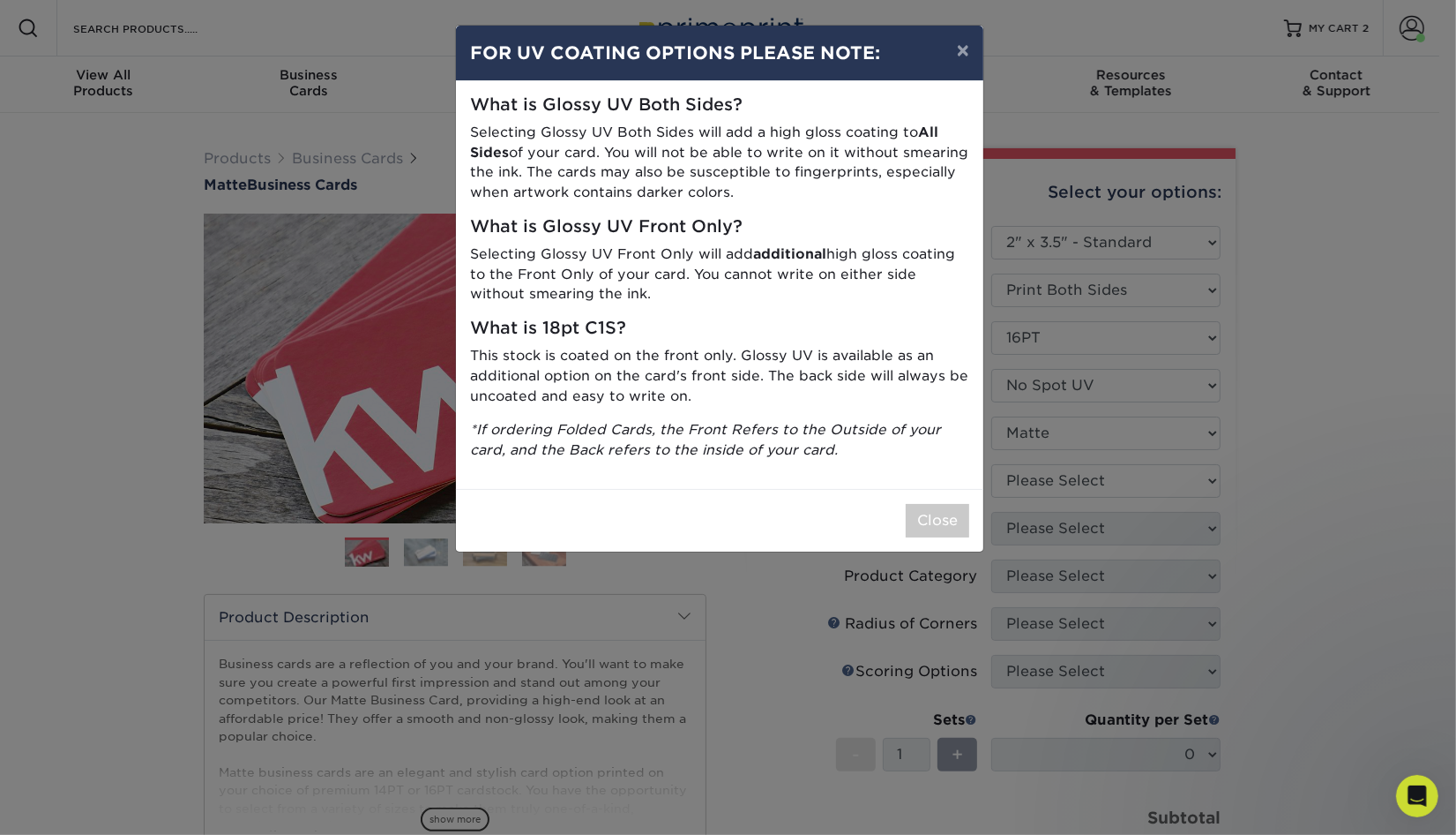
click at [1092, 483] on div "× FOR UV COATING OPTIONS PLEASE NOTE: What is Glossy UV Both Sides? Selecting G…" at bounding box center [728, 417] width 1456 height 835
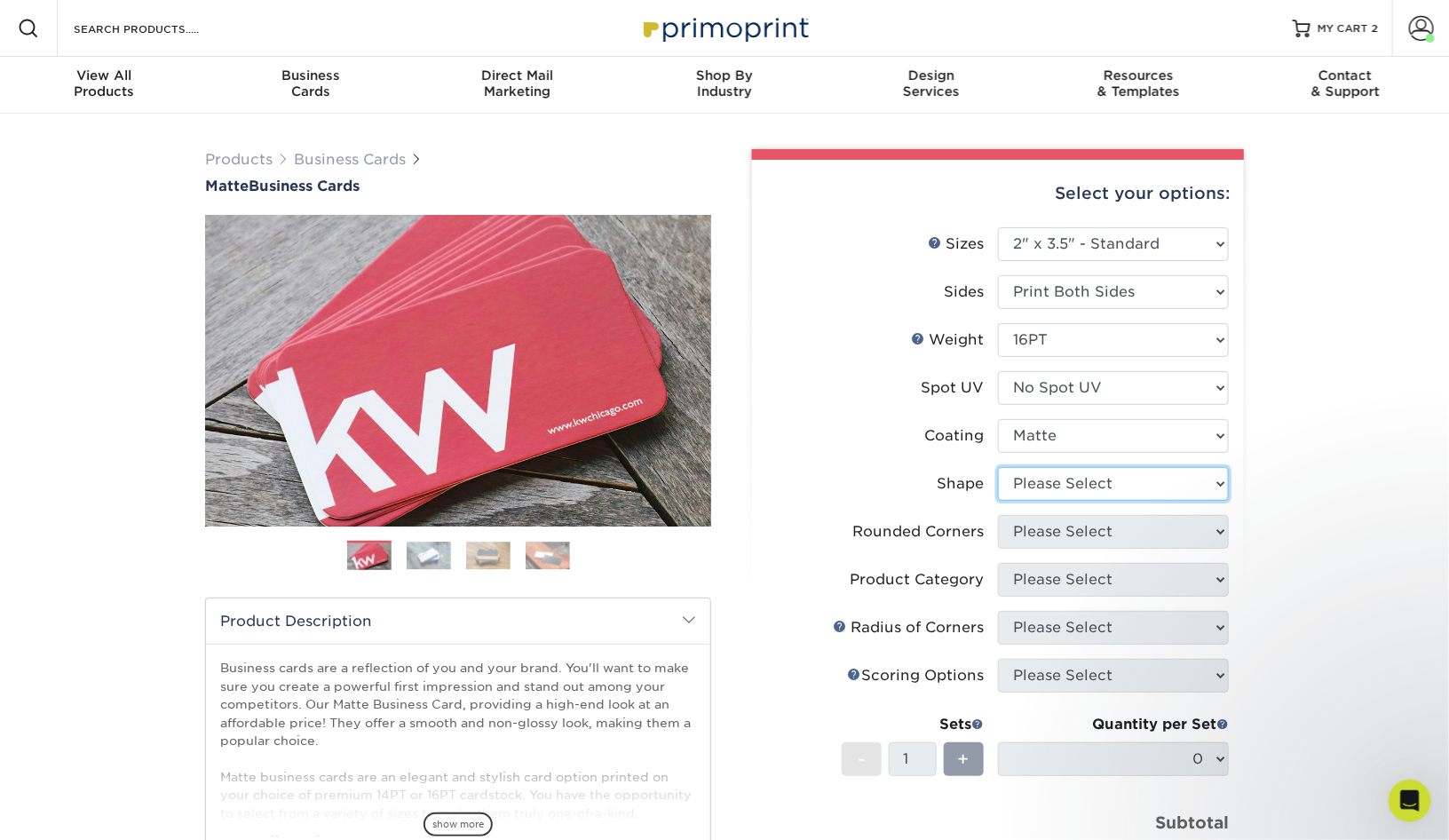
click at [1100, 485] on select "Please Select Standard Oval" at bounding box center [1113, 484] width 230 height 34
select select "standard"
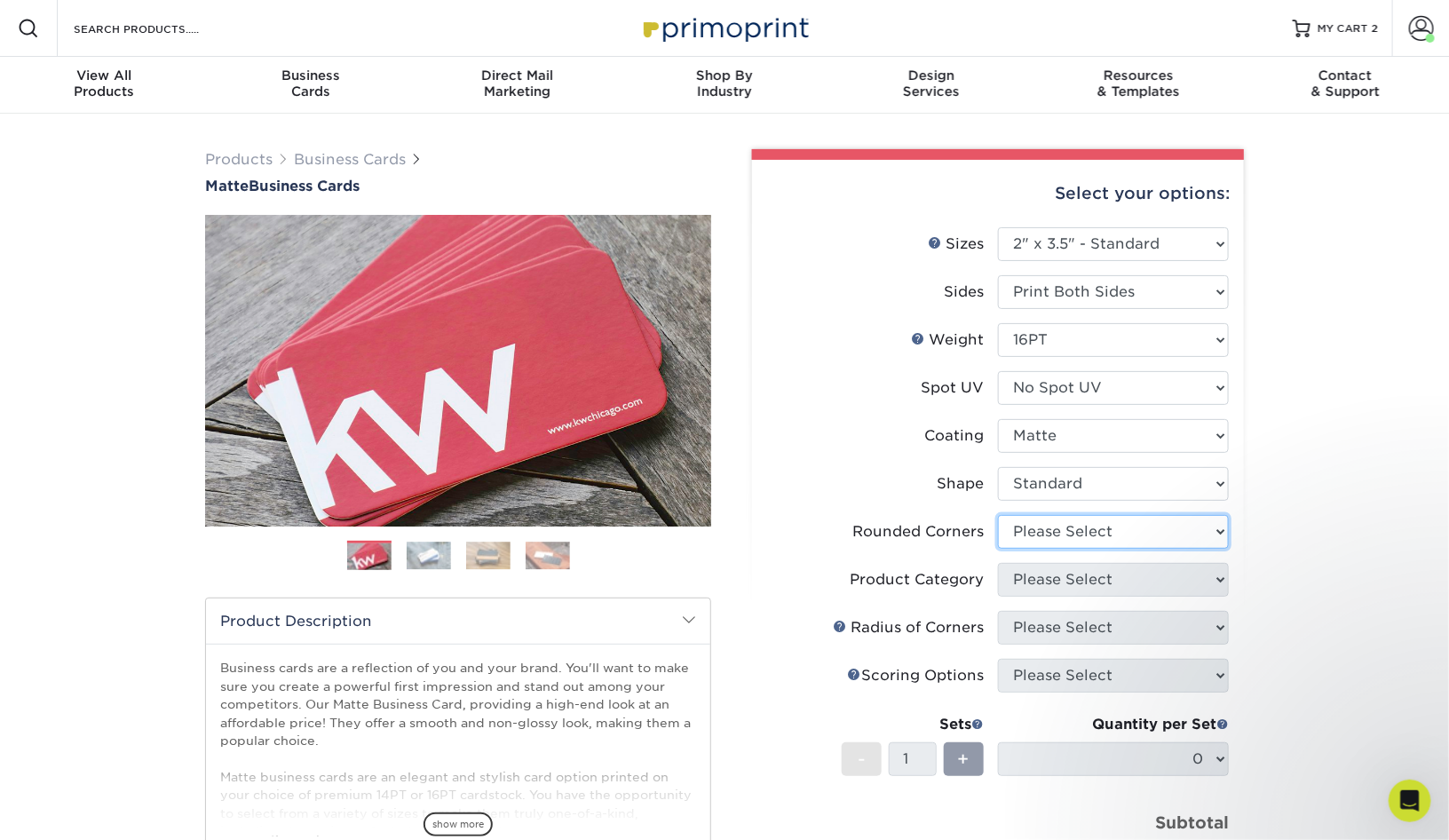
click at [1102, 537] on select "Please Select Yes - Round 2 Corners Yes - Round 4 Corners No" at bounding box center [1113, 532] width 230 height 34
select select "0"
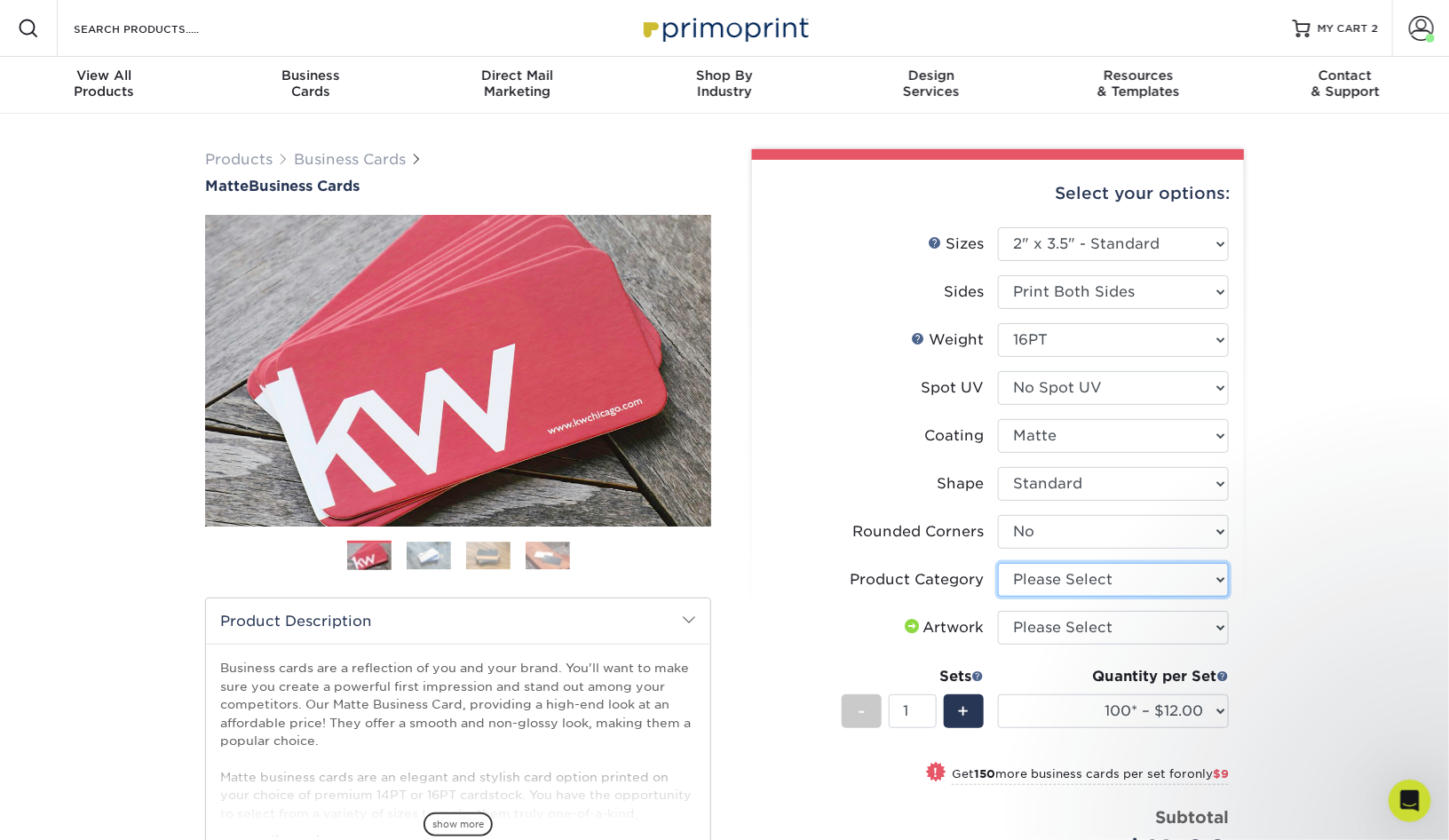
click at [1106, 577] on select "Please Select Business Cards" at bounding box center [1113, 580] width 230 height 34
select select "3b5148f1-0588-4f88-a218-97bcfdce65c1"
click at [1108, 629] on select "Please Select I will upload files I need a design - $100" at bounding box center [1113, 627] width 230 height 34
select select "upload"
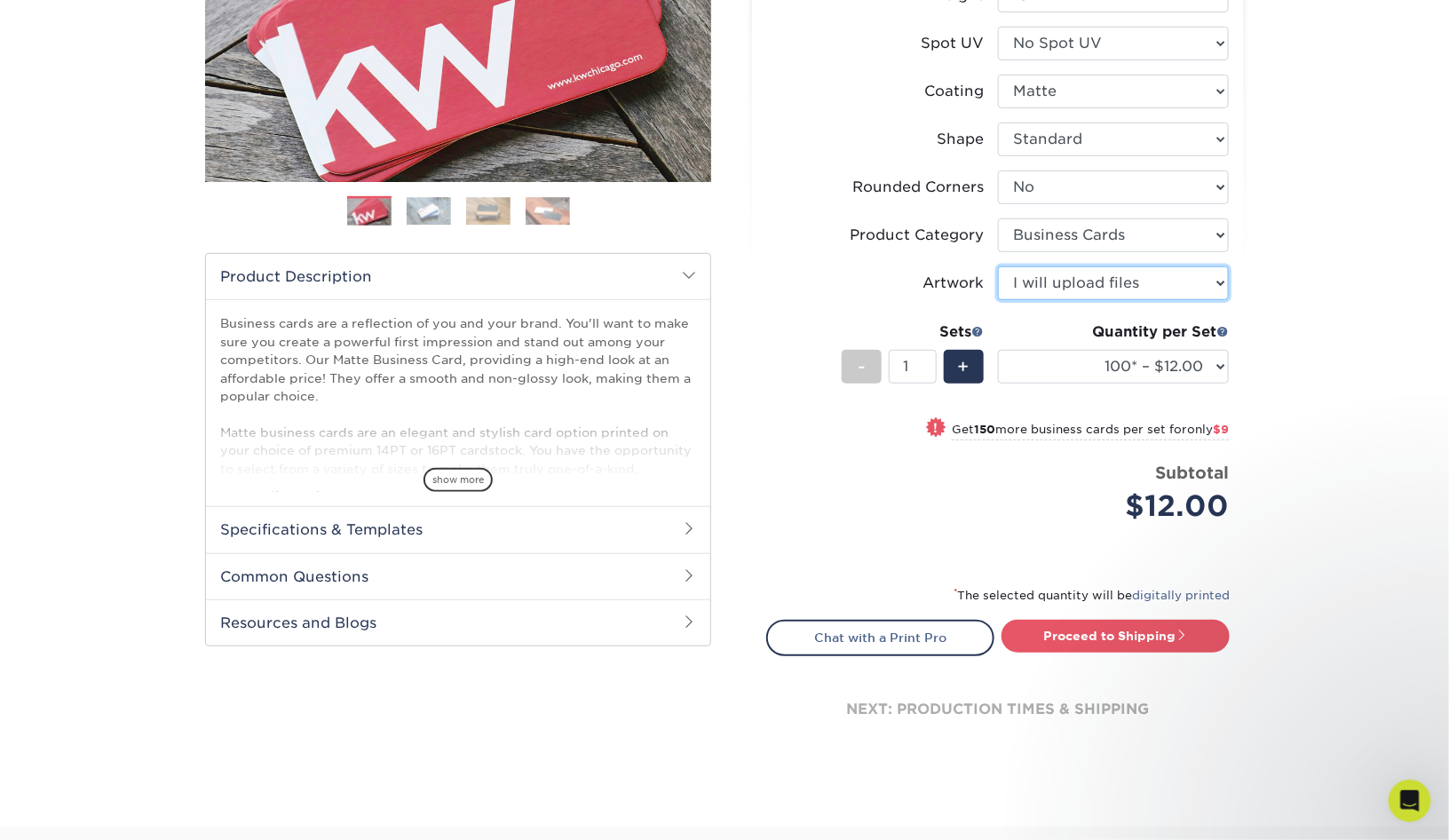
scroll to position [459, 0]
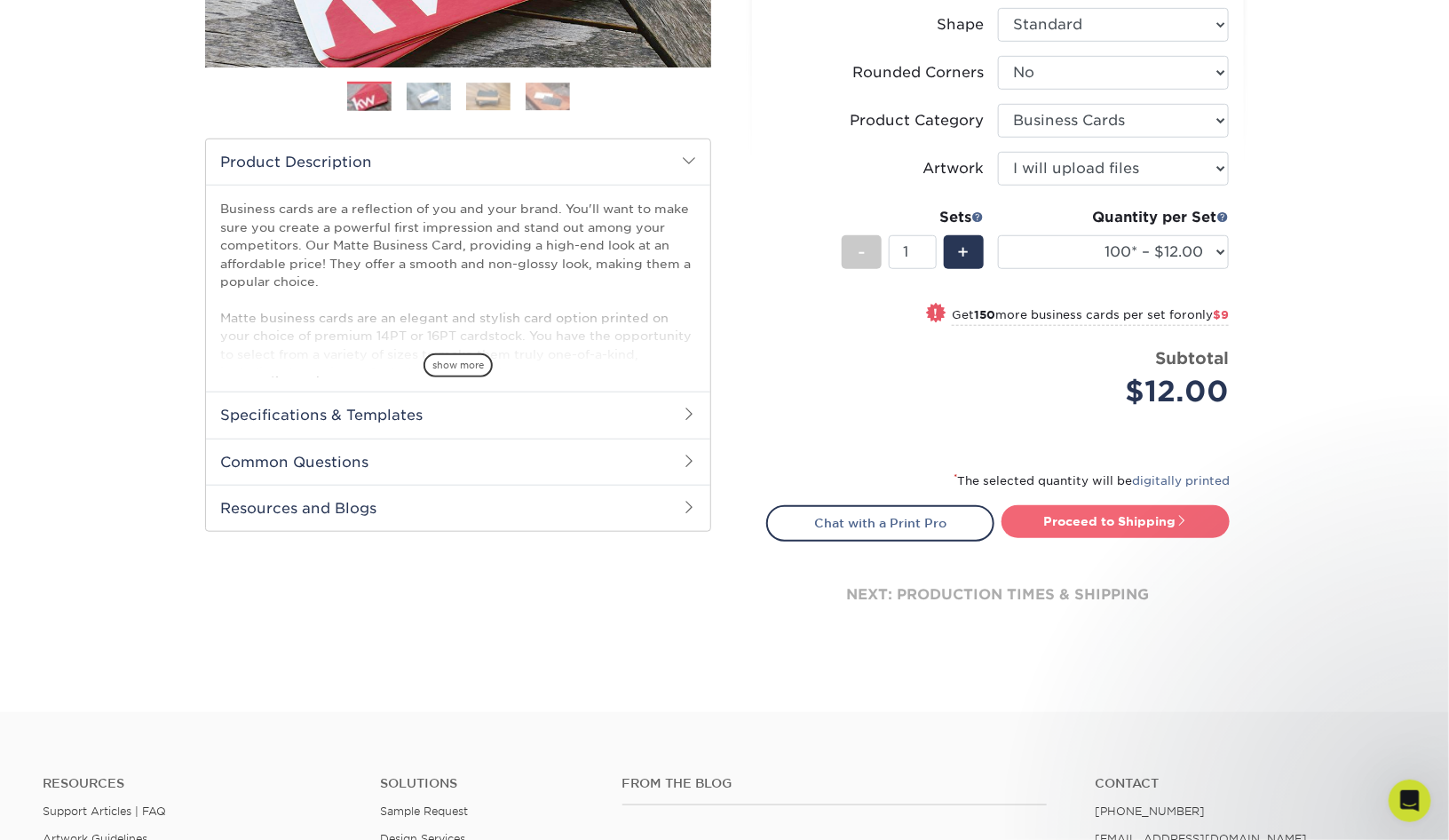
click at [1175, 520] on link "Proceed to Shipping" at bounding box center [1116, 521] width 229 height 32
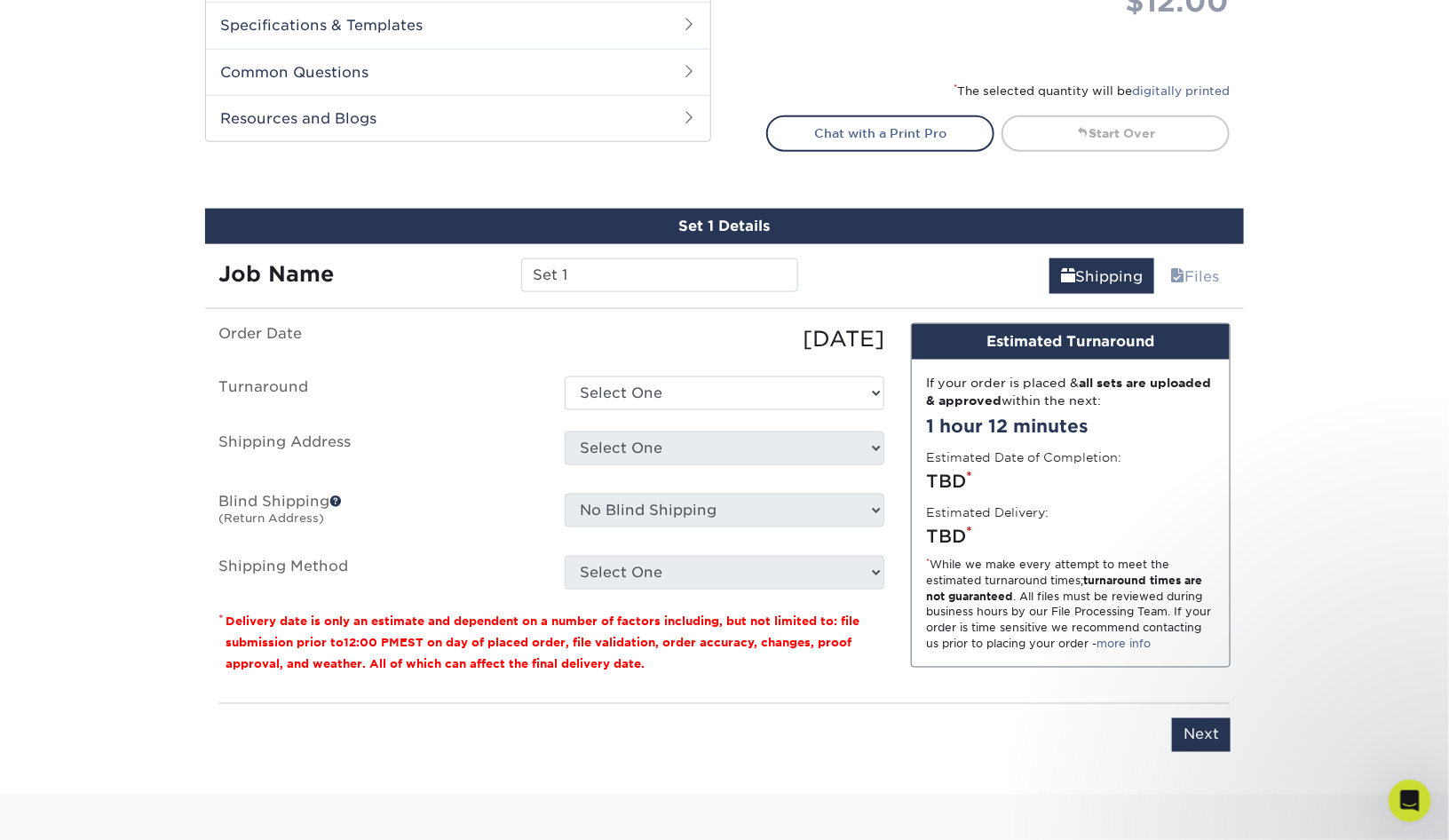
scroll to position [1009, 0]
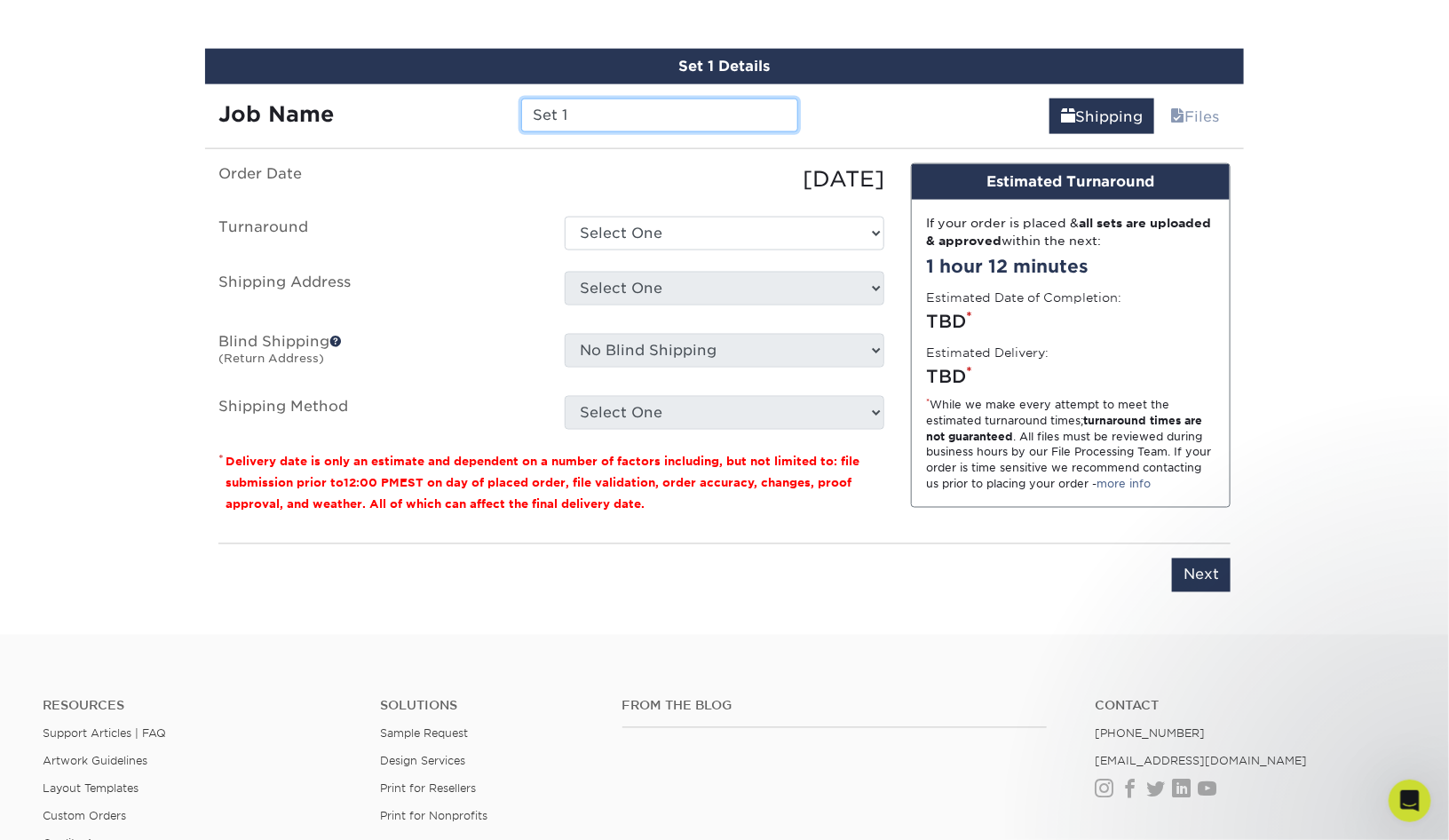
click at [623, 111] on input "Set 1" at bounding box center [658, 115] width 276 height 34
click at [674, 111] on input "Set 1" at bounding box center [658, 115] width 276 height 34
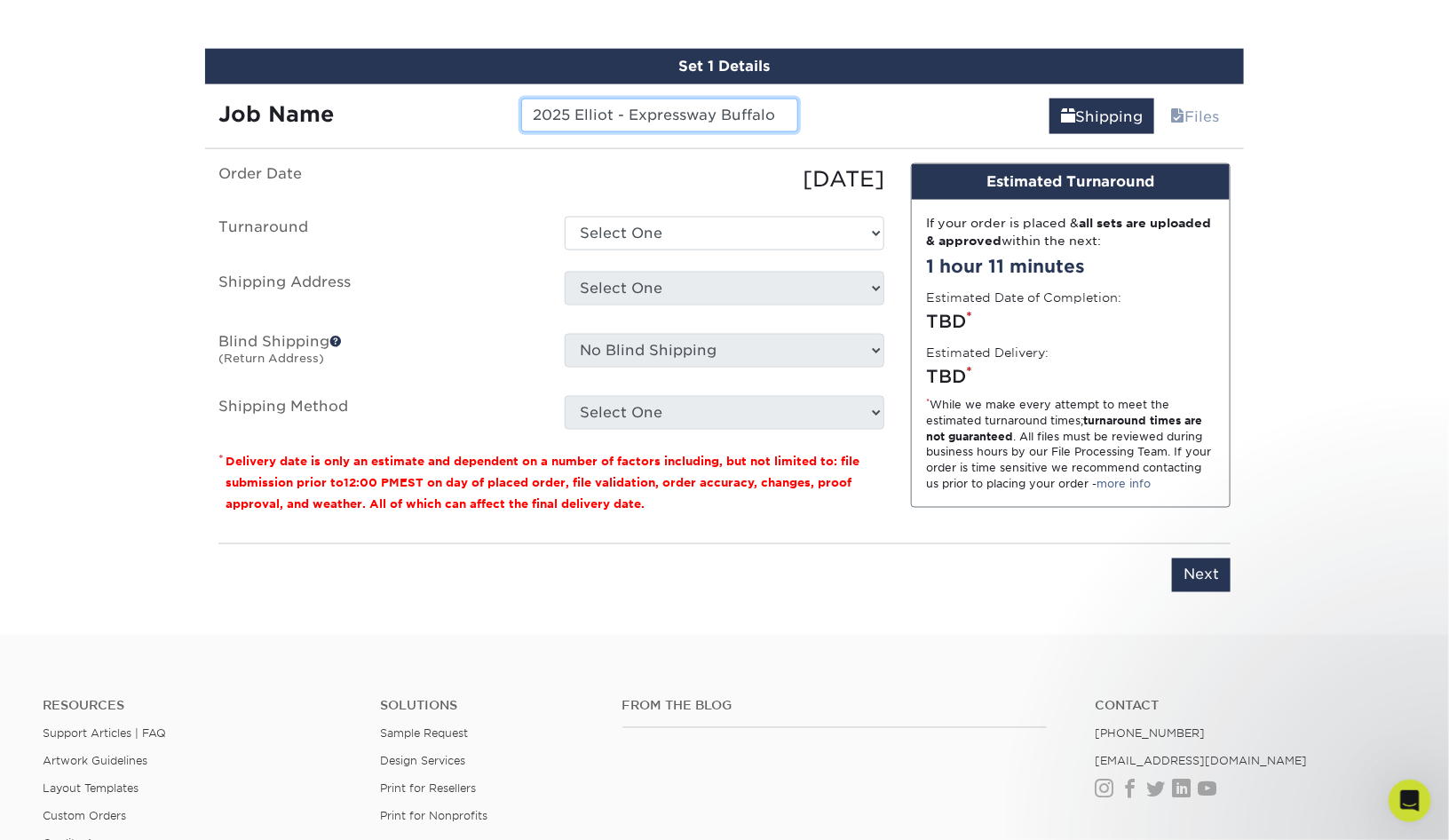
type input "2025 Elliot - Expressway Buffalo"
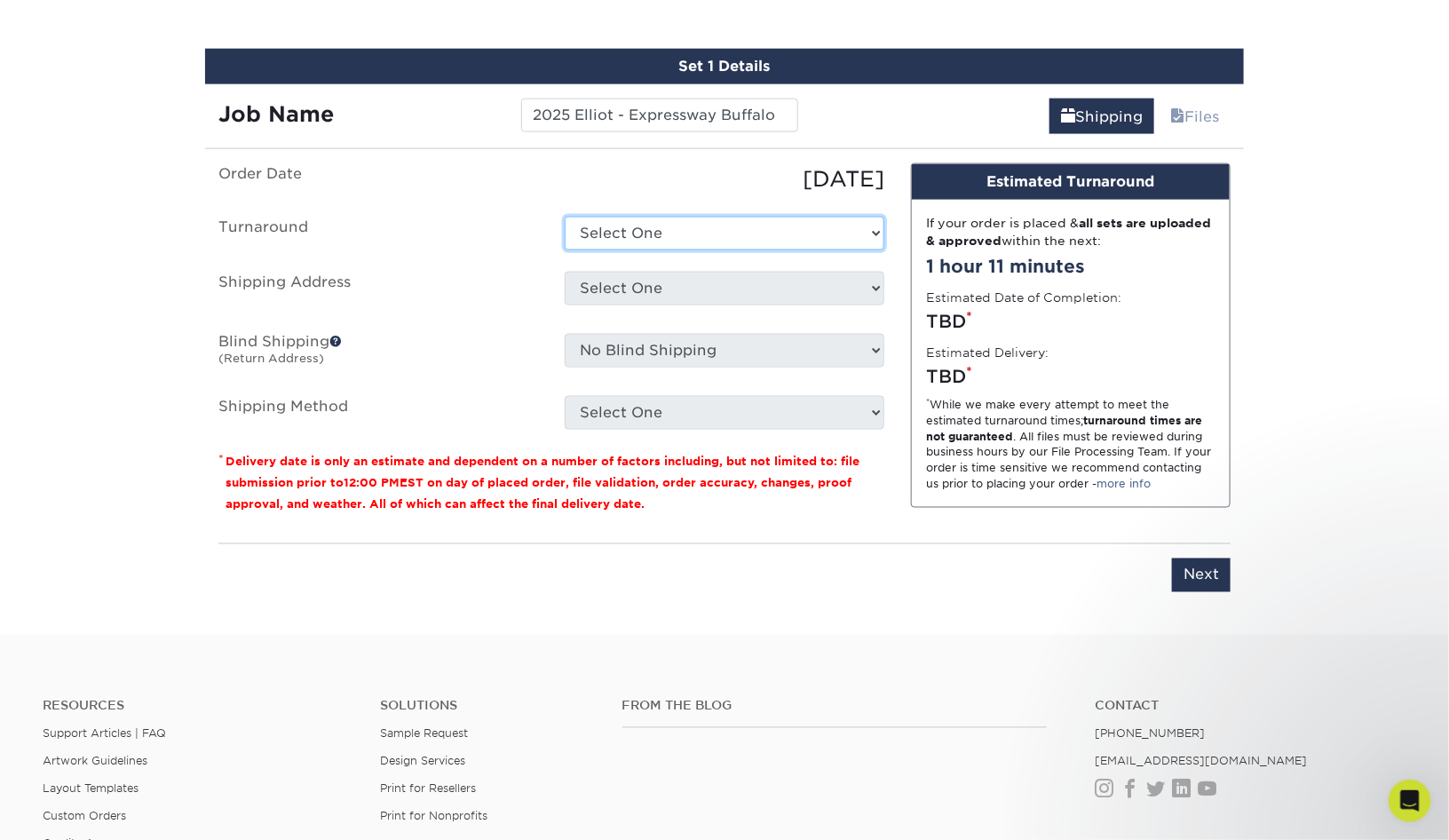
click at [609, 232] on select "Select One 2-4 Business Days 2 Day Next Business Day" at bounding box center [724, 233] width 319 height 34
select select "47dbf4b1-3bfd-4687-b793-fcd3ee179f06"
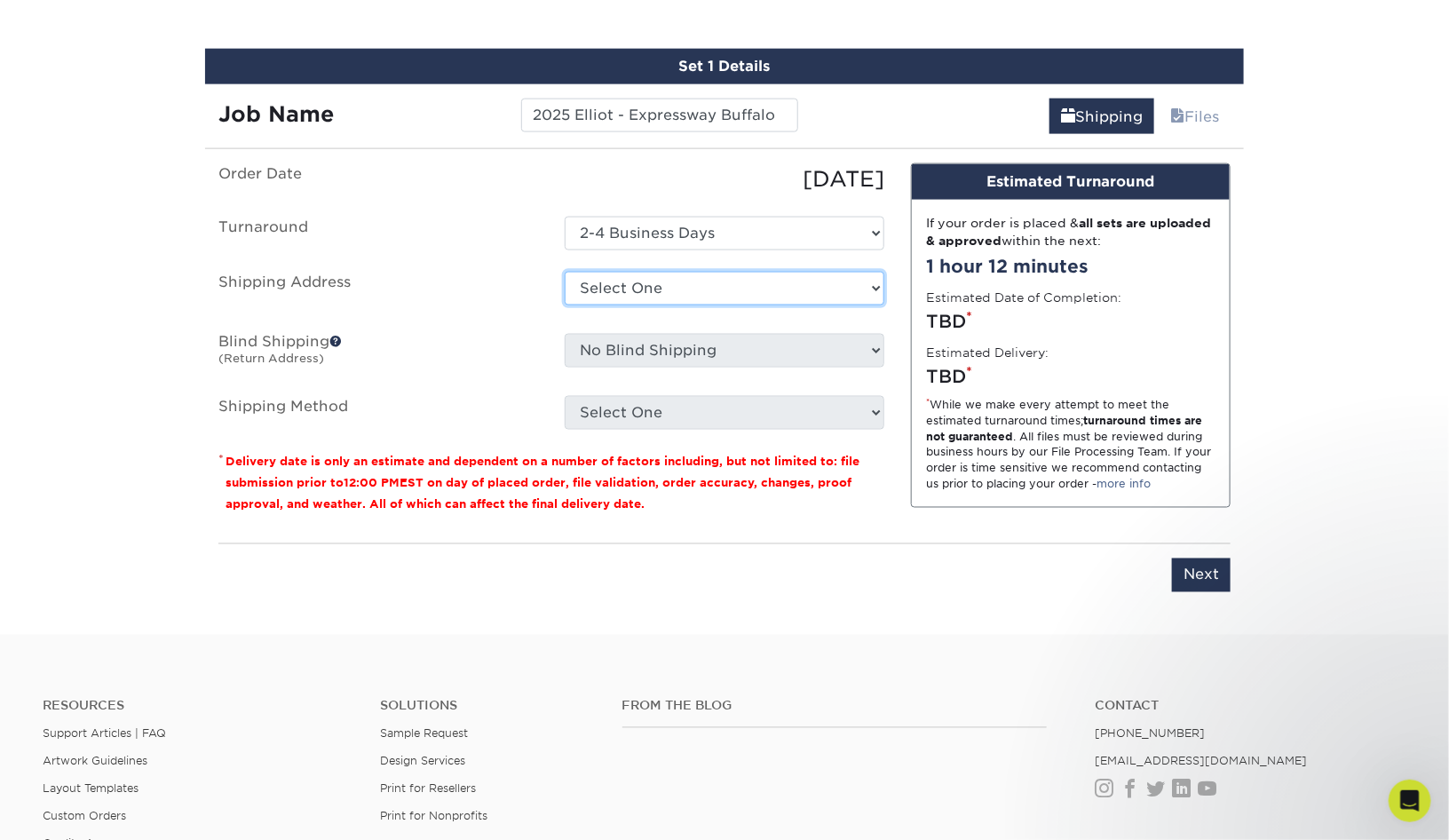
click at [713, 285] on select "Select One ECR Philadelphia Expressway Buffalo Expressway Cinema Rentals - USNY…" at bounding box center [724, 288] width 319 height 34
select select "286940"
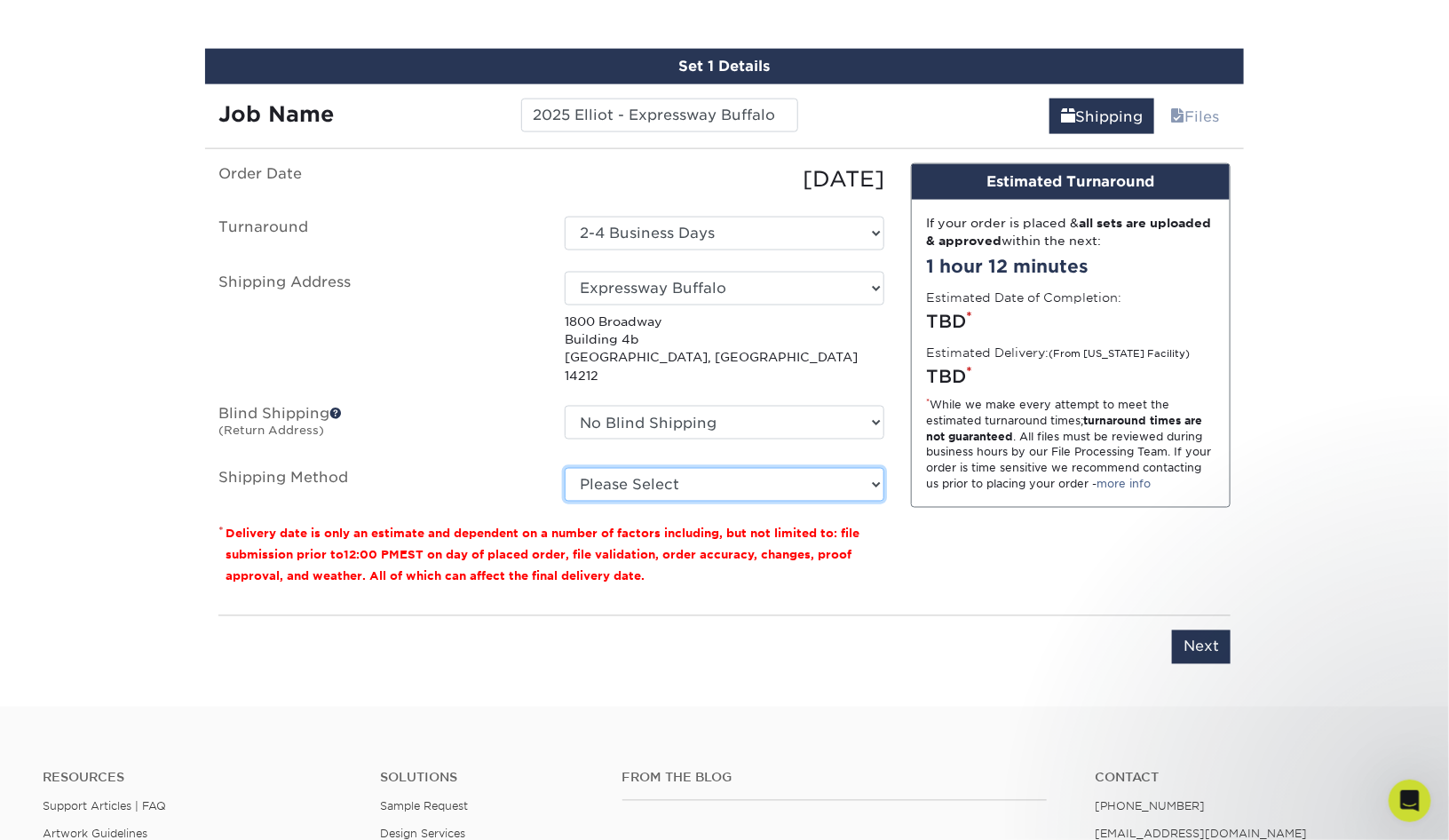
click at [705, 467] on select "Please Select Ground Shipping (+$7.84) 3 Day Shipping Service (+$15.33) 2 Day A…" at bounding box center [724, 484] width 319 height 34
select select "03"
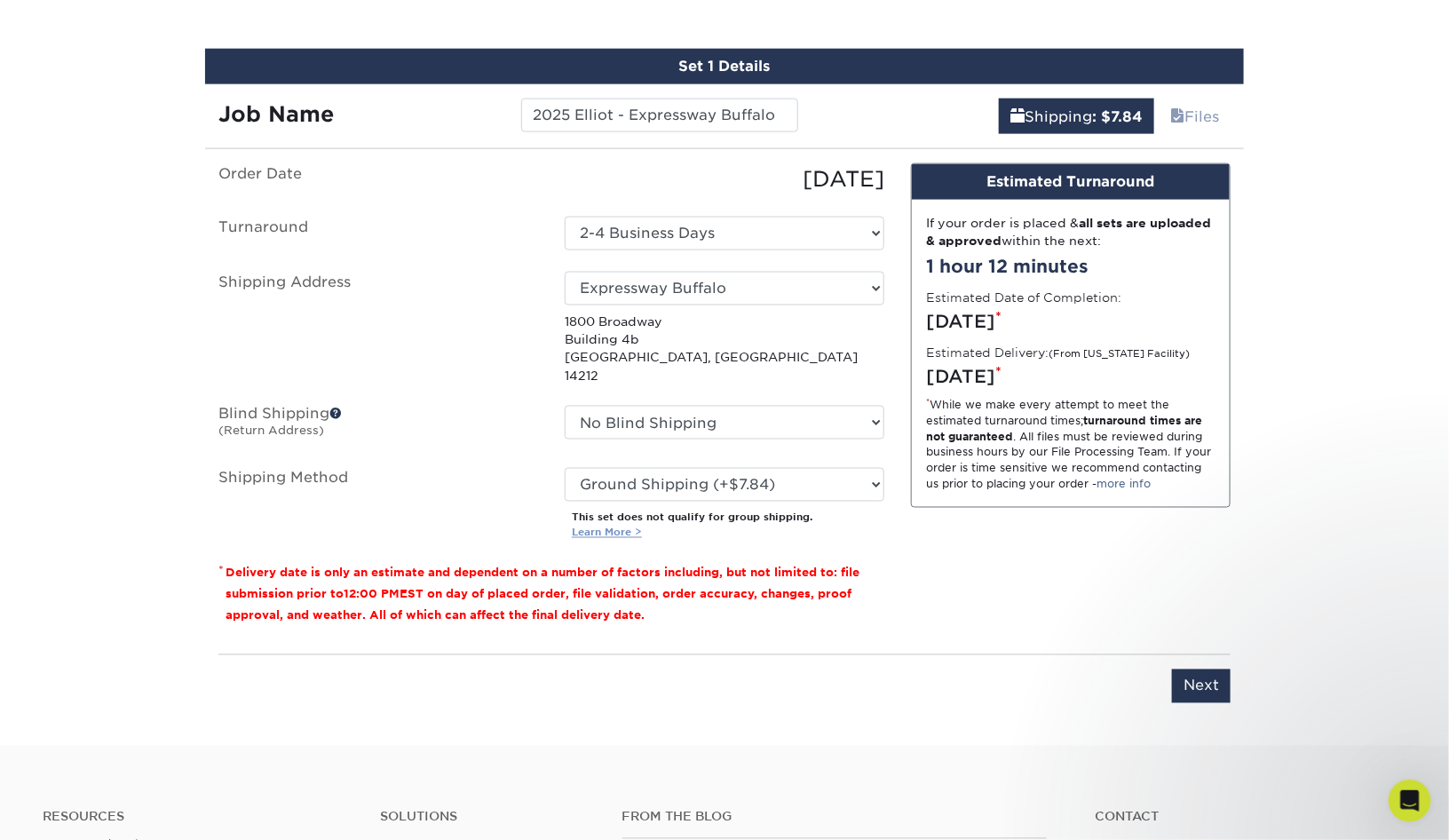
click at [610, 526] on link "Learn More >" at bounding box center [606, 532] width 70 height 12
click at [1195, 670] on input "Next" at bounding box center [1201, 686] width 59 height 34
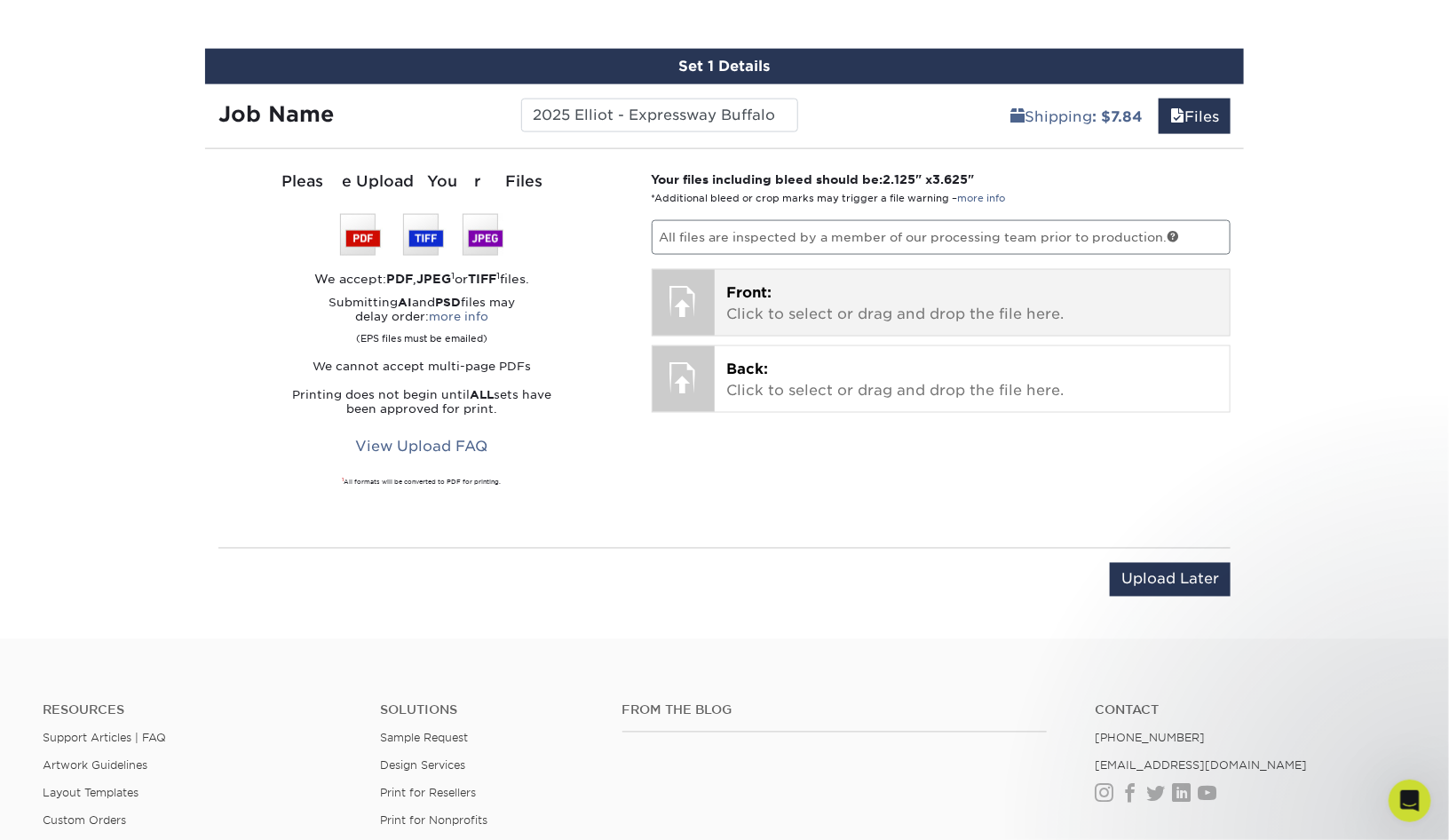
click at [853, 298] on p "Front: Click to select or drag and drop the file here." at bounding box center [972, 302] width 491 height 42
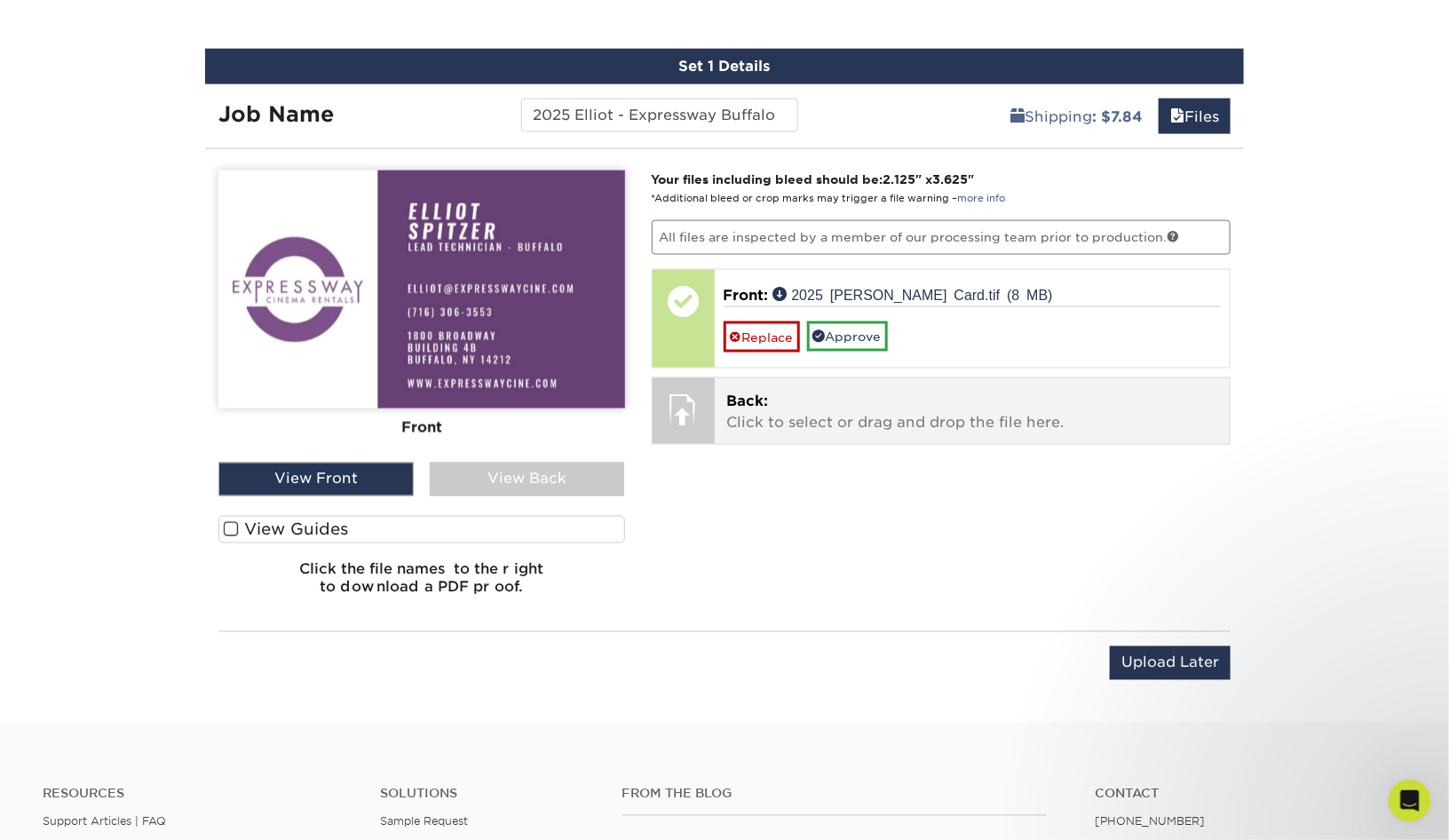
click at [862, 420] on p "Back: Click to select or drag and drop the file here." at bounding box center [972, 411] width 491 height 42
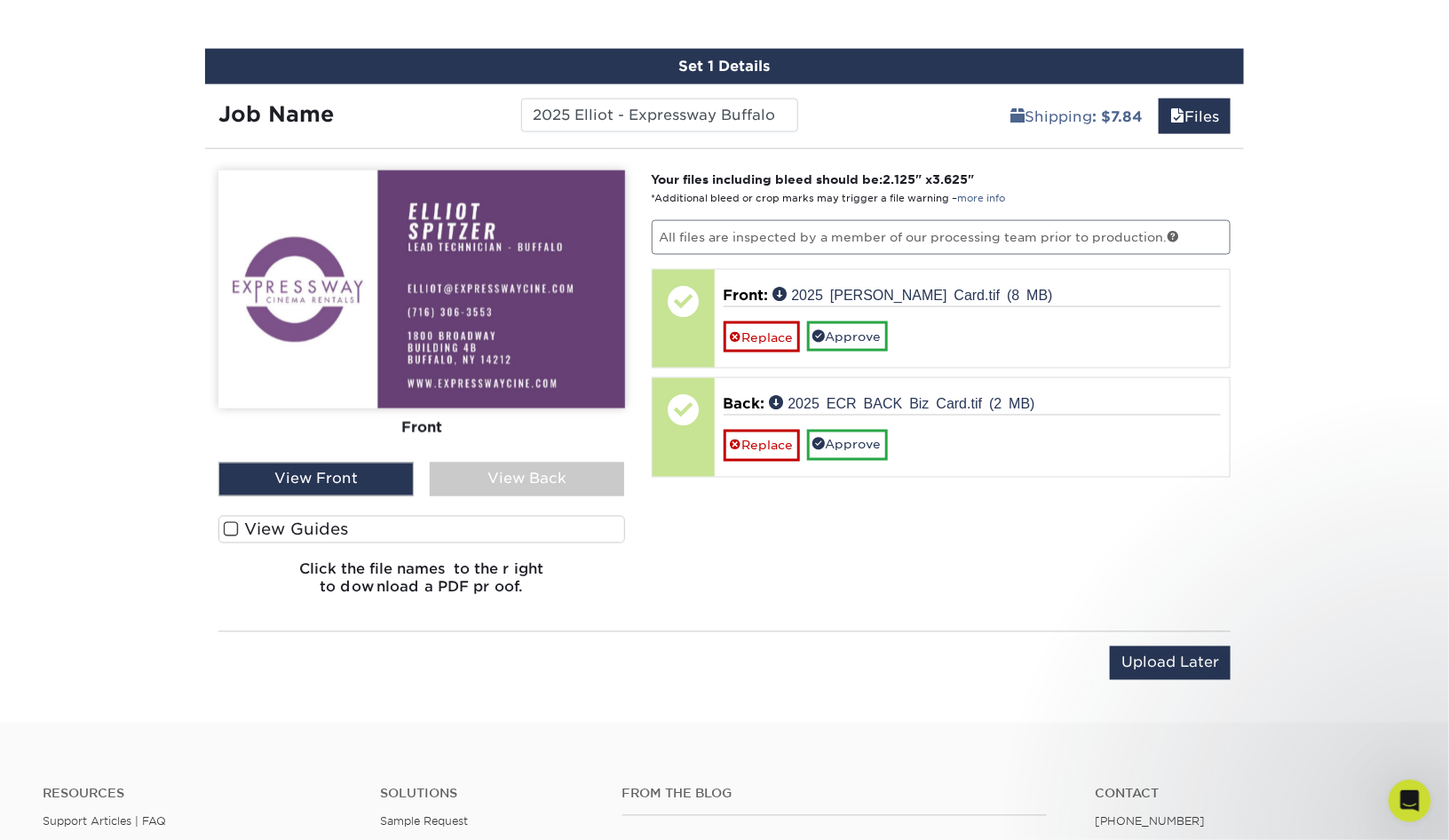
click at [232, 524] on span at bounding box center [231, 529] width 15 height 17
click at [0, 0] on input "View Guides" at bounding box center [0, 0] width 0 height 0
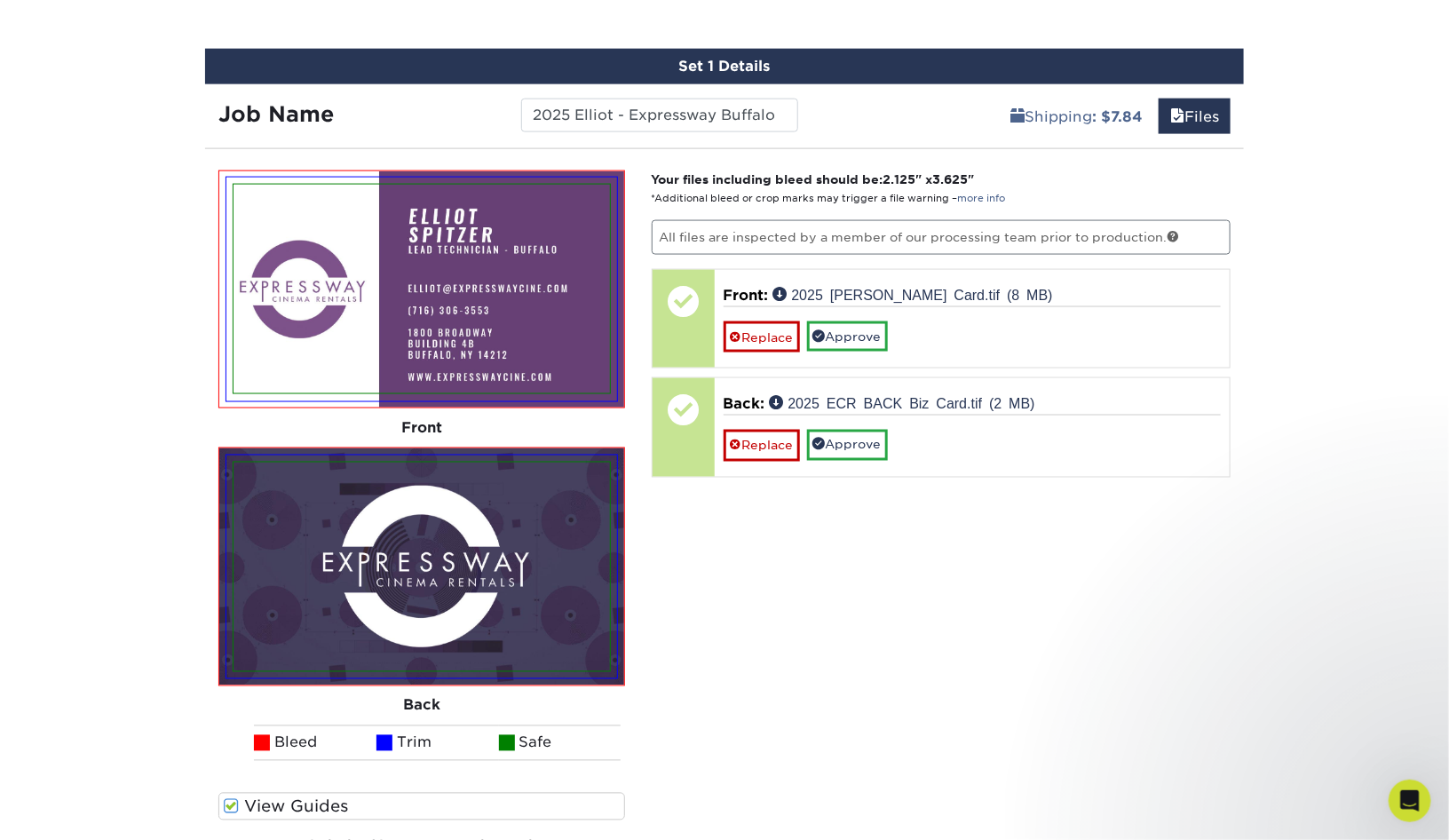
click at [231, 801] on span at bounding box center [231, 806] width 15 height 17
click at [0, 0] on input "View Guides" at bounding box center [0, 0] width 0 height 0
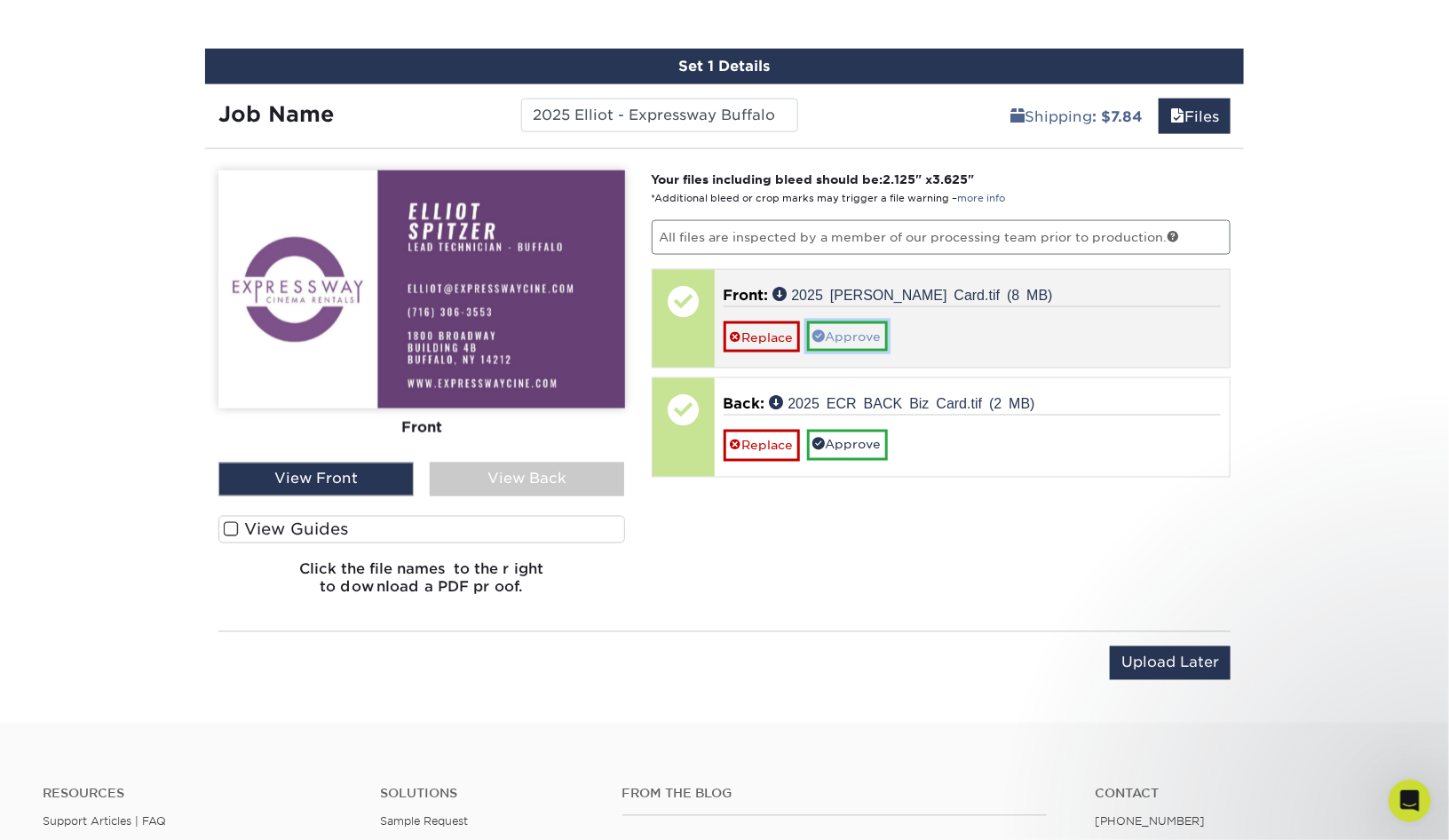
click at [854, 339] on link "Approve" at bounding box center [848, 336] width 81 height 30
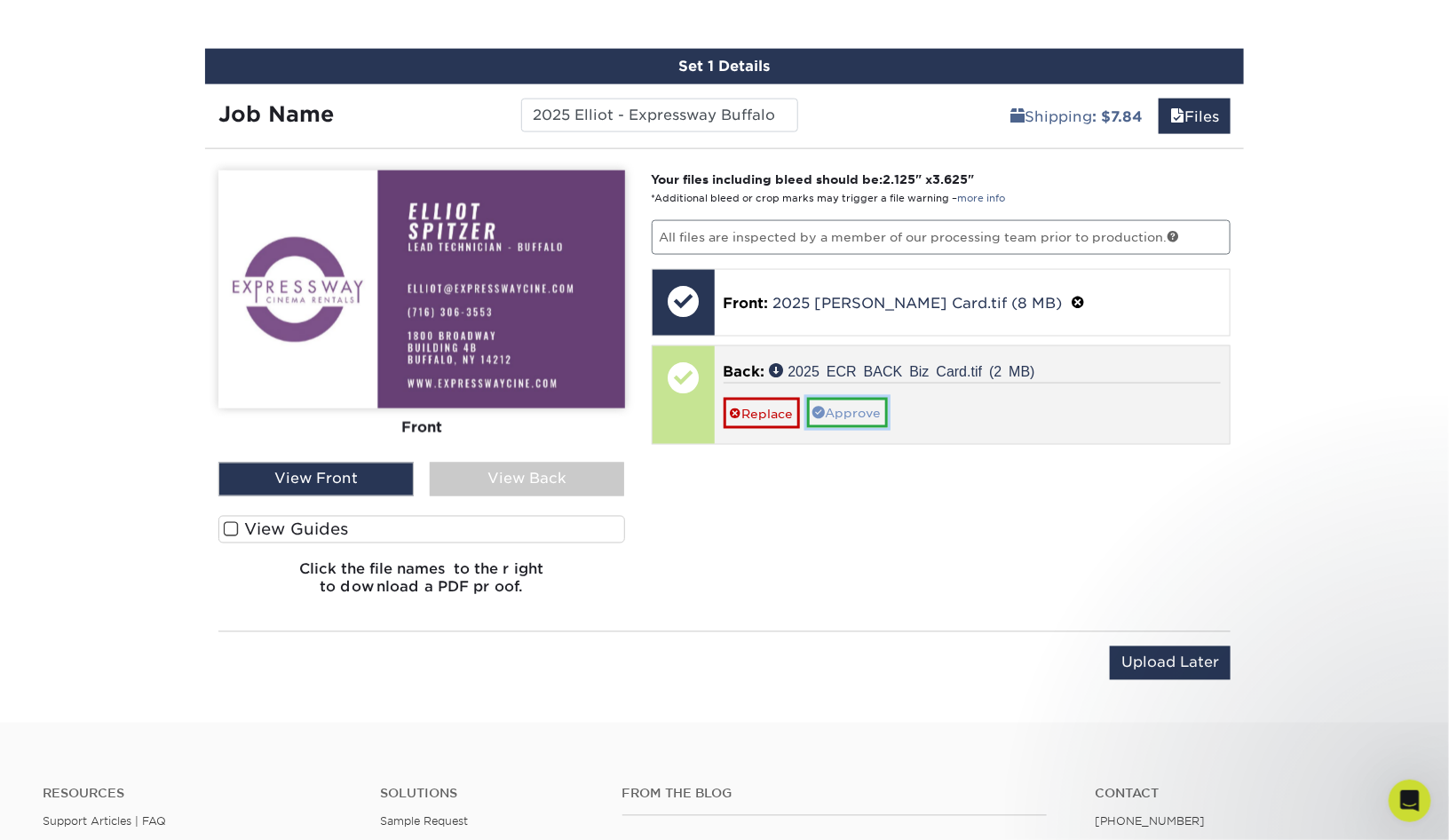
click at [845, 404] on link "Approve" at bounding box center [848, 413] width 81 height 30
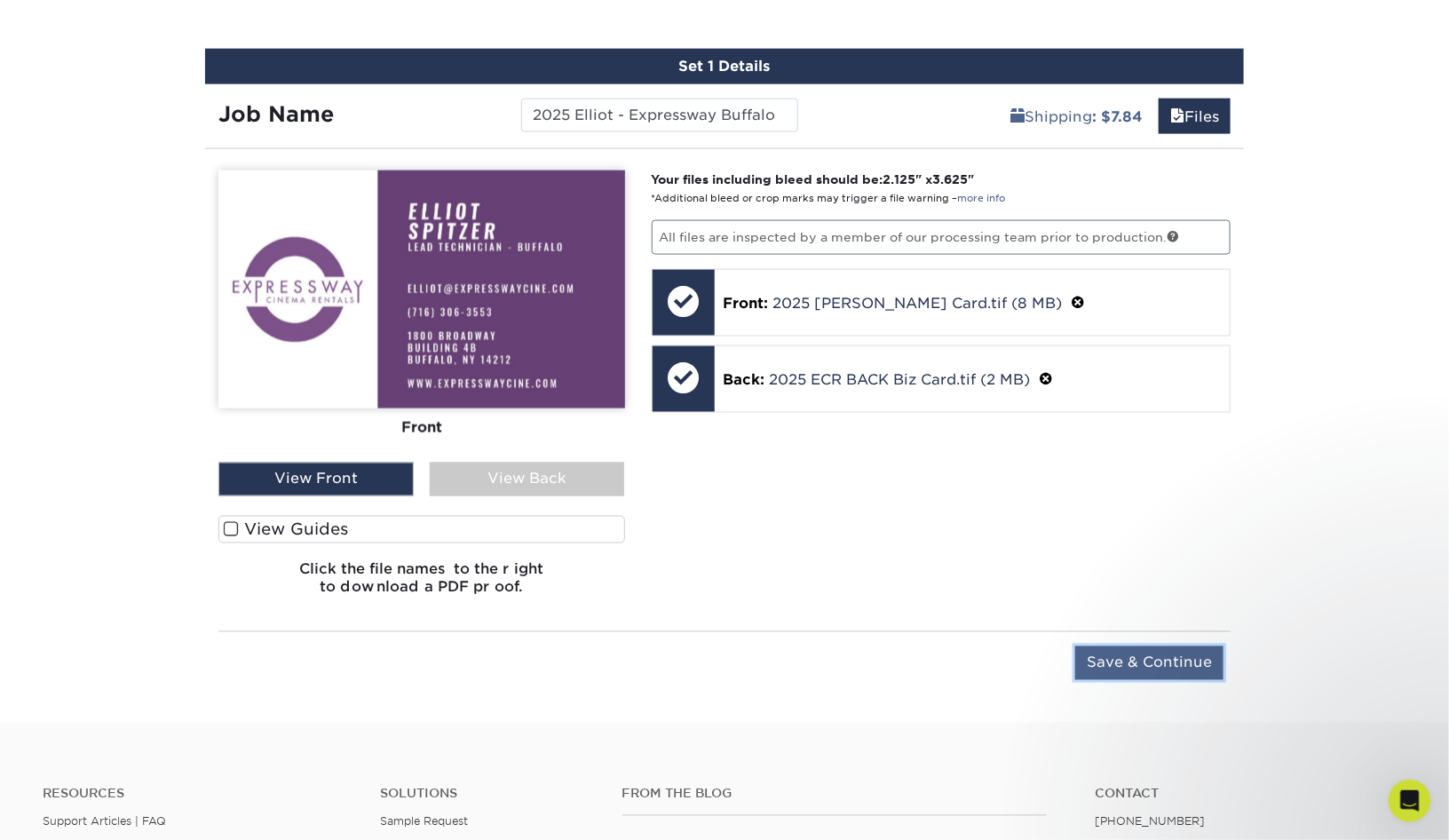
click at [1173, 667] on input "Save & Continue" at bounding box center [1149, 663] width 148 height 34
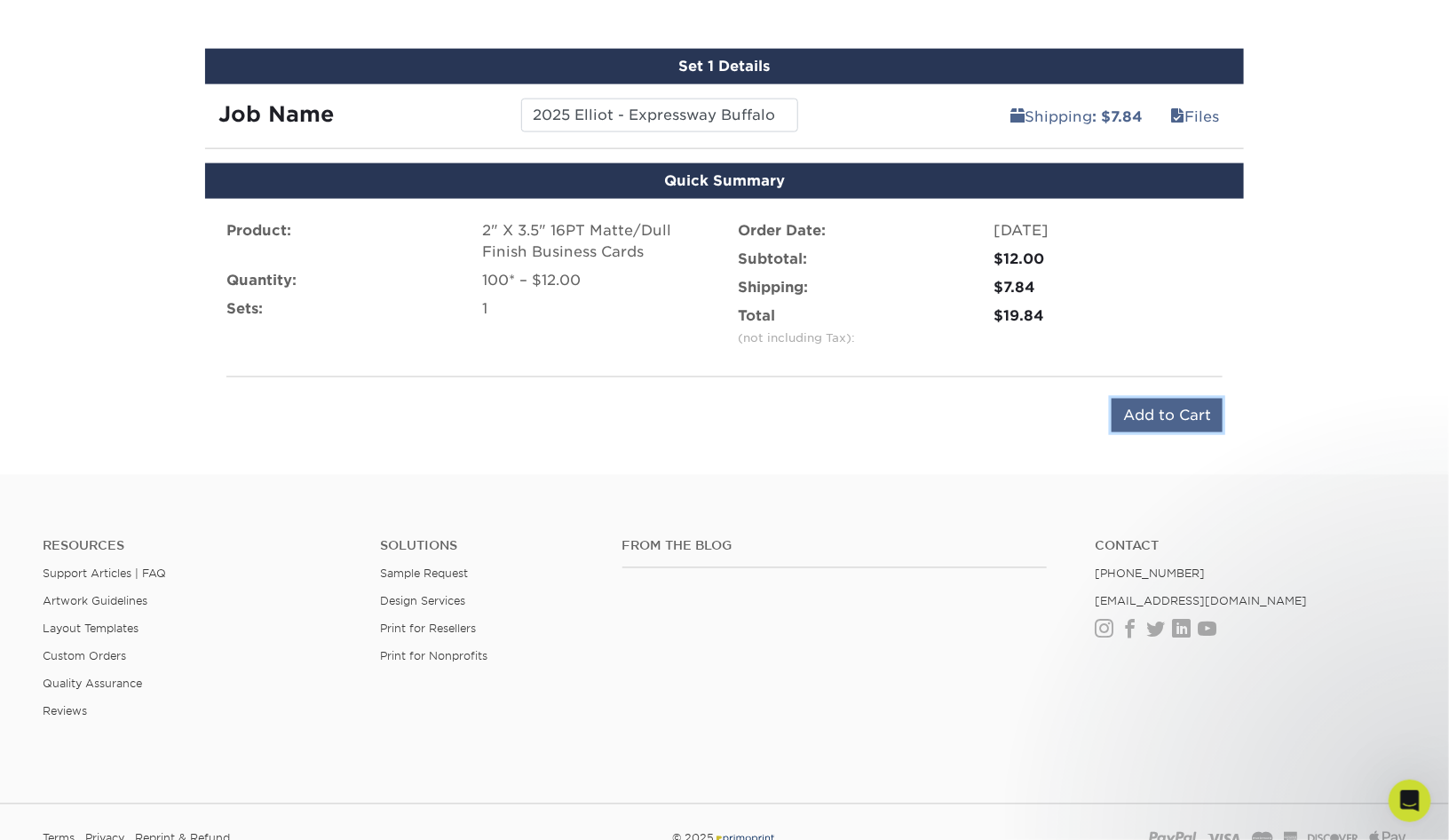
click at [1159, 416] on input "Add to Cart" at bounding box center [1167, 416] width 111 height 34
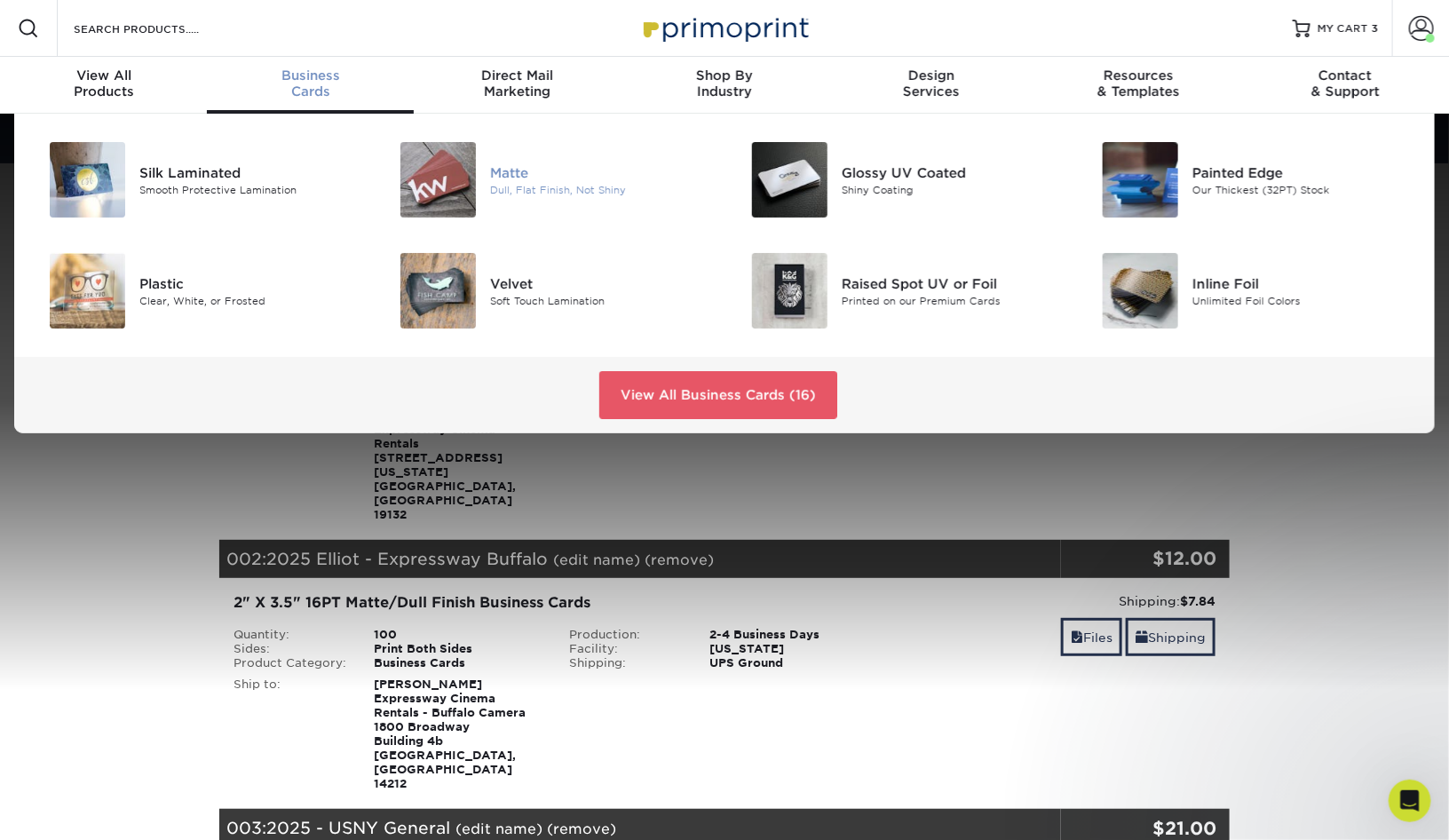
click at [584, 189] on div "Dull, Flat Finish, Not Shiny" at bounding box center [600, 189] width 221 height 15
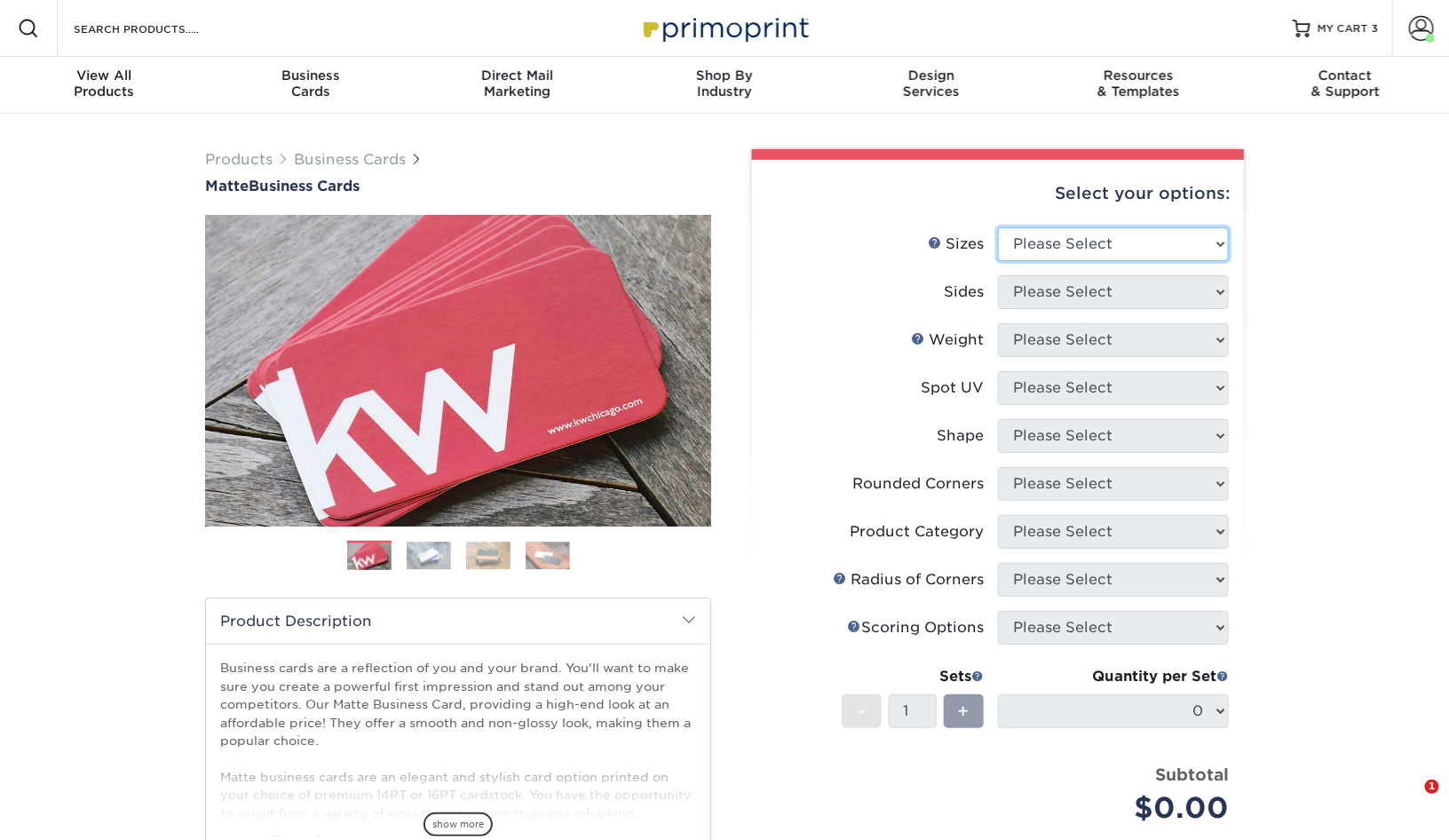
click at [1164, 247] on select "Please Select 1.5" x 3.5" - Mini 1.75" x 3.5" - Mini 2" x 2" - Square 2" x 3" -…" at bounding box center [1113, 244] width 230 height 34
select select "2.00x3.50"
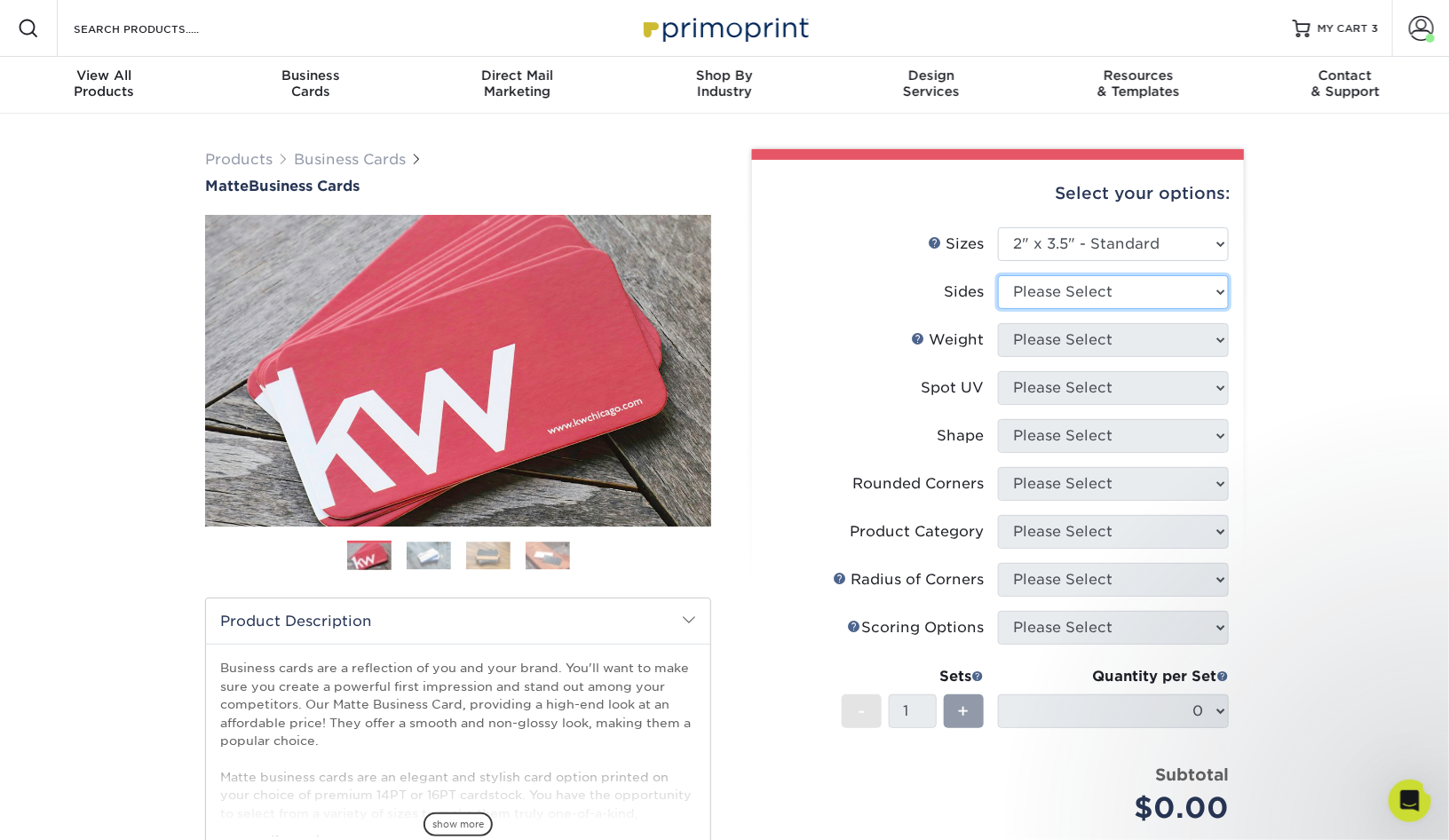
click at [1105, 293] on select "Please Select Print Both Sides Print Front Only" at bounding box center [1113, 292] width 230 height 34
select select "13abbda7-1d64-4f25-8bb2-c179b224825d"
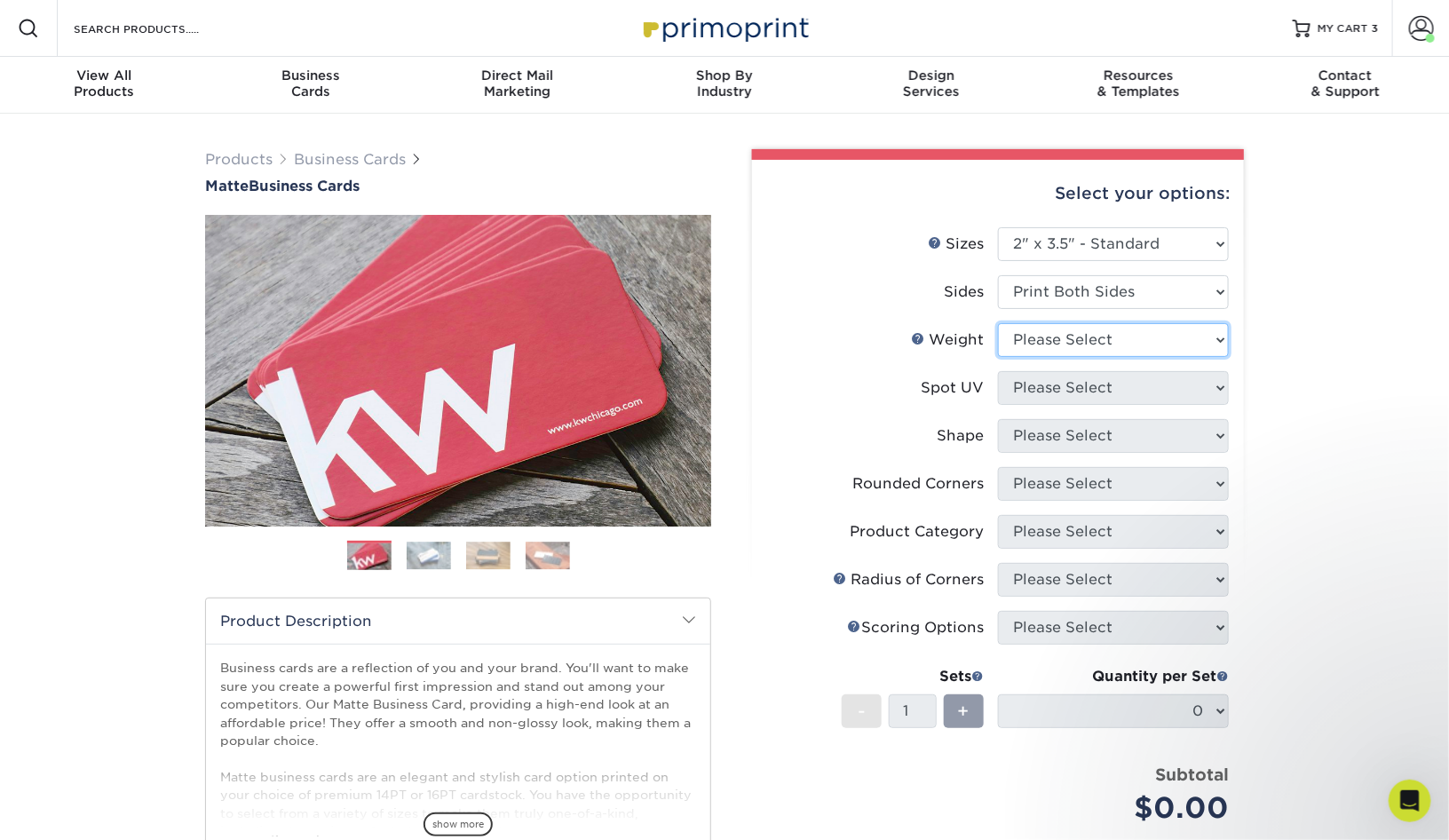
click at [1081, 348] on select "Please Select 16PT 14PT" at bounding box center [1113, 340] width 230 height 34
select select "16PT"
click at [1099, 392] on select "Please Select No Spot UV Front and Back (Both Sides) Front Only Back Only" at bounding box center [1113, 388] width 230 height 34
select select "3"
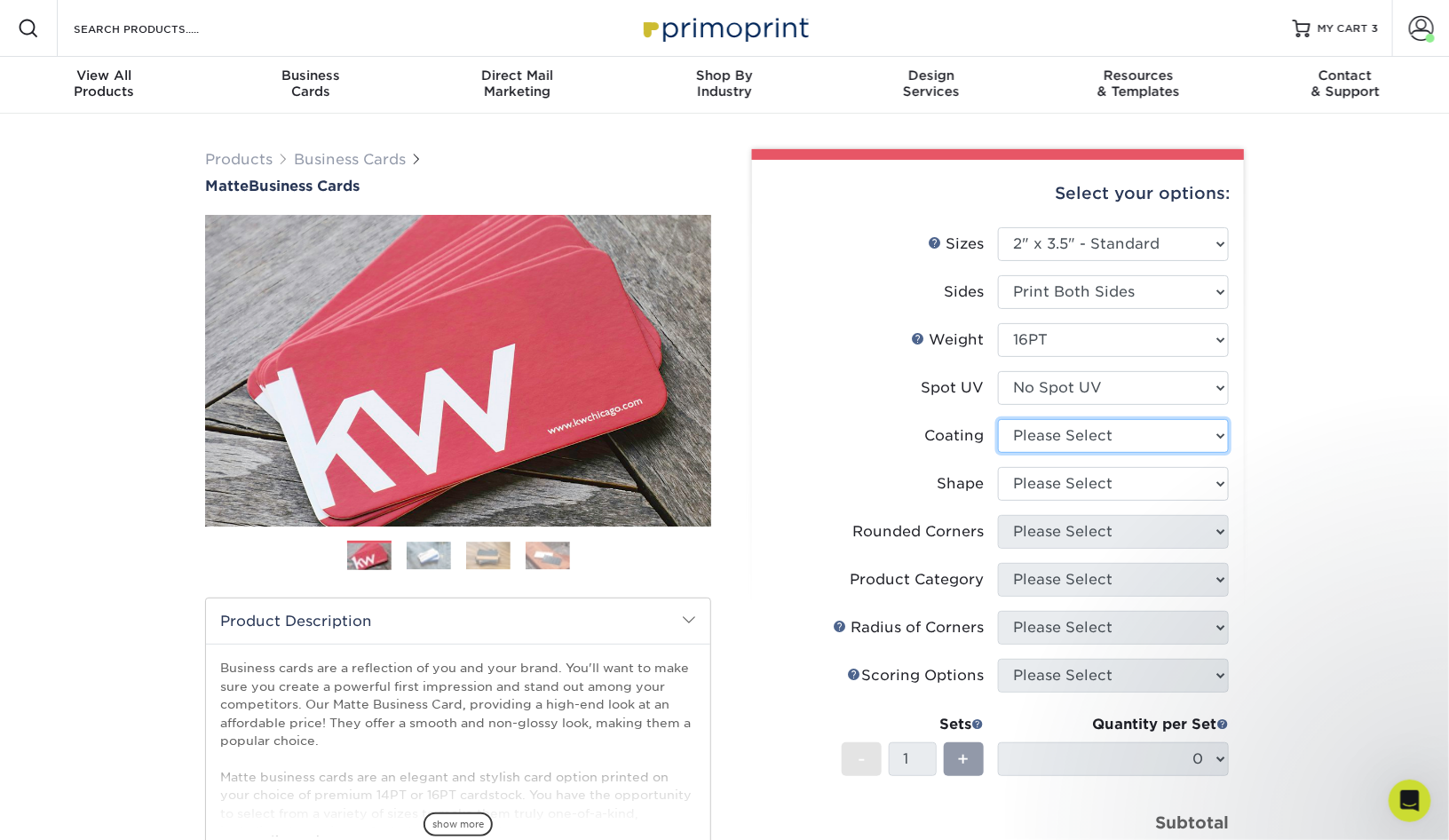
click at [1090, 437] on select at bounding box center [1113, 435] width 230 height 34
select select "121bb7b5-3b4d-429f-bd8d-bbf80e953313"
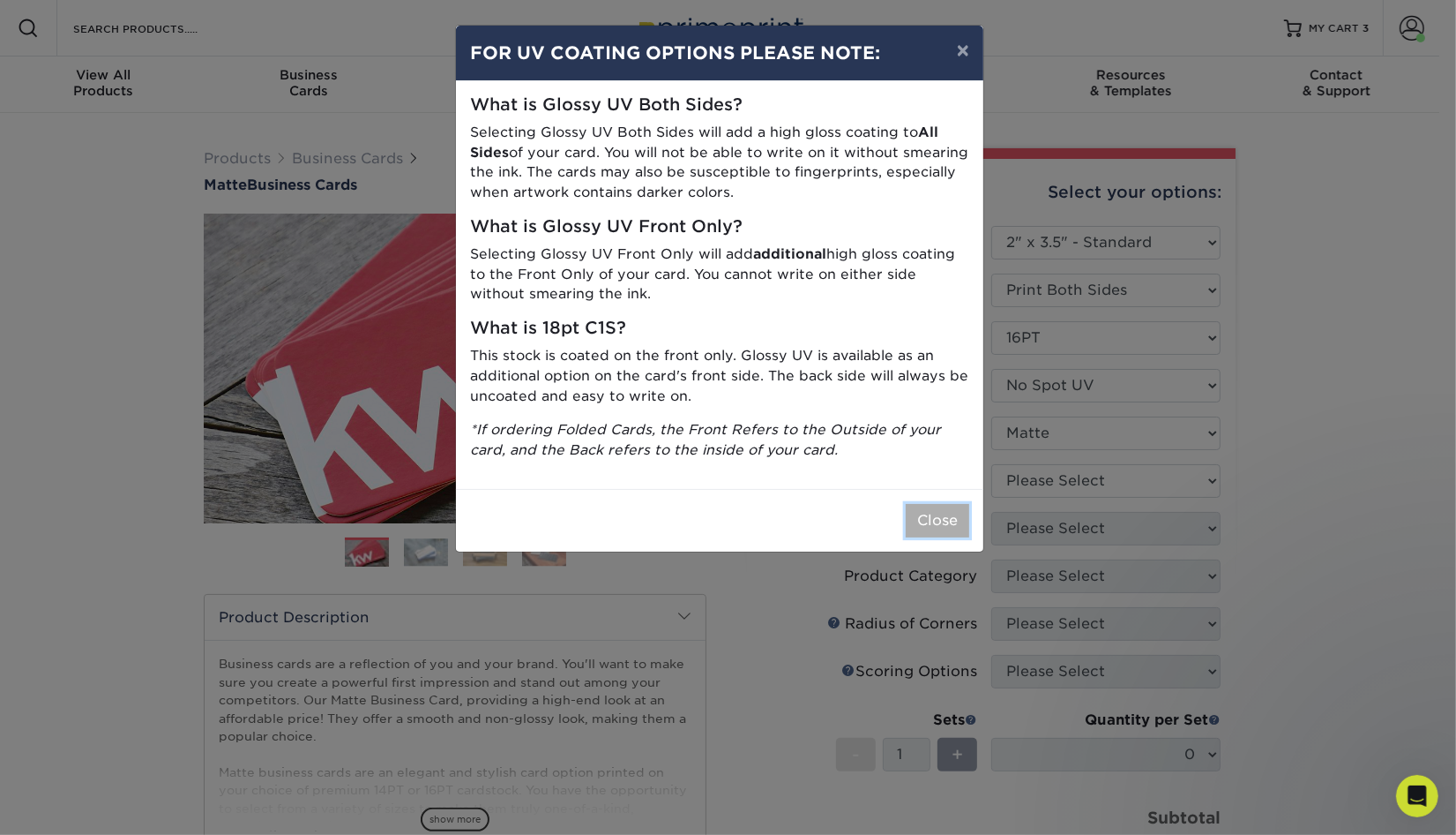
click at [922, 525] on button "Close" at bounding box center [937, 520] width 63 height 34
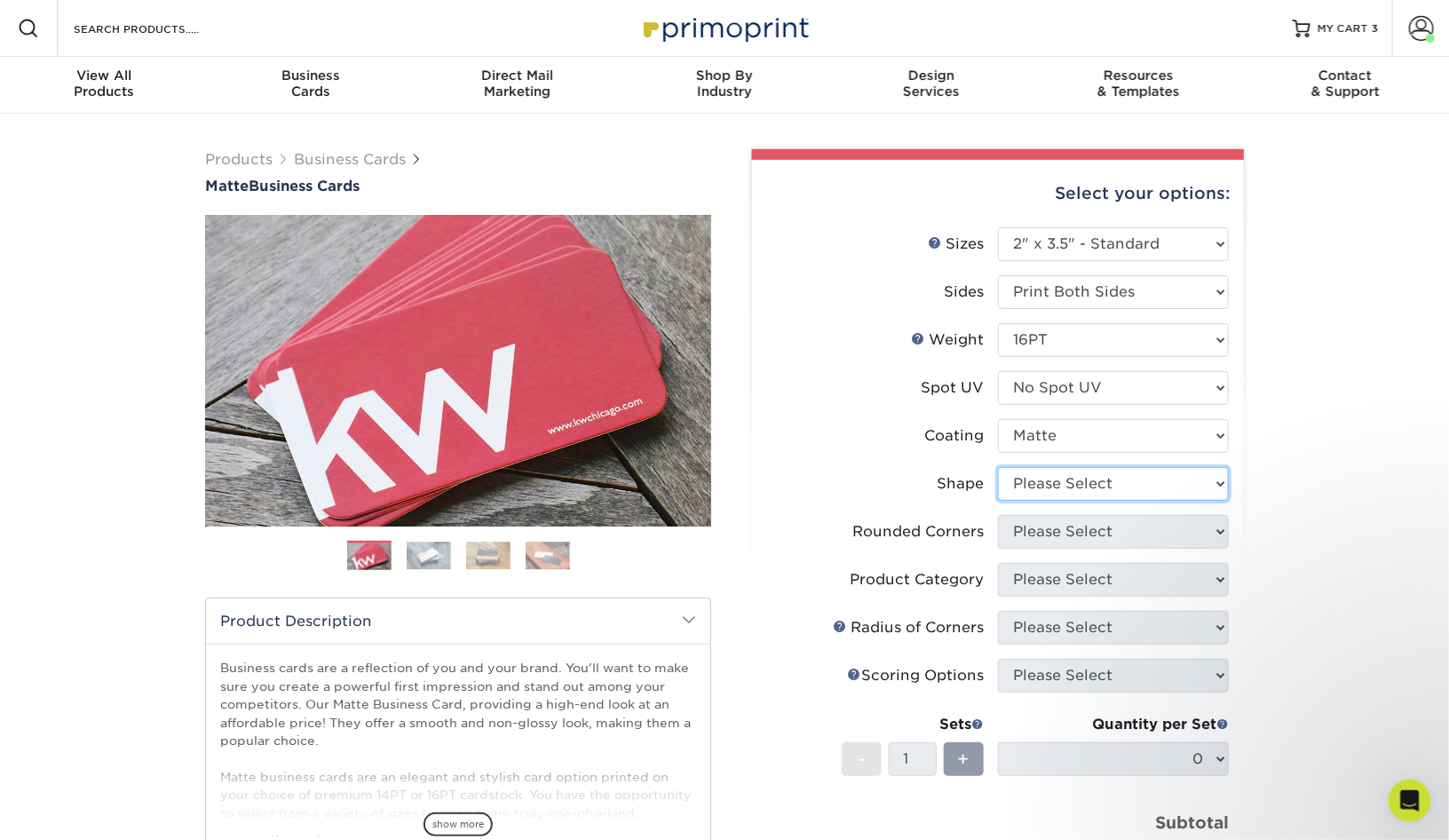
click at [1116, 489] on select "Please Select Standard Oval" at bounding box center [1113, 484] width 230 height 34
select select "standard"
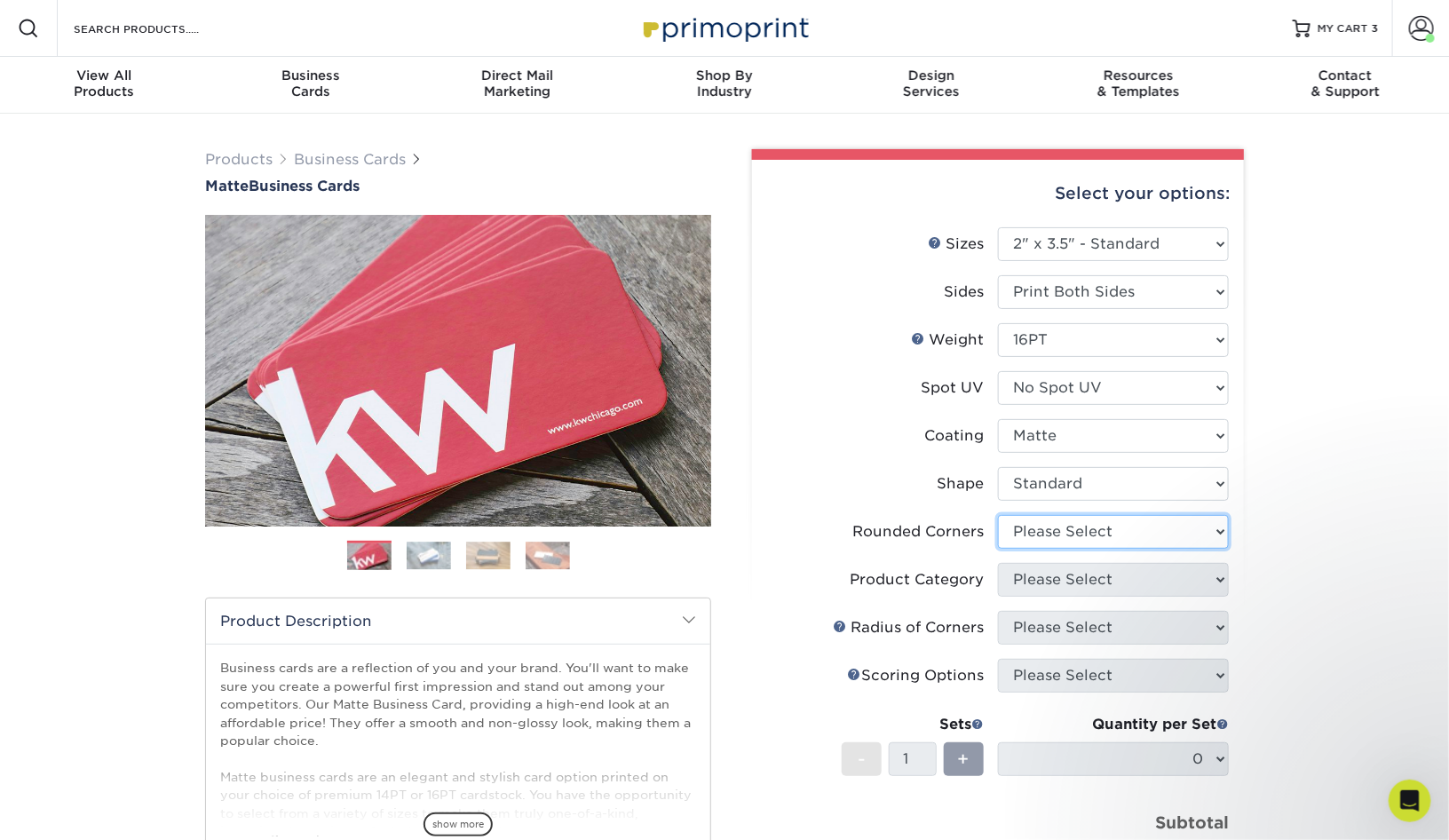
click at [1096, 533] on select "Please Select Yes - Round 2 Corners Yes - Round 4 Corners No" at bounding box center [1113, 532] width 230 height 34
select select "0"
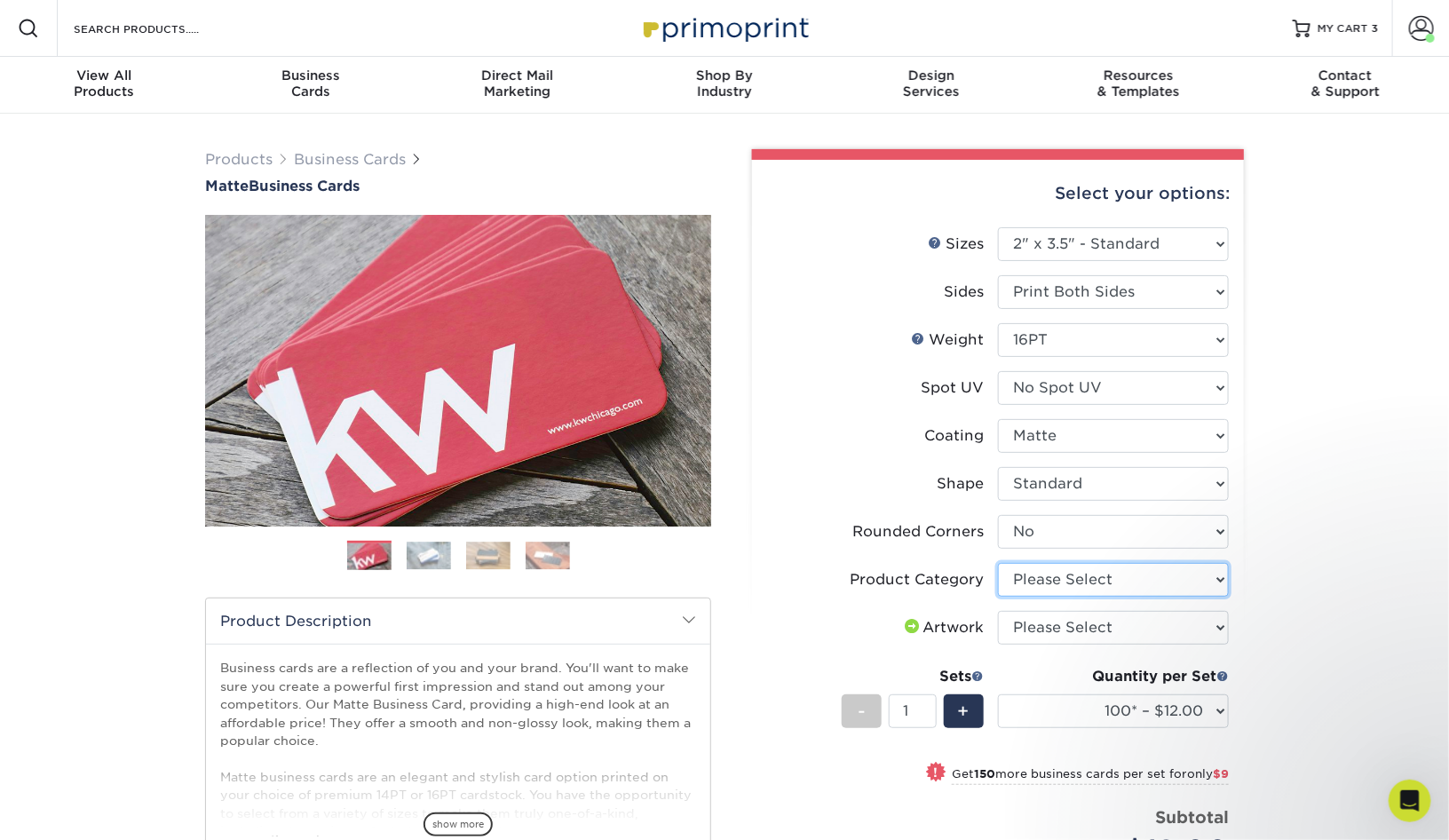
click at [1084, 579] on select "Please Select Business Cards" at bounding box center [1113, 580] width 230 height 34
select select "3b5148f1-0588-4f88-a218-97bcfdce65c1"
click at [1088, 622] on select "Please Select I will upload files I need a design - $100" at bounding box center [1113, 627] width 230 height 34
select select "upload"
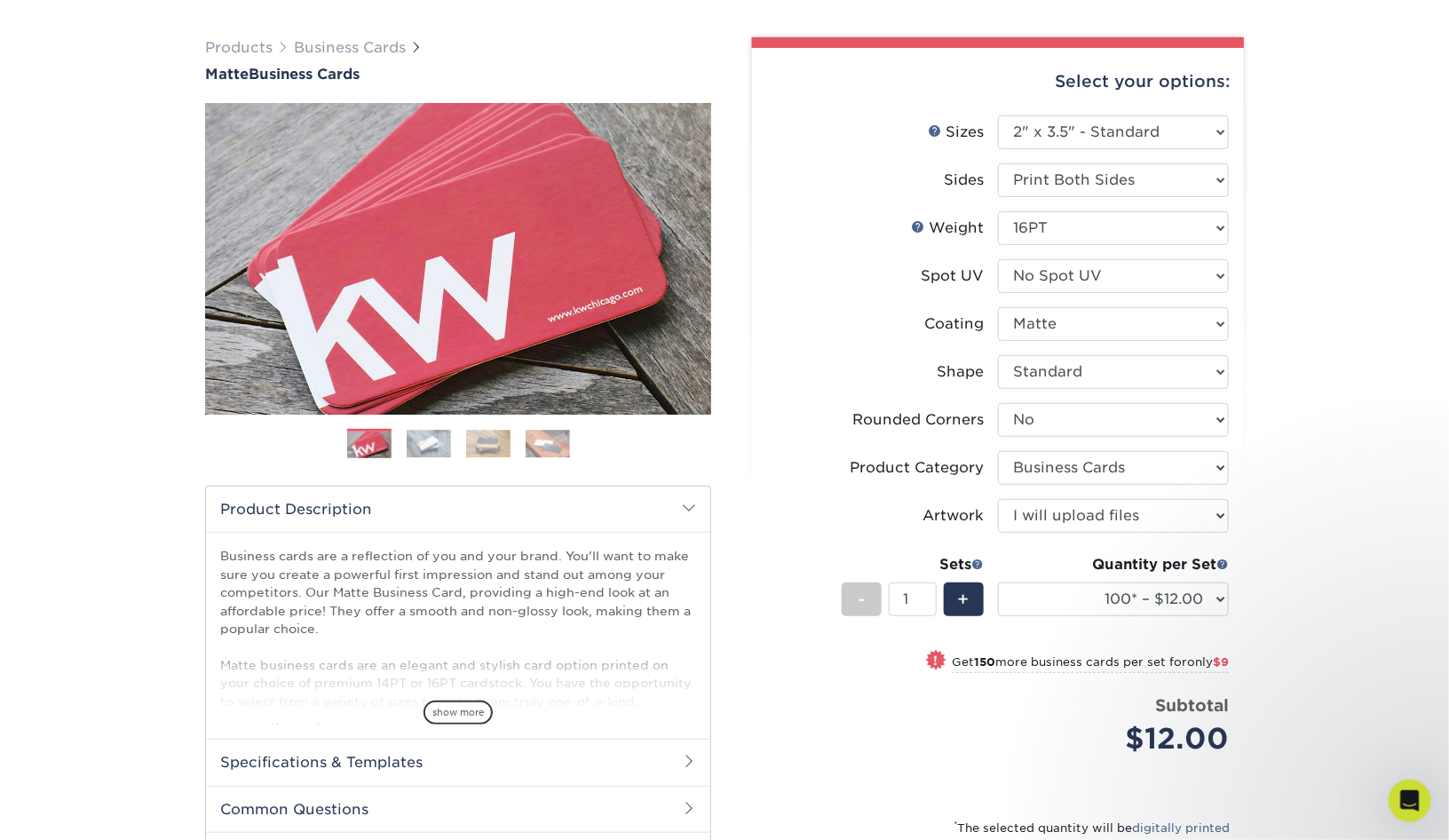
scroll to position [498, 0]
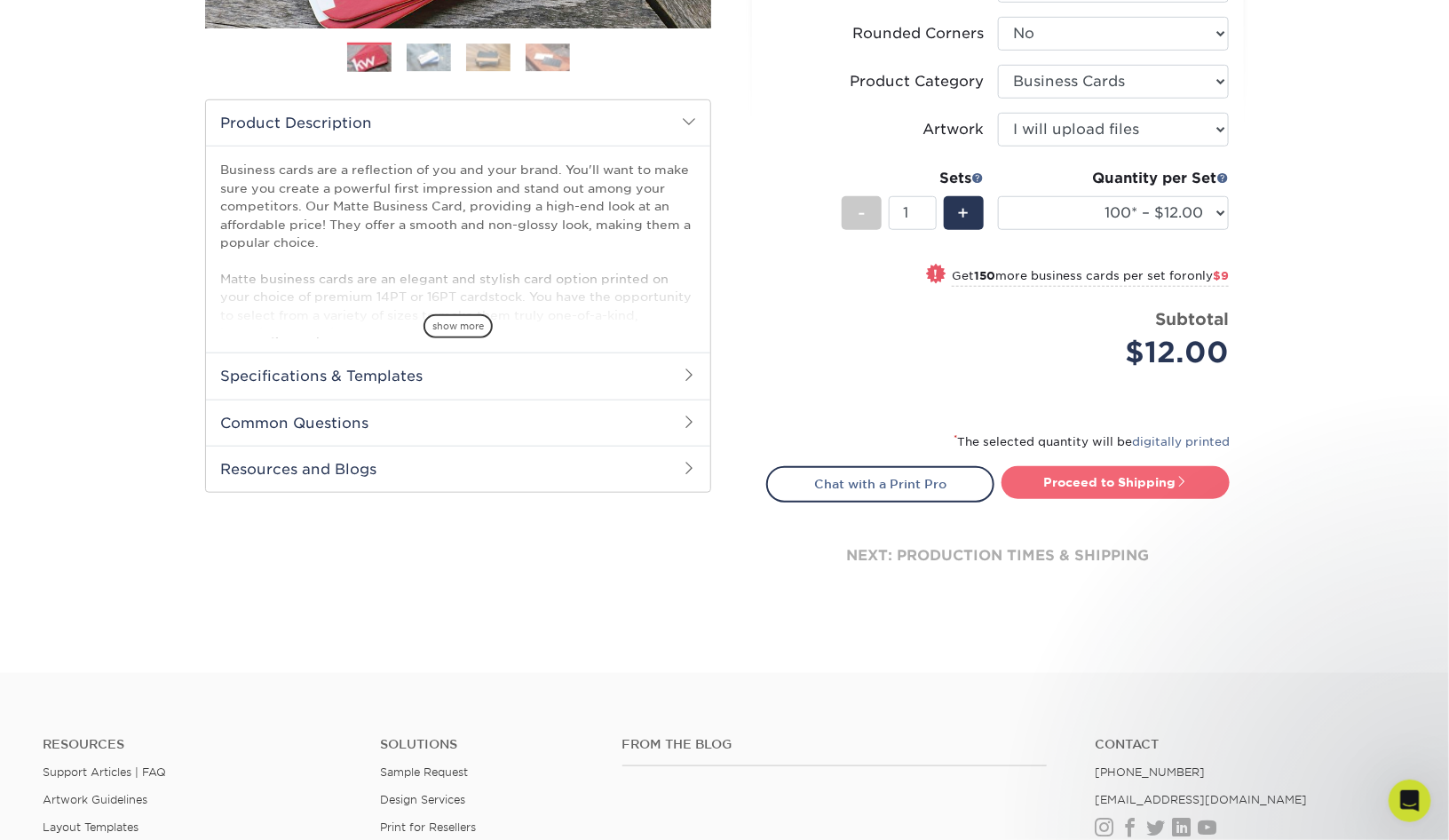
click at [1154, 473] on link "Proceed to Shipping" at bounding box center [1116, 482] width 229 height 32
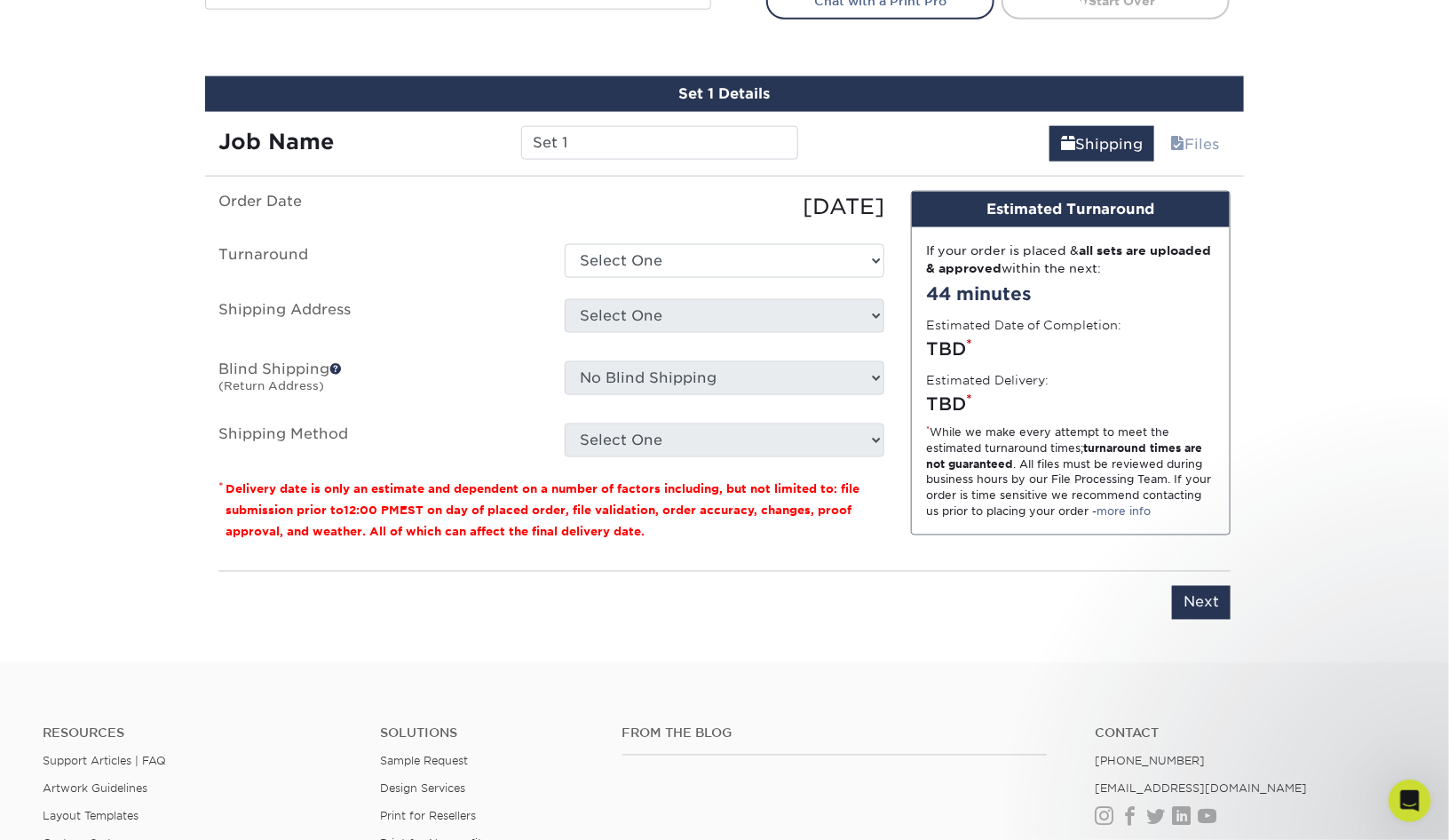
scroll to position [1009, 0]
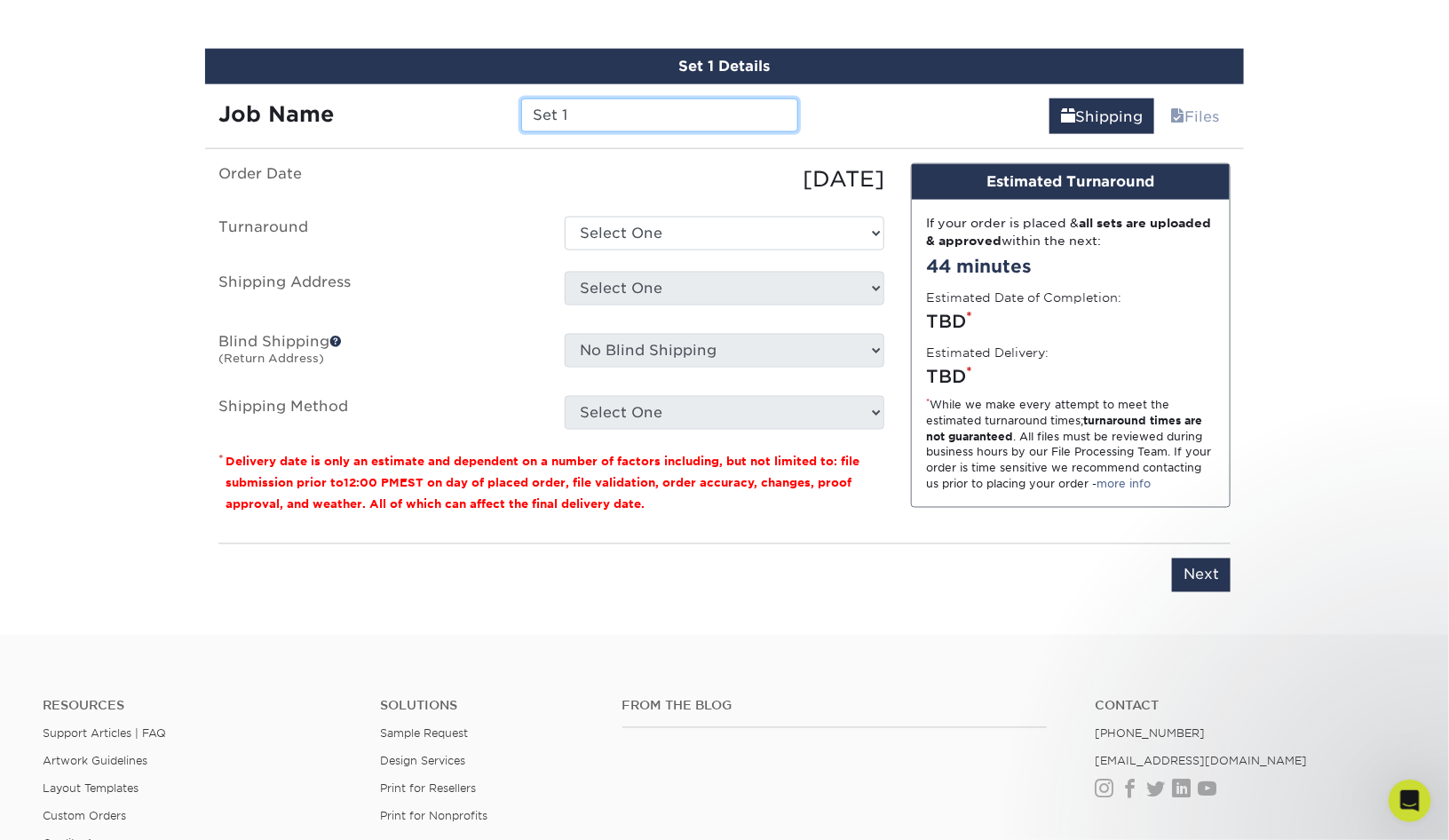
drag, startPoint x: 618, startPoint y: 107, endPoint x: 409, endPoint y: 110, distance: 209.0
click at [409, 110] on div "Job Name Set 1" at bounding box center [508, 115] width 606 height 34
type input "2025 Ben Buffalo"
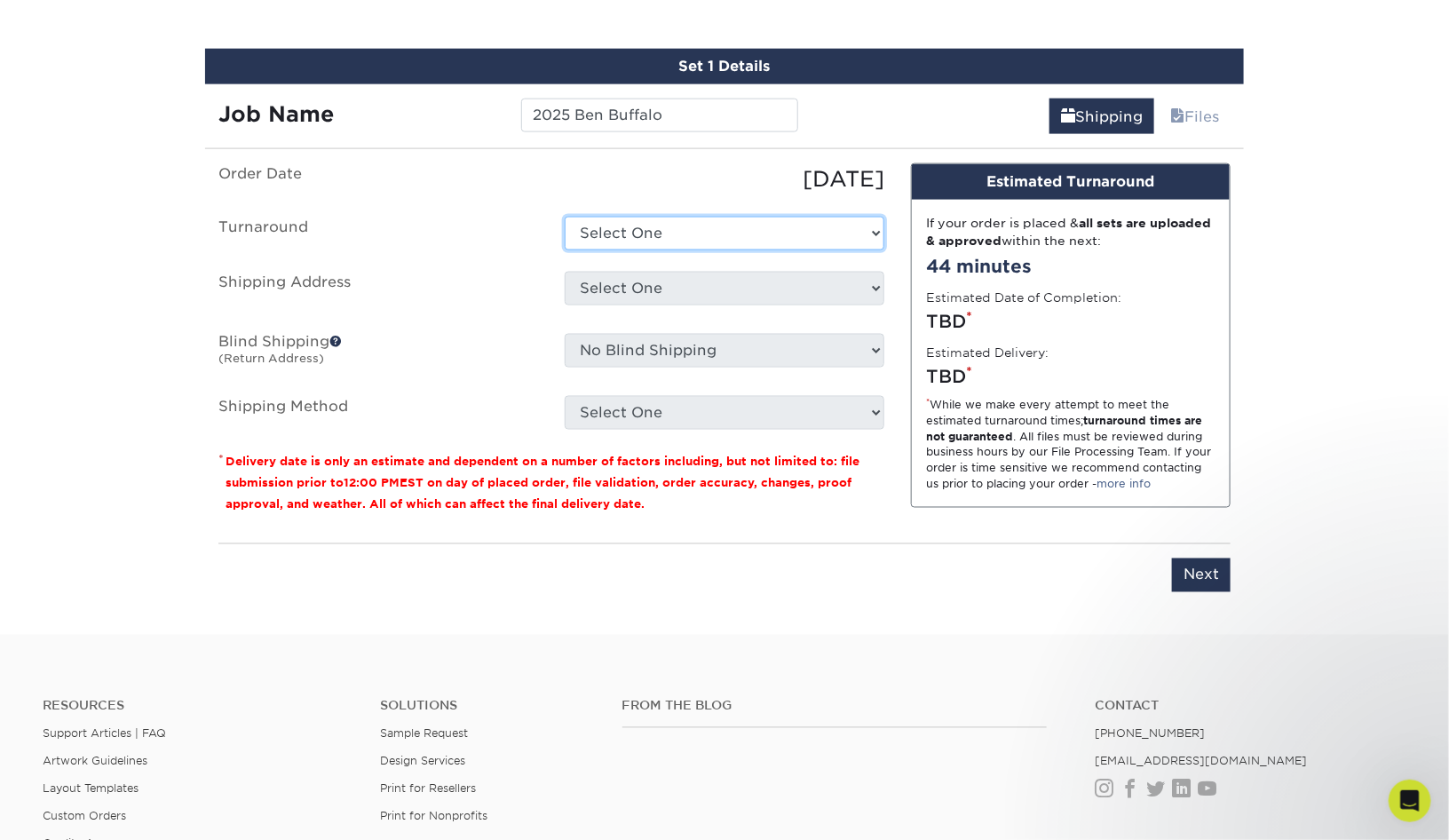
click at [723, 224] on select "Select One 2-4 Business Days 2 Day Next Business Day" at bounding box center [724, 233] width 319 height 34
select select "47dbf4b1-3bfd-4687-b793-fcd3ee179f06"
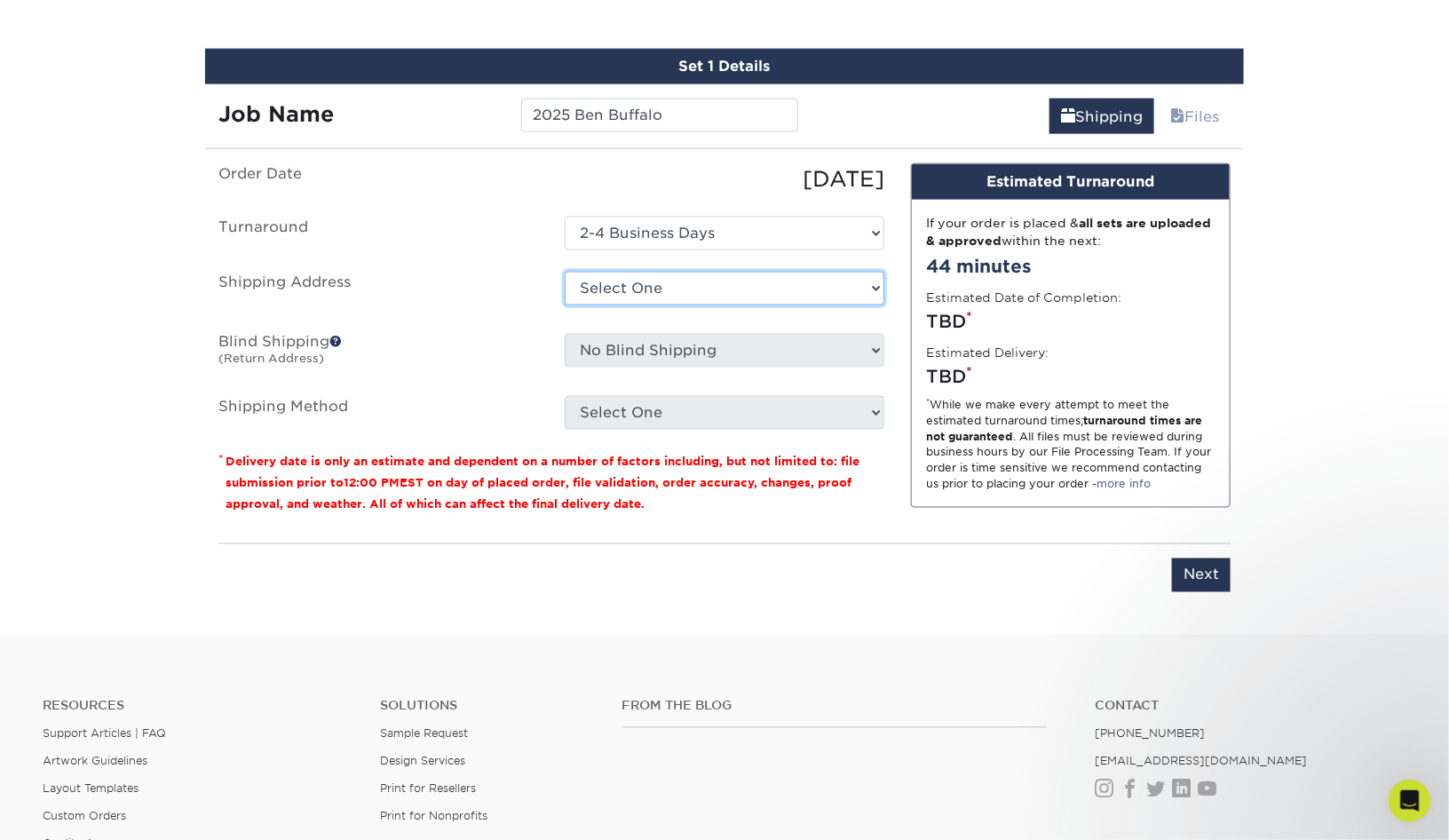
click at [703, 290] on select "Select One ECR Philadelphia Expressway Buffalo Expressway Cinema Rentals - USNY…" at bounding box center [724, 288] width 319 height 34
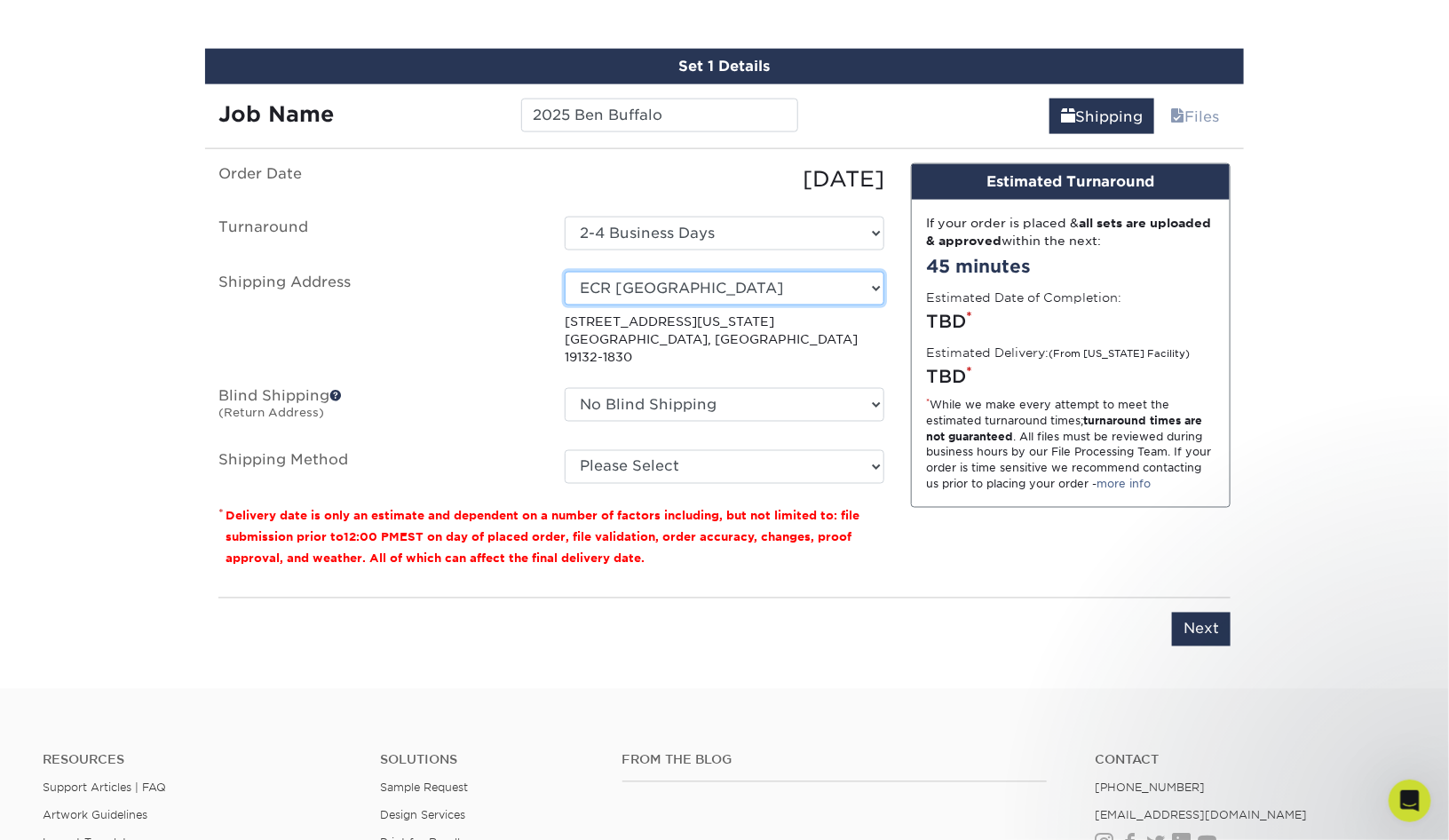
click at [850, 283] on select "Select One ECR Philadelphia Expressway Buffalo Expressway Cinema Rentals - USNY…" at bounding box center [724, 288] width 319 height 34
select select "286940"
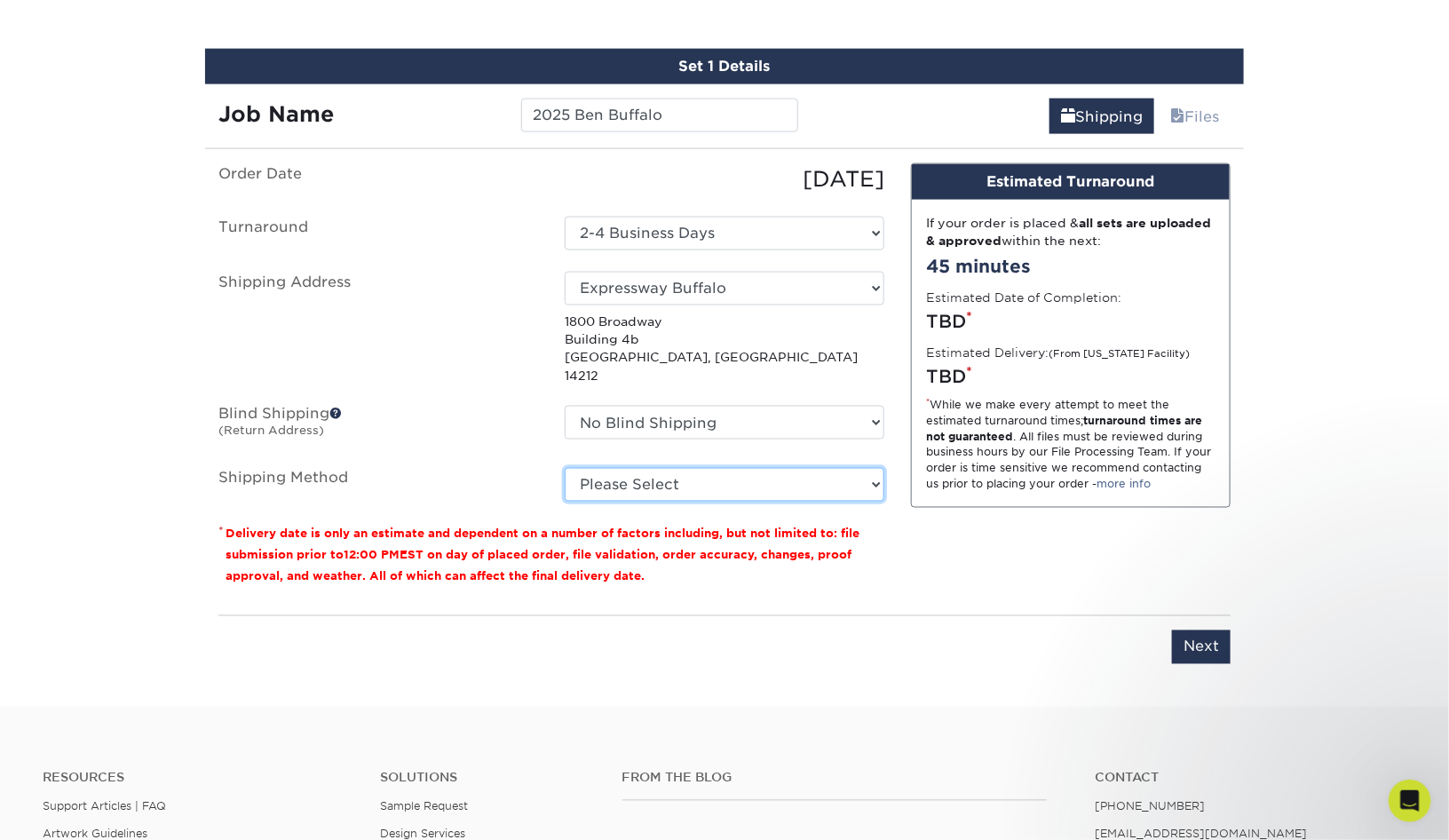
click at [688, 467] on select "Please Select Ground Shipping (+$7.84) 3 Day Shipping Service (+$15.33) 2 Day A…" at bounding box center [724, 484] width 319 height 34
select select "03"
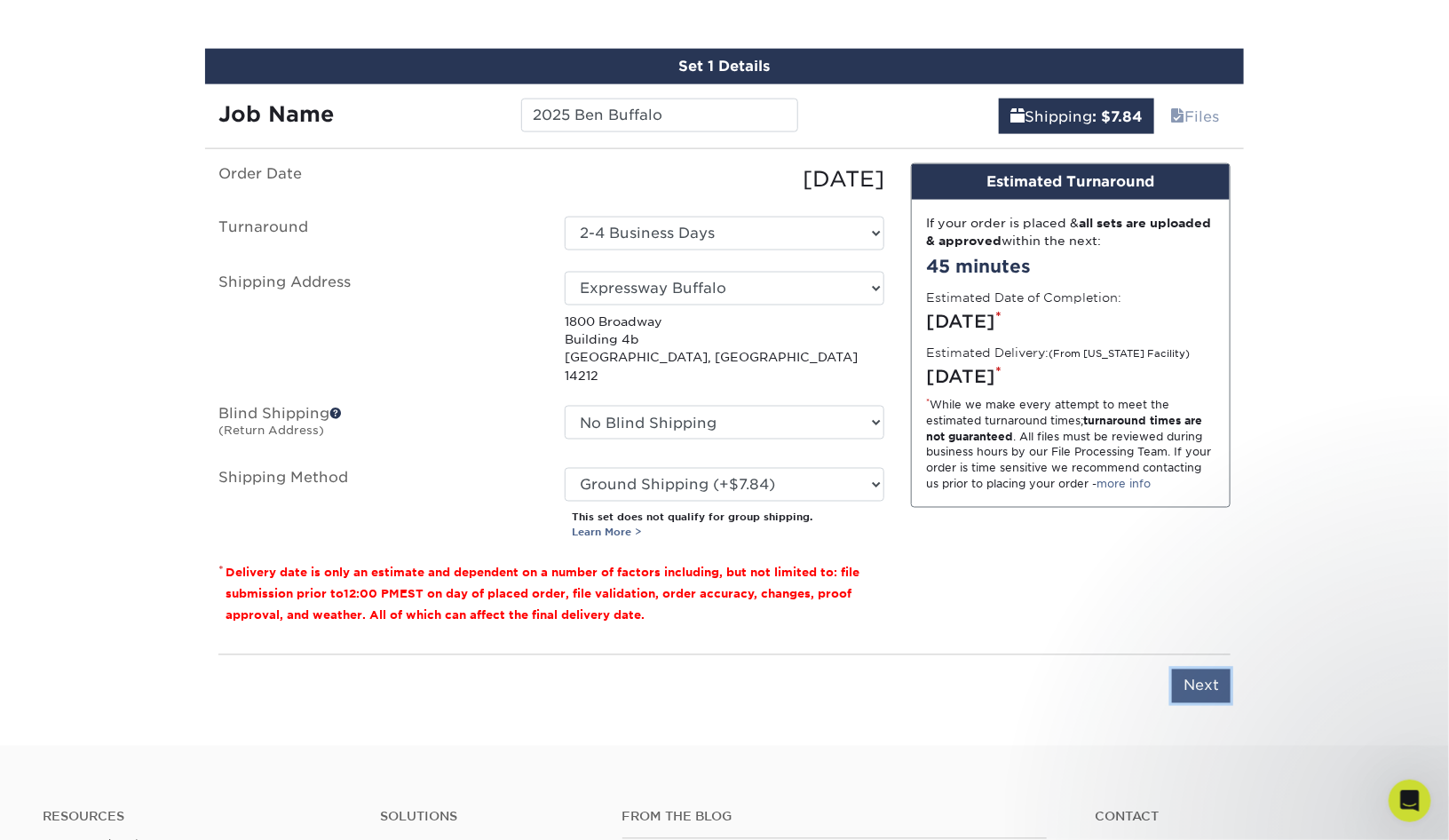
click at [1200, 670] on input "Next" at bounding box center [1201, 686] width 59 height 34
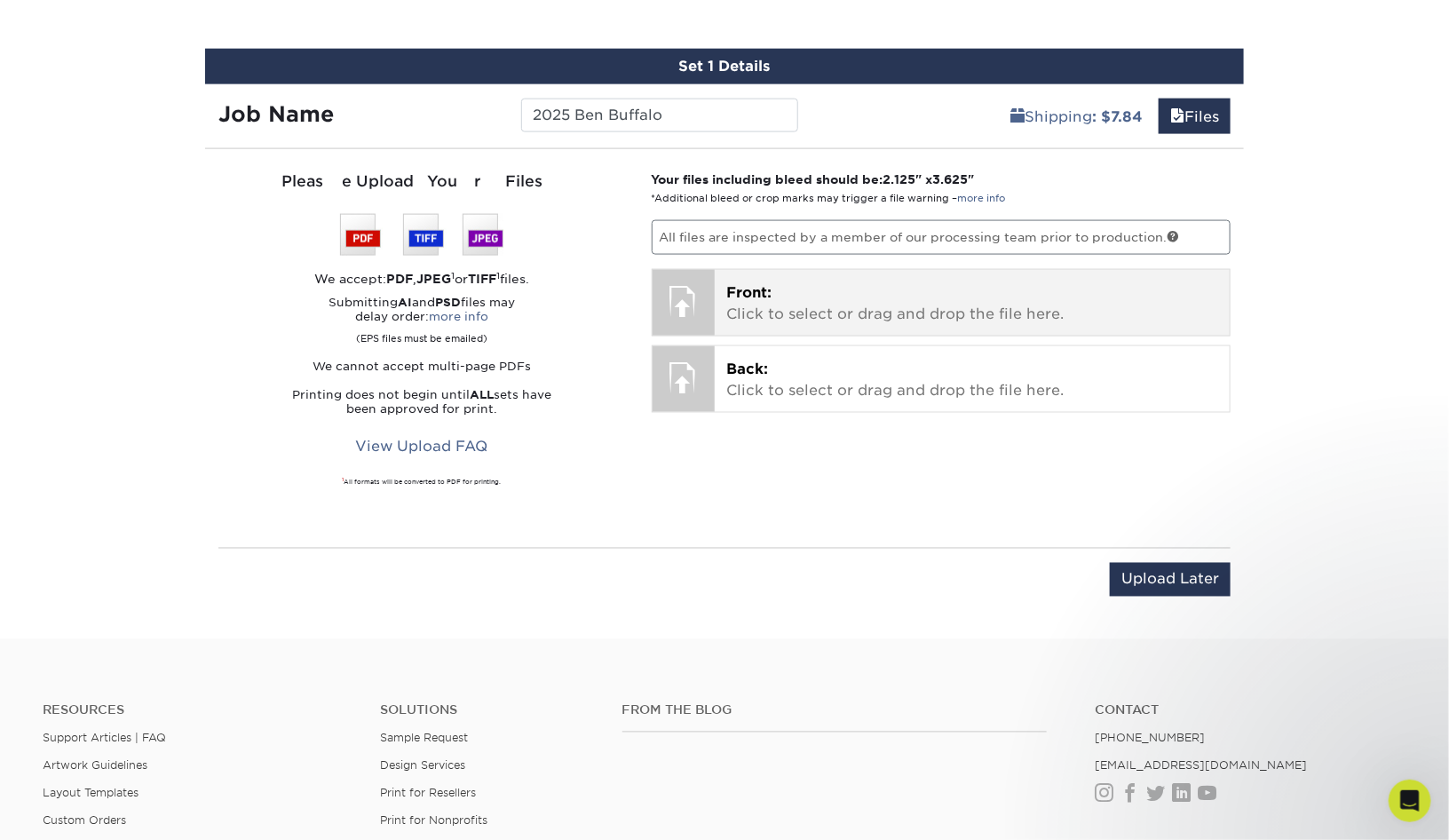
click at [747, 291] on span "Front:" at bounding box center [749, 292] width 45 height 17
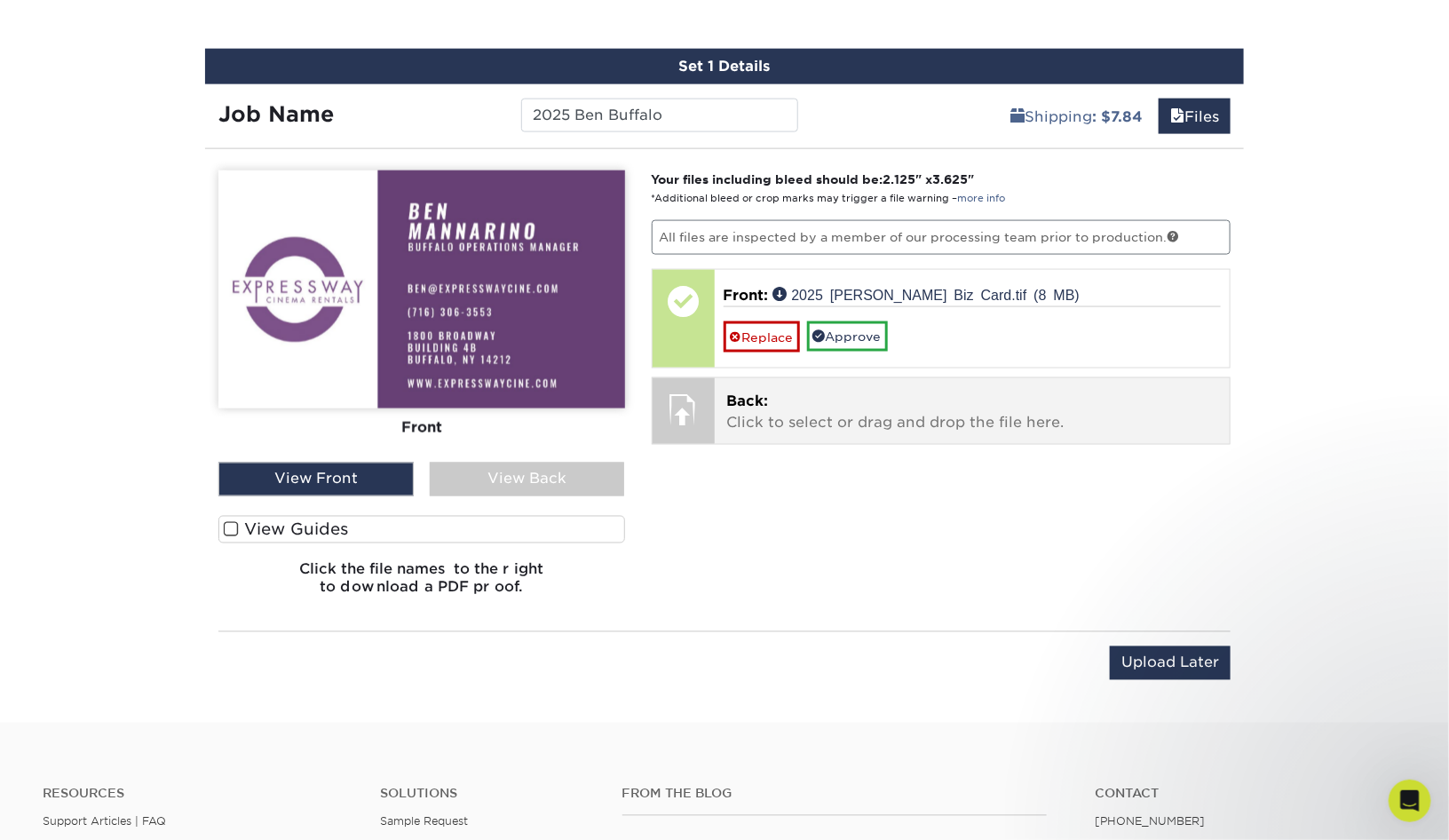
click at [685, 412] on div at bounding box center [684, 409] width 62 height 62
click at [693, 414] on div at bounding box center [684, 409] width 62 height 62
click at [883, 408] on p "Back: Click to select or drag and drop the file here." at bounding box center [972, 411] width 491 height 42
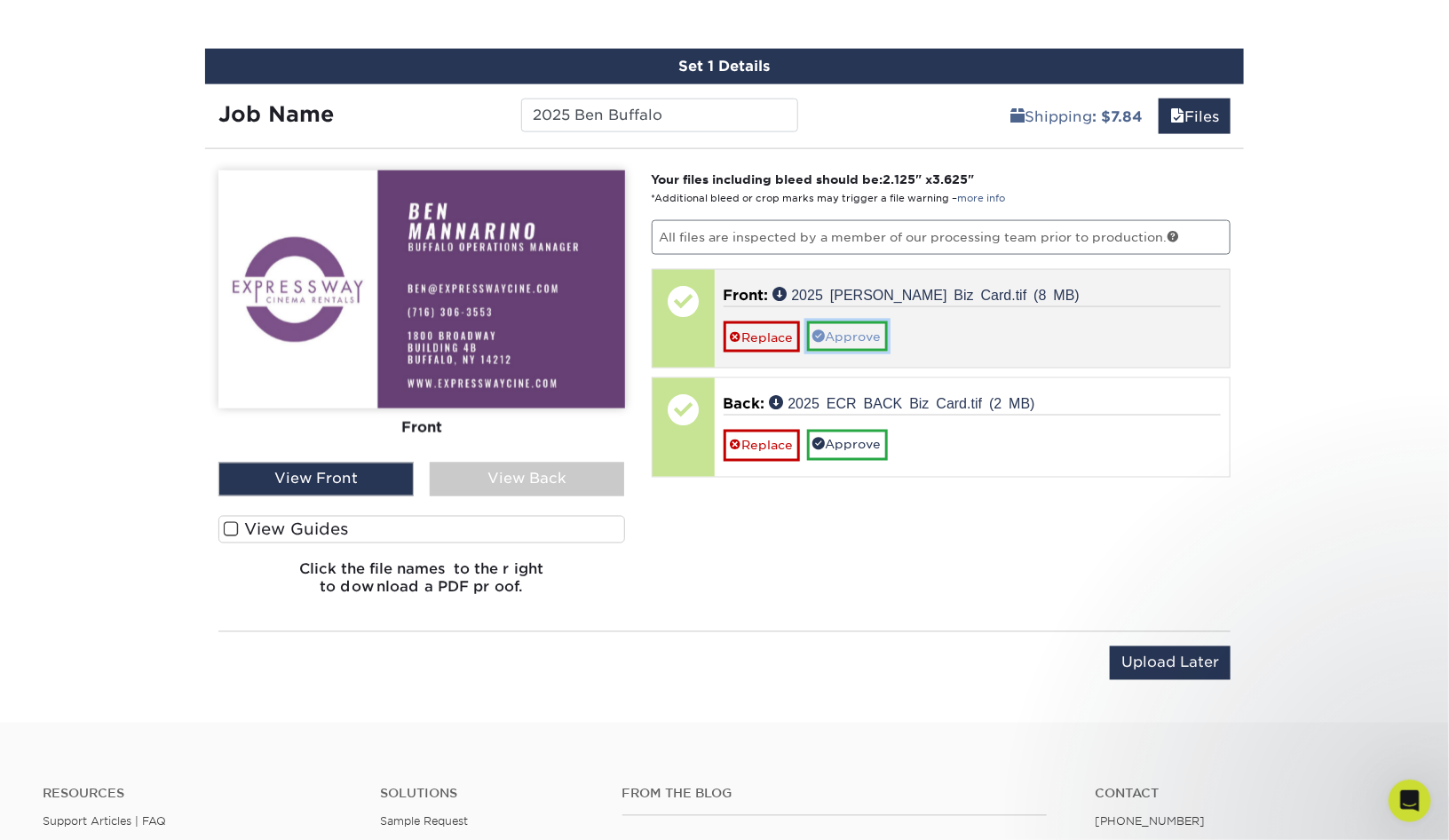
click at [856, 335] on link "Approve" at bounding box center [848, 336] width 81 height 30
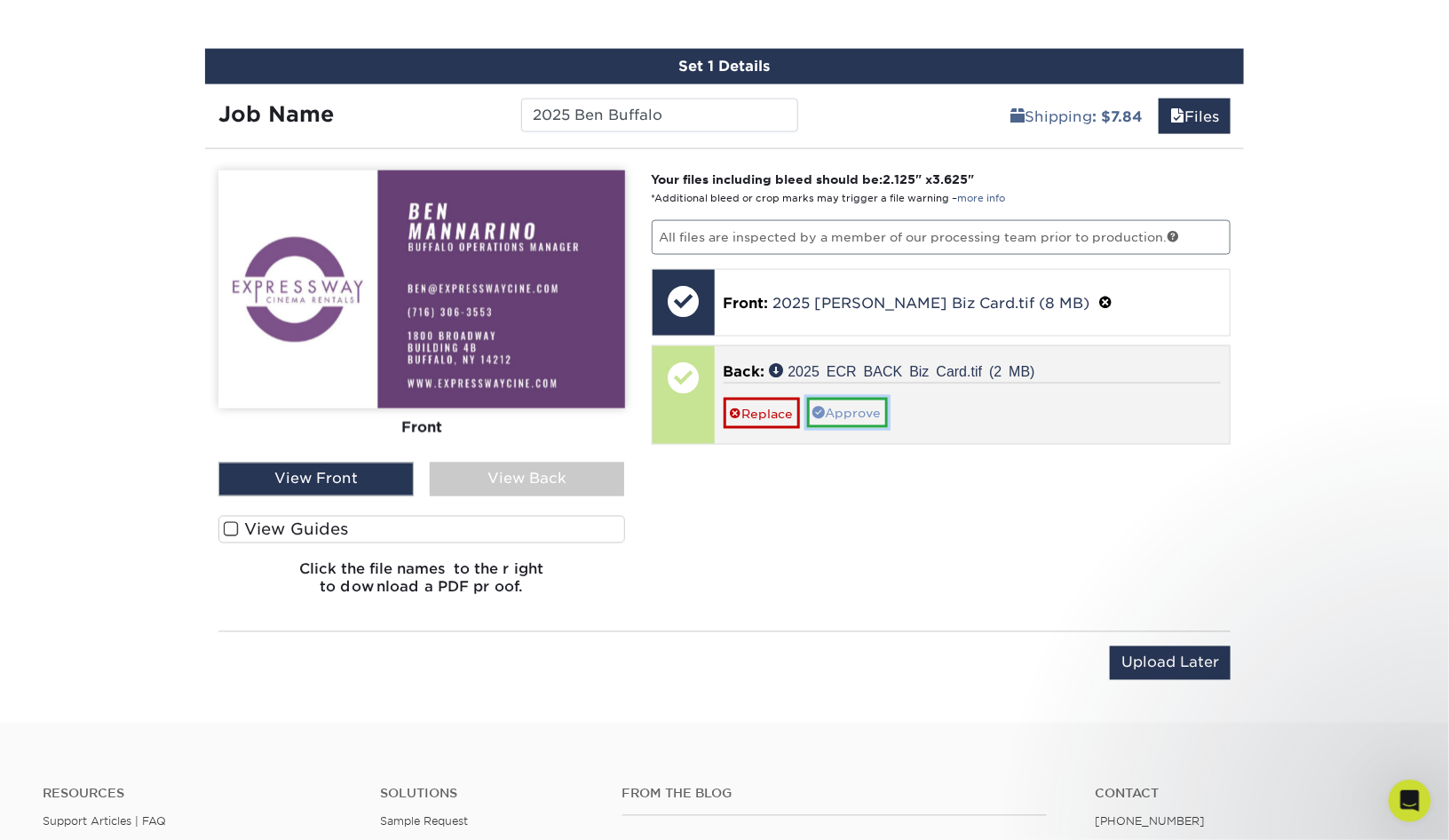
click at [860, 409] on link "Approve" at bounding box center [848, 413] width 81 height 30
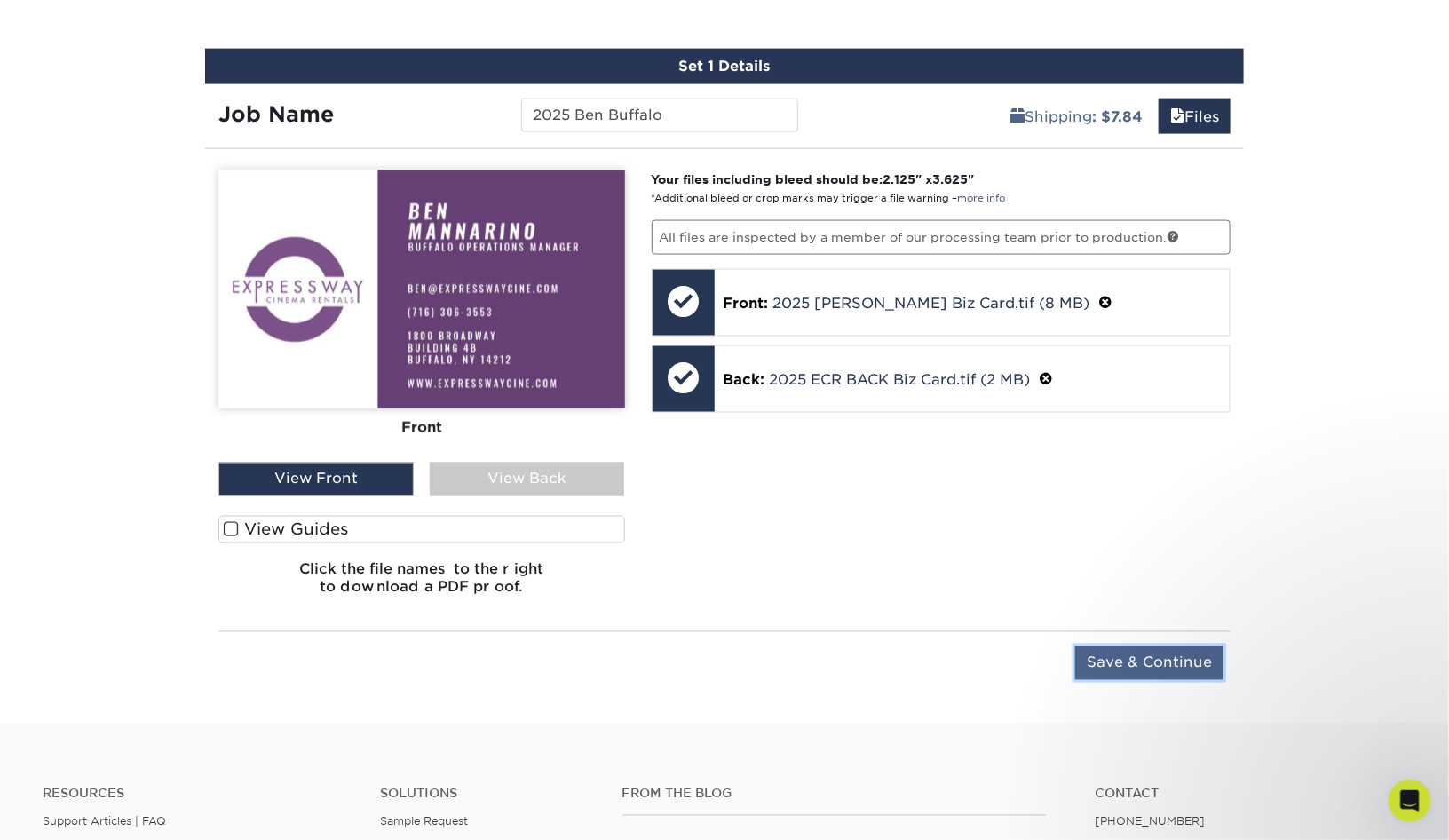
click at [1140, 664] on input "Save & Continue" at bounding box center [1149, 663] width 148 height 34
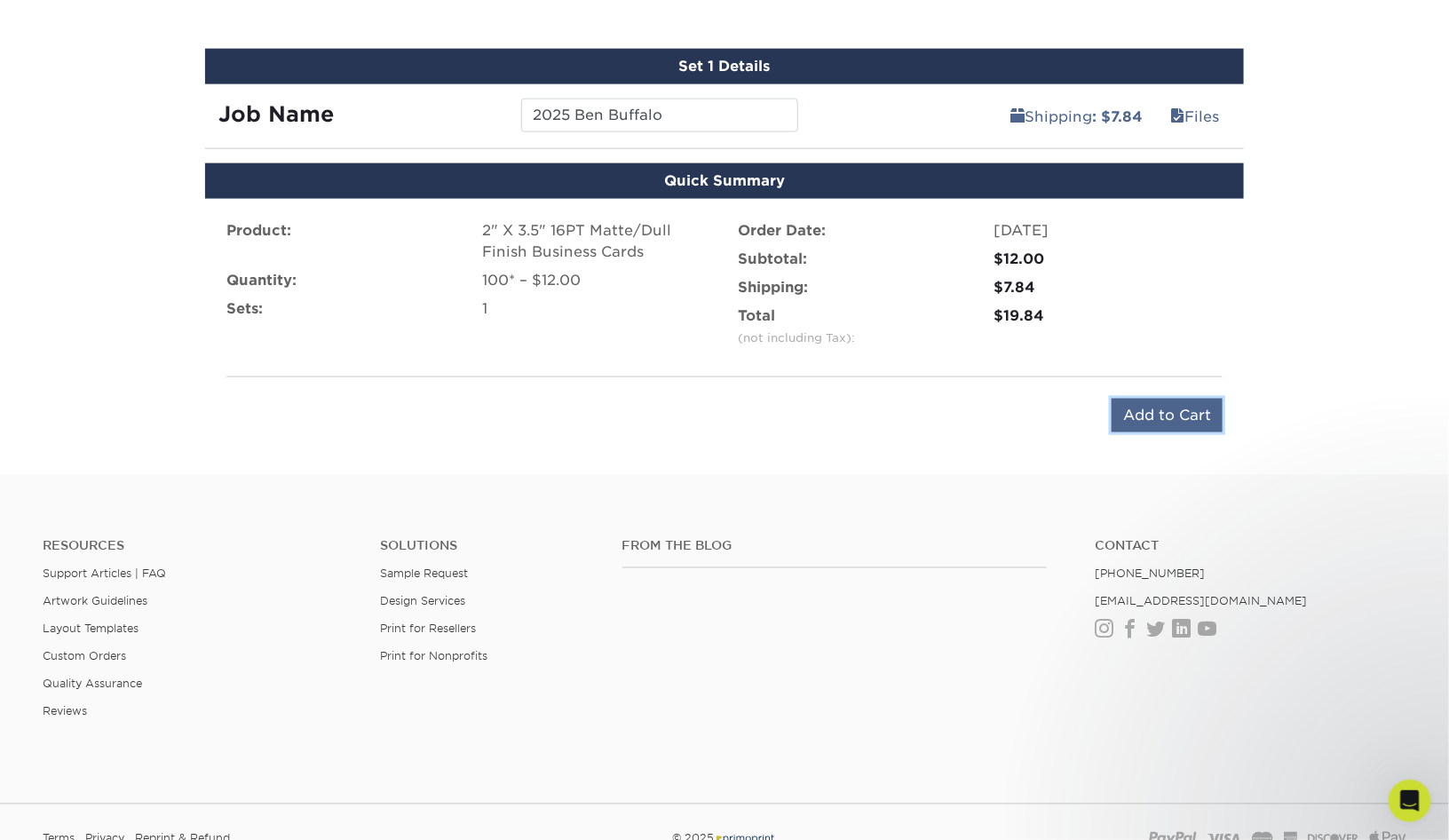
click at [1168, 420] on input "Add to Cart" at bounding box center [1167, 416] width 111 height 34
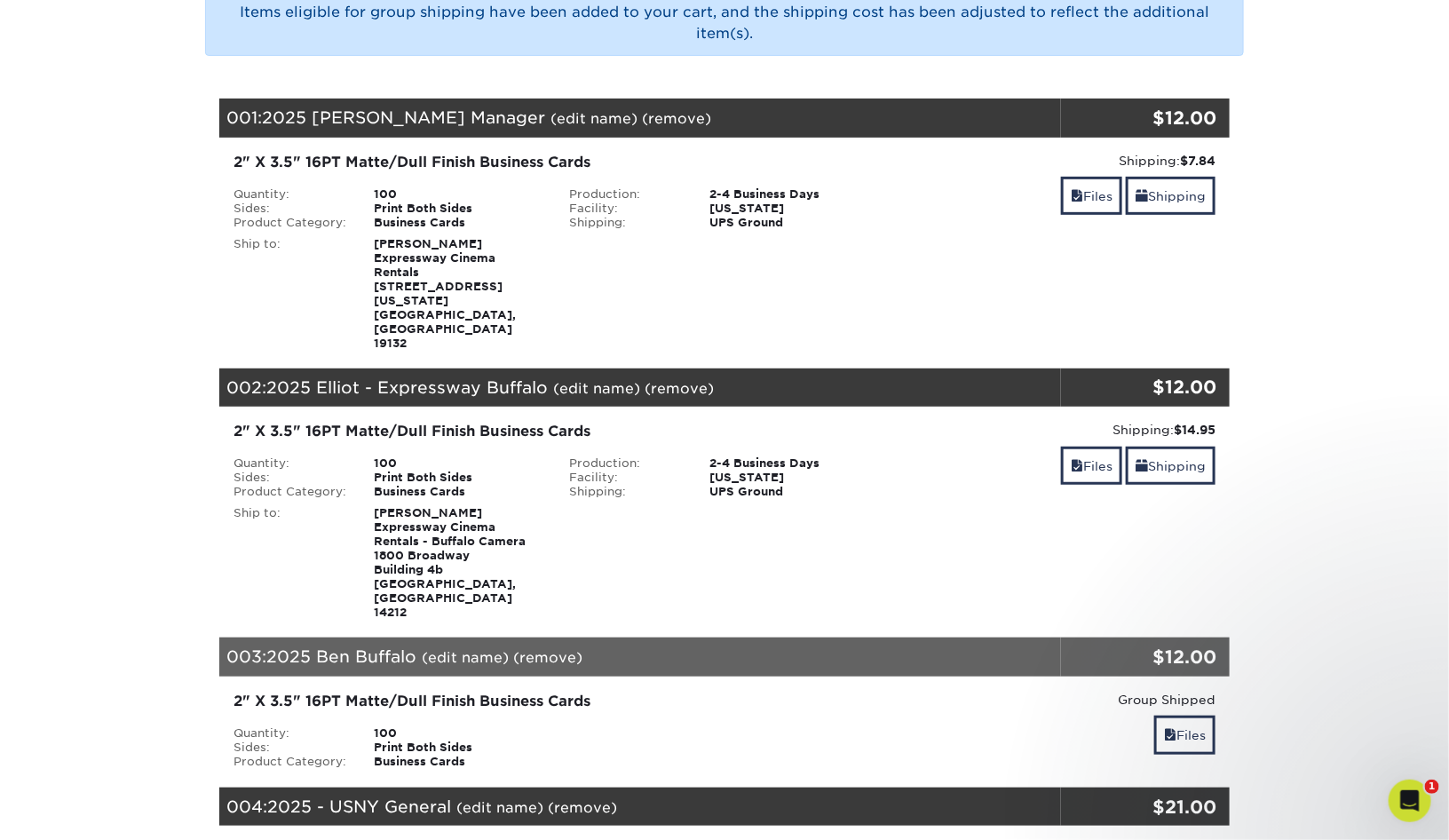
scroll to position [144, 0]
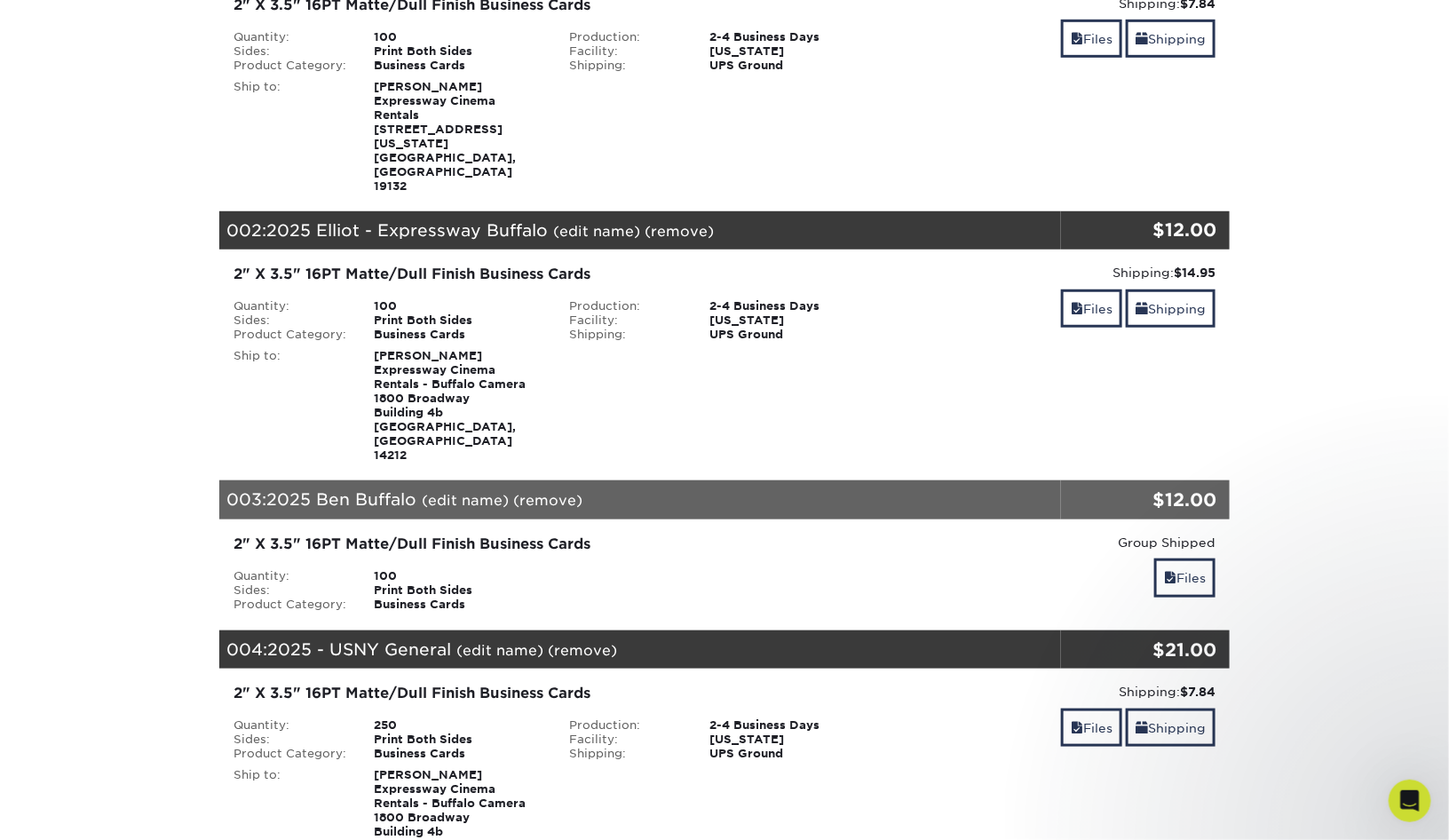
scroll to position [529, 0]
